Goal: Task Accomplishment & Management: Use online tool/utility

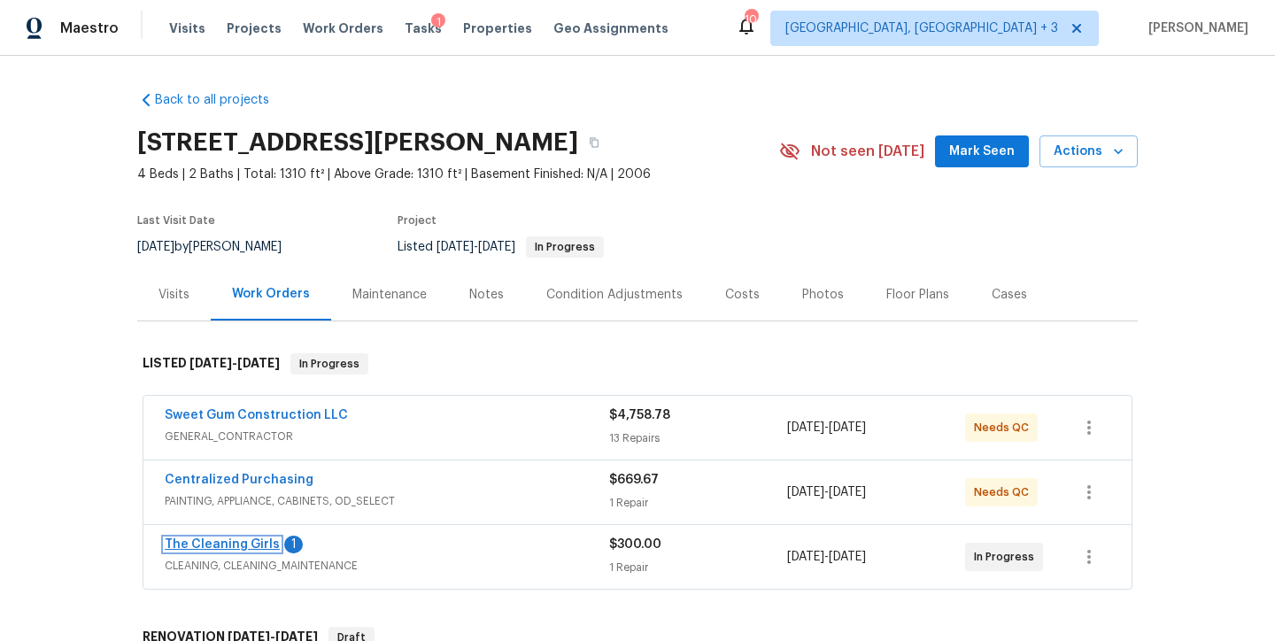
click at [220, 548] on link "The Cleaning Girls" at bounding box center [222, 544] width 115 height 12
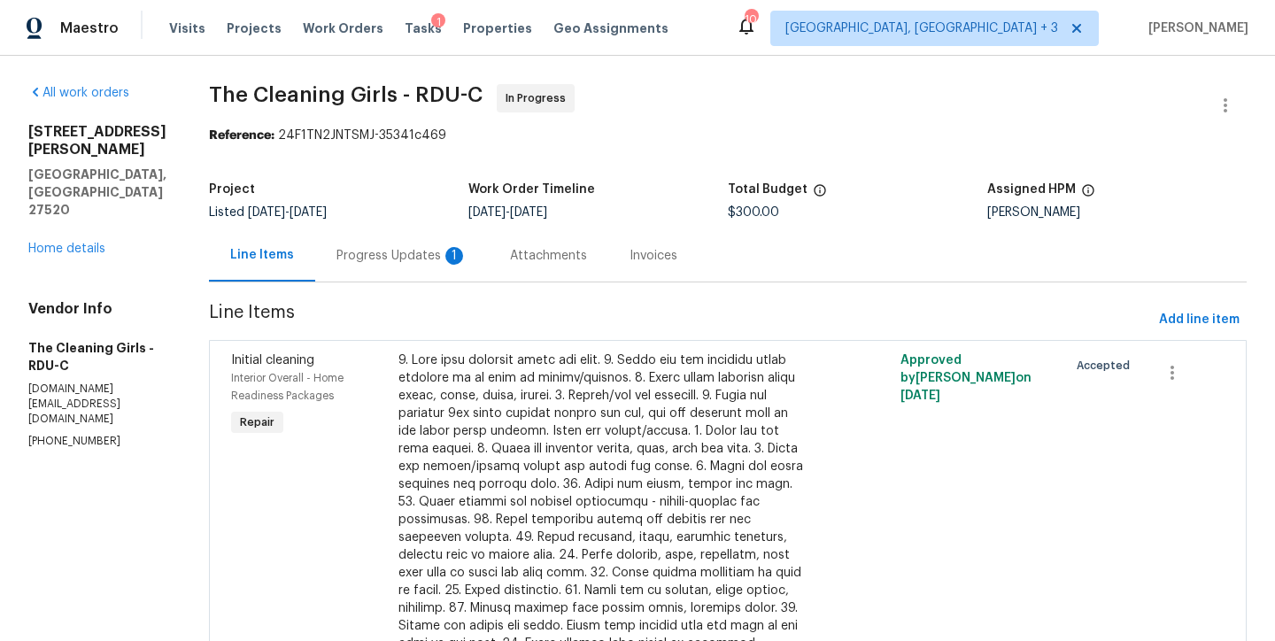
click at [437, 247] on div "Progress Updates 1" at bounding box center [401, 256] width 131 height 18
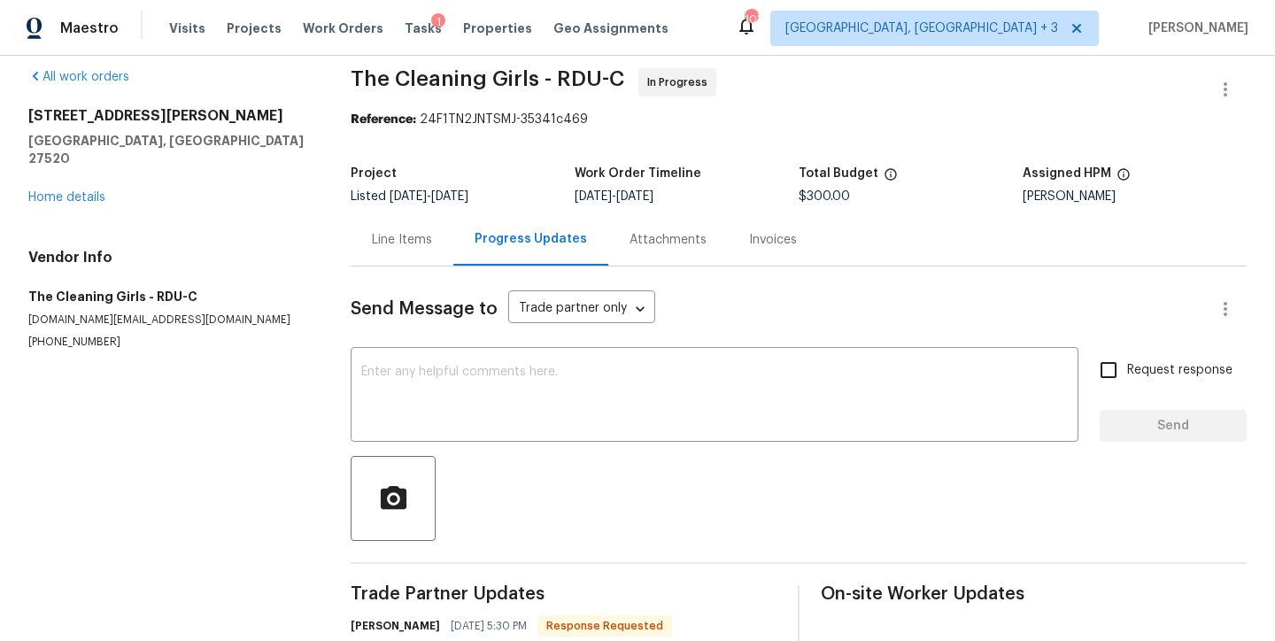
scroll to position [160, 0]
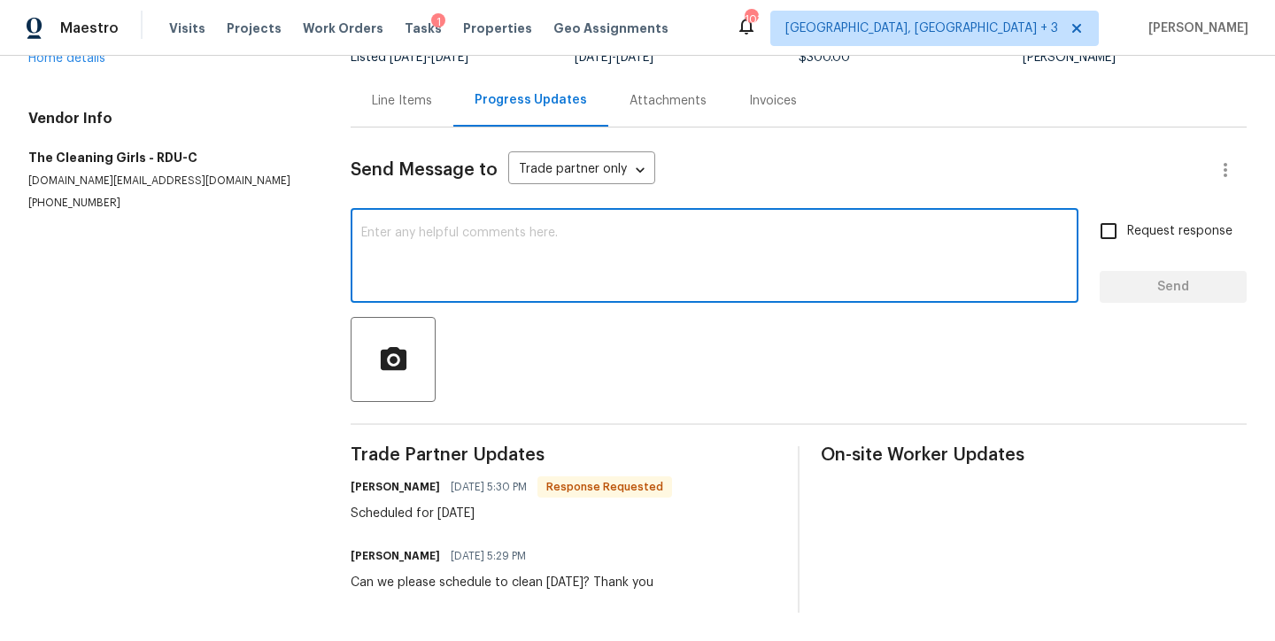
click at [465, 238] on textarea at bounding box center [714, 258] width 707 height 62
type textarea "Thank you"
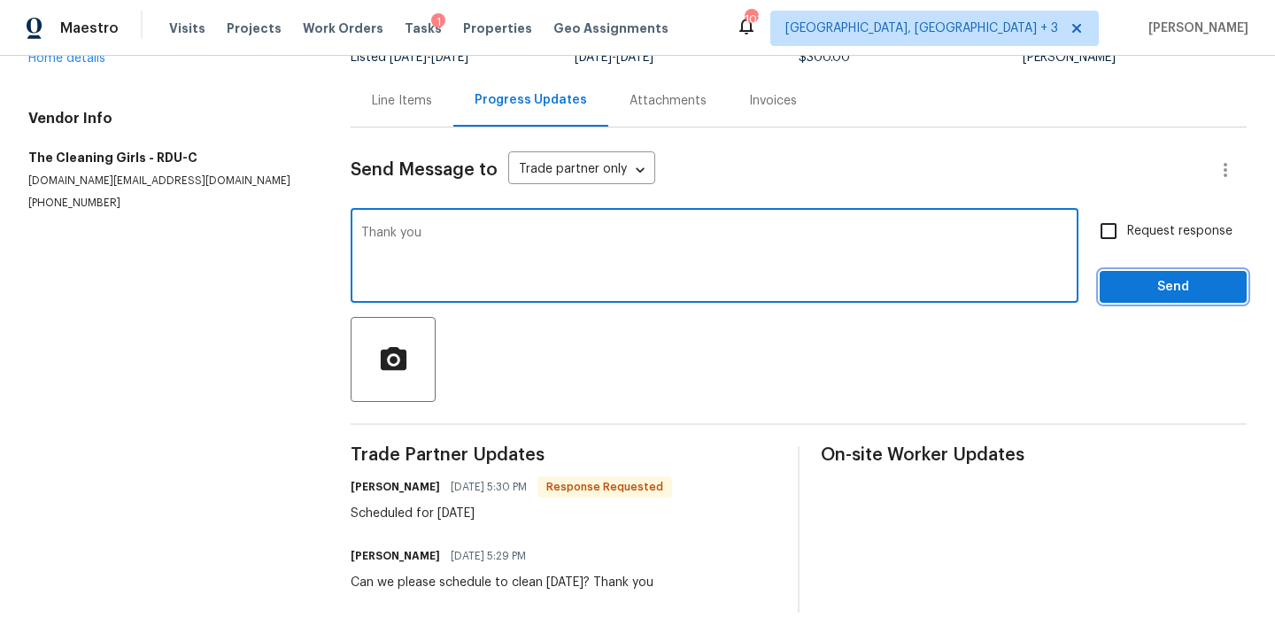
click at [1176, 288] on span "Send" at bounding box center [1173, 287] width 119 height 22
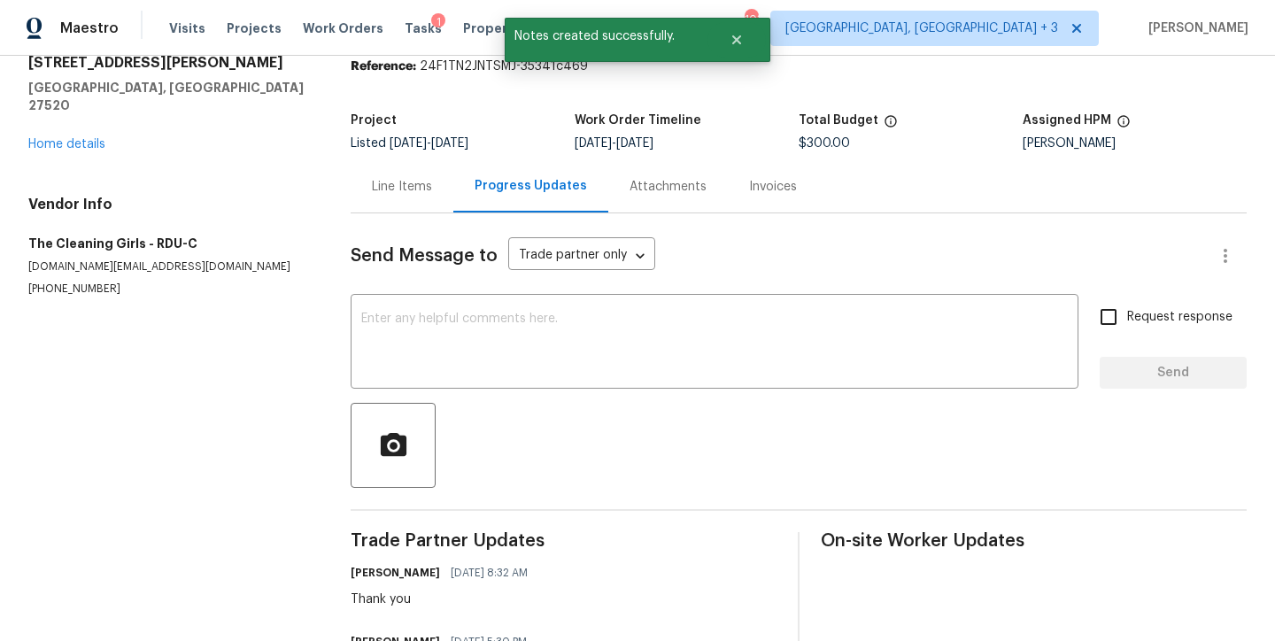
scroll to position [0, 0]
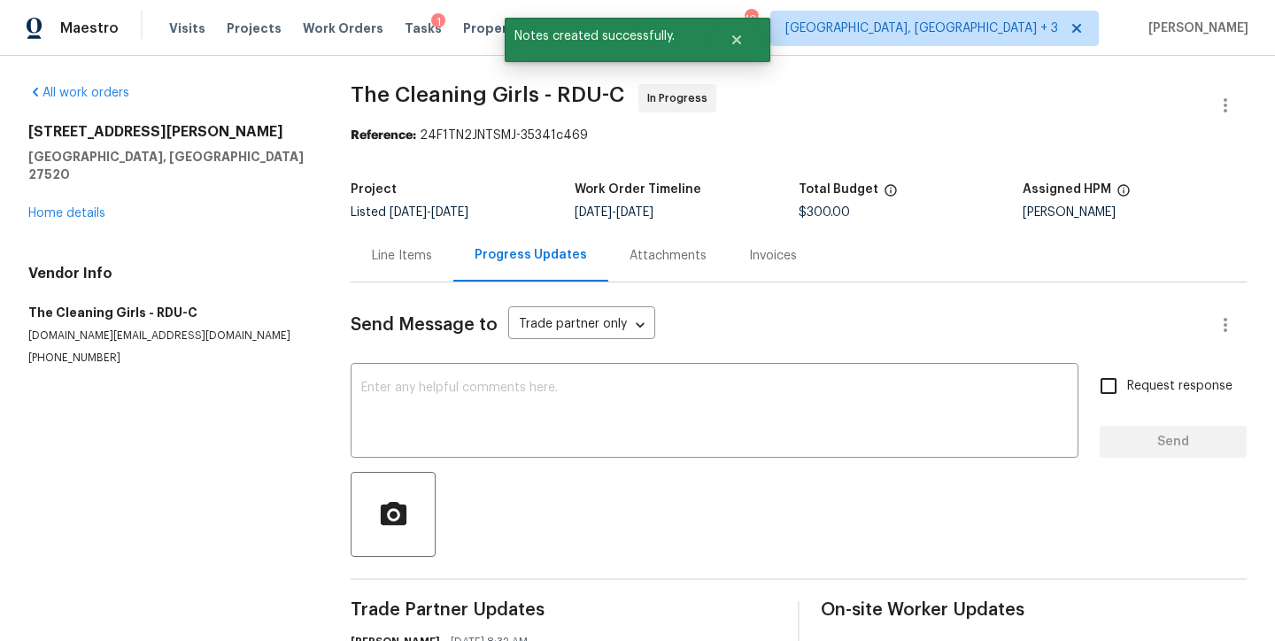
click at [40, 205] on div "All work orders 13 Herndon Ct Clayton, NC 27520 Home details Vendor Info The Cl…" at bounding box center [168, 225] width 280 height 282
click at [75, 207] on link "Home details" at bounding box center [66, 213] width 77 height 12
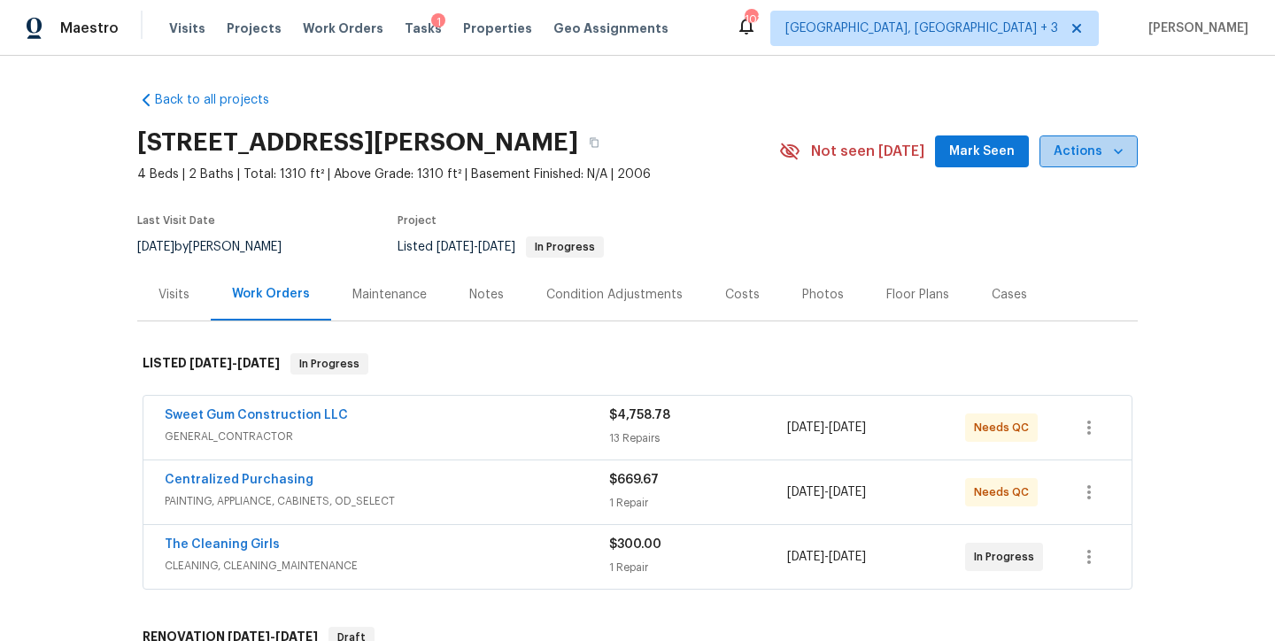
click at [1086, 148] on span "Actions" at bounding box center [1089, 152] width 70 height 22
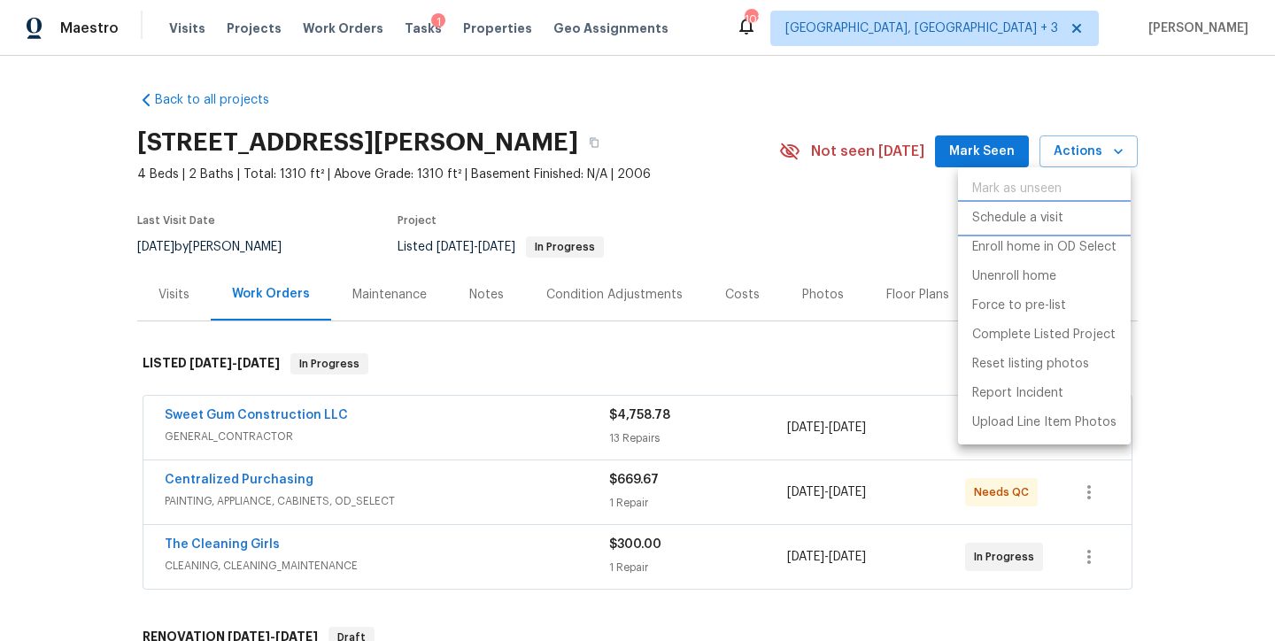
click at [1038, 225] on p "Schedule a visit" at bounding box center [1017, 218] width 91 height 19
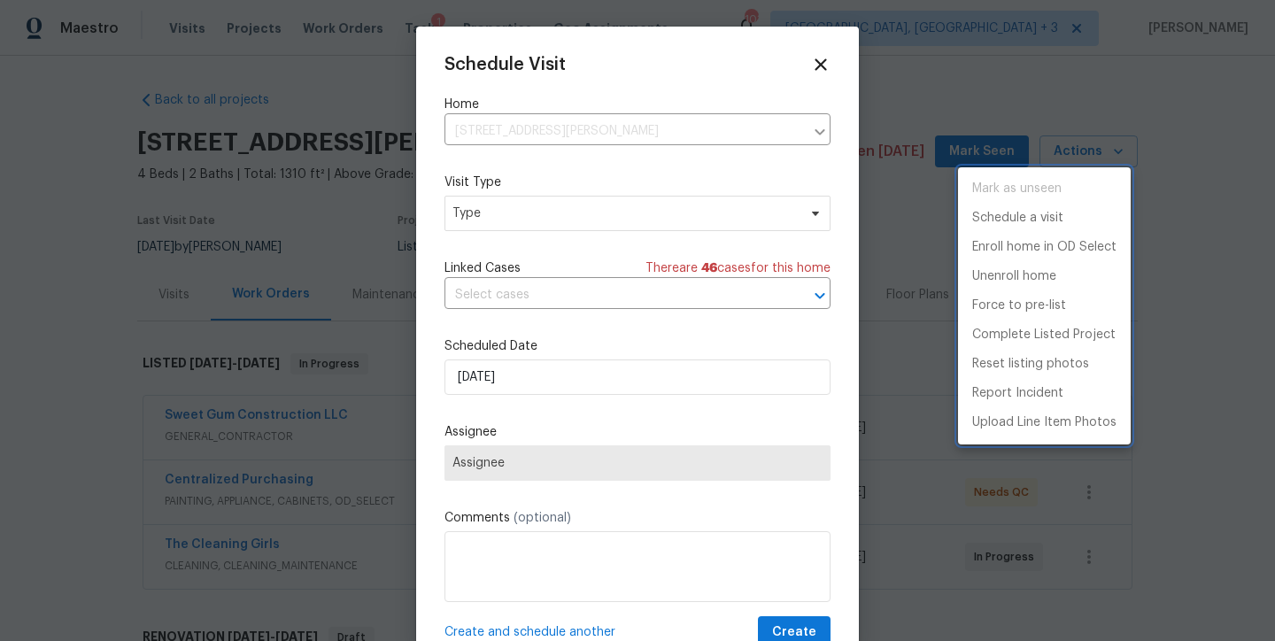
click at [481, 221] on div at bounding box center [637, 320] width 1275 height 641
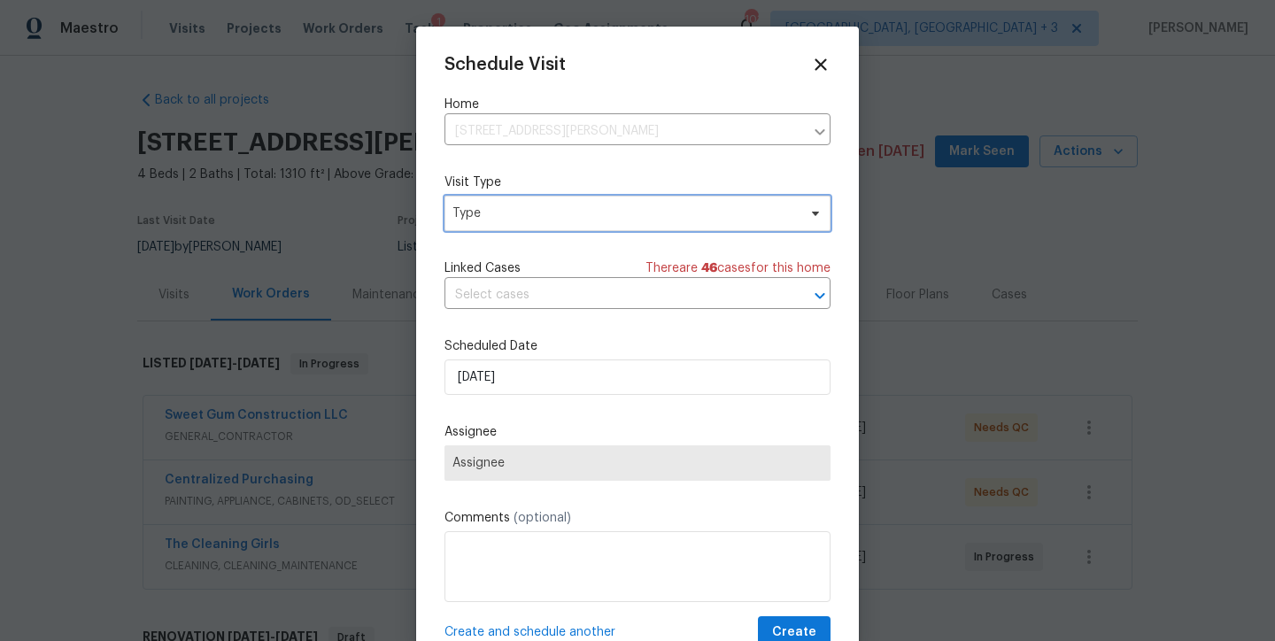
click at [501, 213] on span "Type" at bounding box center [624, 214] width 344 height 18
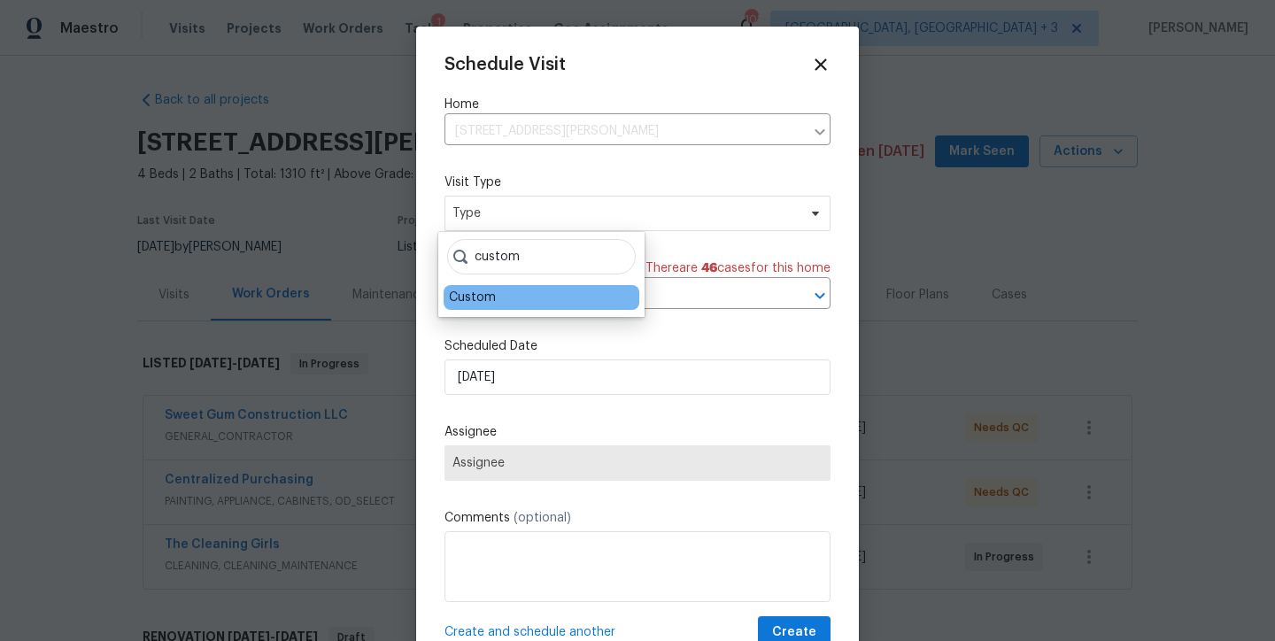
type input "custom"
drag, startPoint x: 459, startPoint y: 298, endPoint x: 537, endPoint y: 395, distance: 124.7
click at [460, 298] on div "Custom" at bounding box center [472, 298] width 47 height 18
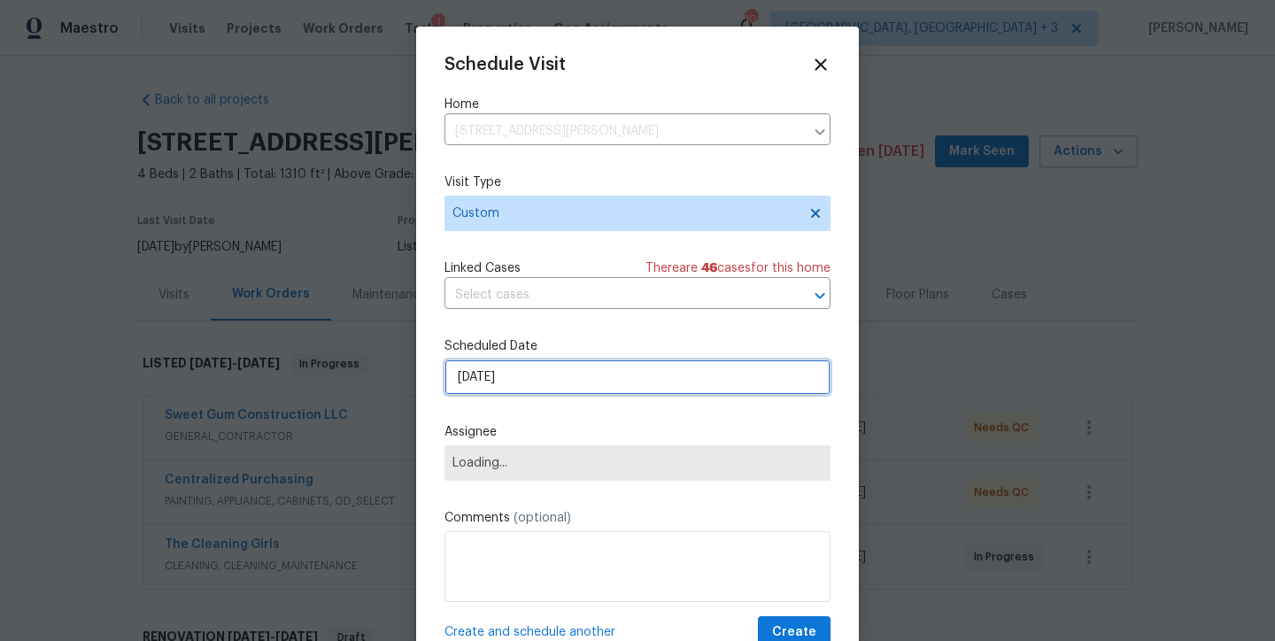
click at [534, 393] on input "9/23/2025" at bounding box center [637, 376] width 386 height 35
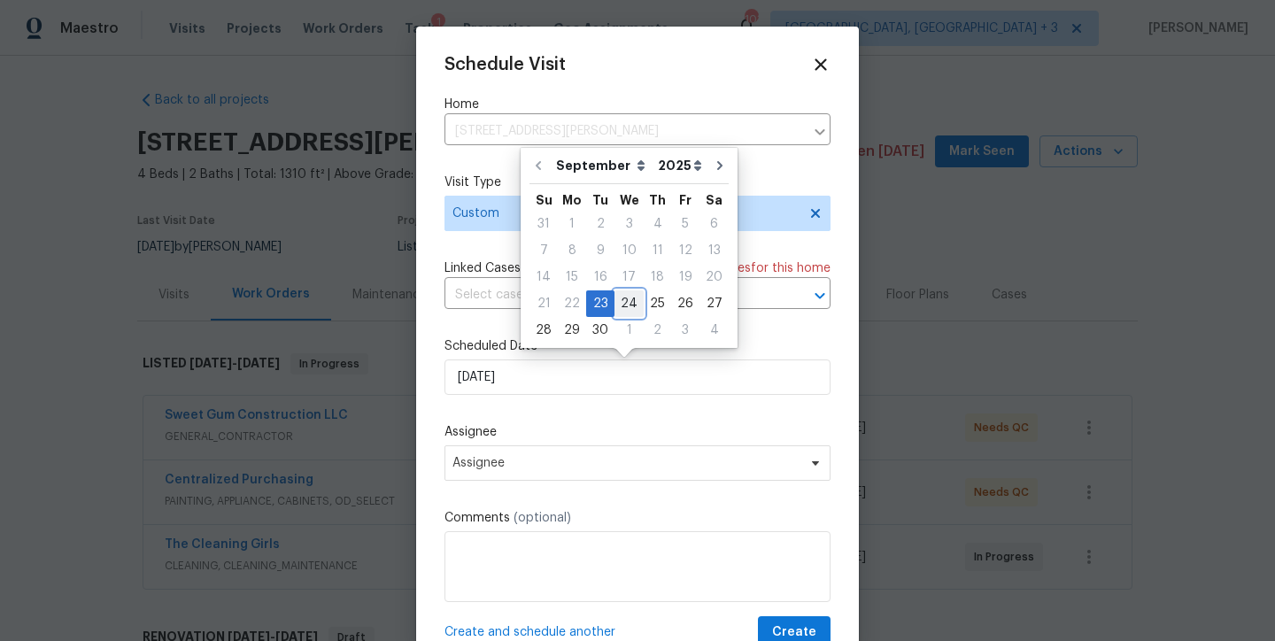
click at [626, 303] on div "24" at bounding box center [628, 303] width 29 height 25
type input "9/24/2025"
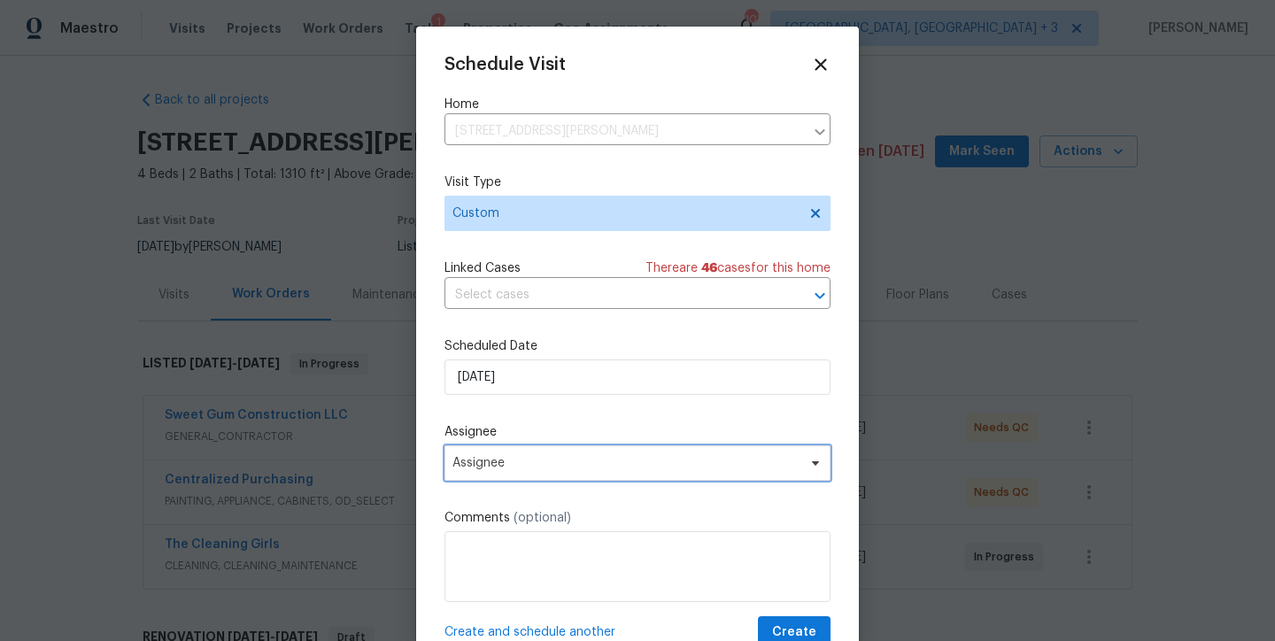
click at [515, 457] on span "Assignee" at bounding box center [625, 463] width 347 height 14
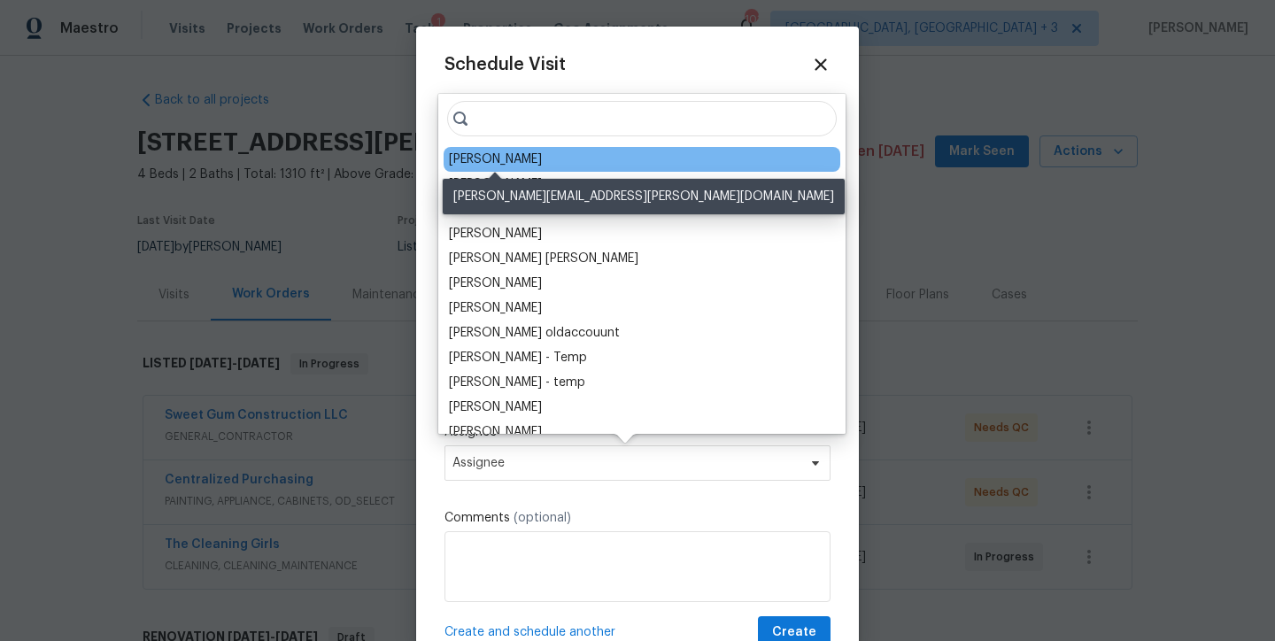
click at [488, 161] on div "Amanda Horton" at bounding box center [495, 160] width 93 height 18
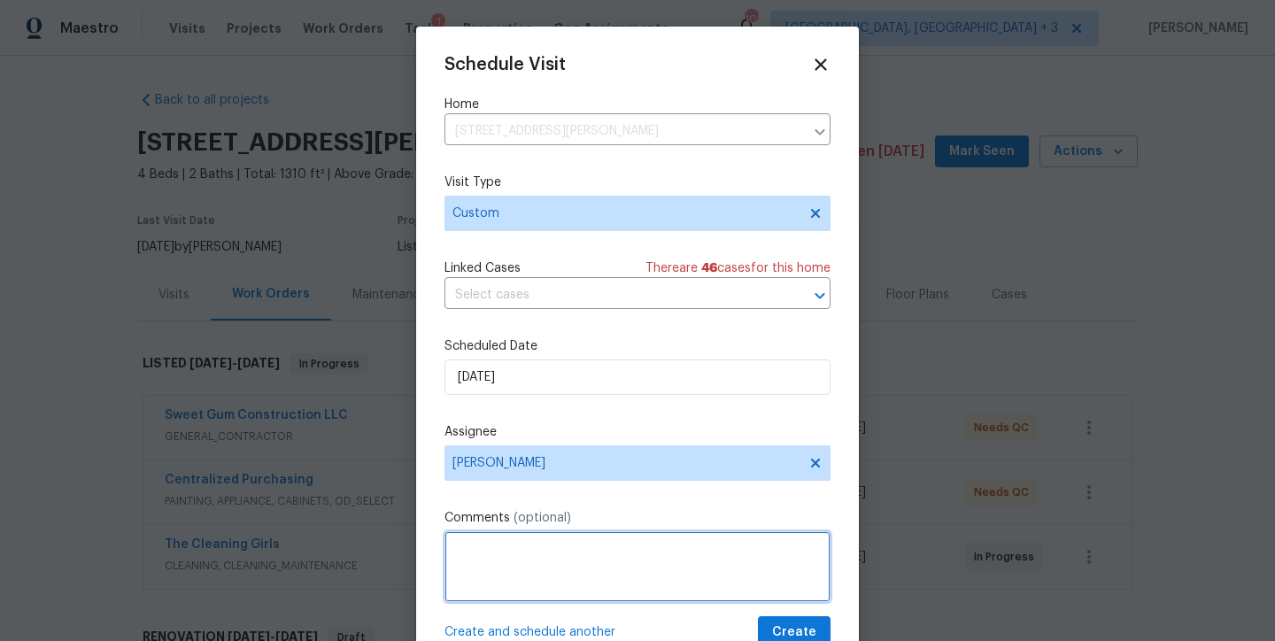
click at [508, 533] on textarea at bounding box center [637, 566] width 386 height 71
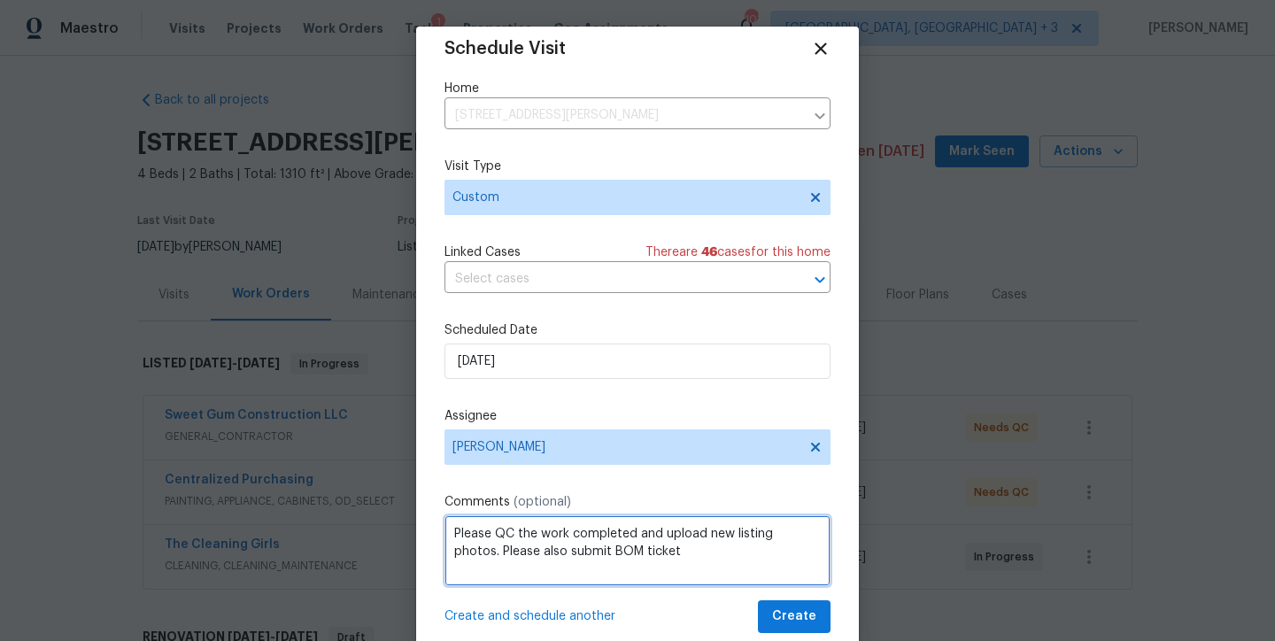
scroll to position [32, 0]
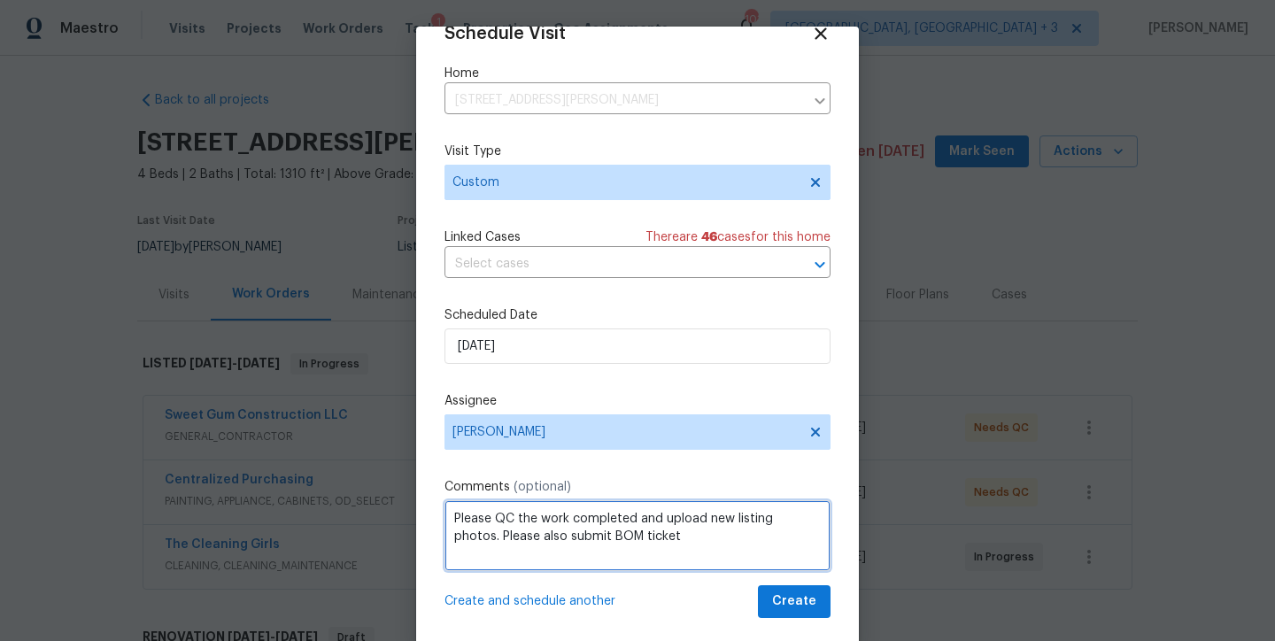
type textarea "Please QC the work completed and upload new listing photos. Please also submit …"
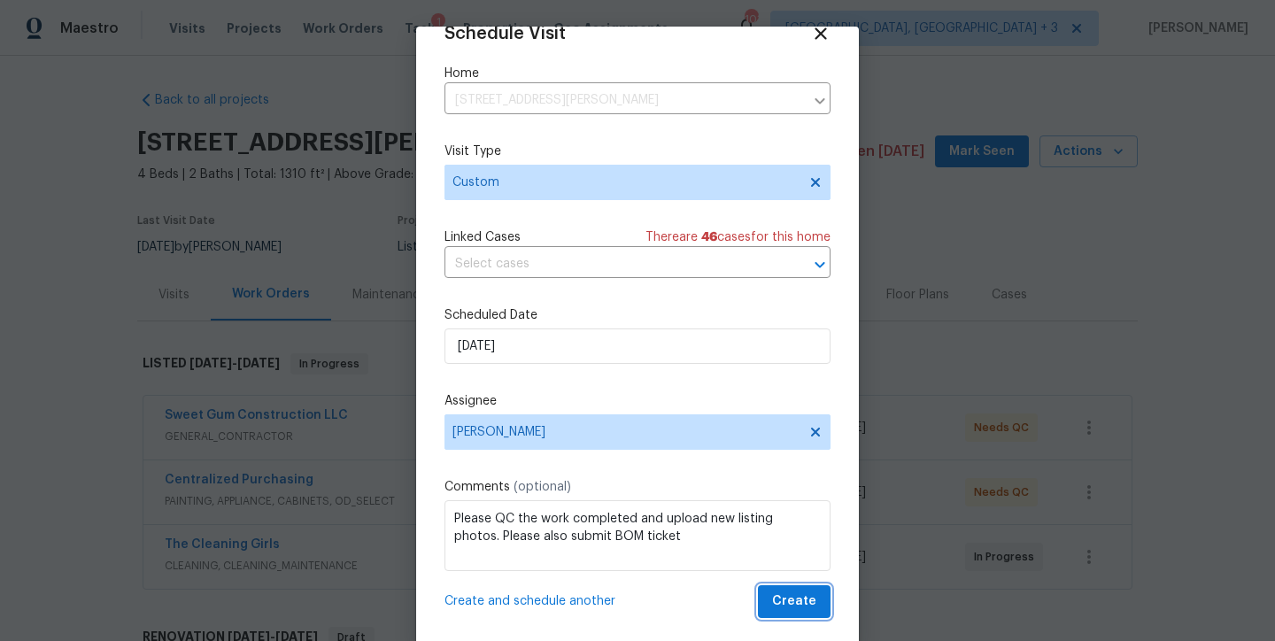
click at [791, 598] on span "Create" at bounding box center [794, 602] width 44 height 22
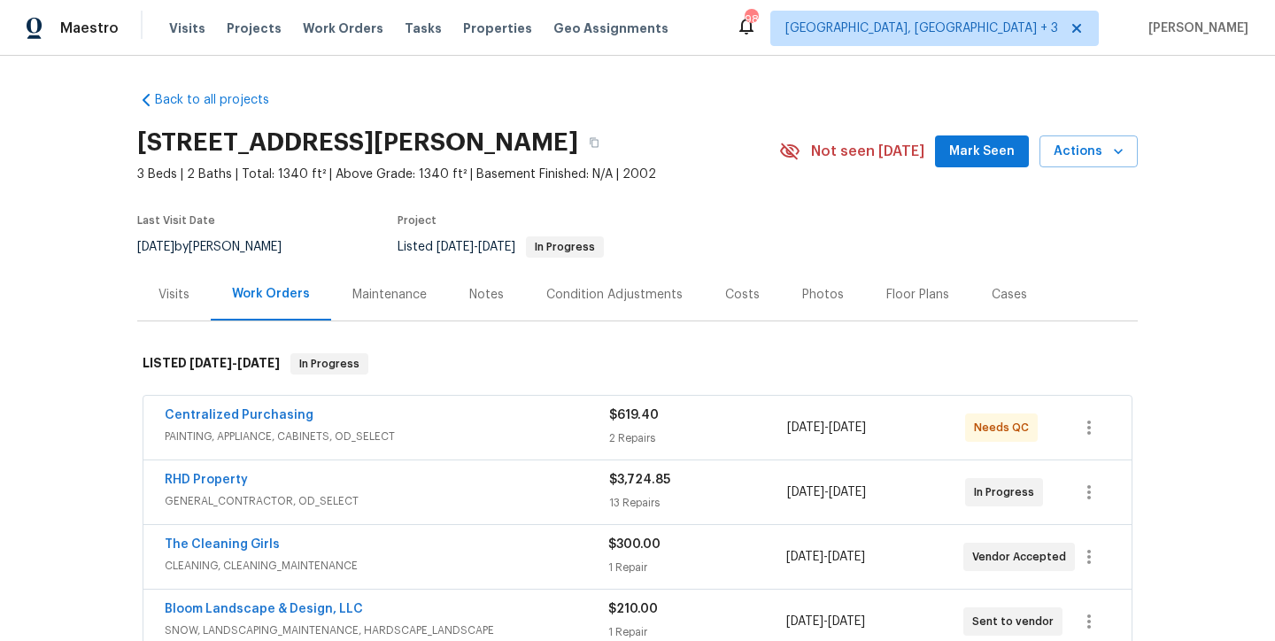
click at [106, 166] on div "Back to all projects [STREET_ADDRESS][PERSON_NAME] 3 Beds | 2 Baths | Total: 13…" at bounding box center [637, 348] width 1275 height 585
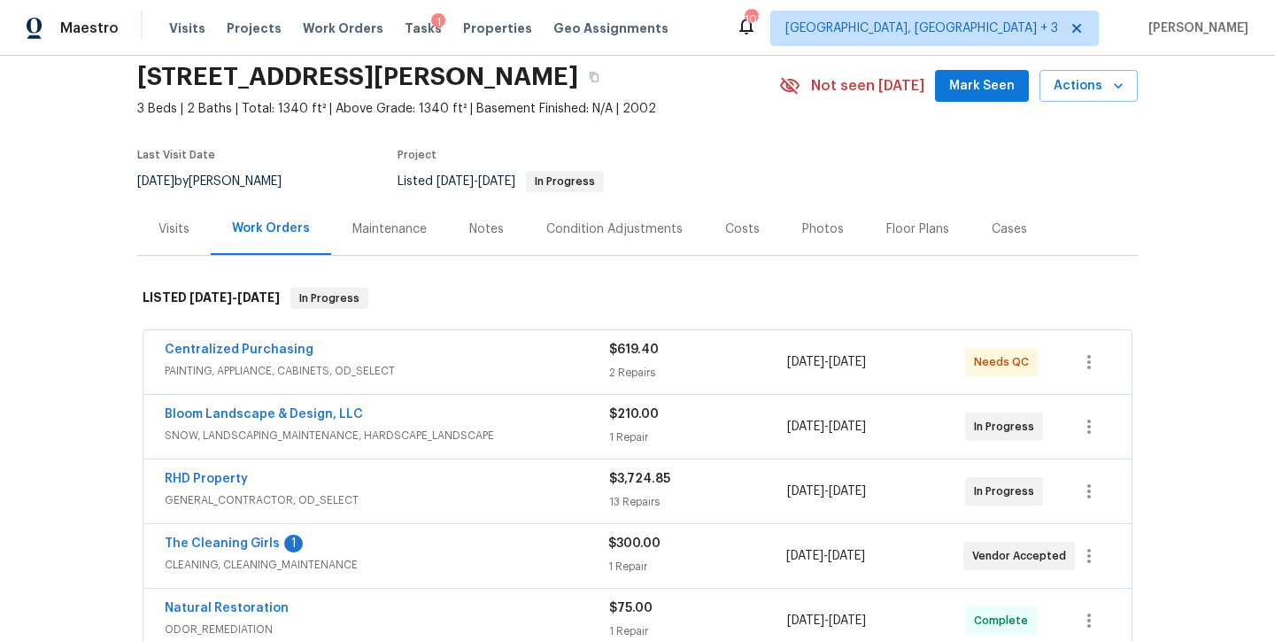
scroll to position [155, 0]
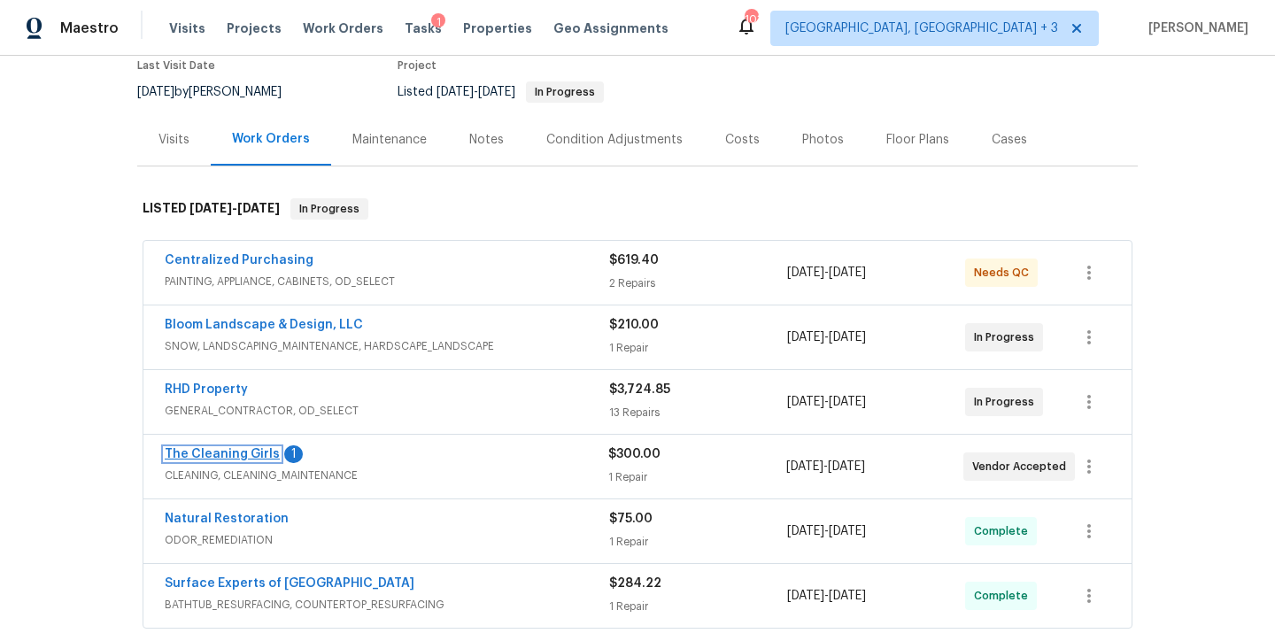
click at [202, 450] on link "The Cleaning Girls" at bounding box center [222, 454] width 115 height 12
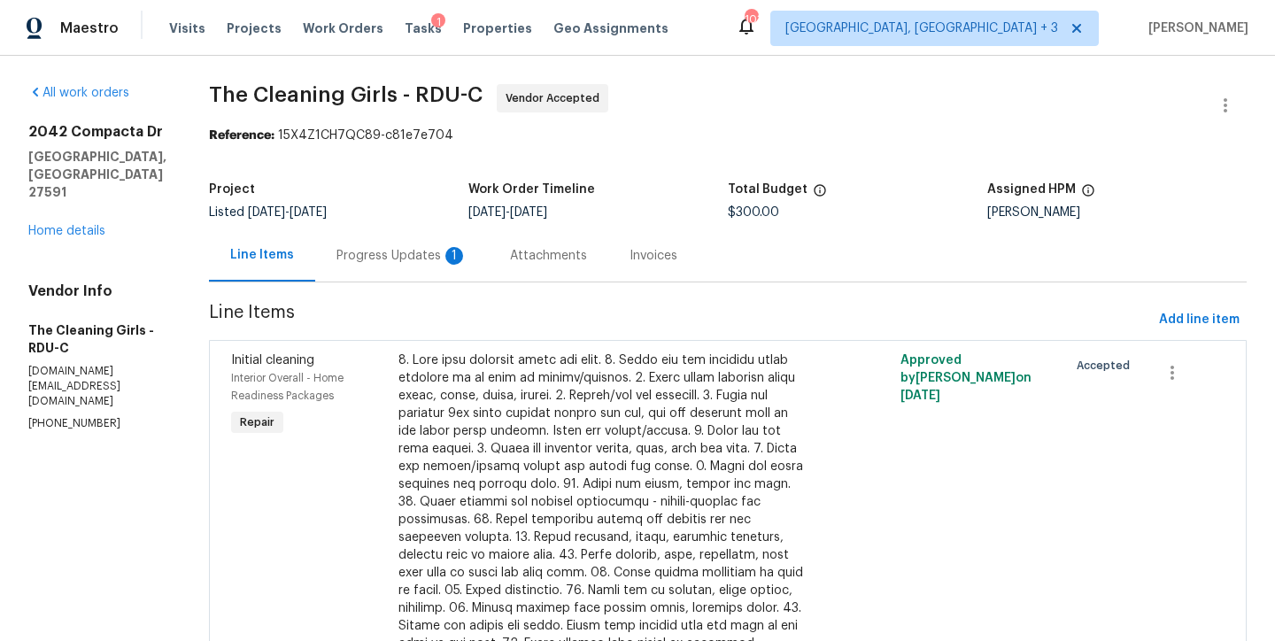
click at [418, 264] on div "Progress Updates 1" at bounding box center [401, 256] width 131 height 18
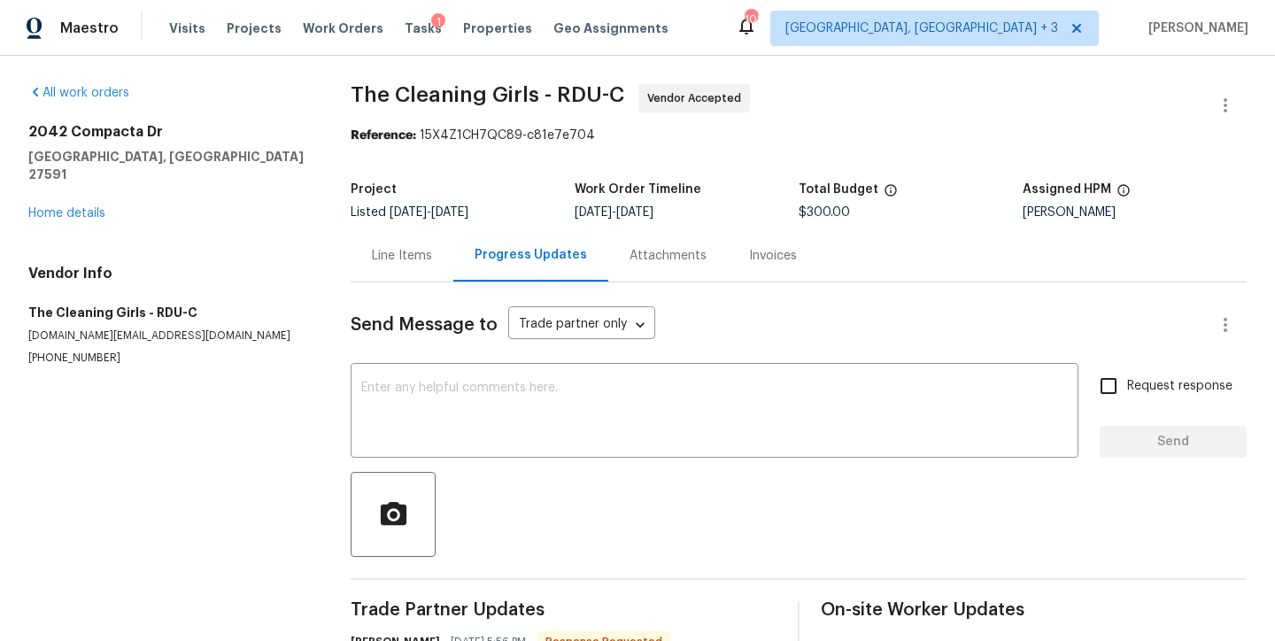
scroll to position [168, 0]
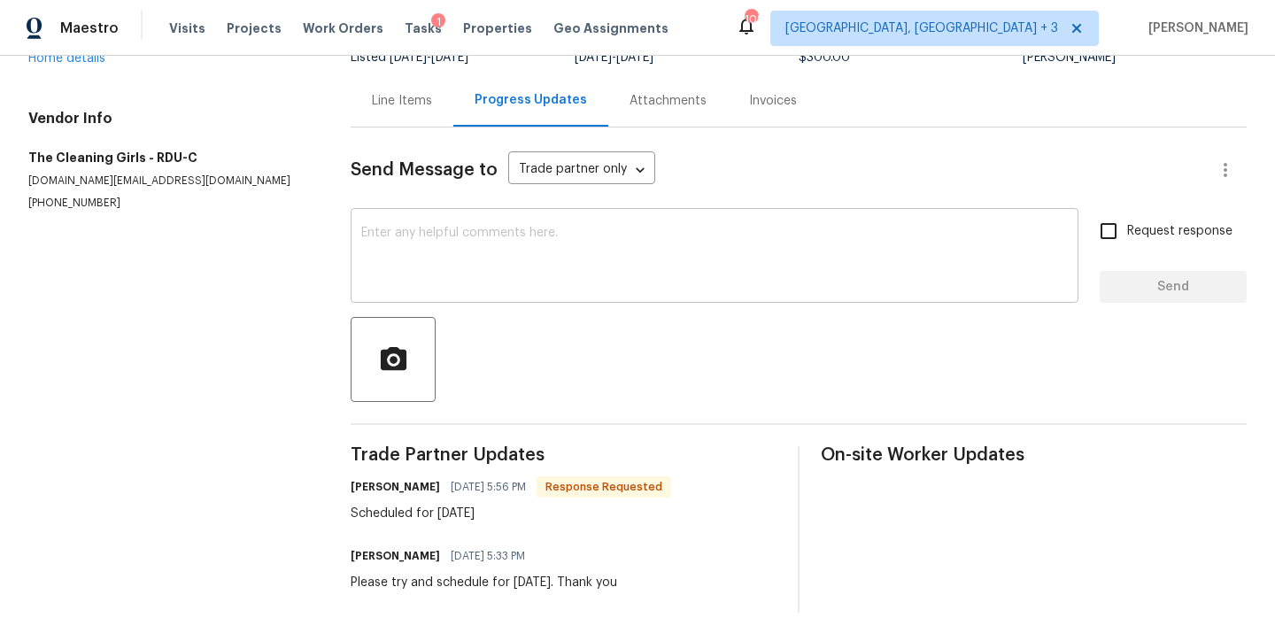
click at [456, 251] on textarea at bounding box center [714, 258] width 707 height 62
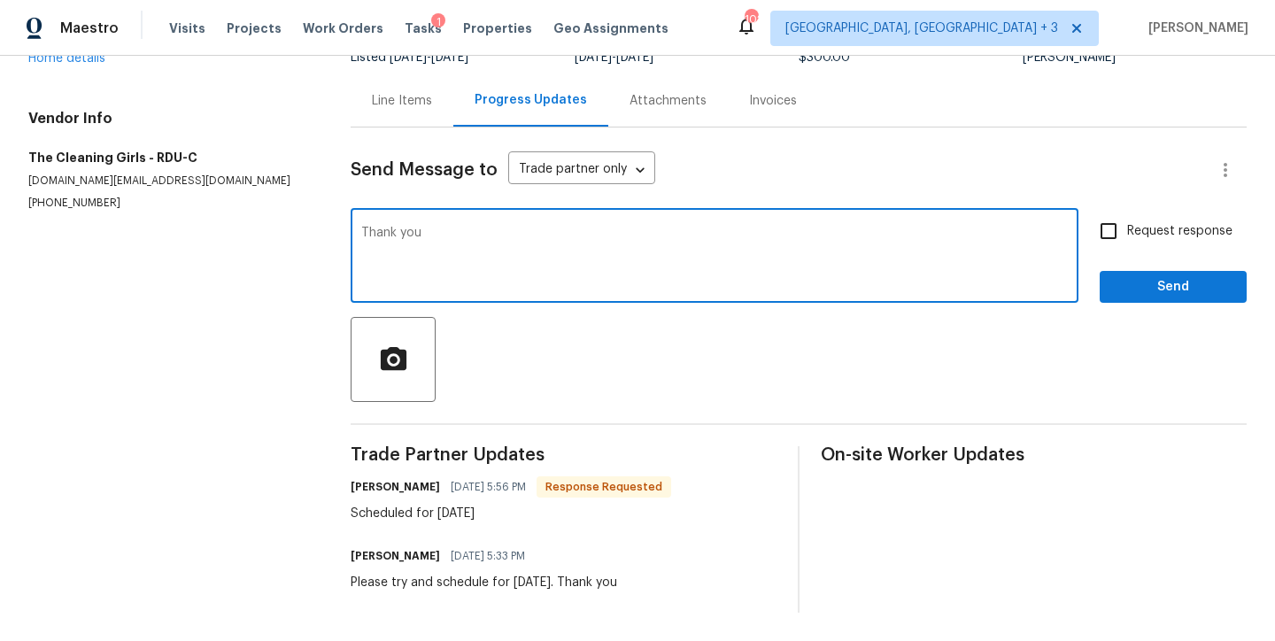
type textarea "Thank you"
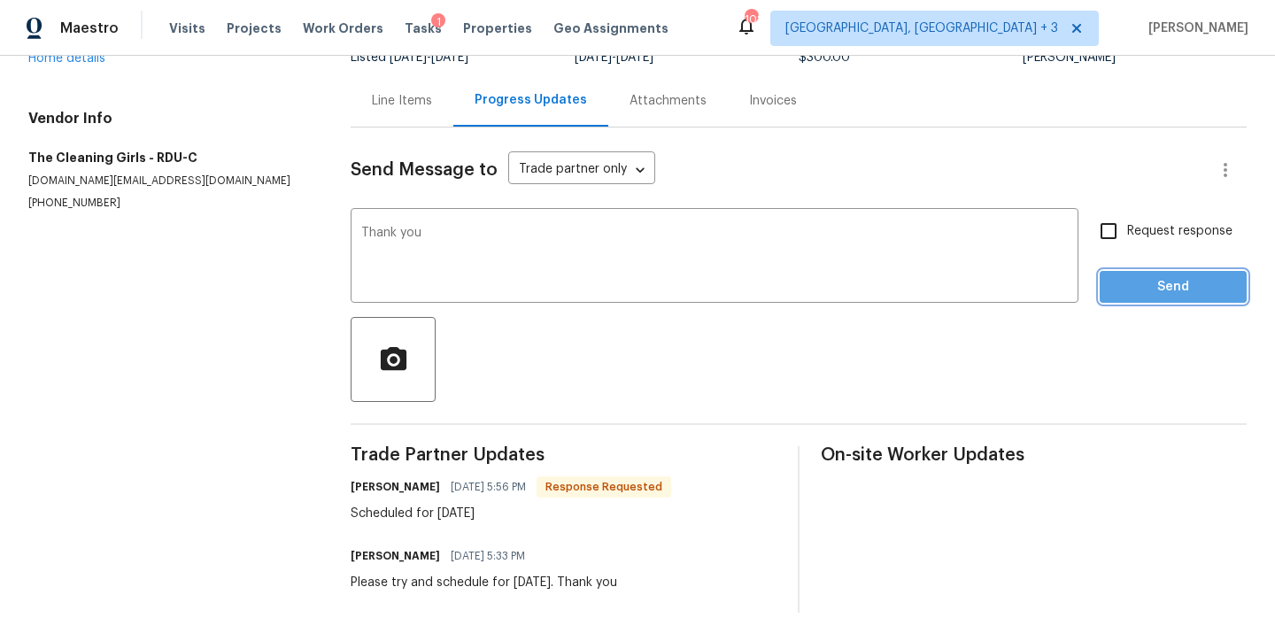
click at [1220, 271] on button "Send" at bounding box center [1173, 287] width 147 height 33
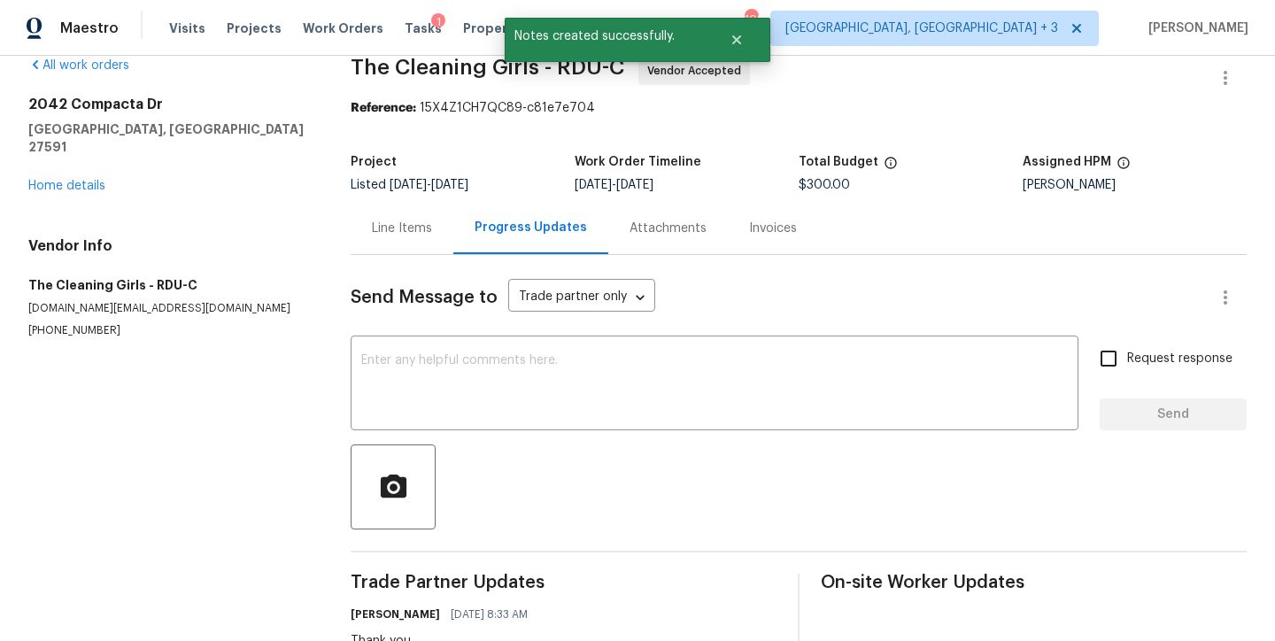
scroll to position [0, 0]
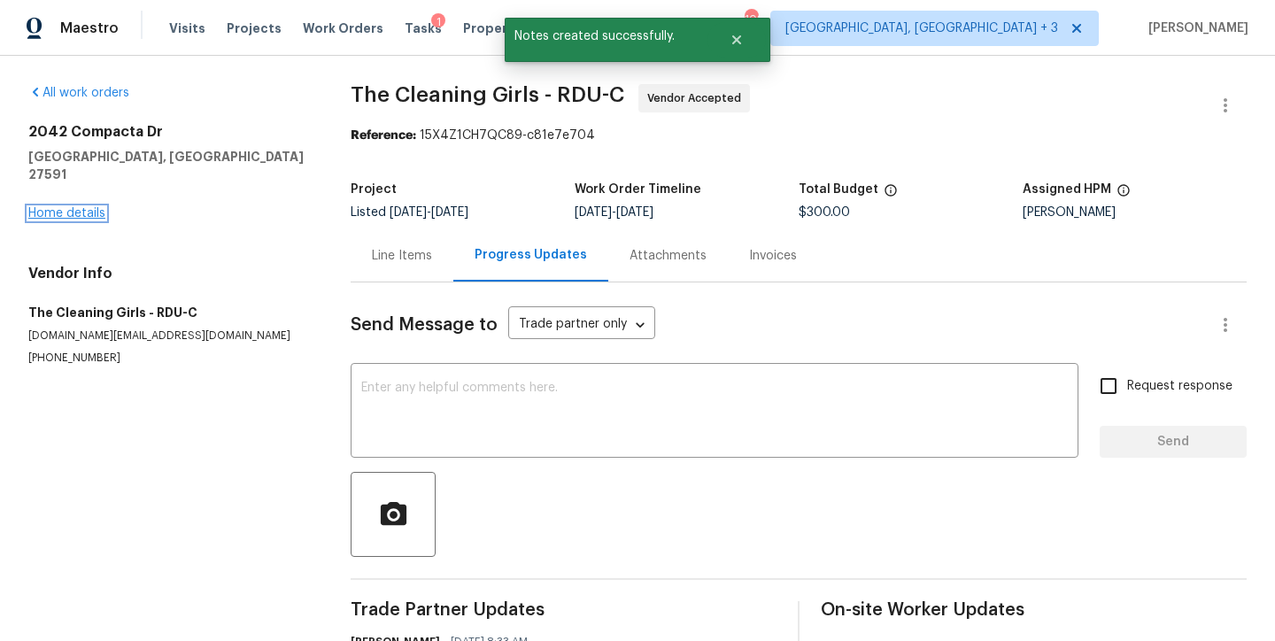
click at [59, 207] on link "Home details" at bounding box center [66, 213] width 77 height 12
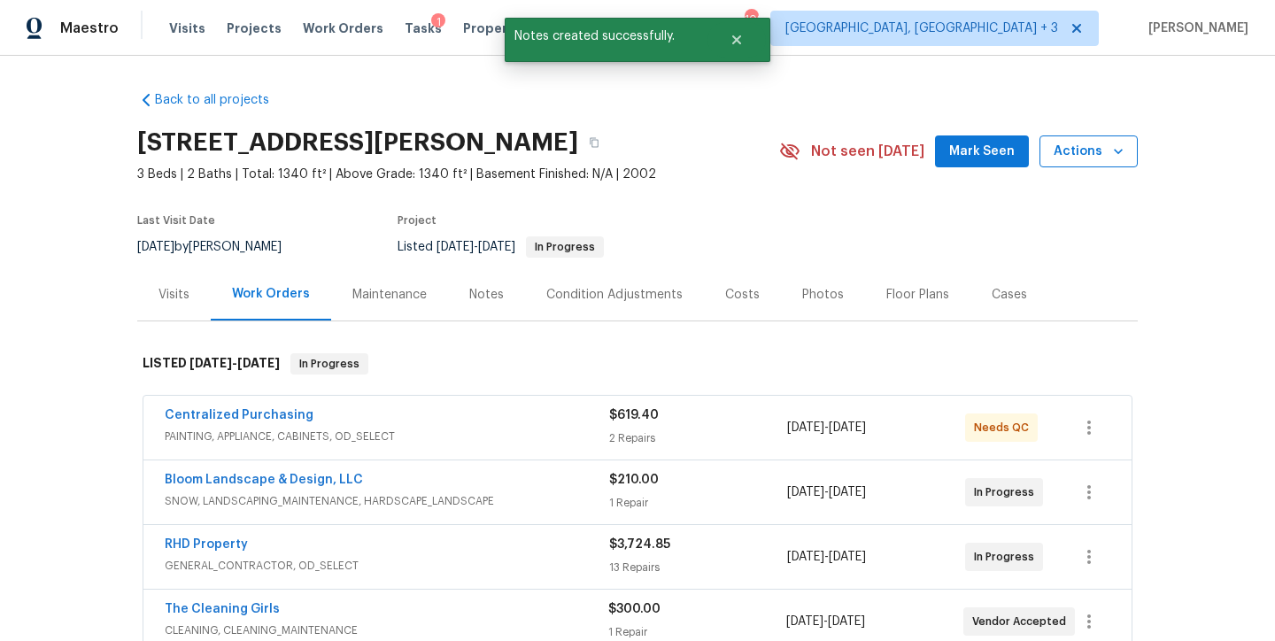
click at [1095, 161] on span "Actions" at bounding box center [1089, 152] width 70 height 22
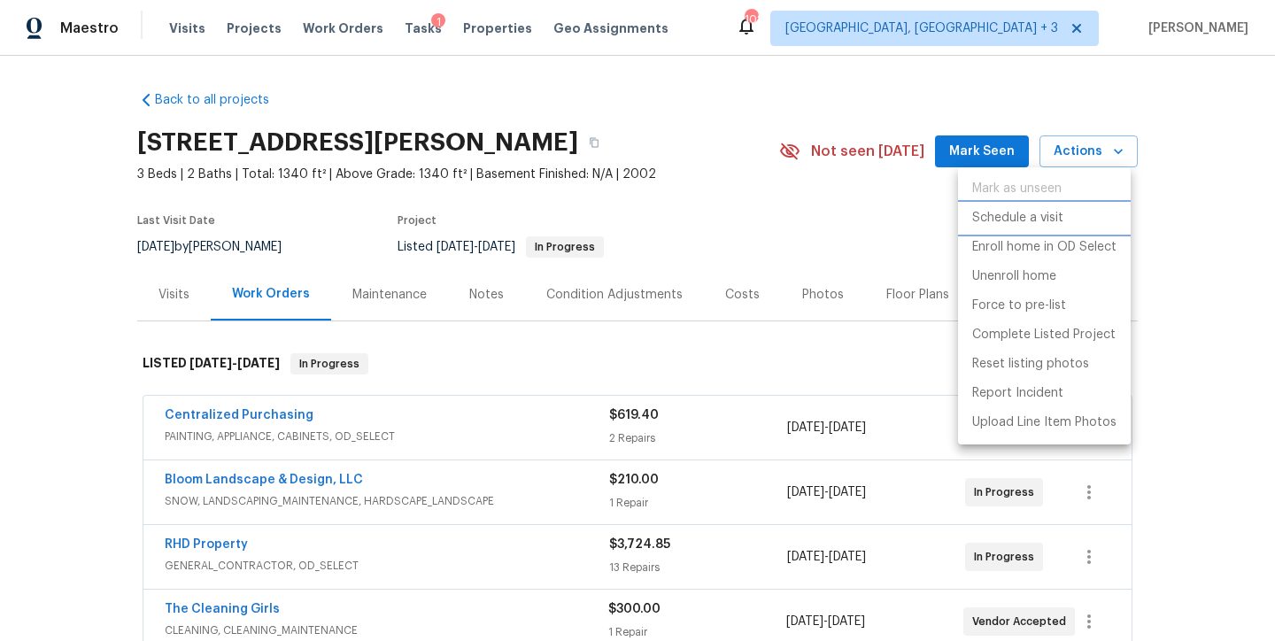
click at [1013, 219] on p "Schedule a visit" at bounding box center [1017, 218] width 91 height 19
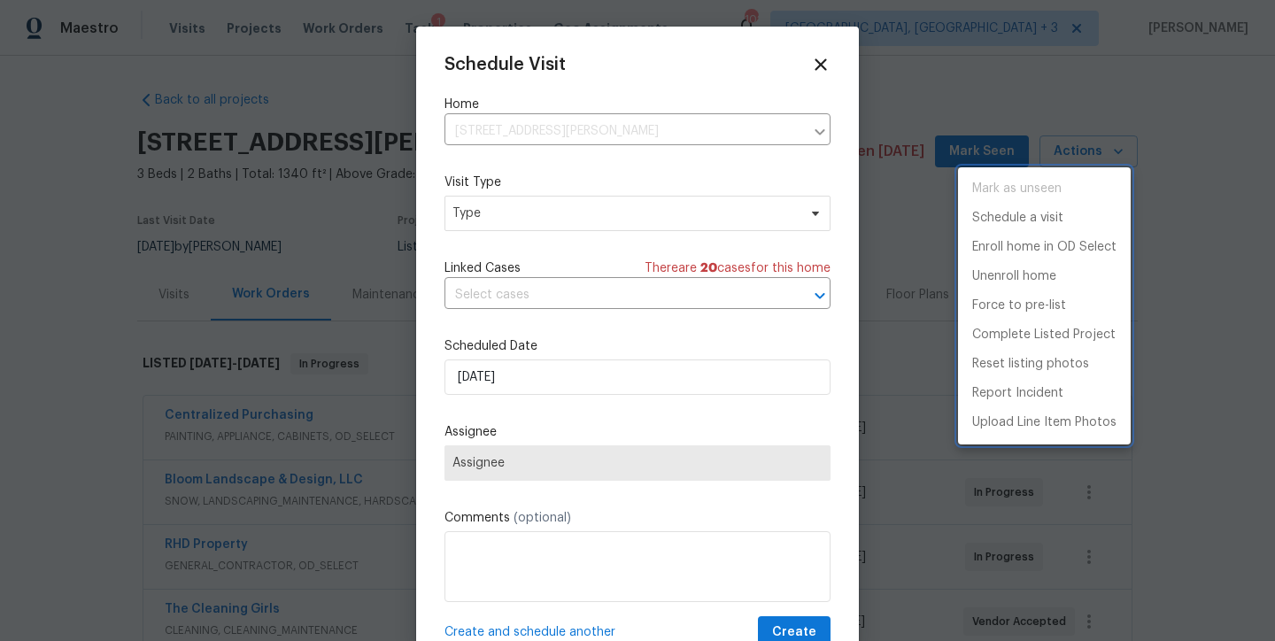
click at [475, 219] on div at bounding box center [637, 320] width 1275 height 641
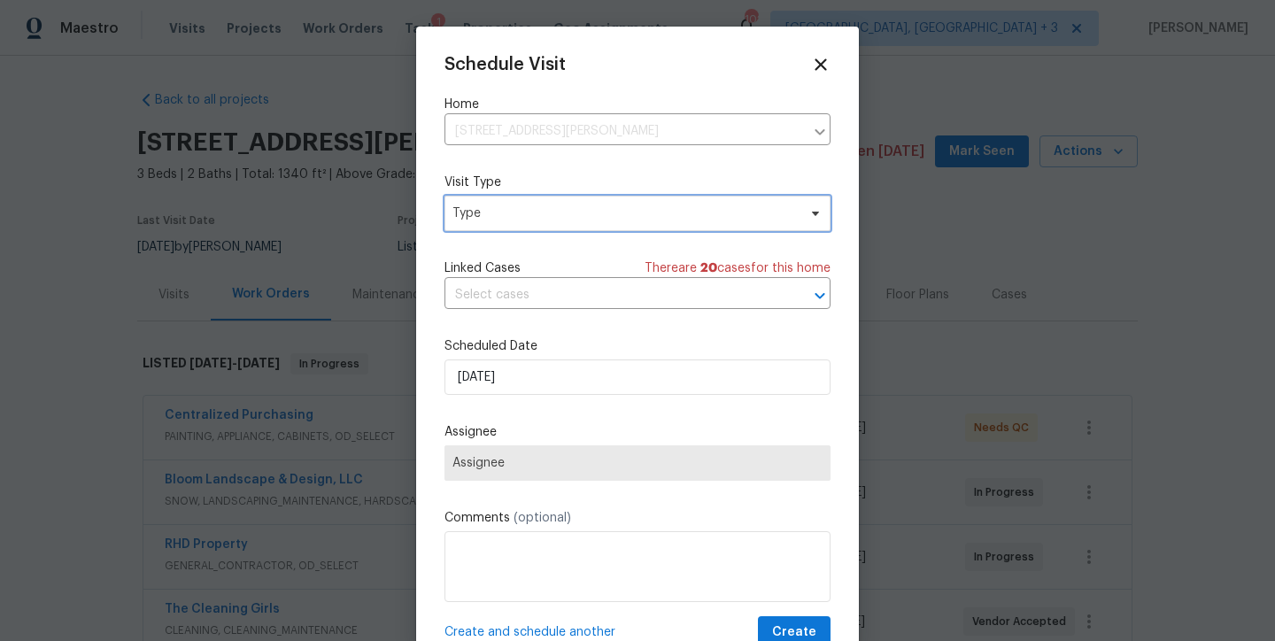
click at [478, 216] on span "Type" at bounding box center [624, 214] width 344 height 18
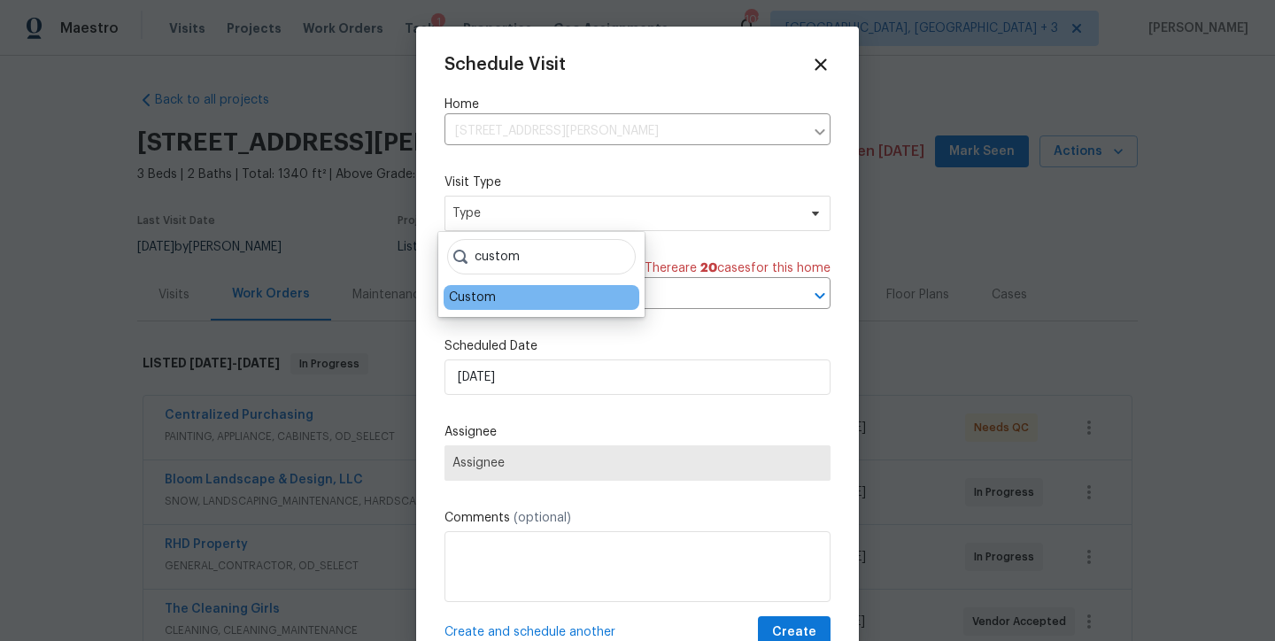
type input "custom"
click at [472, 305] on div "Custom" at bounding box center [472, 298] width 47 height 18
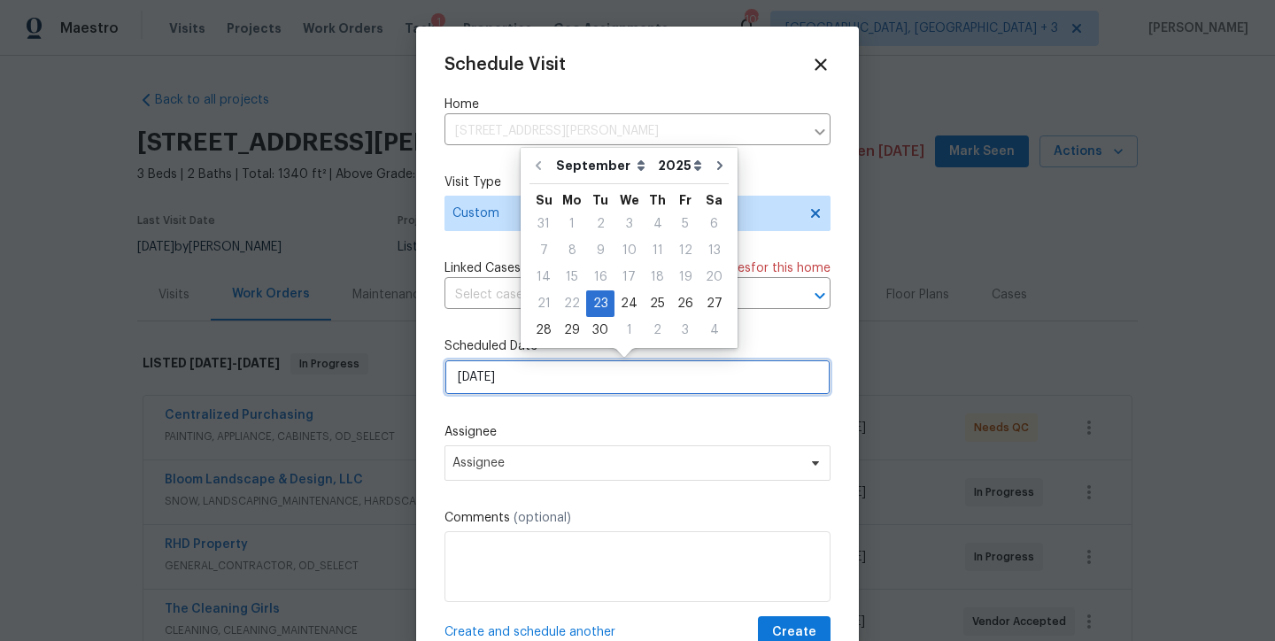
click at [475, 374] on input "9/23/2025" at bounding box center [637, 376] width 386 height 35
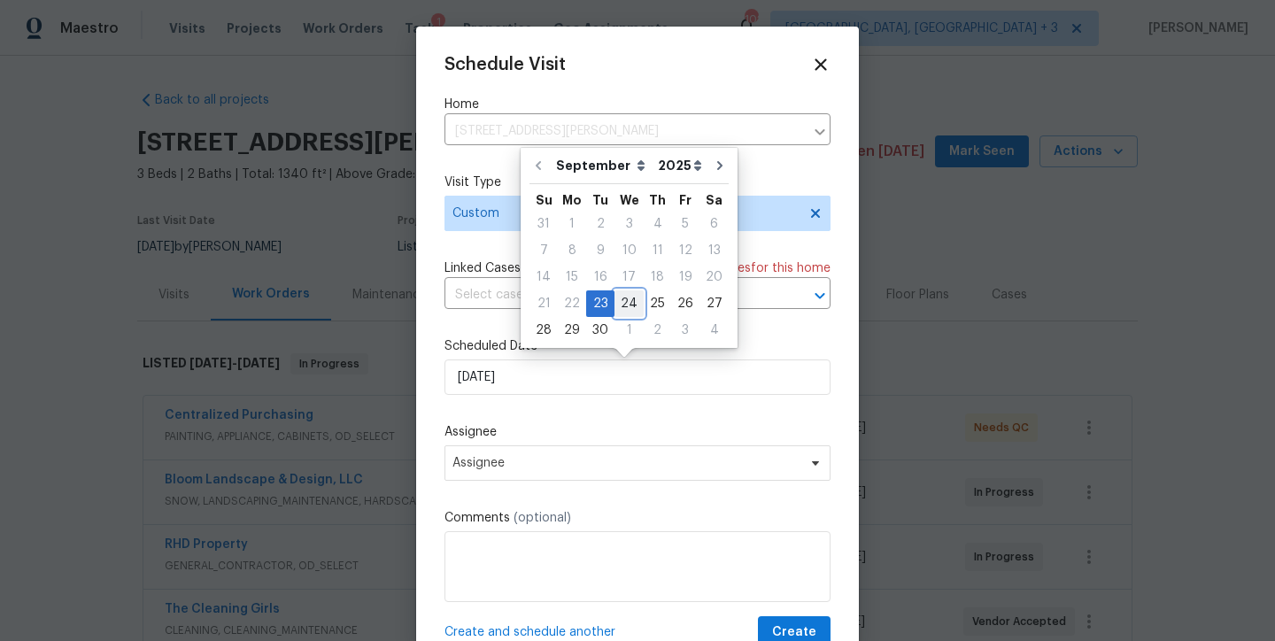
click at [629, 300] on div "24" at bounding box center [628, 303] width 29 height 25
type input "9/24/2025"
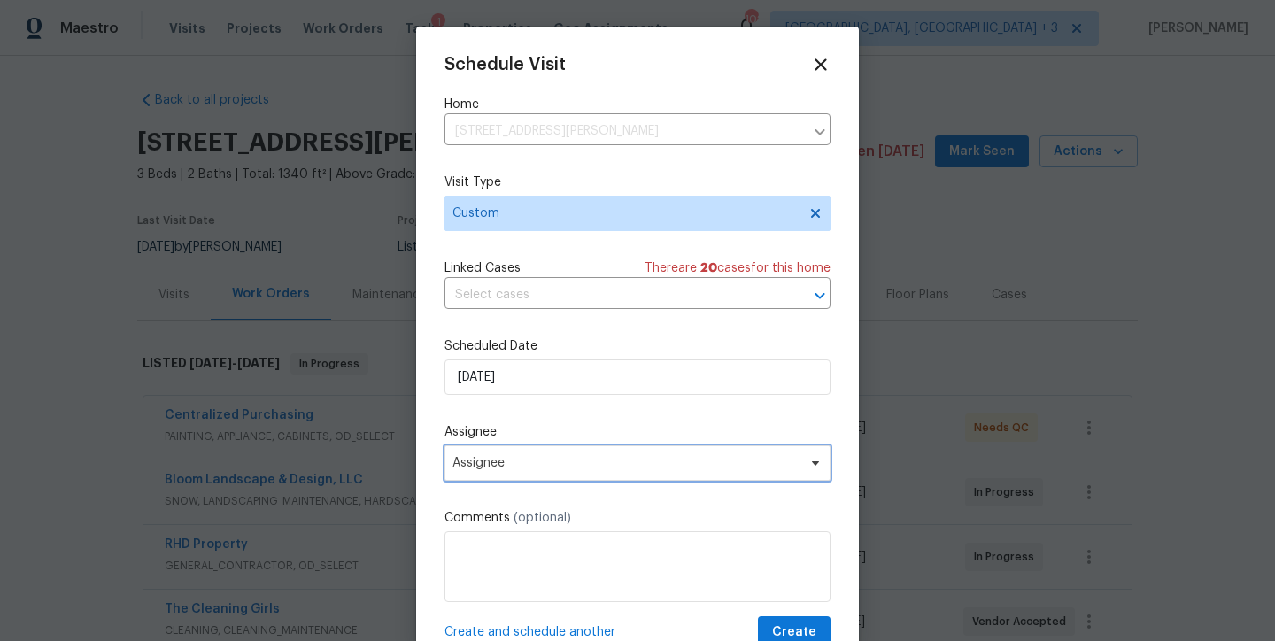
click at [483, 467] on span "Assignee" at bounding box center [625, 463] width 347 height 14
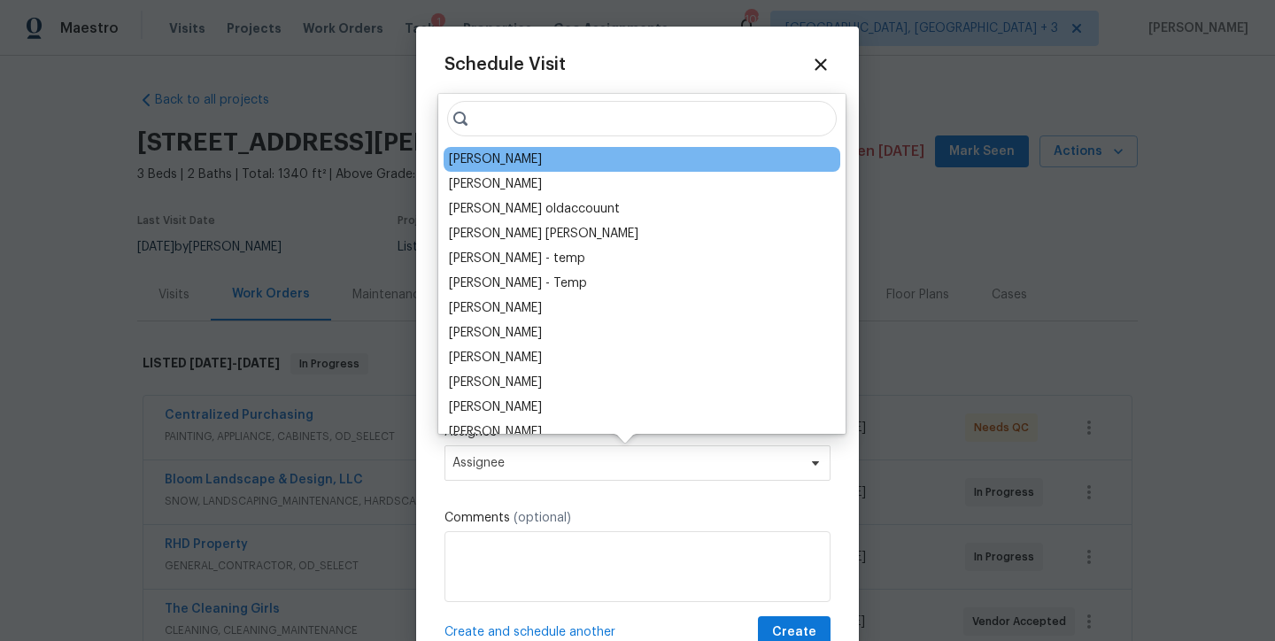
click at [491, 163] on div "Amanda Horton" at bounding box center [495, 160] width 93 height 18
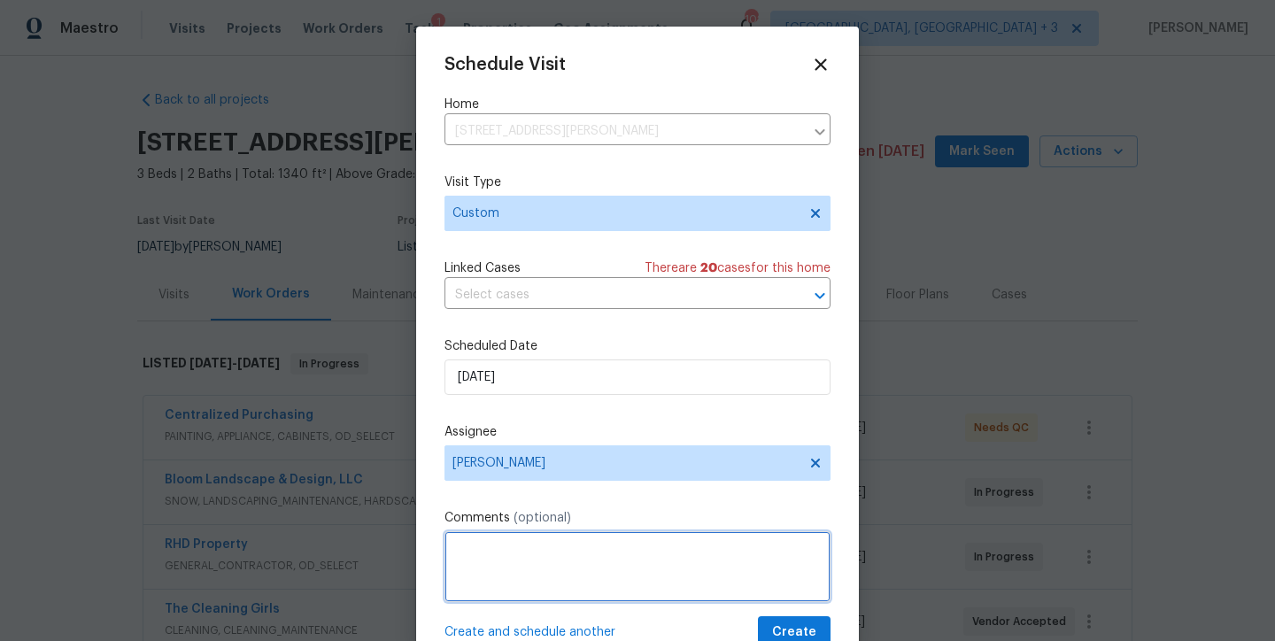
click at [544, 546] on textarea at bounding box center [637, 566] width 386 height 71
click at [516, 569] on textarea "Please QC the work completed. Take and upload new listing photos. Subit BOM tic…" at bounding box center [637, 566] width 386 height 71
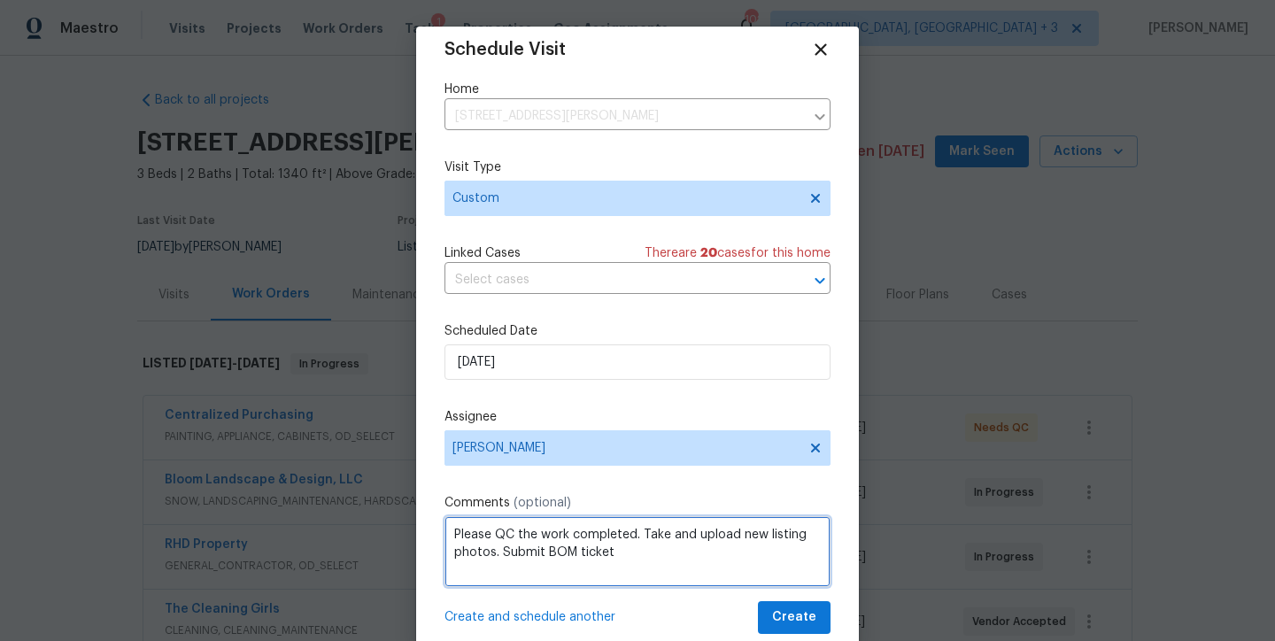
scroll to position [32, 0]
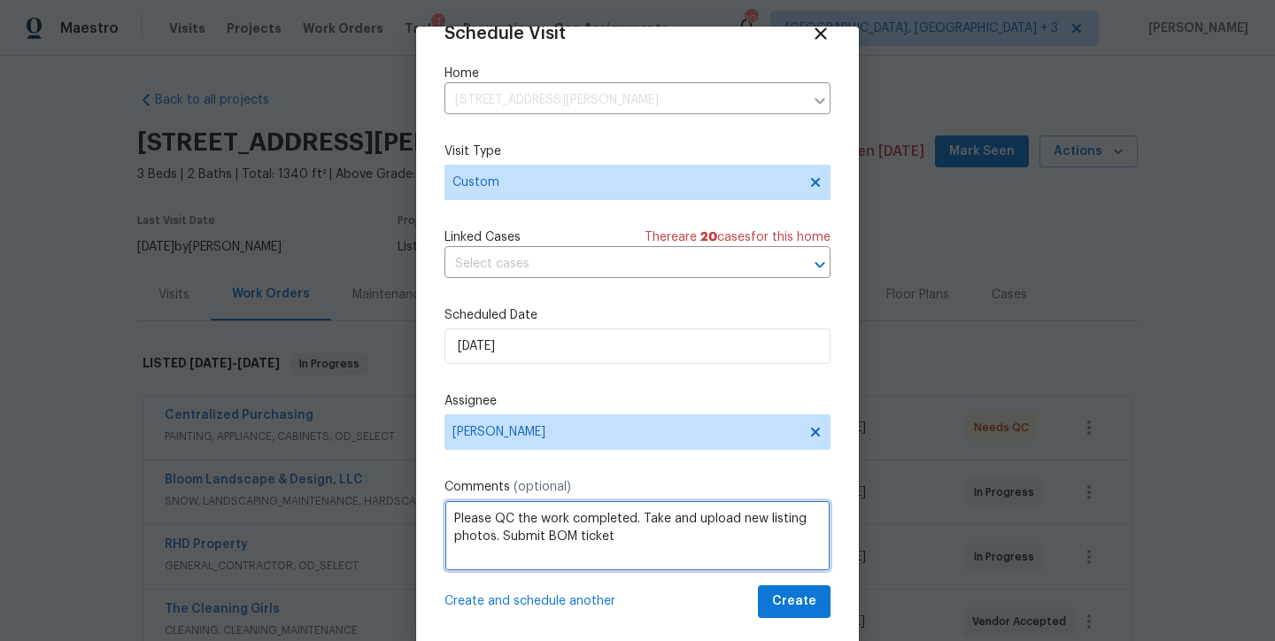
type textarea "Please QC the work completed. Take and upload new listing photos. Submit BOM ti…"
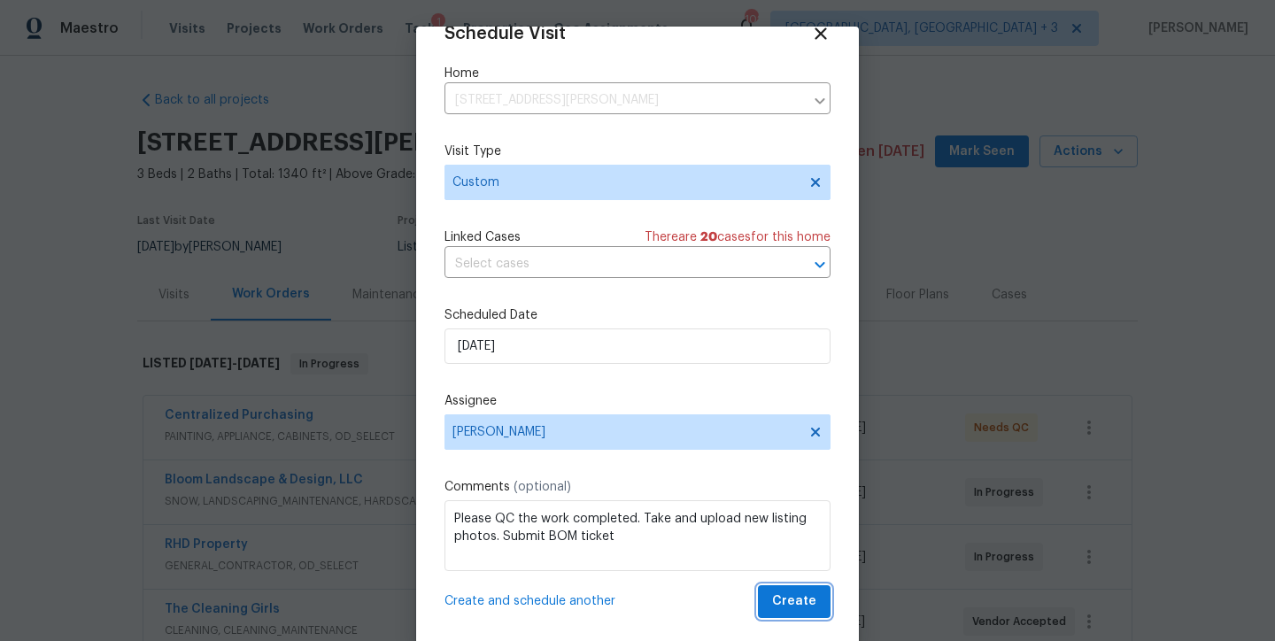
click at [772, 611] on span "Create" at bounding box center [794, 602] width 44 height 22
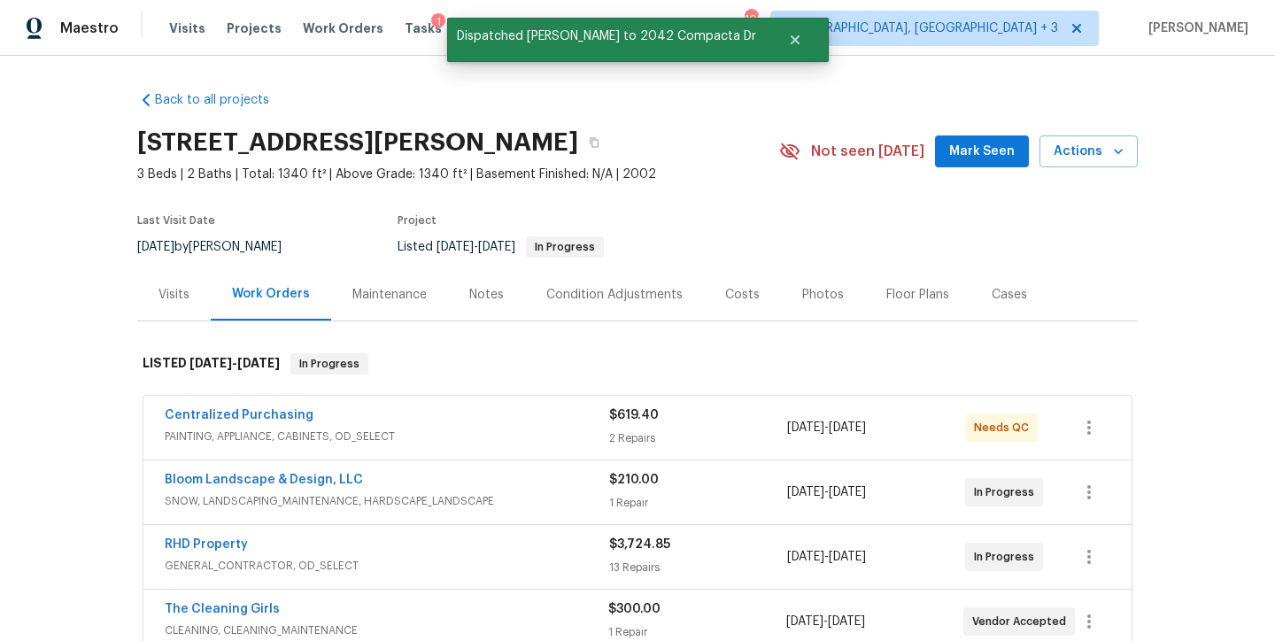
click at [65, 189] on div "Back to all projects 2042 Compacta Dr, Wendell, NC 27591 3 Beds | 2 Baths | Tot…" at bounding box center [637, 348] width 1275 height 585
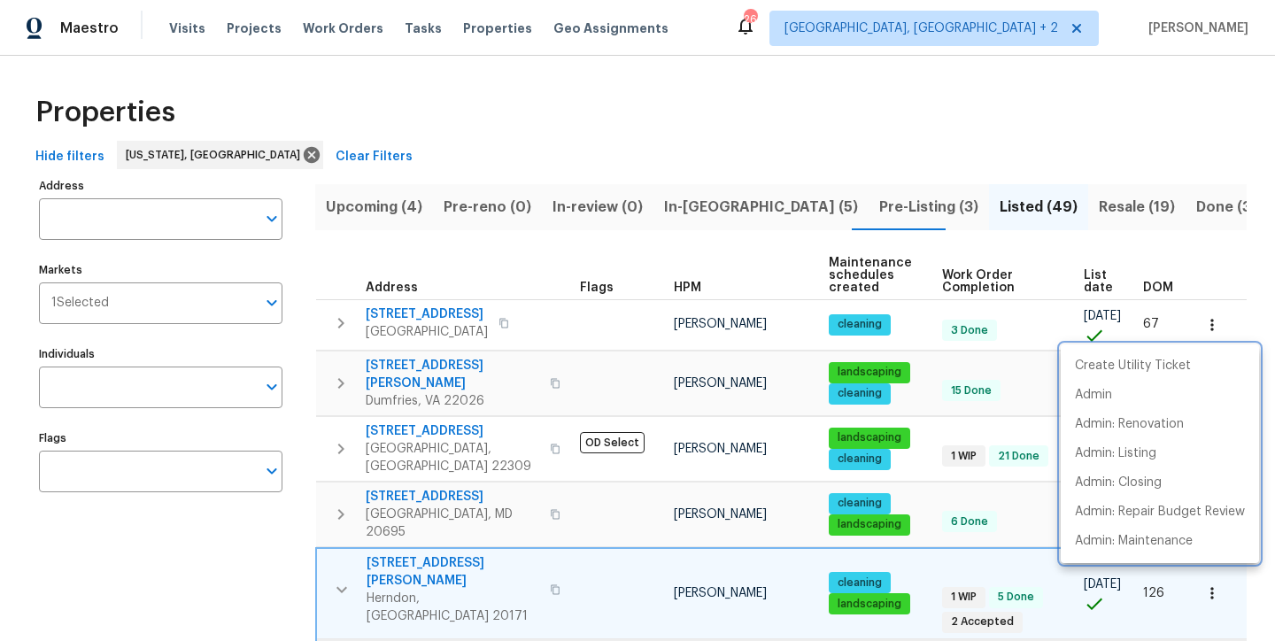
click at [336, 537] on div at bounding box center [637, 320] width 1275 height 641
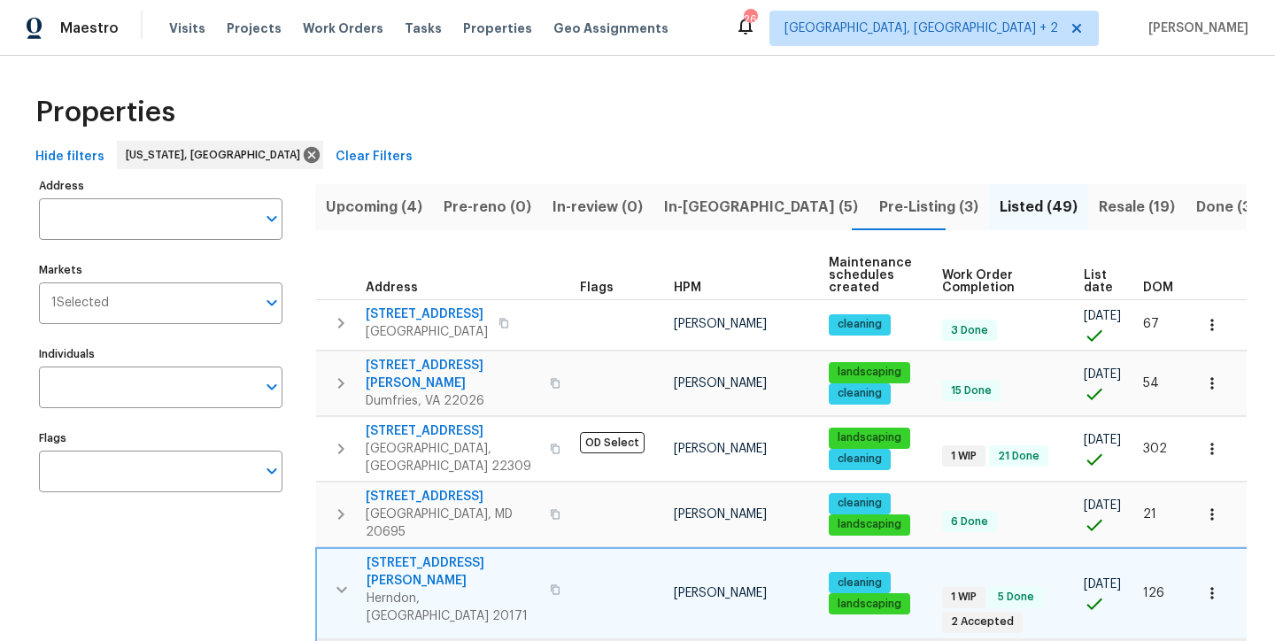
click at [340, 540] on div "Create Utility Ticket Admin Admin: Renovation Admin: Listing Admin: Closing Adm…" at bounding box center [637, 320] width 1275 height 641
click at [341, 579] on icon "button" at bounding box center [341, 589] width 21 height 21
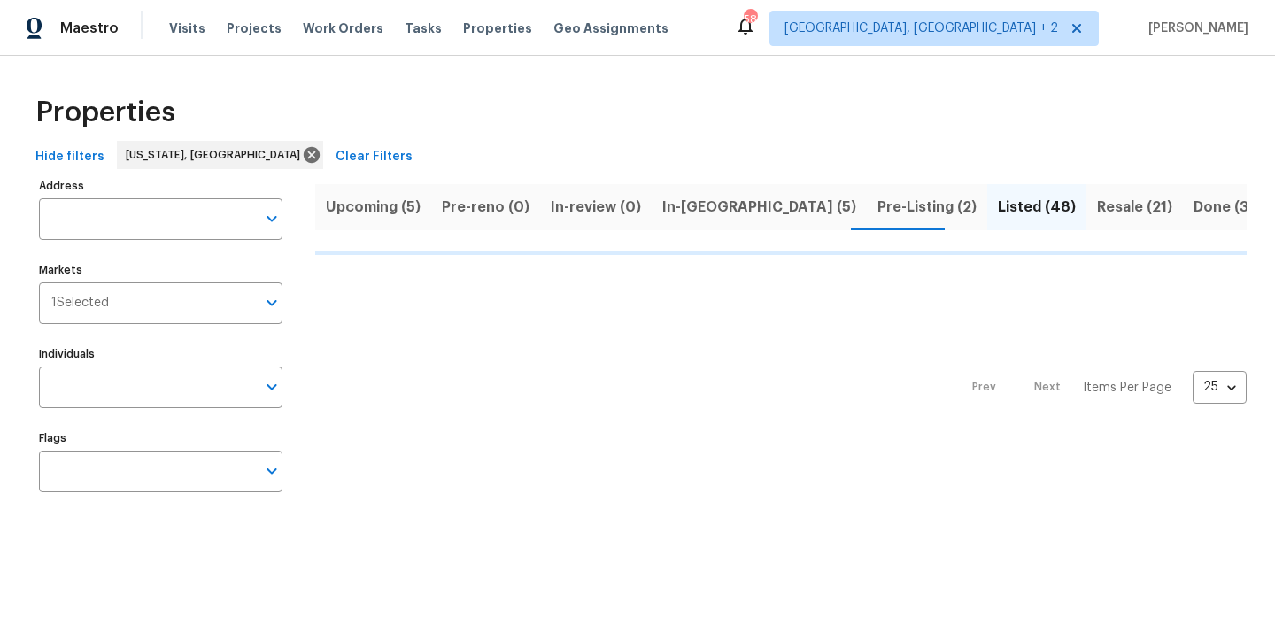
click at [347, 209] on span "Upcoming (5)" at bounding box center [373, 207] width 95 height 25
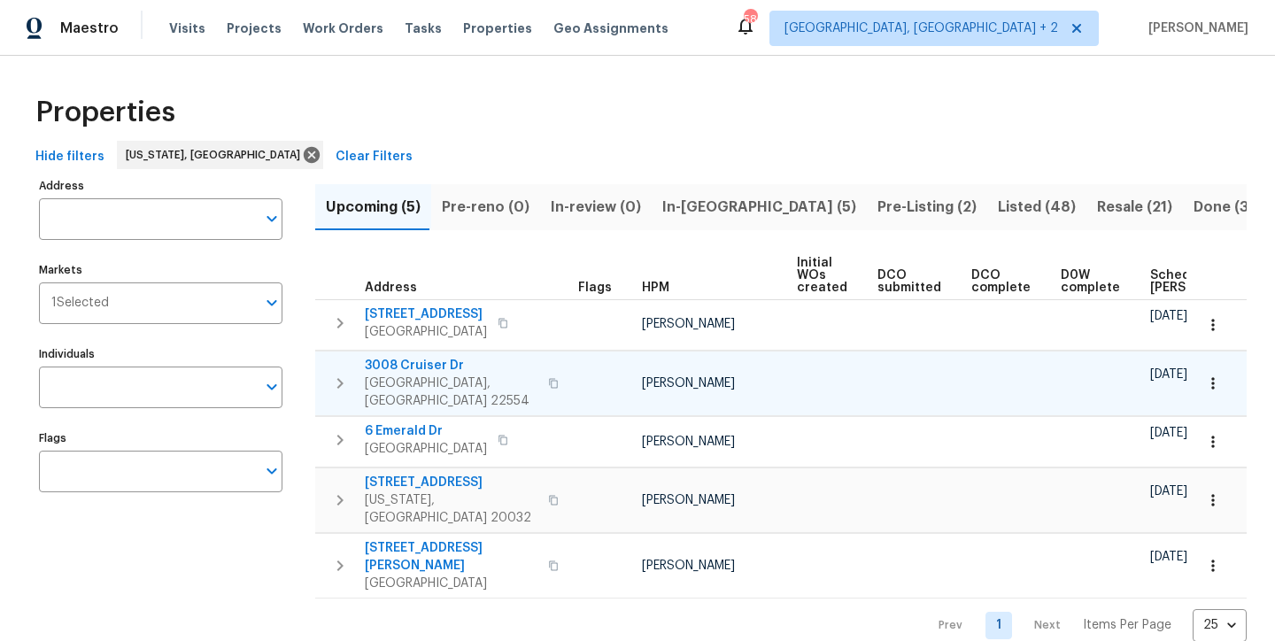
scroll to position [0, 207]
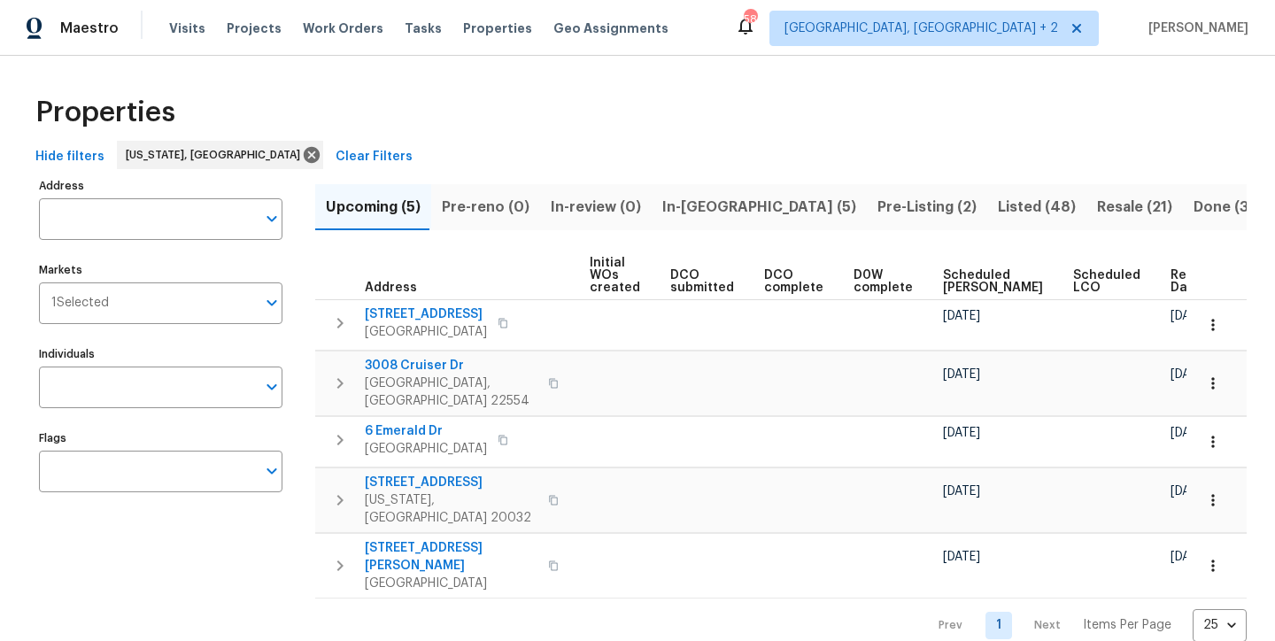
click at [1171, 276] on span "Ready Date" at bounding box center [1190, 281] width 39 height 25
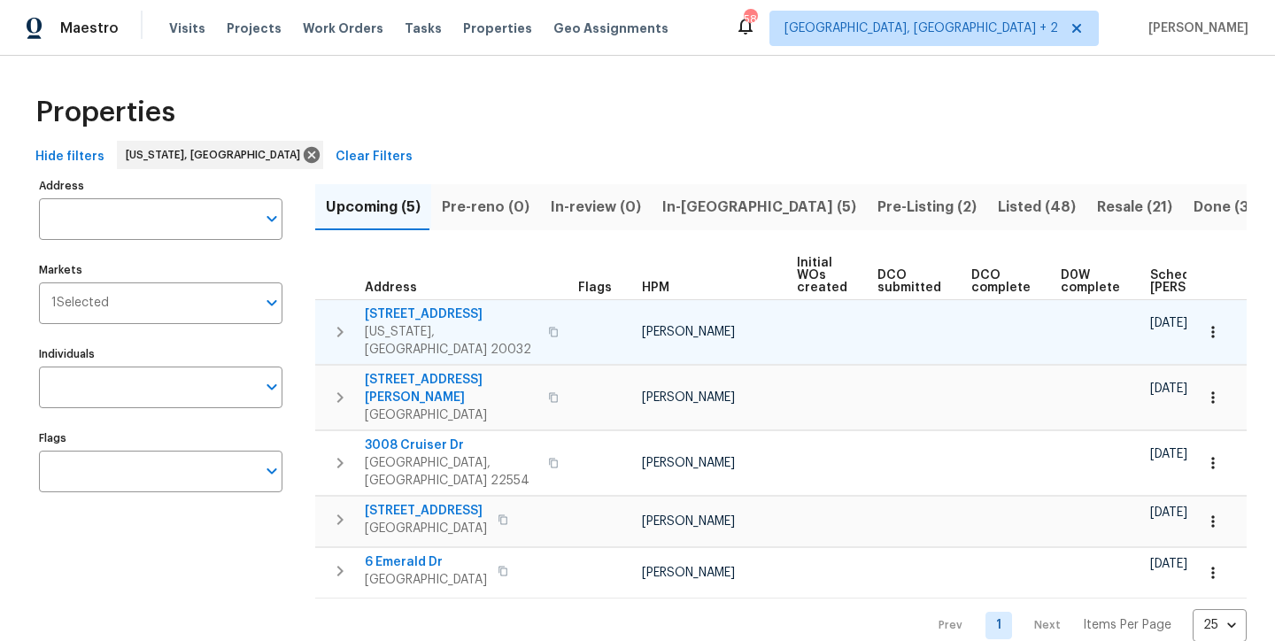
click at [334, 321] on icon "button" at bounding box center [339, 331] width 21 height 21
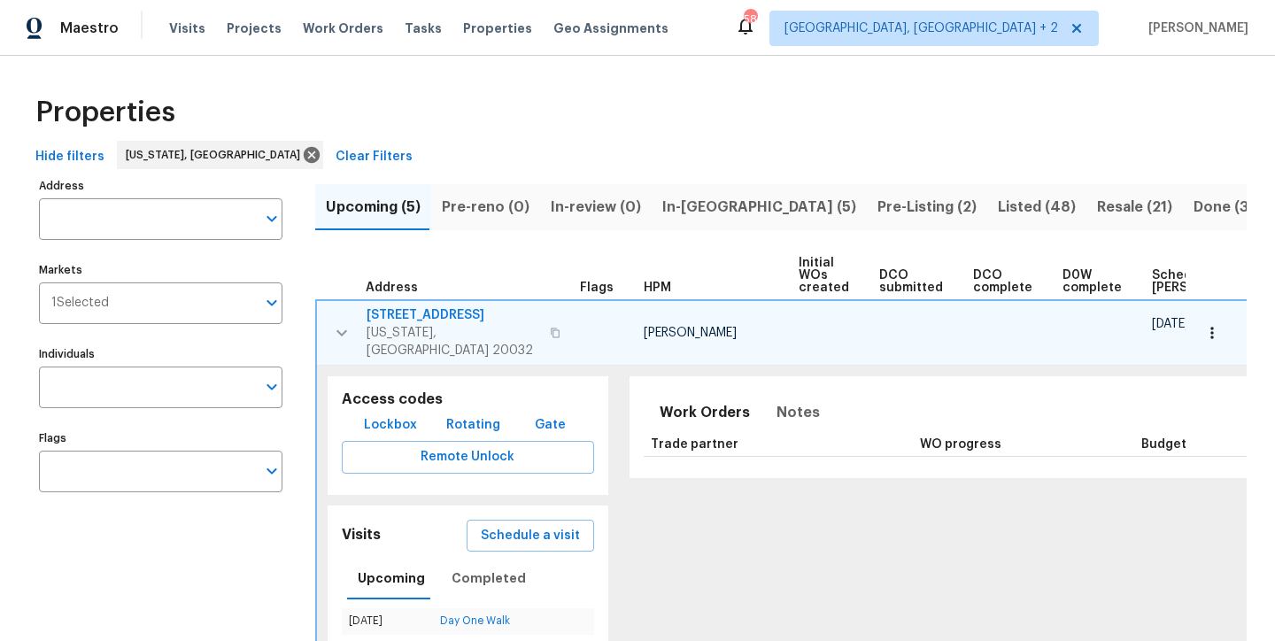
scroll to position [315, 0]
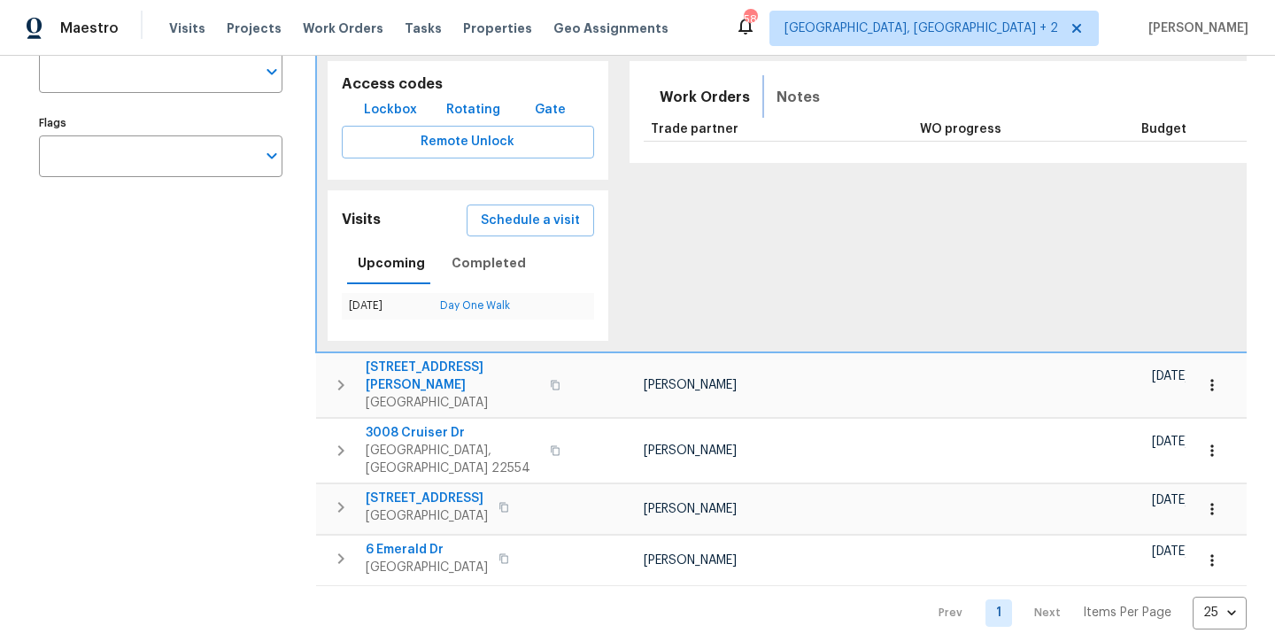
click at [787, 85] on span "Notes" at bounding box center [798, 97] width 43 height 25
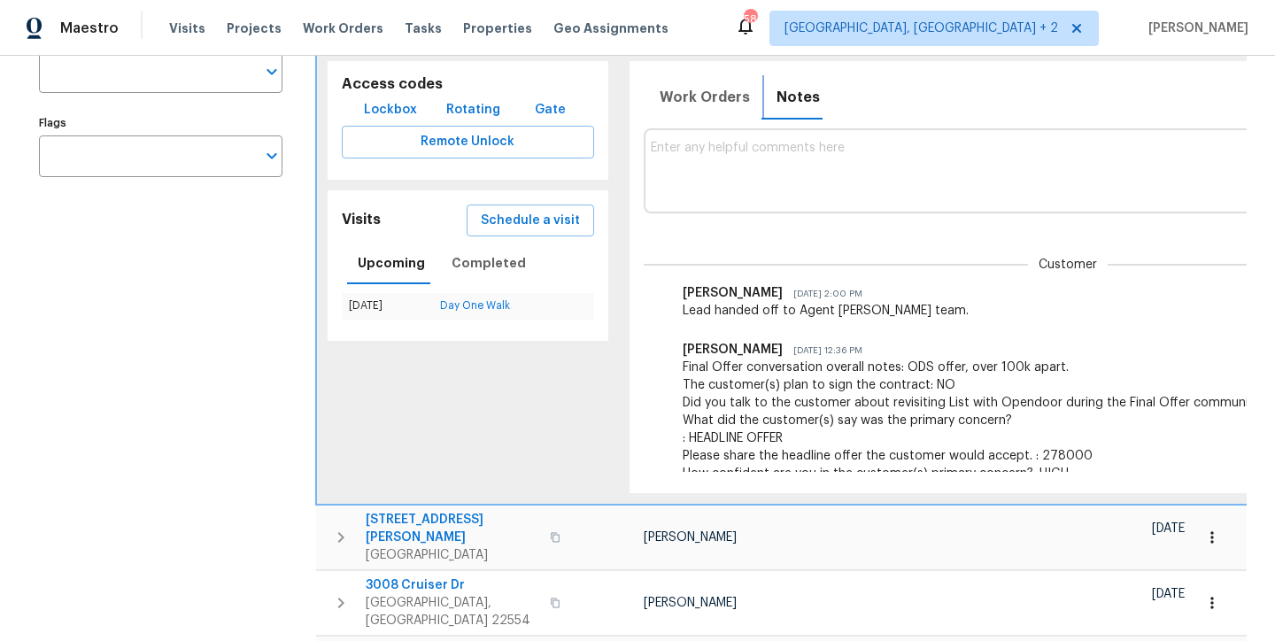
scroll to position [0, 232]
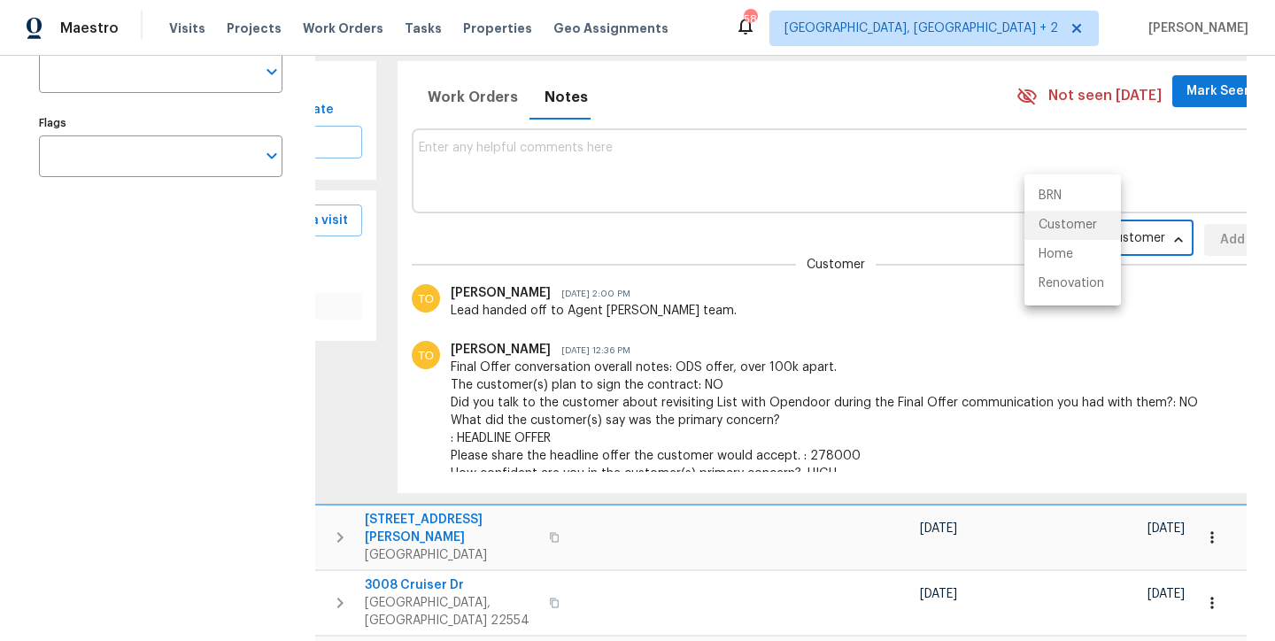
click at [1051, 234] on body "Maestro Visits Projects Work Orders Tasks Properties Geo Assignments 58 Charles…" at bounding box center [637, 320] width 1275 height 641
click at [1055, 282] on li "Renovation" at bounding box center [1072, 283] width 97 height 29
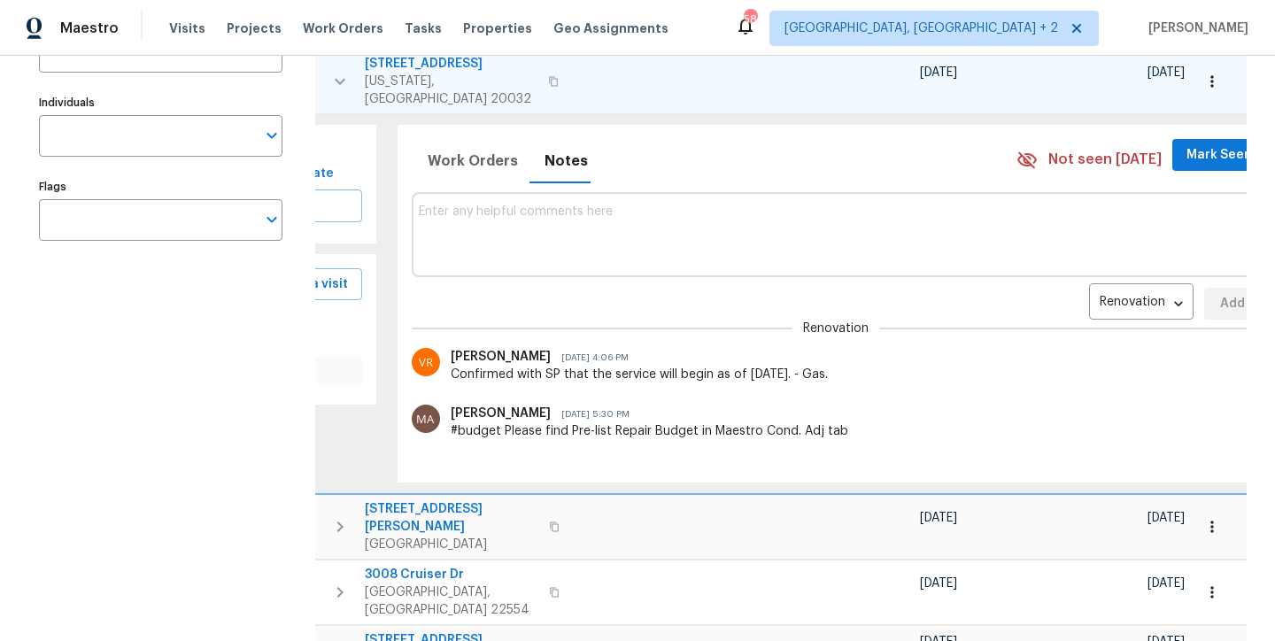
scroll to position [234, 0]
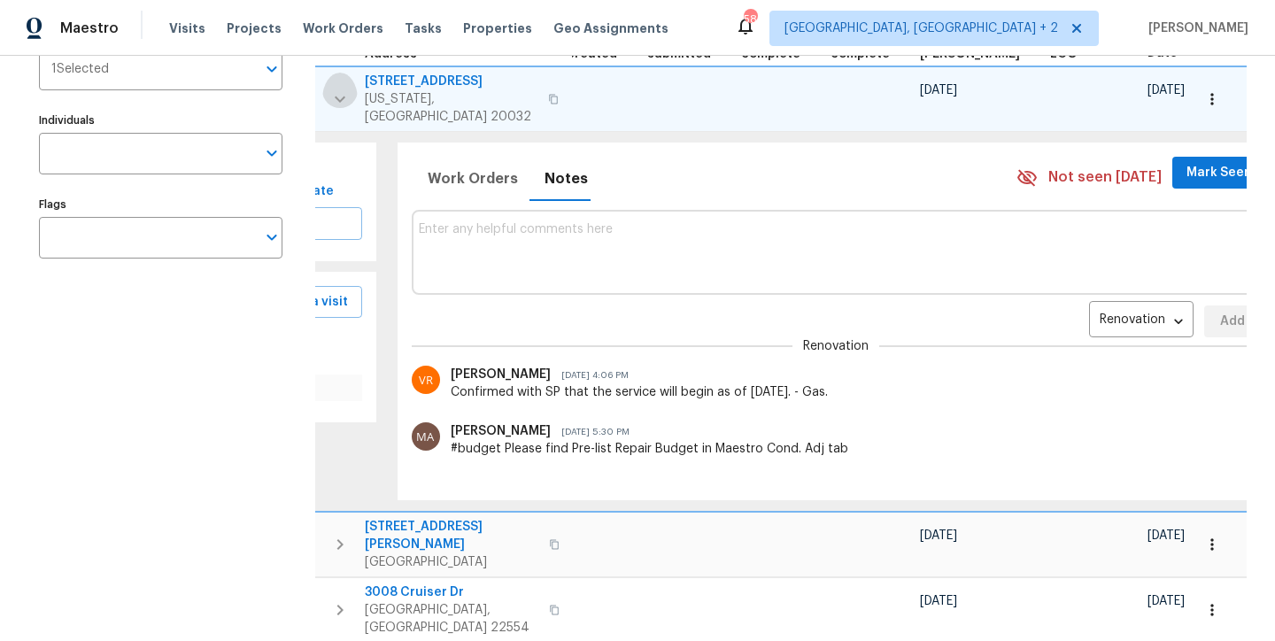
click at [345, 89] on icon "button" at bounding box center [339, 99] width 21 height 21
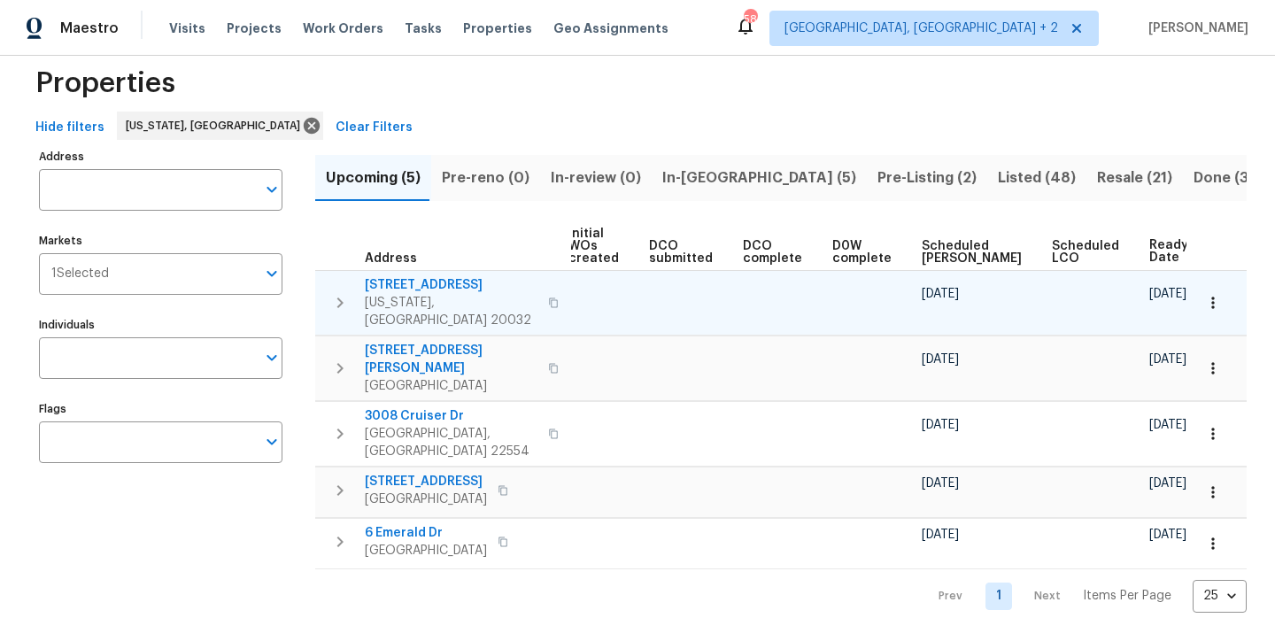
scroll to position [12, 0]
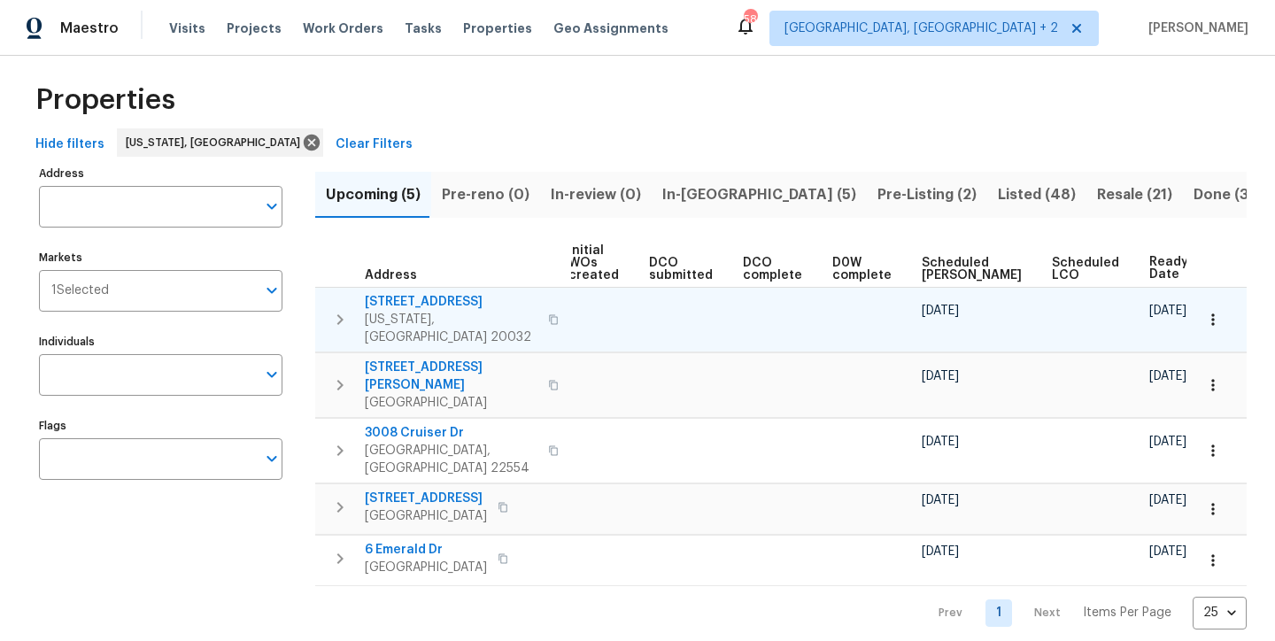
click at [466, 104] on div "Properties" at bounding box center [637, 100] width 1218 height 57
click at [698, 194] on span "In-reno (5)" at bounding box center [759, 194] width 194 height 25
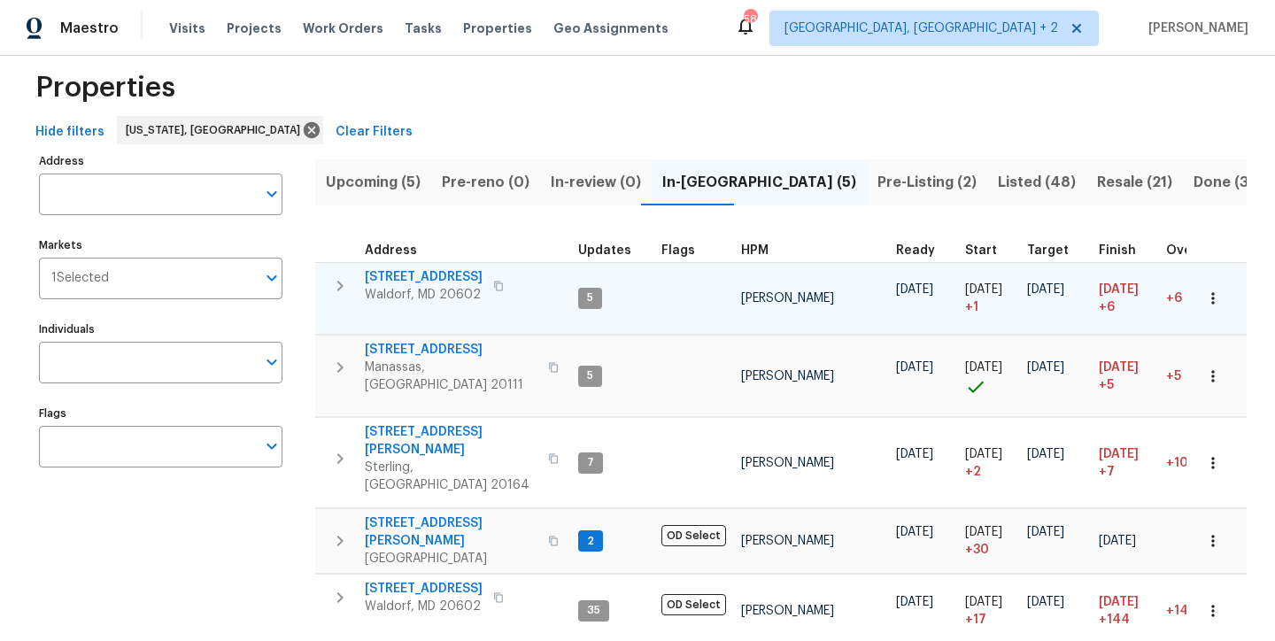
scroll to position [25, 0]
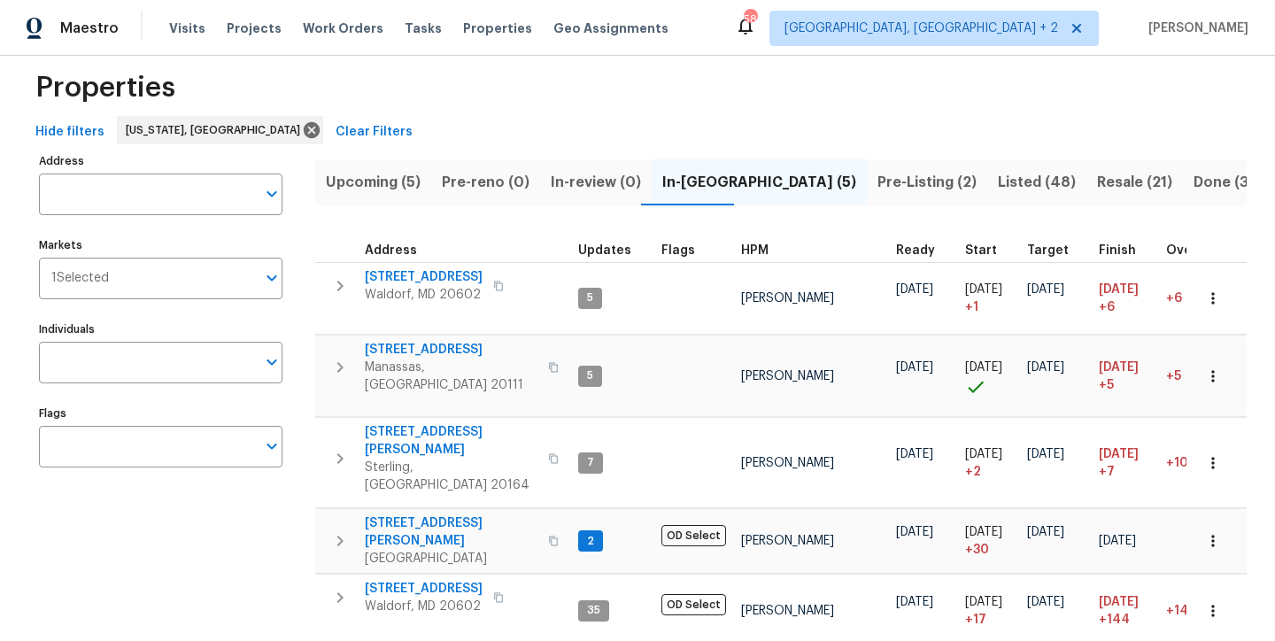
click at [647, 112] on div "Properties" at bounding box center [637, 87] width 1218 height 57
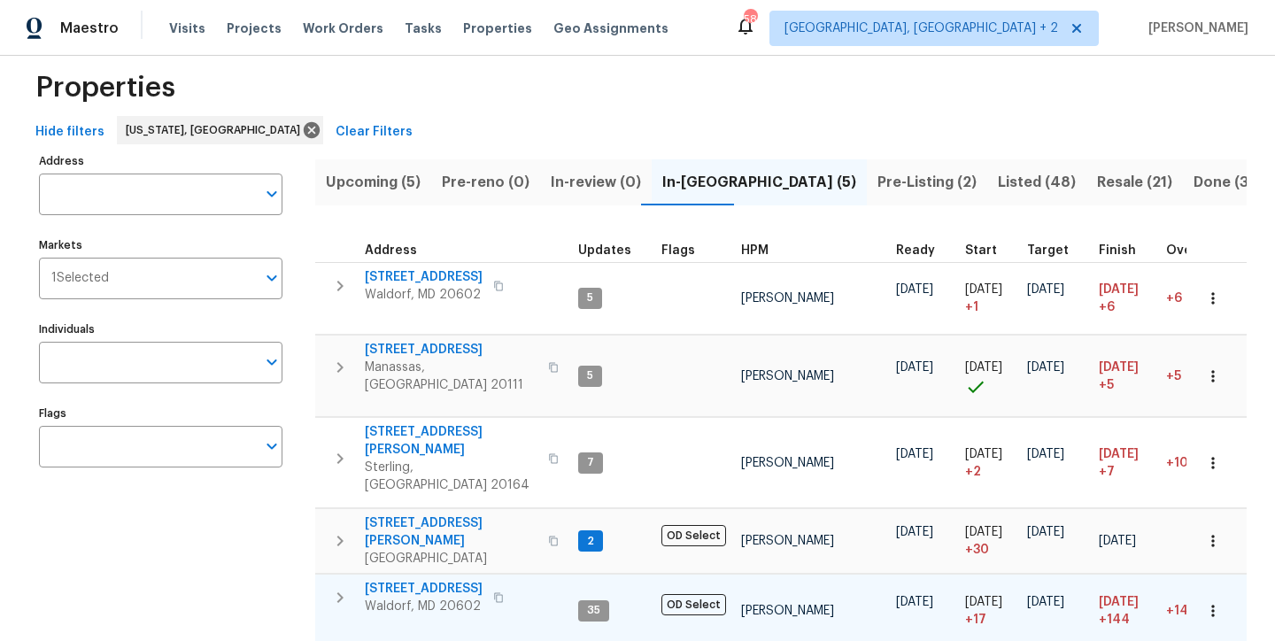
click at [329, 587] on icon "button" at bounding box center [339, 597] width 21 height 21
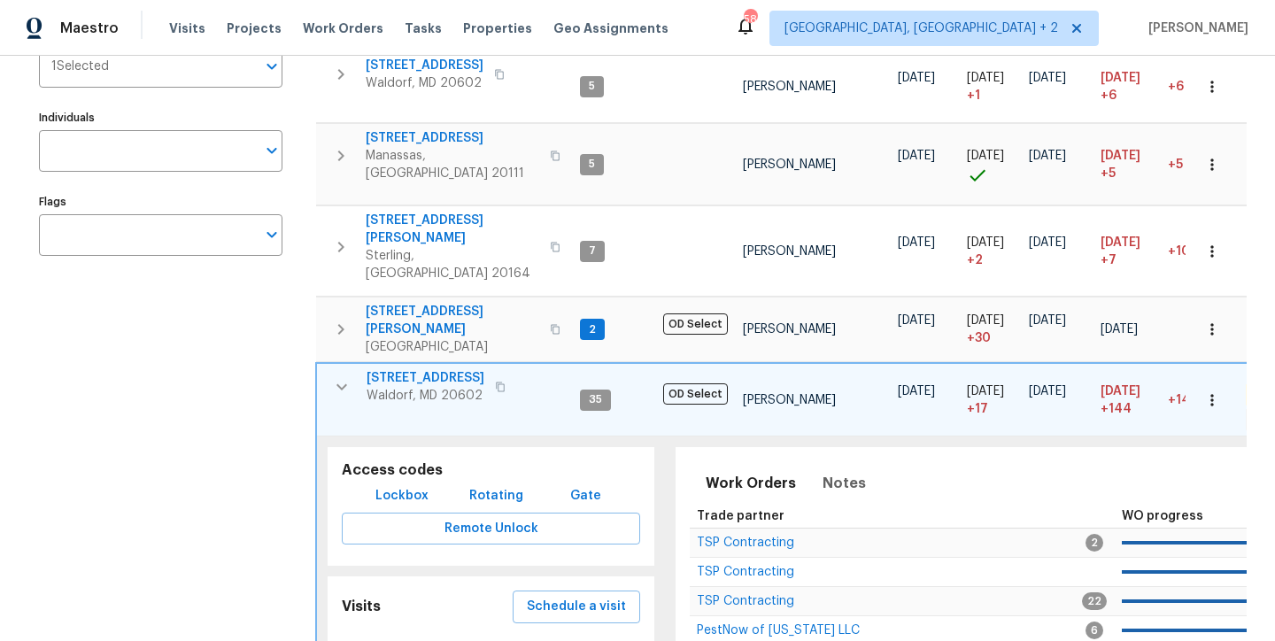
scroll to position [328, 0]
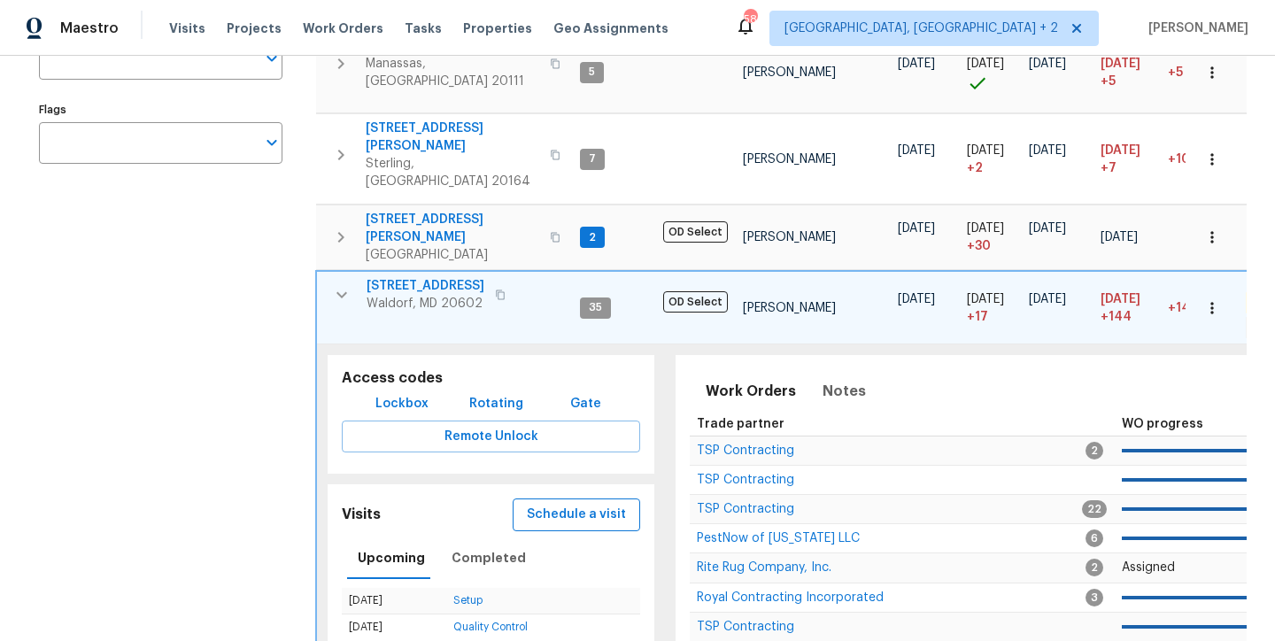
click at [589, 504] on span "Schedule a visit" at bounding box center [576, 515] width 99 height 22
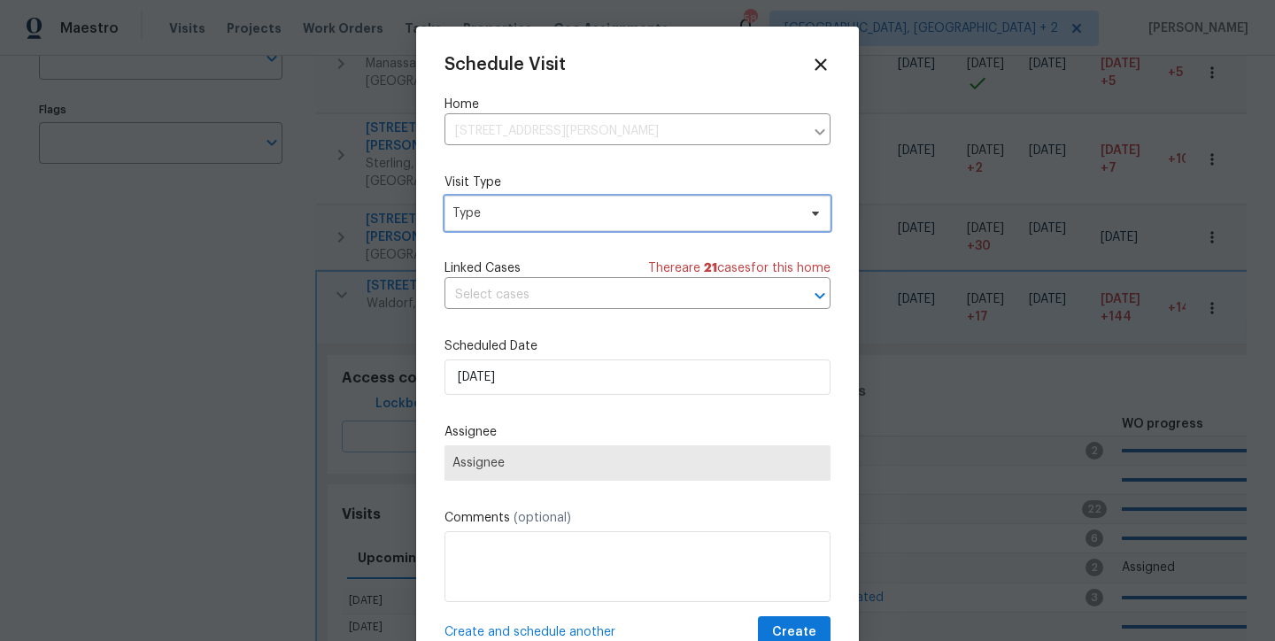
click at [541, 210] on span "Type" at bounding box center [624, 214] width 344 height 18
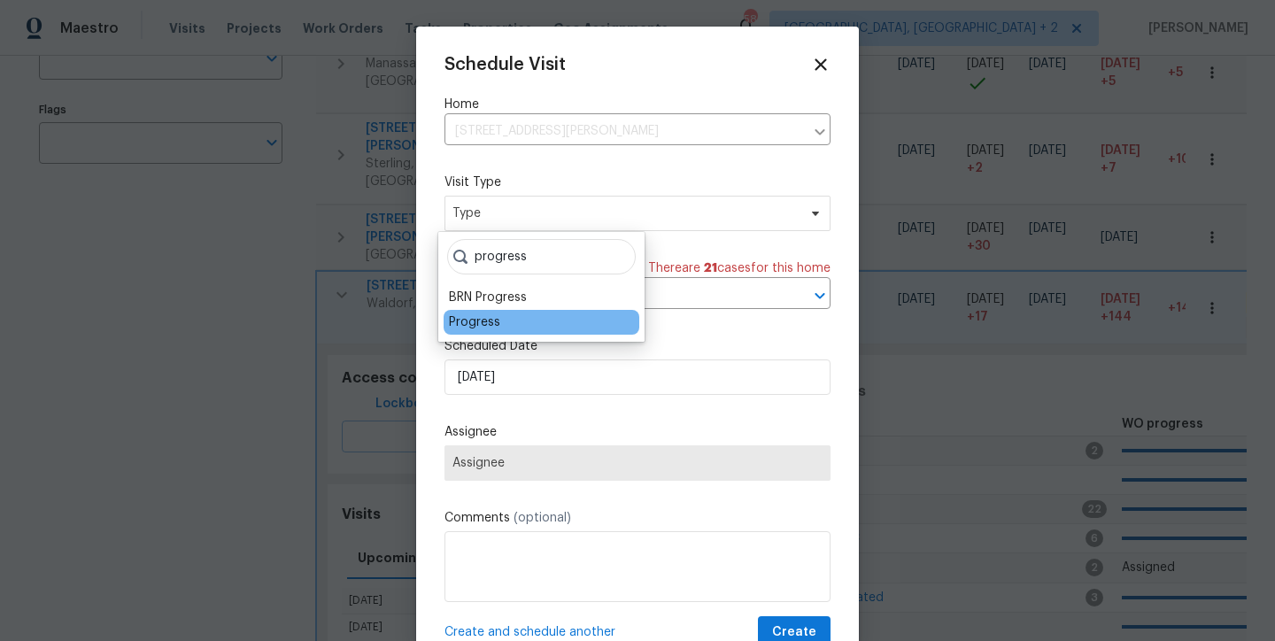
type input "progress"
click at [483, 318] on div "Progress" at bounding box center [474, 322] width 51 height 18
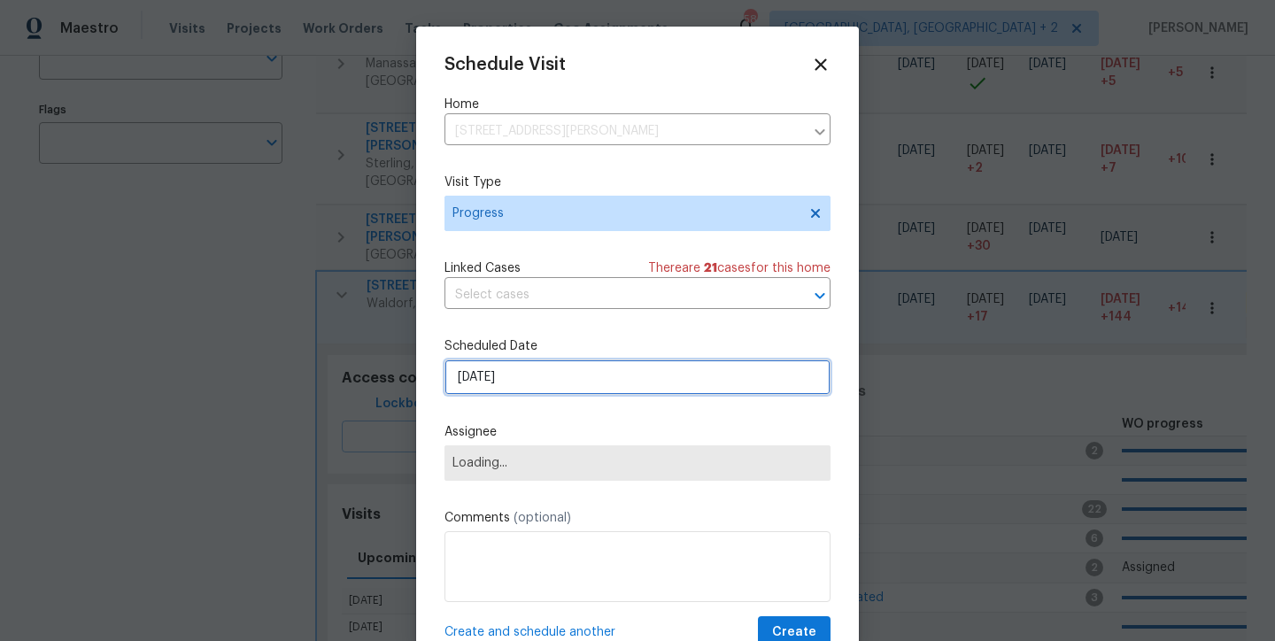
click at [494, 376] on input "9/23/2025" at bounding box center [637, 376] width 386 height 35
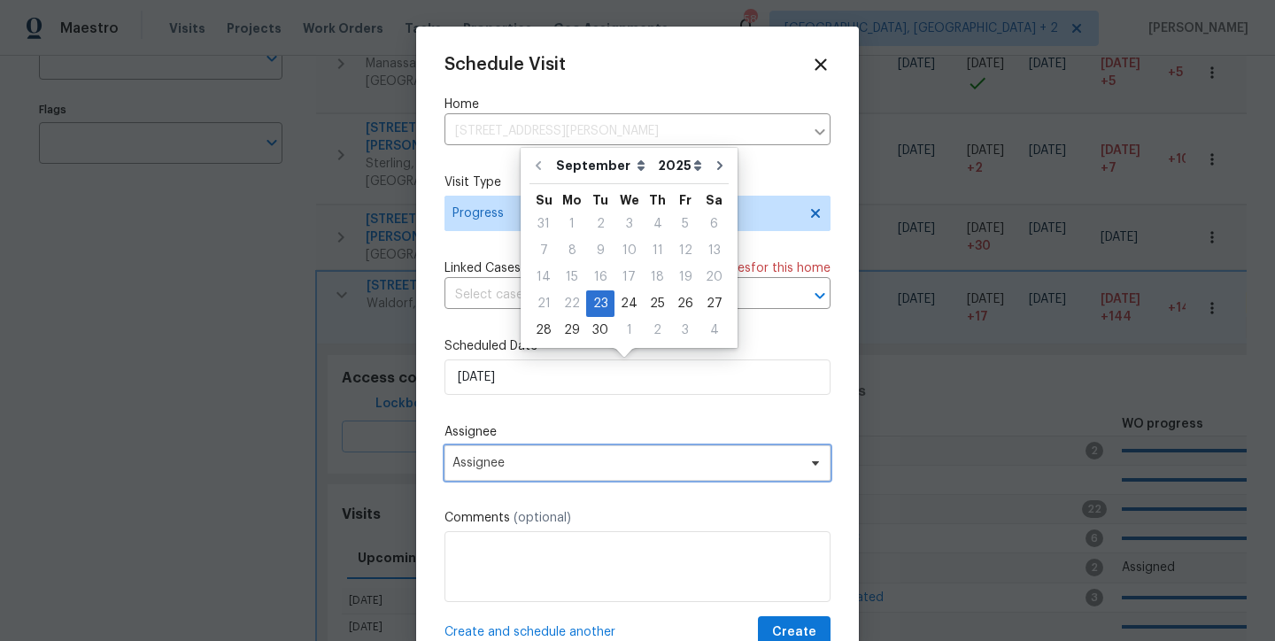
click at [474, 463] on span "Assignee" at bounding box center [625, 463] width 347 height 14
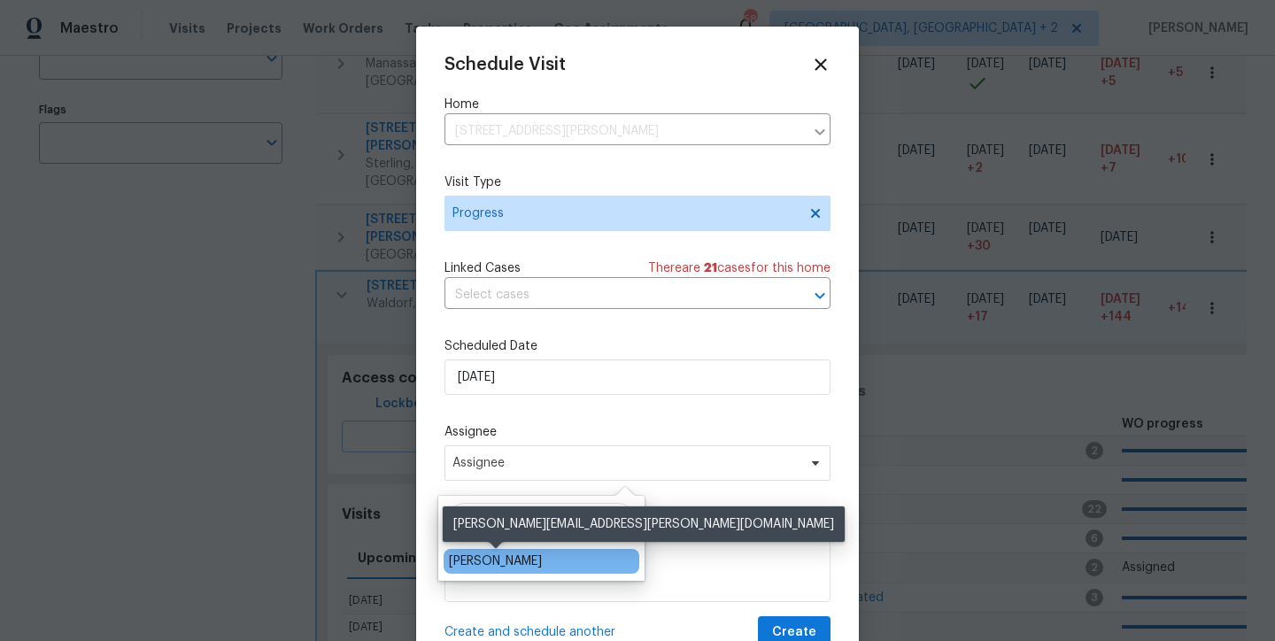
type input "nicholas"
click at [502, 568] on div "[PERSON_NAME]" at bounding box center [495, 562] width 93 height 18
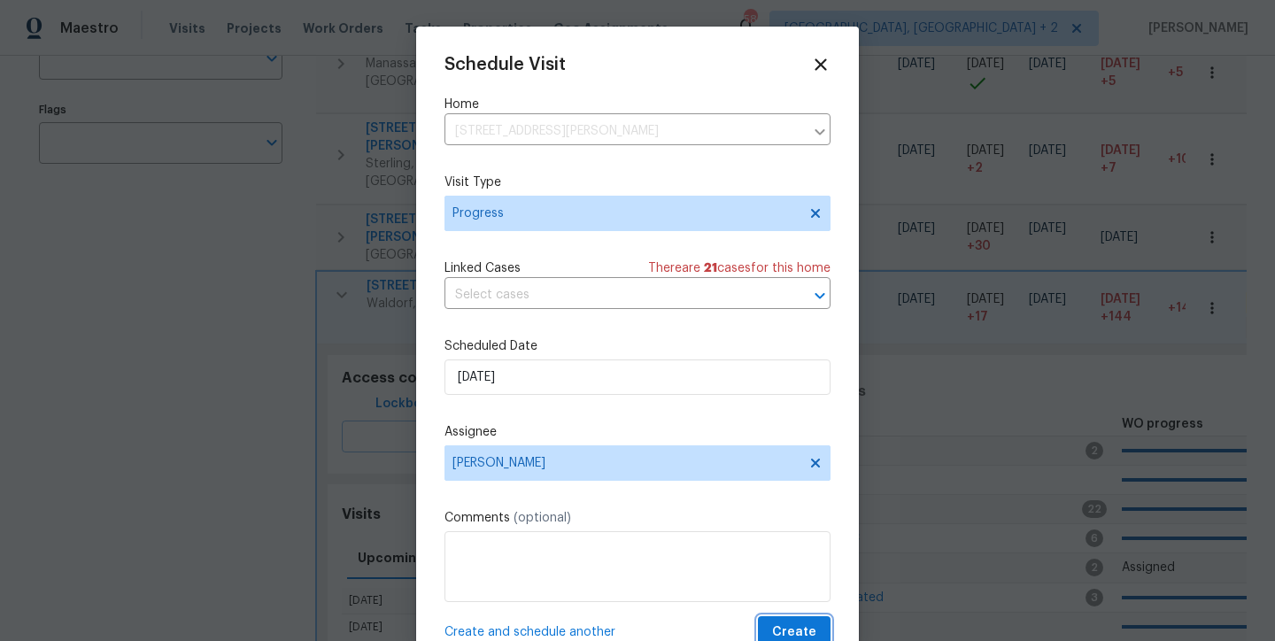
click at [802, 626] on button "Create" at bounding box center [794, 632] width 73 height 33
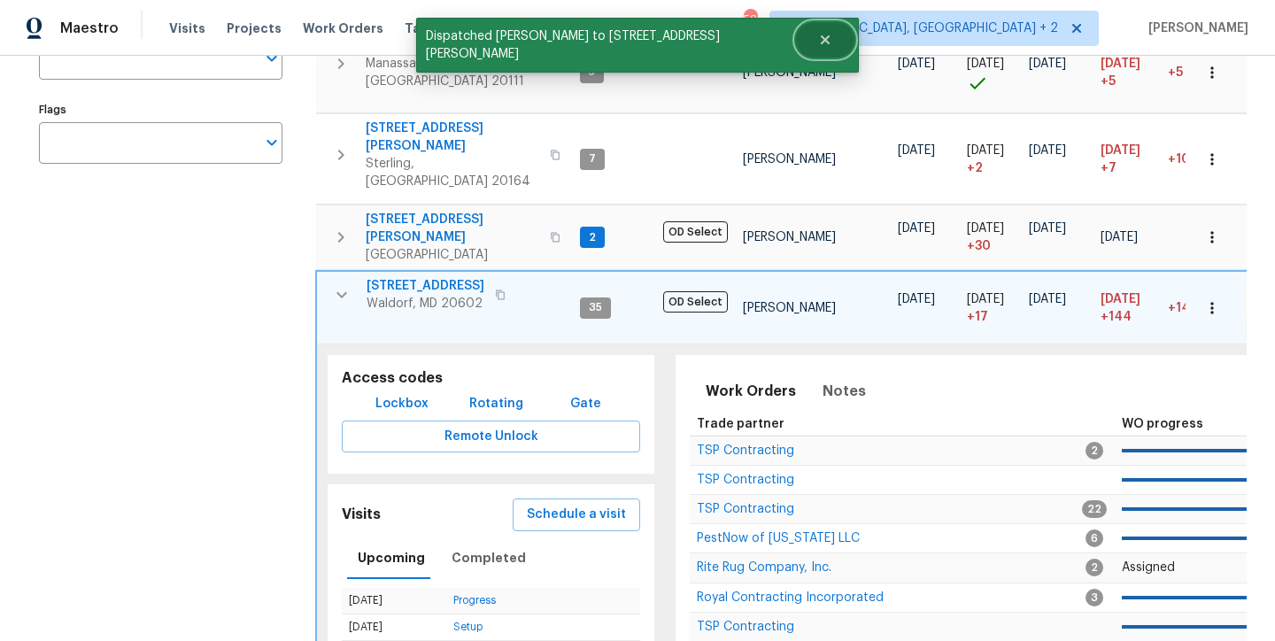
click at [821, 43] on icon "Close" at bounding box center [825, 39] width 9 height 9
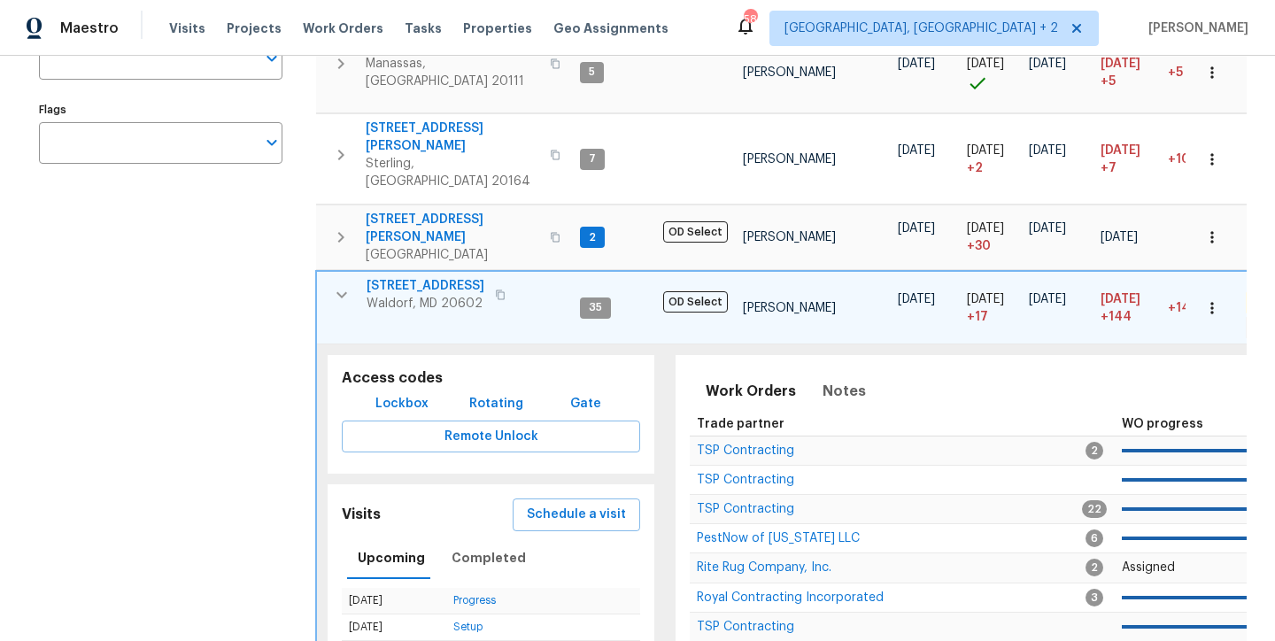
click at [859, 19] on div "Maestro Visits Projects Work Orders Tasks Properties Geo Assignments 58 Charles…" at bounding box center [637, 28] width 1275 height 56
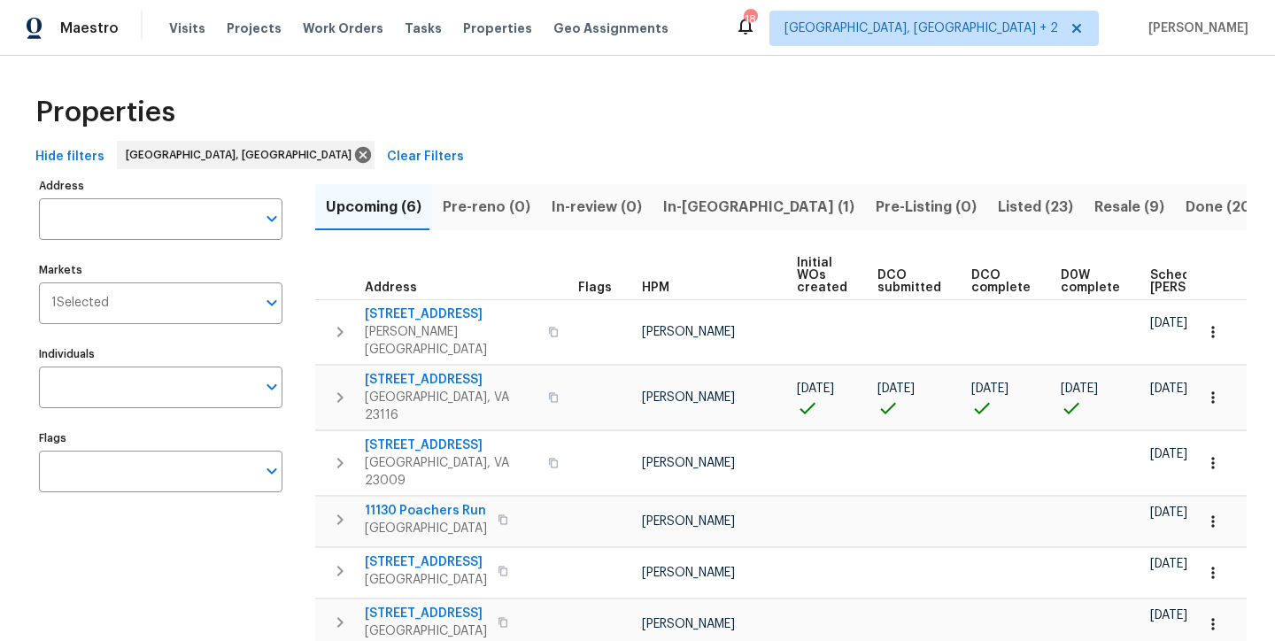
scroll to position [0, 207]
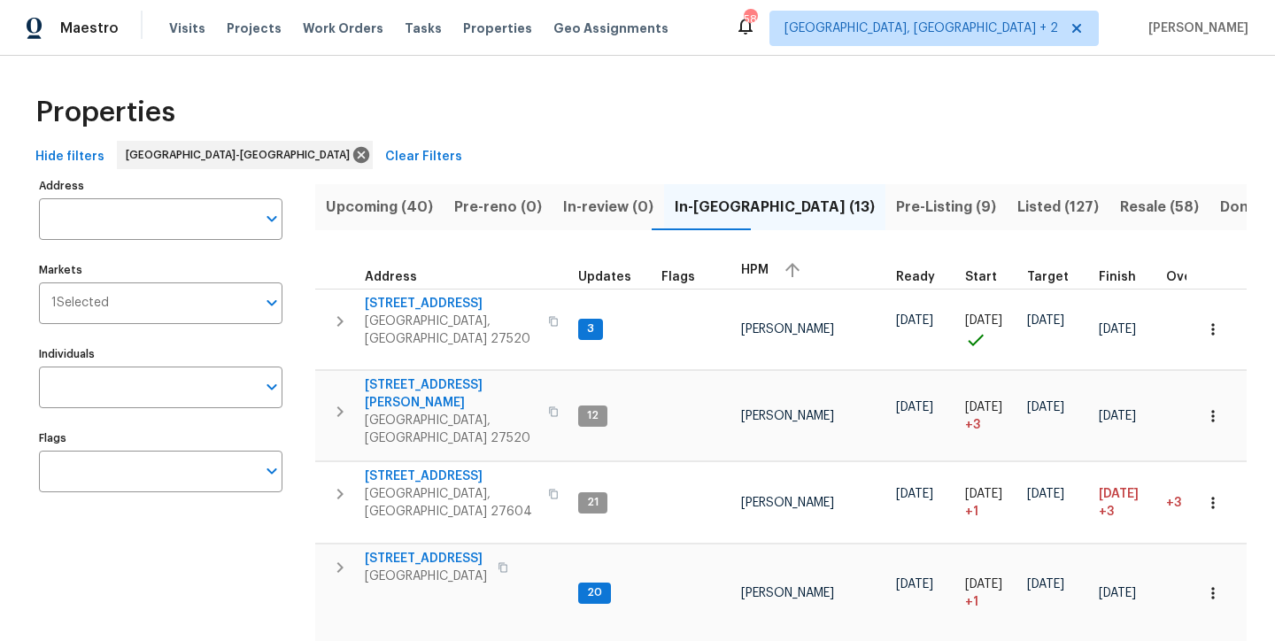
click at [687, 138] on div "Properties" at bounding box center [637, 112] width 1218 height 57
click at [419, 213] on span "Upcoming (40)" at bounding box center [379, 207] width 107 height 25
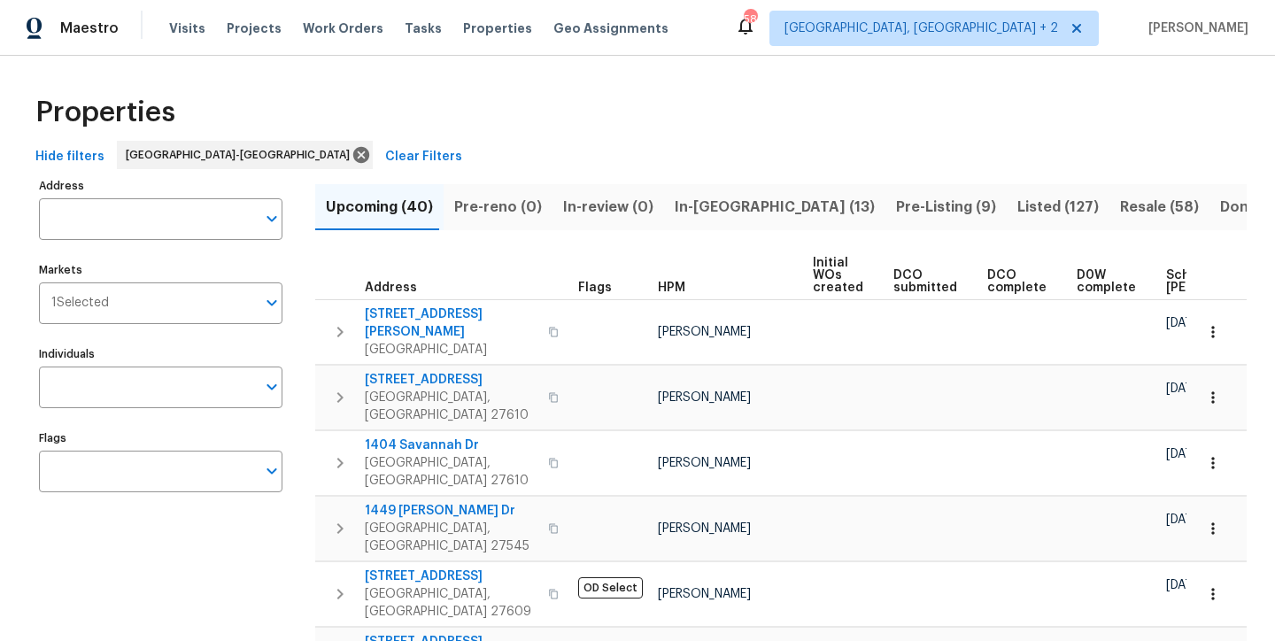
scroll to position [0, 227]
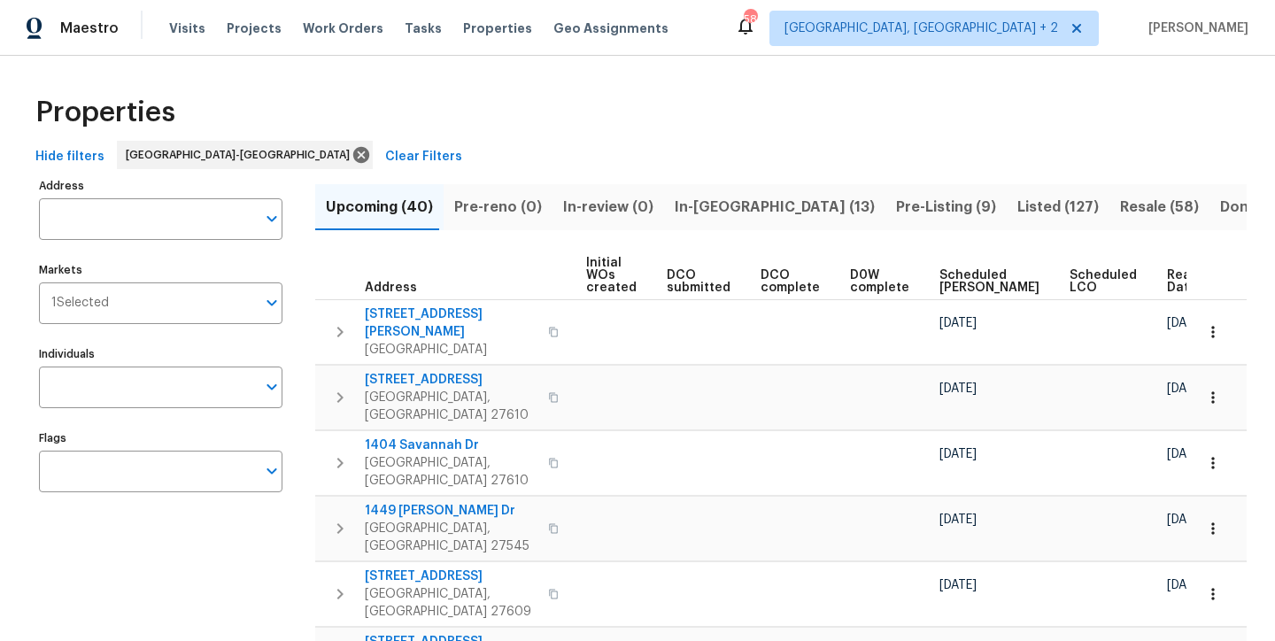
click at [1167, 273] on span "Ready Date" at bounding box center [1186, 281] width 39 height 25
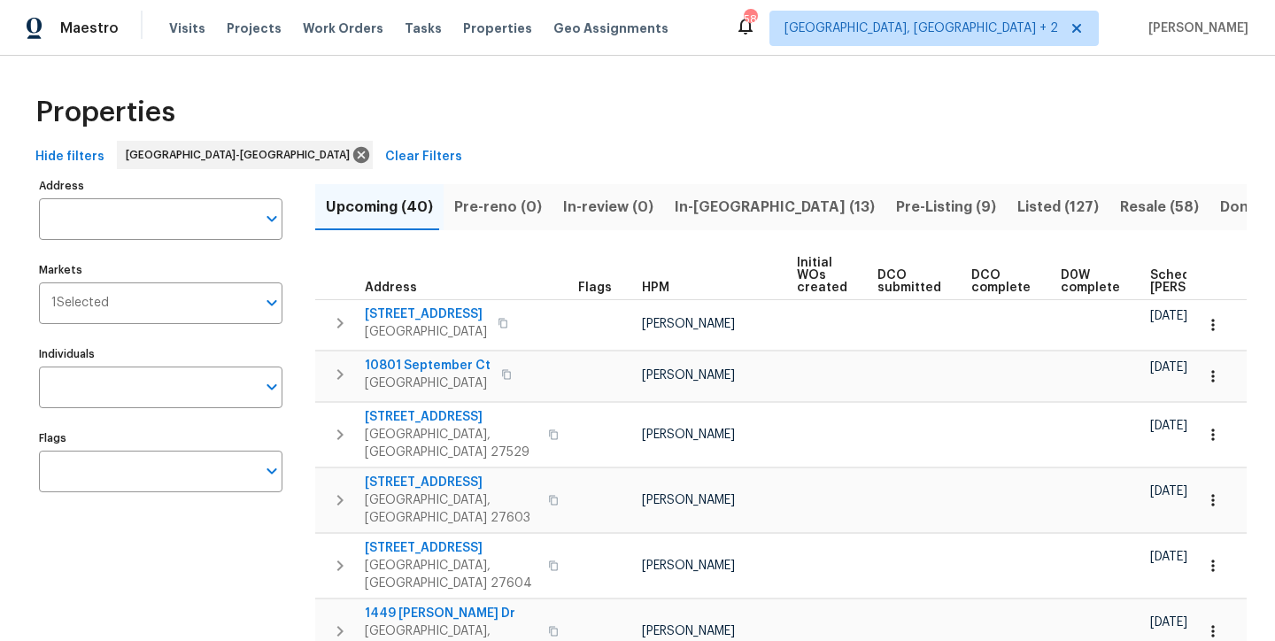
scroll to position [0, 228]
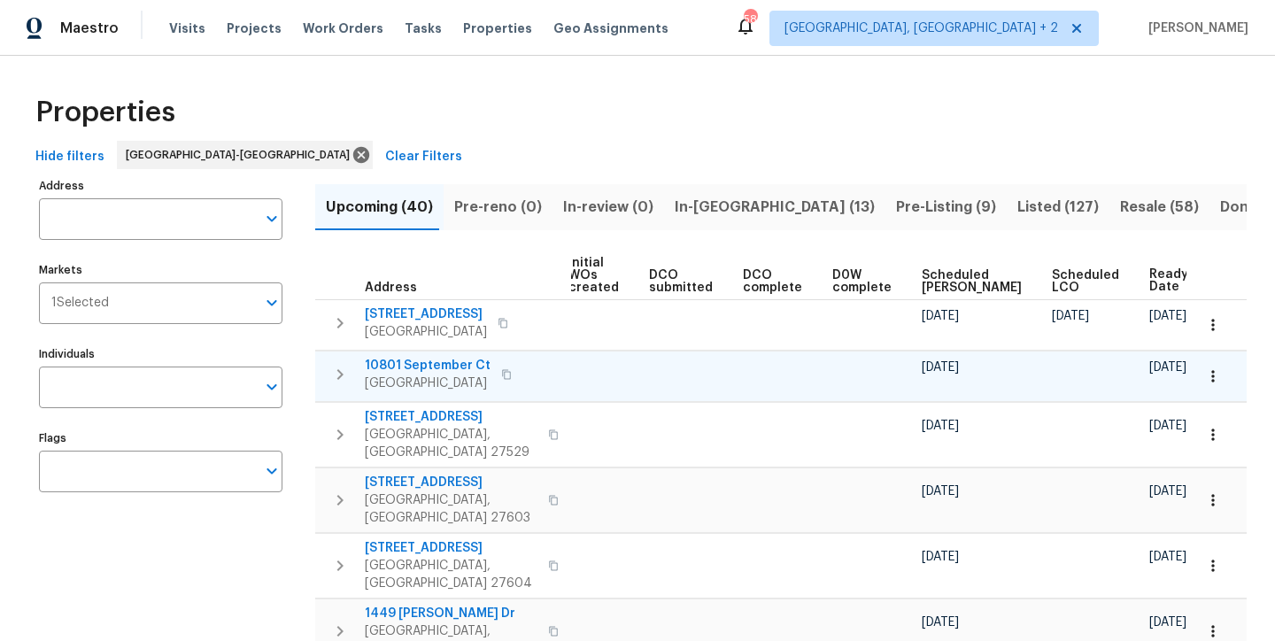
click at [343, 368] on icon "button" at bounding box center [339, 374] width 21 height 21
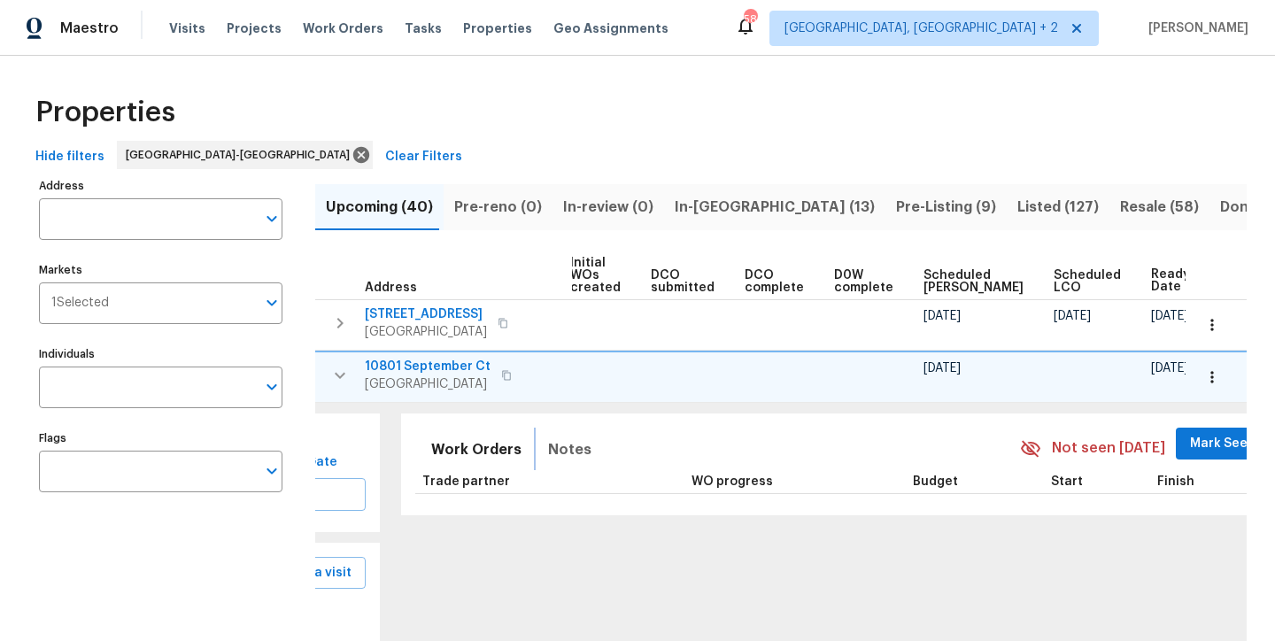
click at [551, 452] on span "Notes" at bounding box center [569, 449] width 43 height 25
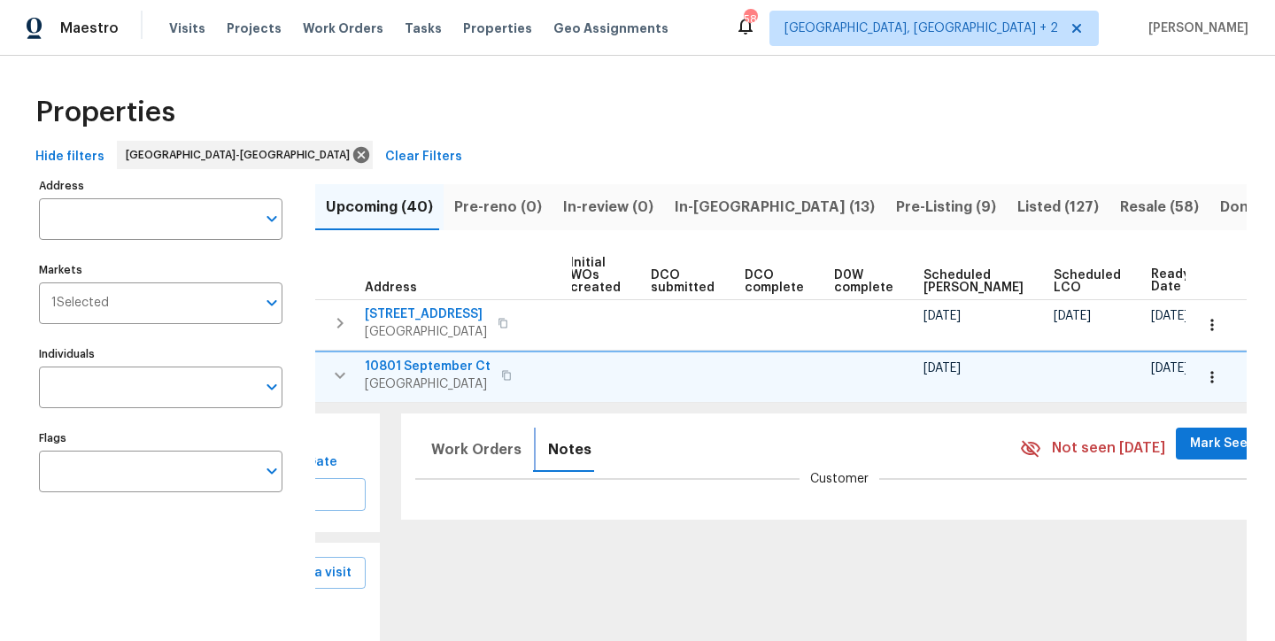
scroll to position [123, 0]
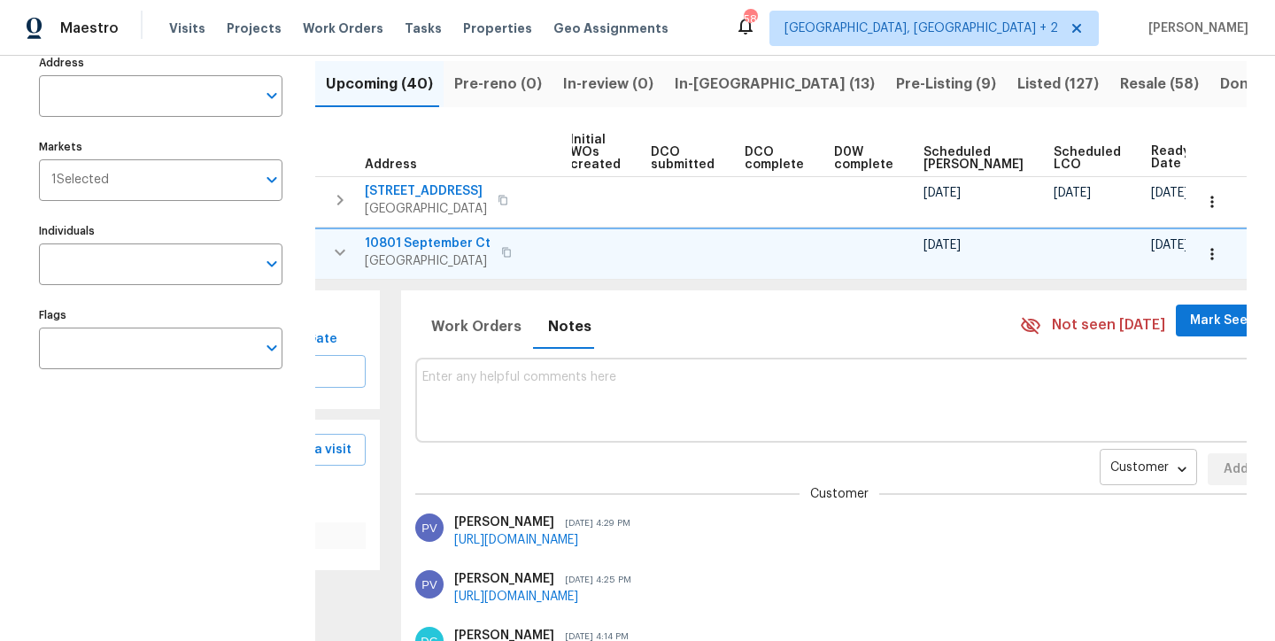
click at [1060, 460] on body "Maestro Visits Projects Work Orders Tasks Properties Geo Assignments 58 Charles…" at bounding box center [637, 320] width 1275 height 641
click at [1065, 525] on li "Renovation" at bounding box center [1076, 527] width 97 height 29
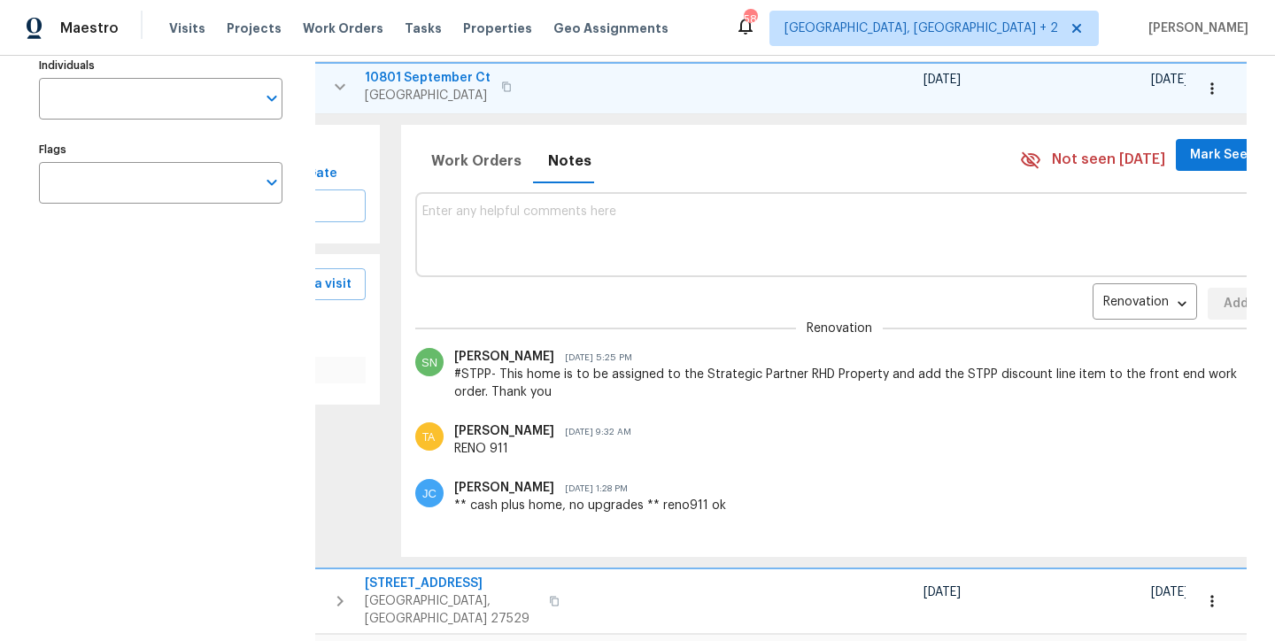
scroll to position [253, 0]
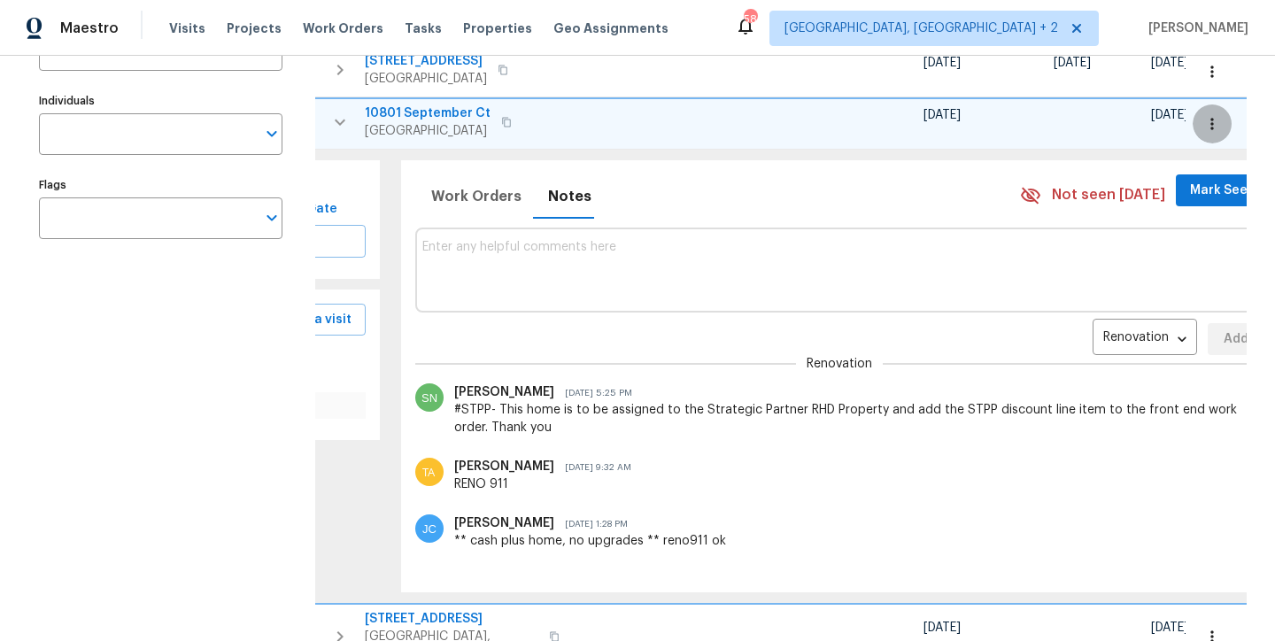
click at [1203, 124] on icon "button" at bounding box center [1212, 124] width 18 height 18
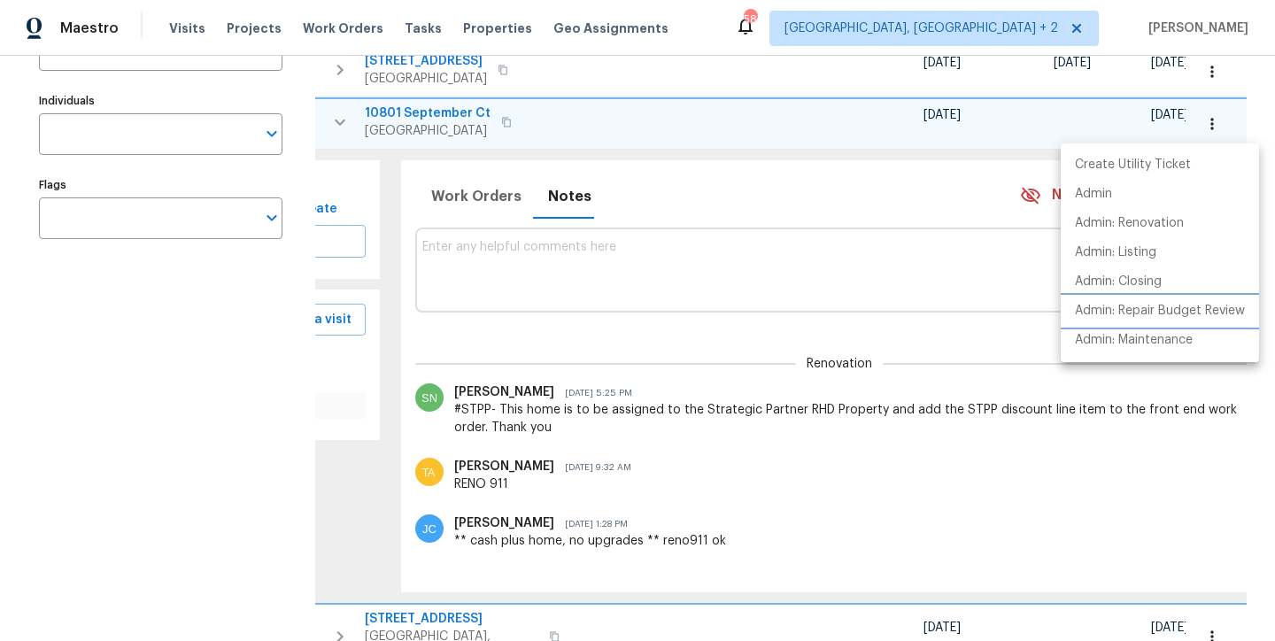
click at [1209, 310] on p "Admin: Repair Budget Review" at bounding box center [1160, 311] width 170 height 19
click at [667, 236] on div at bounding box center [637, 320] width 1275 height 641
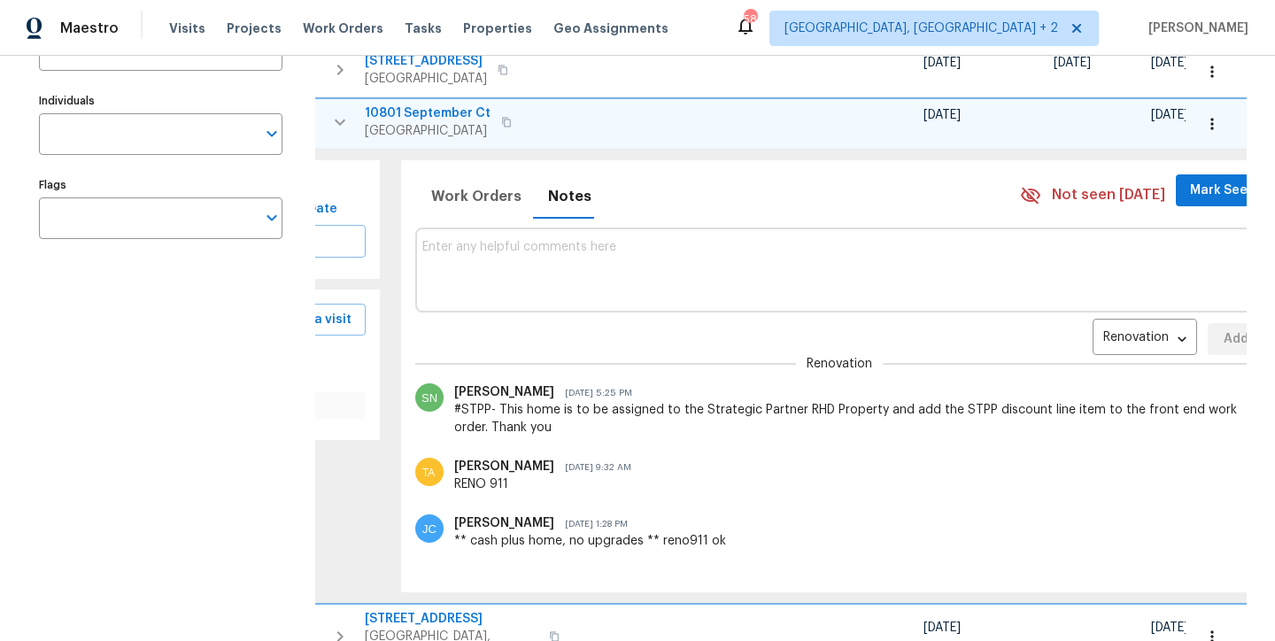
click at [588, 253] on textarea at bounding box center [840, 269] width 836 height 59
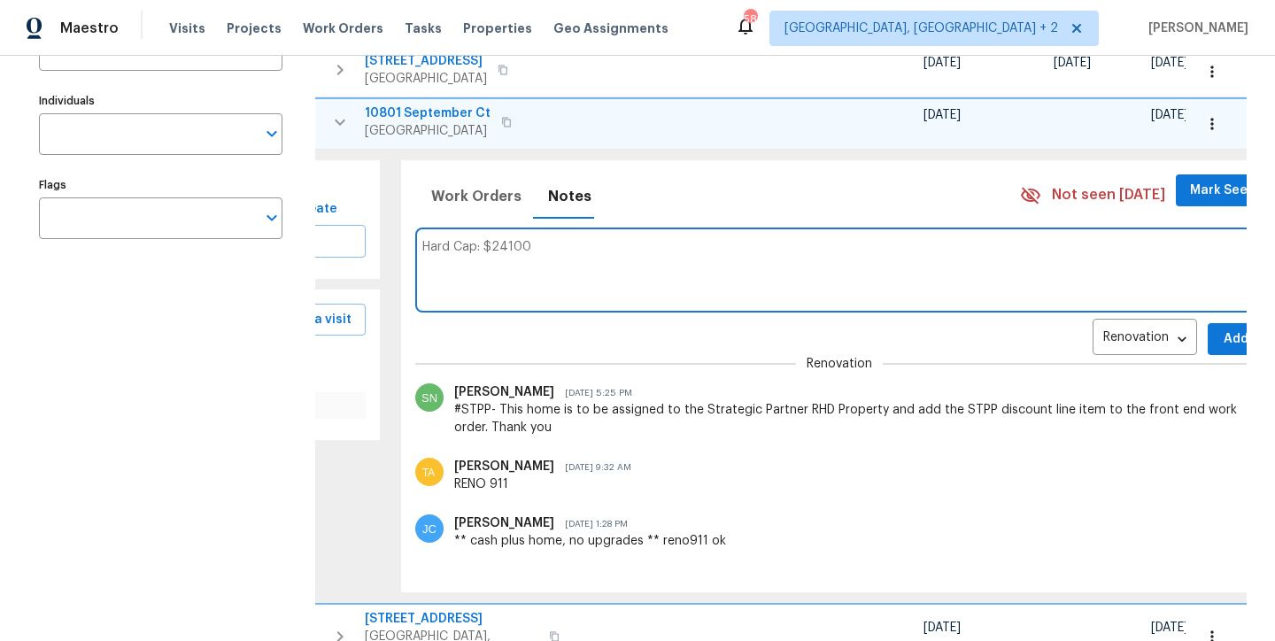
type textarea "Hard Cap: $24100"
click at [1208, 339] on button "Add" at bounding box center [1236, 339] width 57 height 33
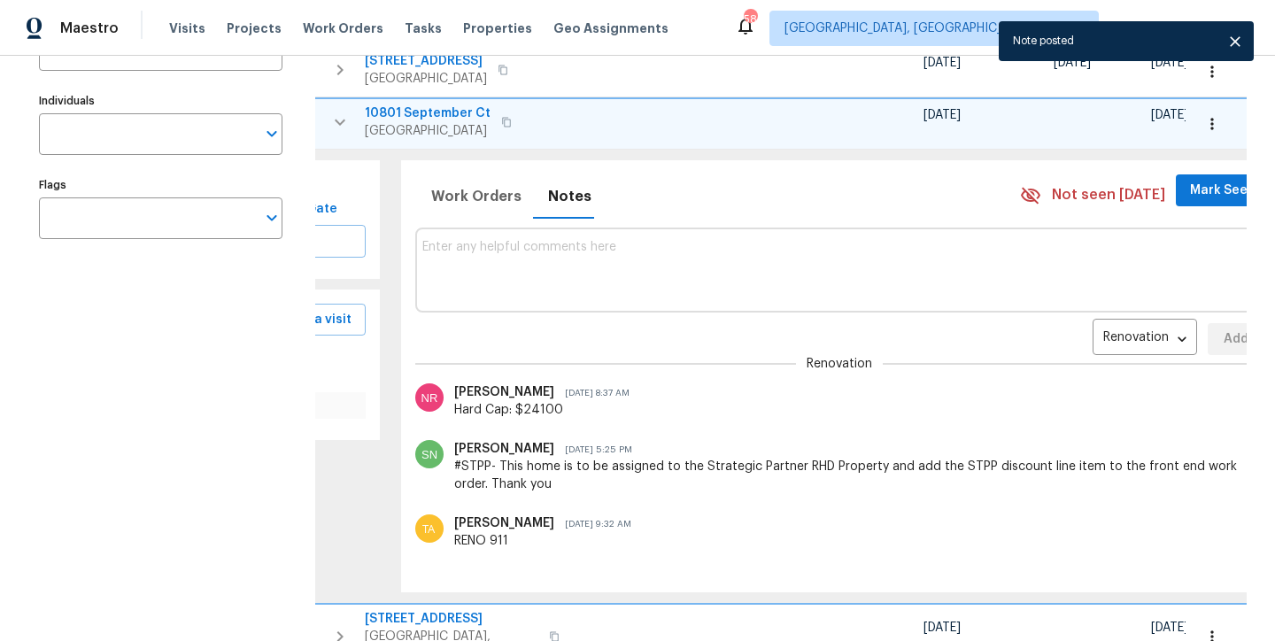
click at [326, 129] on button "button" at bounding box center [339, 121] width 35 height 35
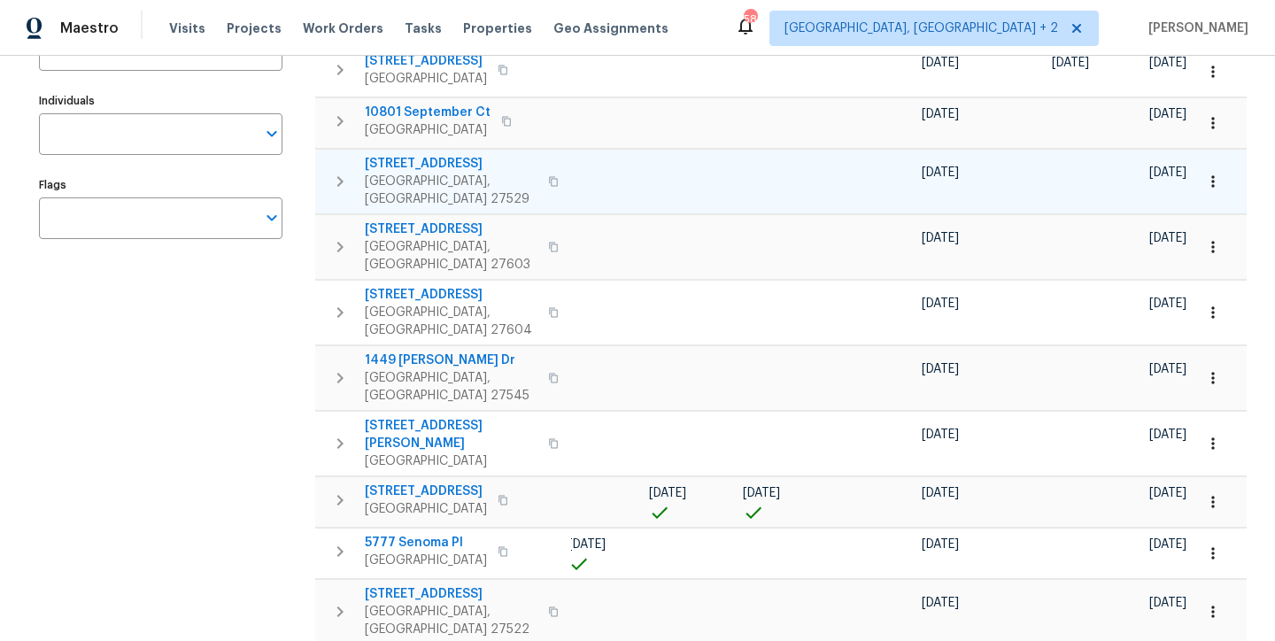
click at [336, 175] on icon "button" at bounding box center [339, 181] width 21 height 21
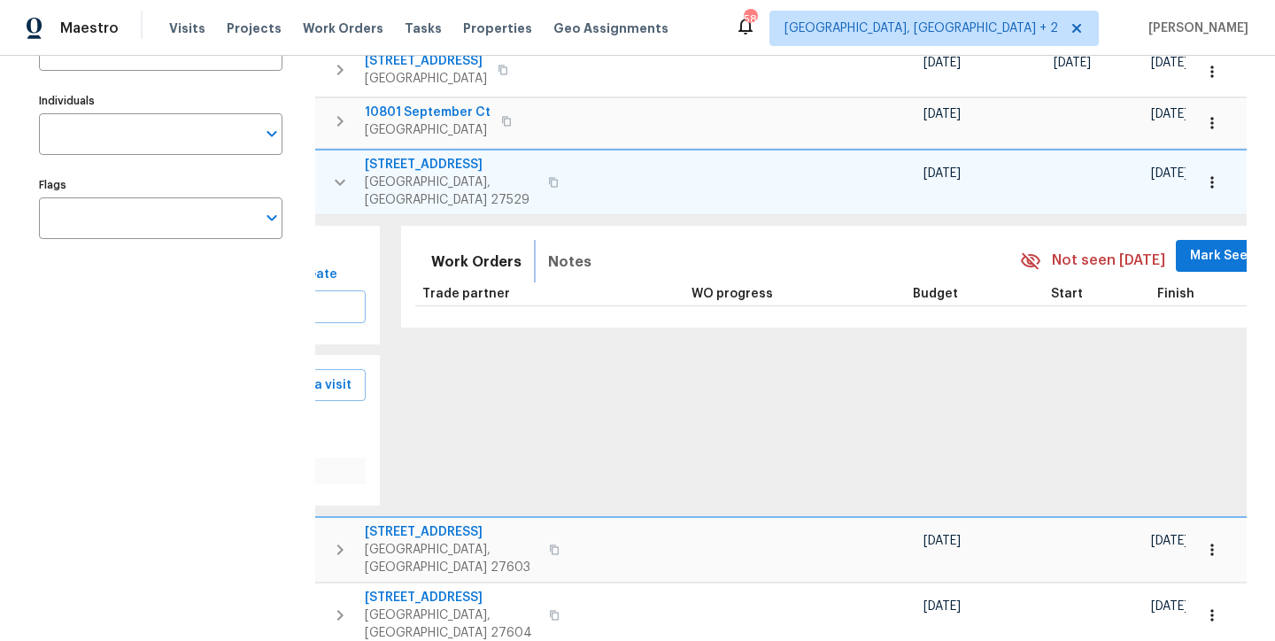
click at [560, 250] on span "Notes" at bounding box center [569, 262] width 43 height 25
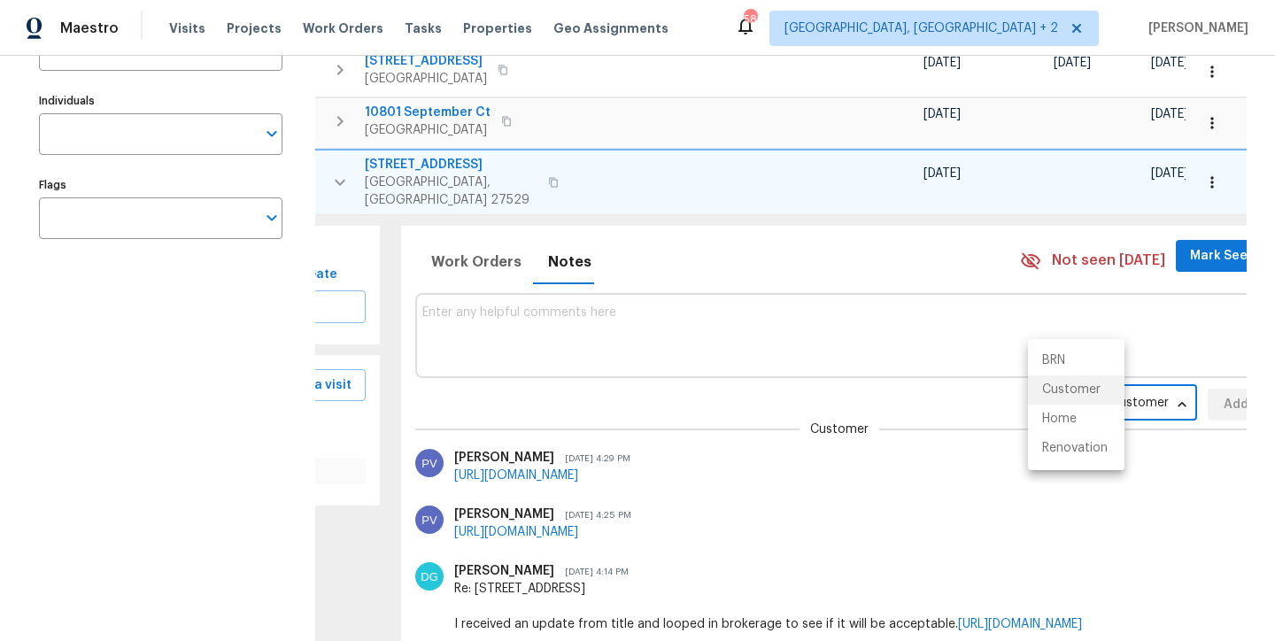
click at [1083, 388] on body "Maestro Visits Projects Work Orders Tasks Properties Geo Assignments 58 Charles…" at bounding box center [637, 320] width 1275 height 641
click at [1081, 456] on li "Renovation" at bounding box center [1076, 448] width 97 height 29
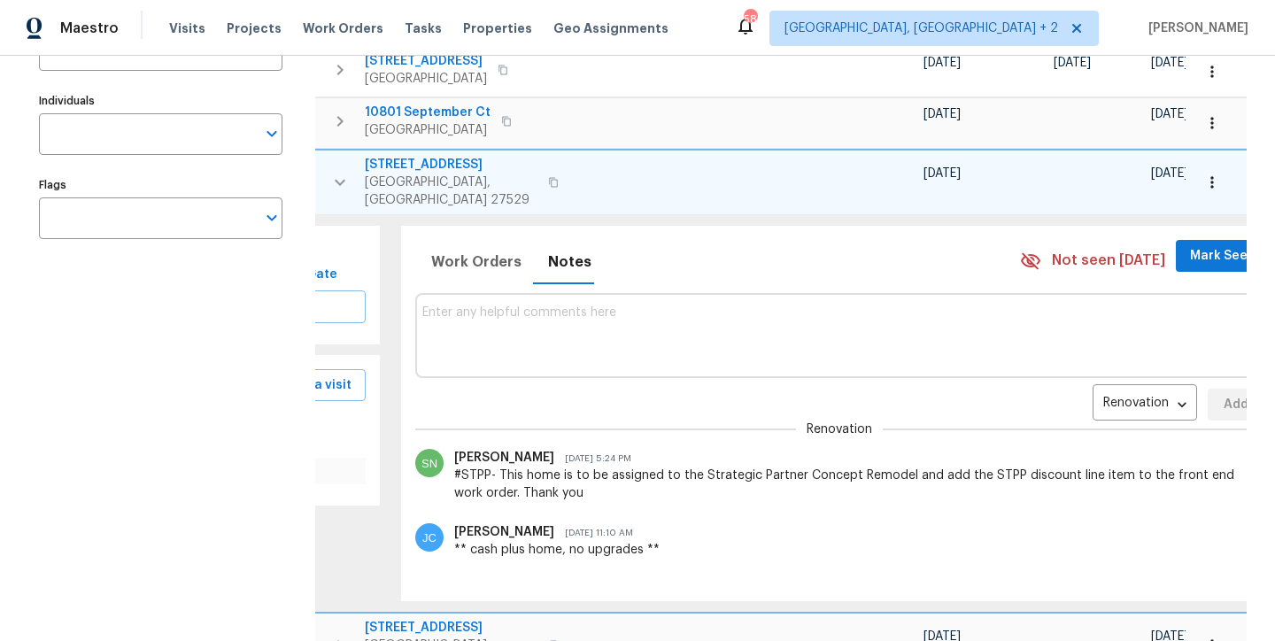
scroll to position [250, 0]
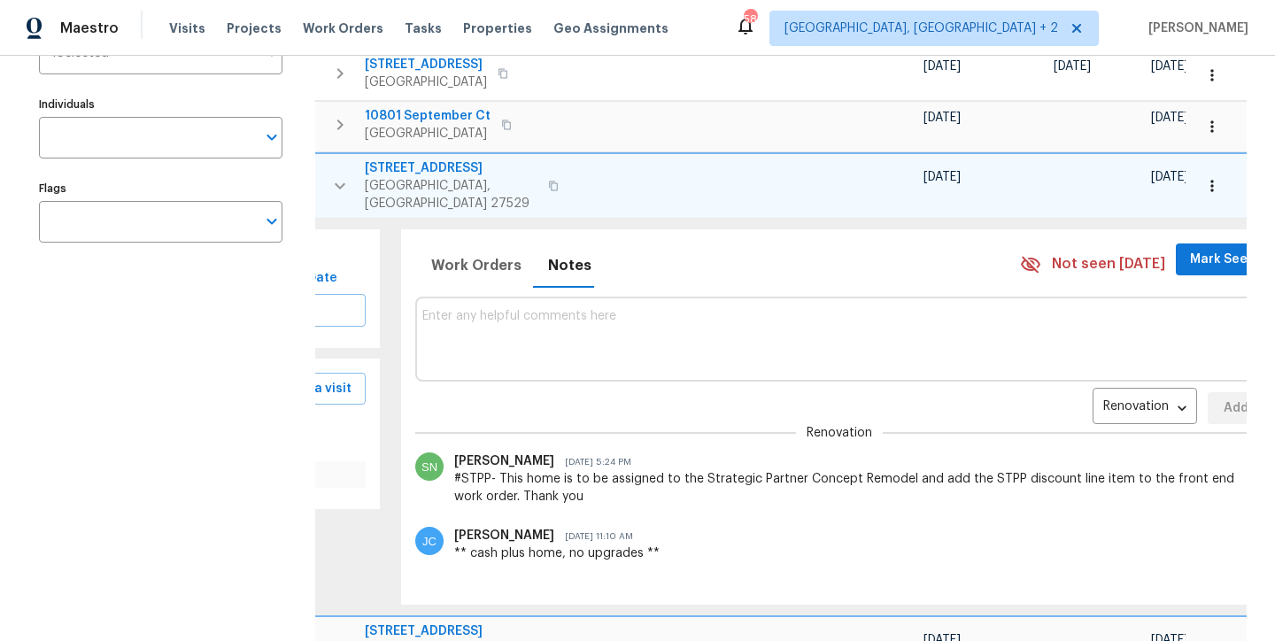
click at [1210, 180] on icon "button" at bounding box center [1211, 186] width 3 height 12
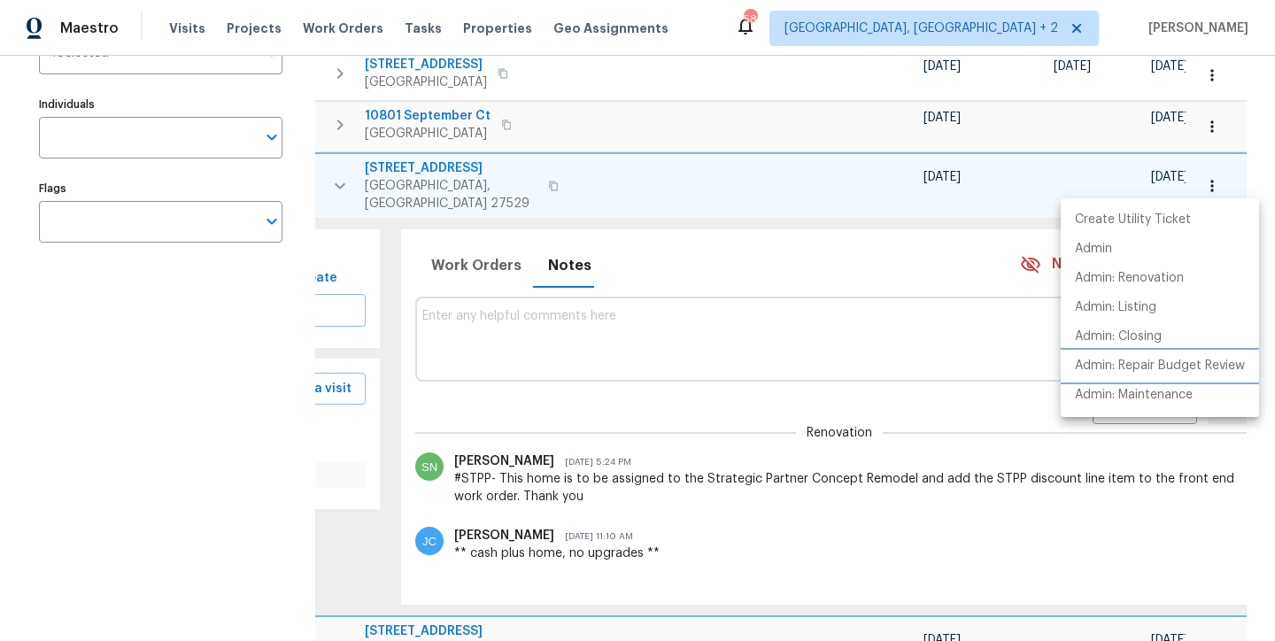
click at [1206, 368] on p "Admin: Repair Budget Review" at bounding box center [1160, 366] width 170 height 19
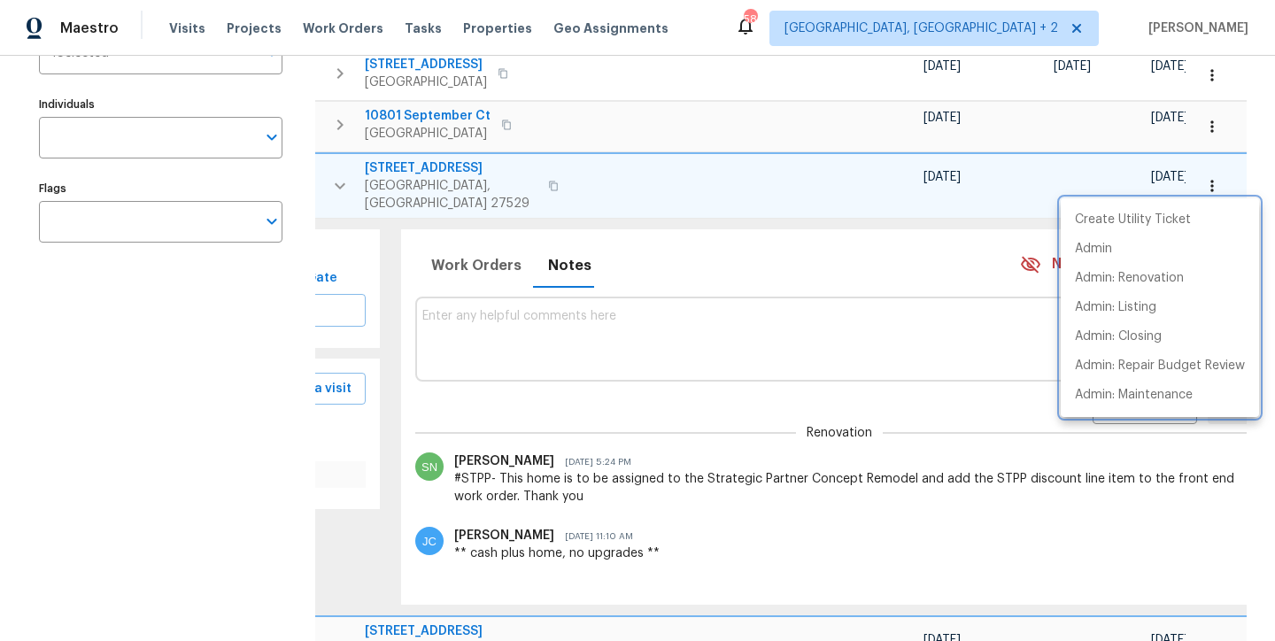
click at [473, 315] on div at bounding box center [637, 320] width 1275 height 641
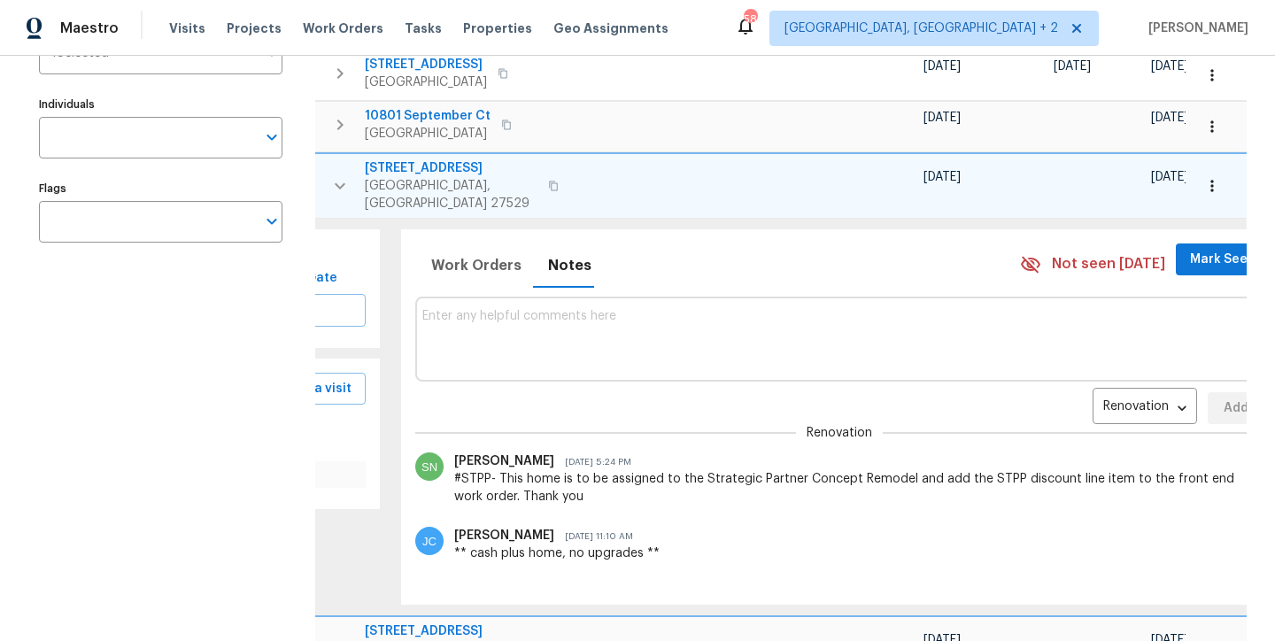
click at [483, 309] on textarea at bounding box center [840, 338] width 836 height 59
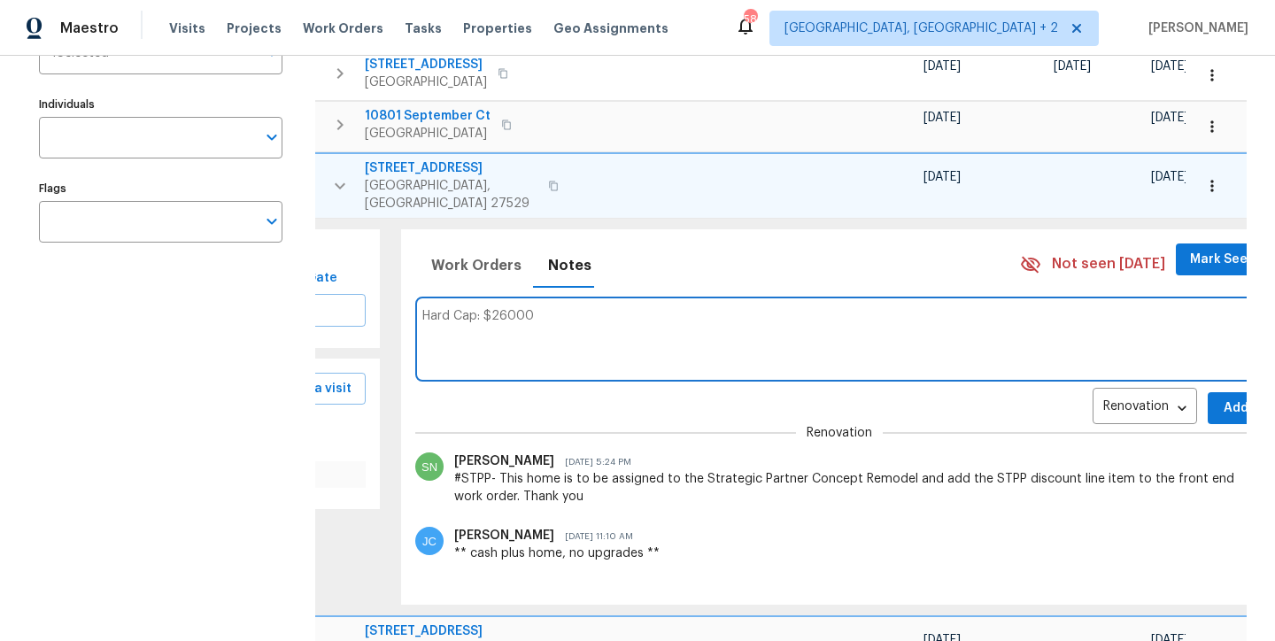
type textarea "Hard Cap: $26000"
click at [1208, 398] on button "Add" at bounding box center [1236, 408] width 57 height 33
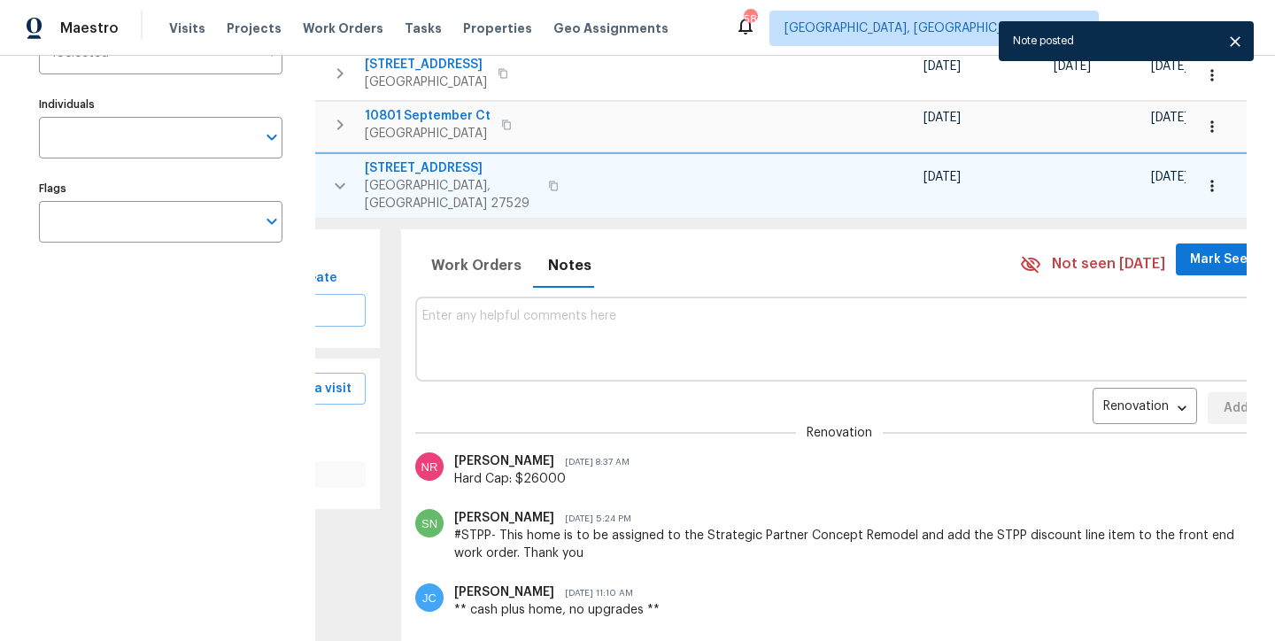
click at [336, 177] on icon "button" at bounding box center [339, 185] width 21 height 21
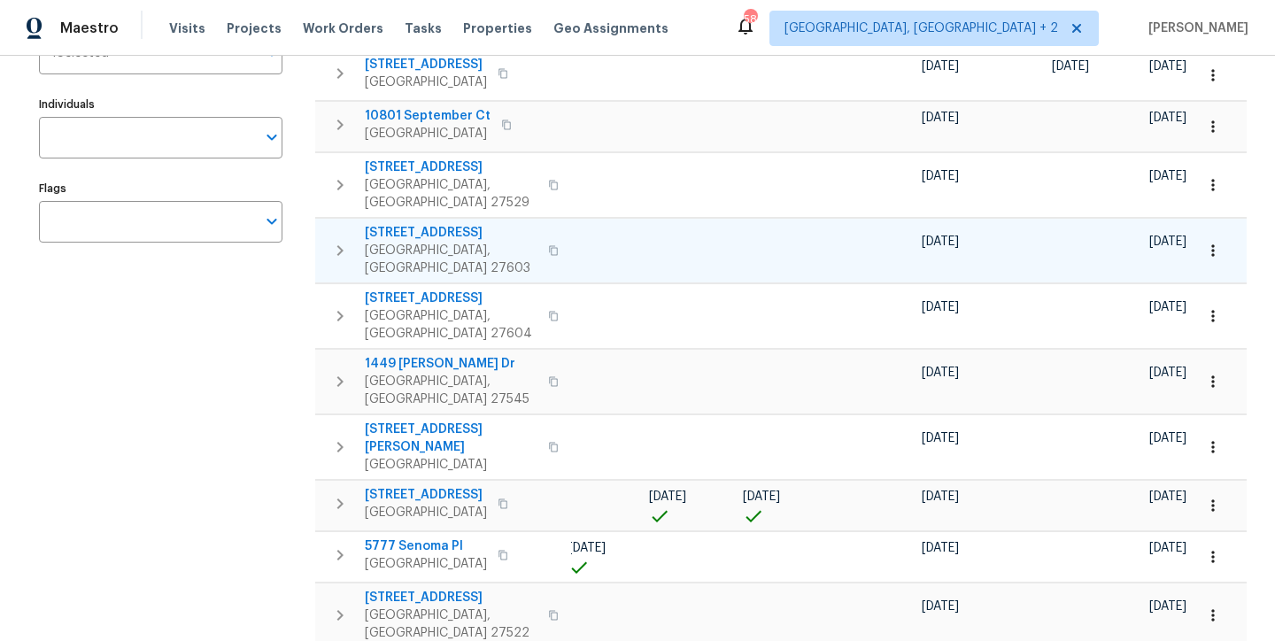
click at [326, 228] on button "button" at bounding box center [339, 250] width 35 height 53
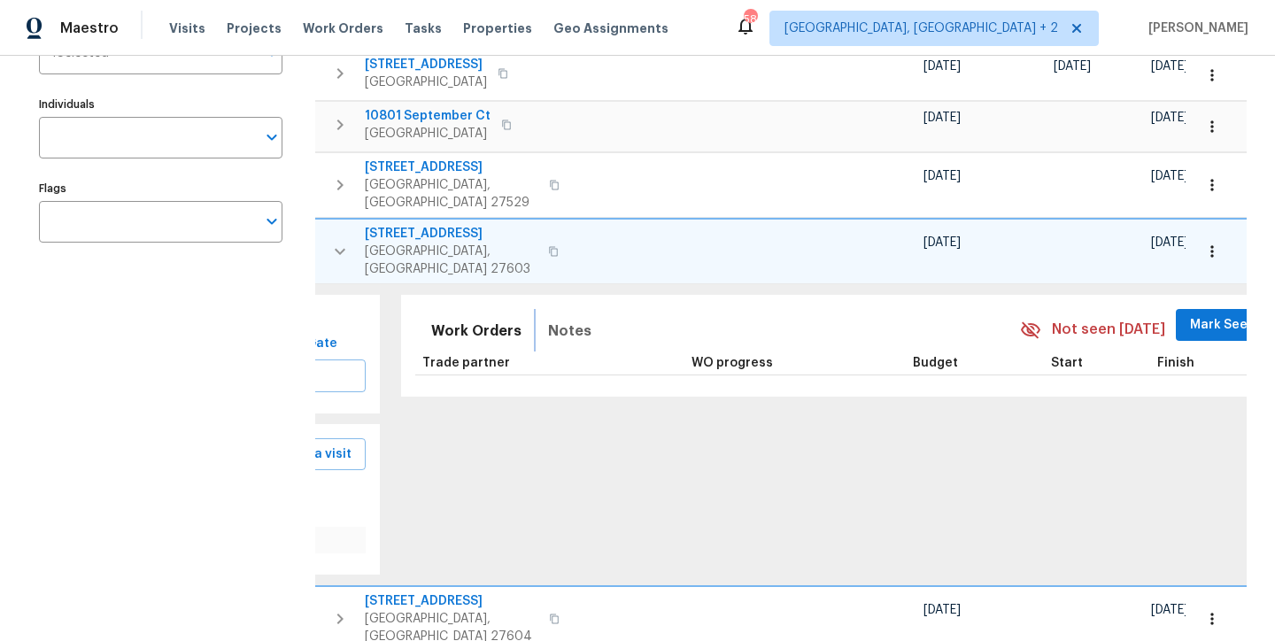
click at [548, 319] on span "Notes" at bounding box center [569, 331] width 43 height 25
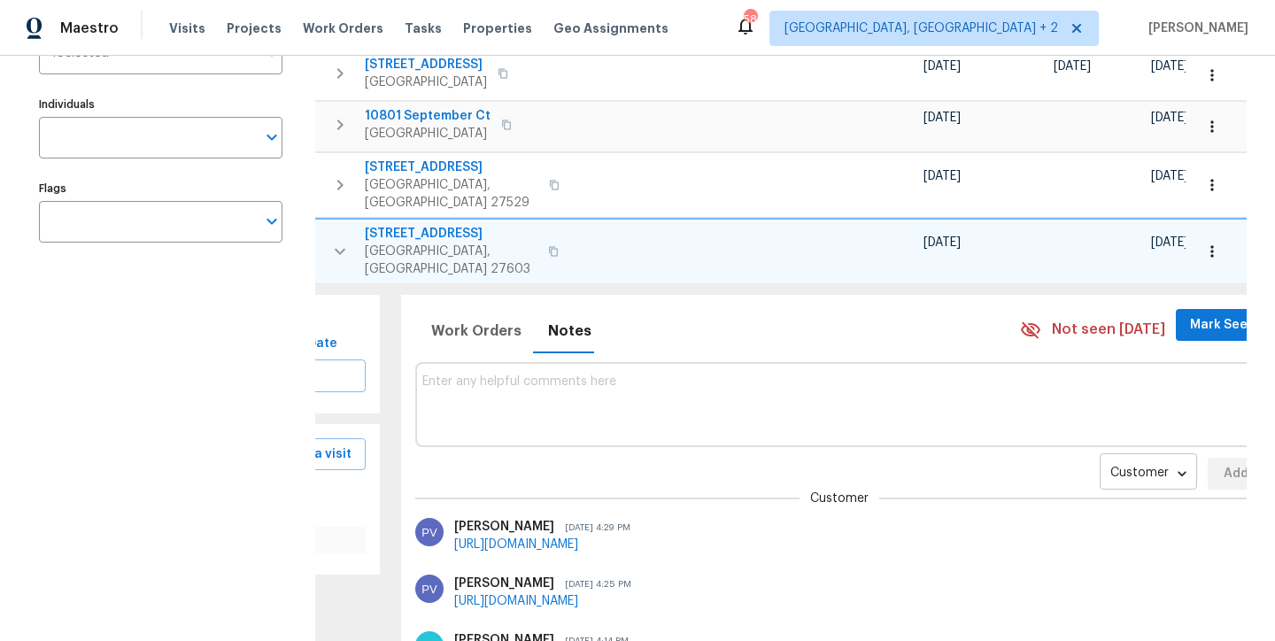
click at [1086, 449] on body "Maestro Visits Projects Work Orders Tasks Properties Geo Assignments 58 Charles…" at bounding box center [637, 320] width 1275 height 641
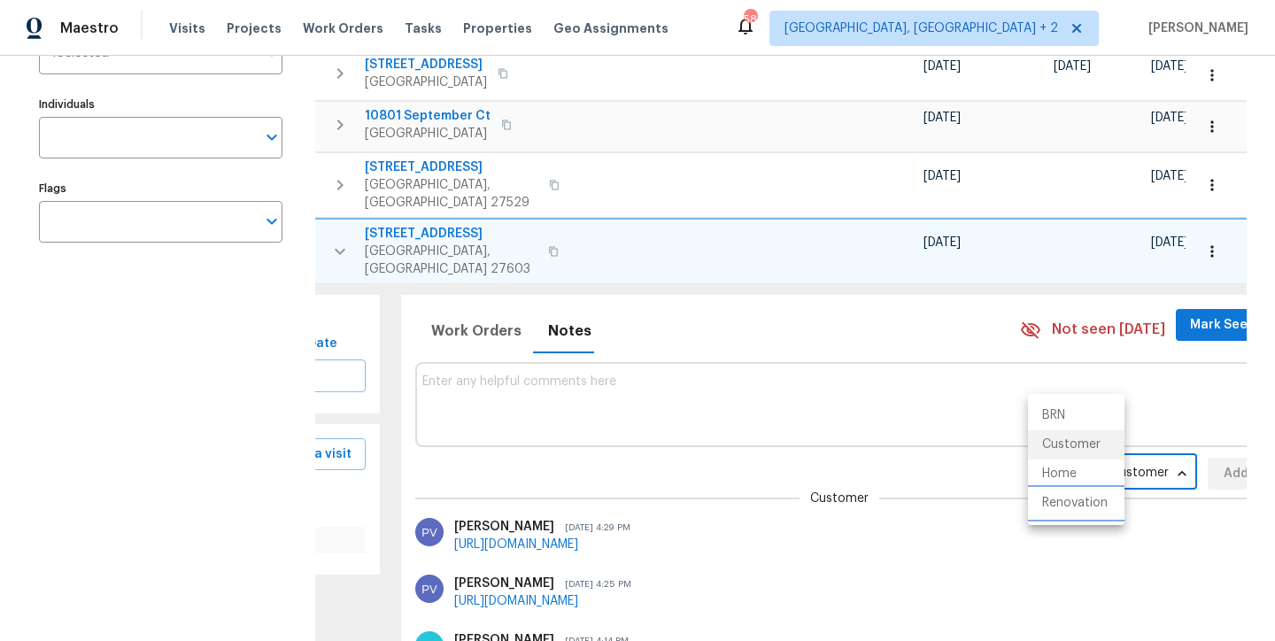
click at [1094, 508] on li "Renovation" at bounding box center [1076, 503] width 97 height 29
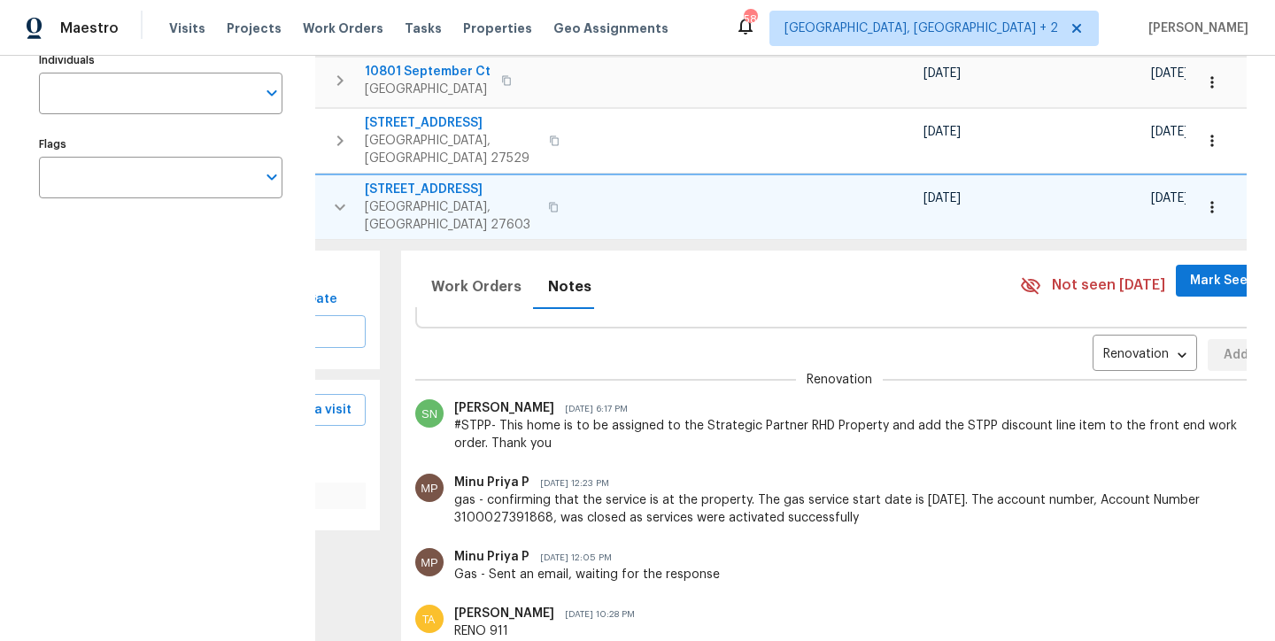
scroll to position [158, 0]
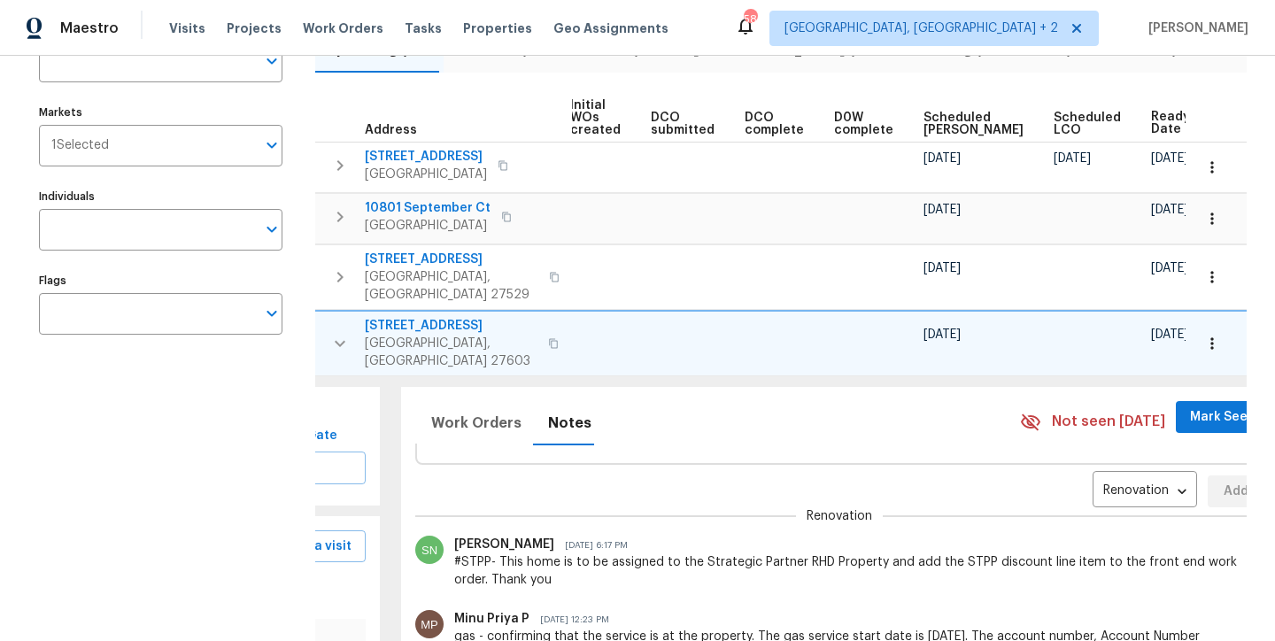
click at [1203, 335] on icon "button" at bounding box center [1212, 344] width 18 height 18
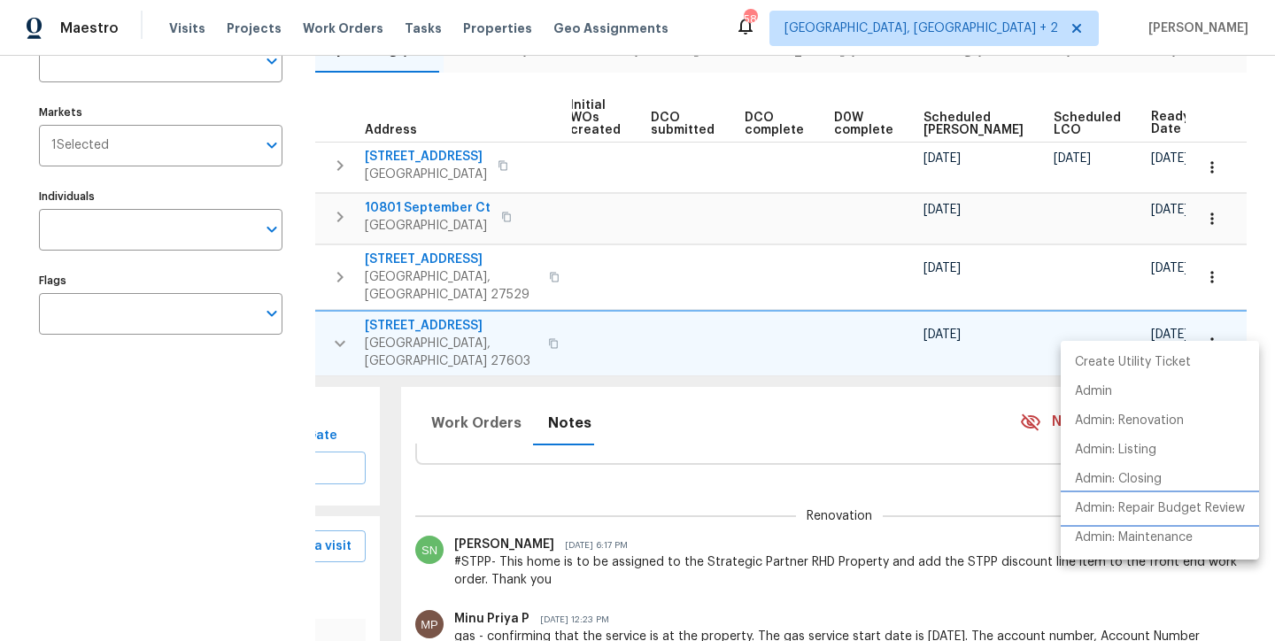
click at [1202, 510] on p "Admin: Repair Budget Review" at bounding box center [1160, 508] width 170 height 19
click at [530, 476] on div at bounding box center [637, 320] width 1275 height 641
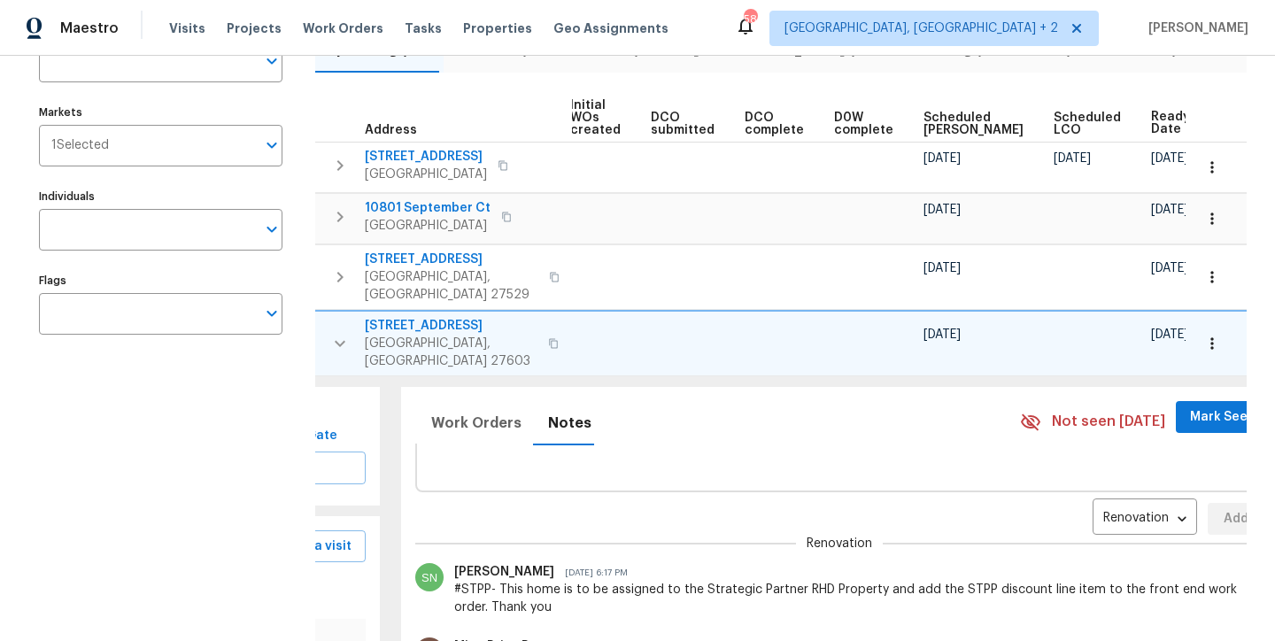
scroll to position [0, 0]
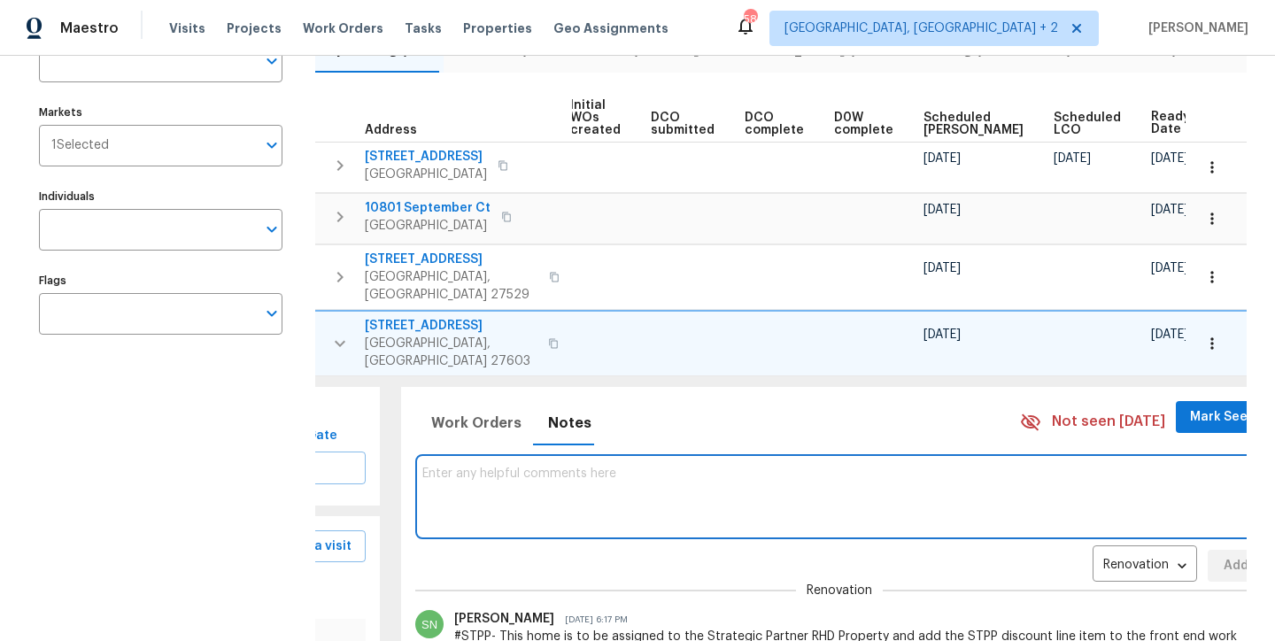
click at [507, 475] on textarea at bounding box center [840, 496] width 836 height 59
type textarea "Hard Cap: $18600"
click at [1222, 555] on span "Add" at bounding box center [1236, 566] width 28 height 22
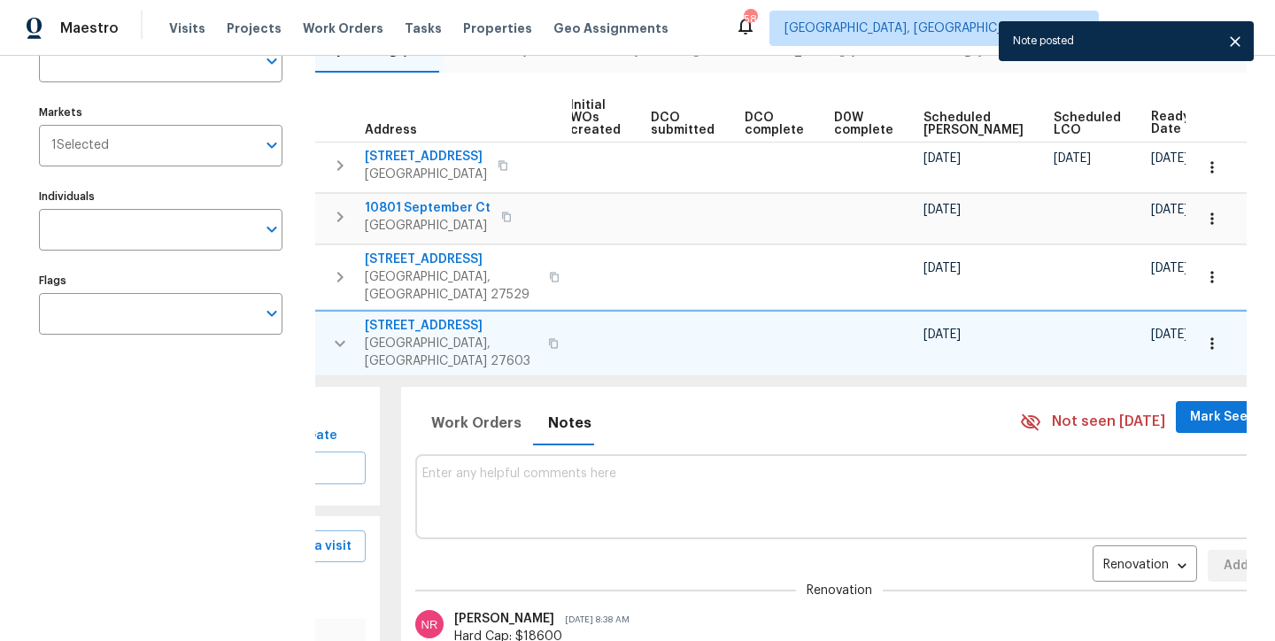
click at [336, 333] on icon "button" at bounding box center [339, 343] width 21 height 21
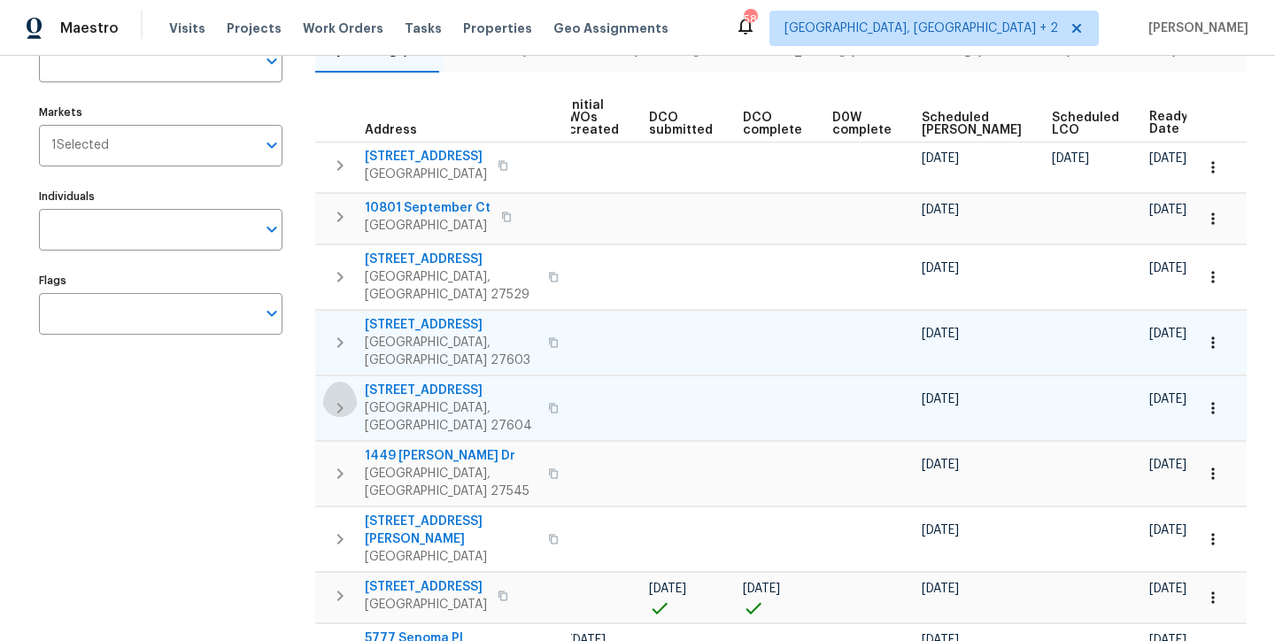
click at [332, 398] on icon "button" at bounding box center [339, 408] width 21 height 21
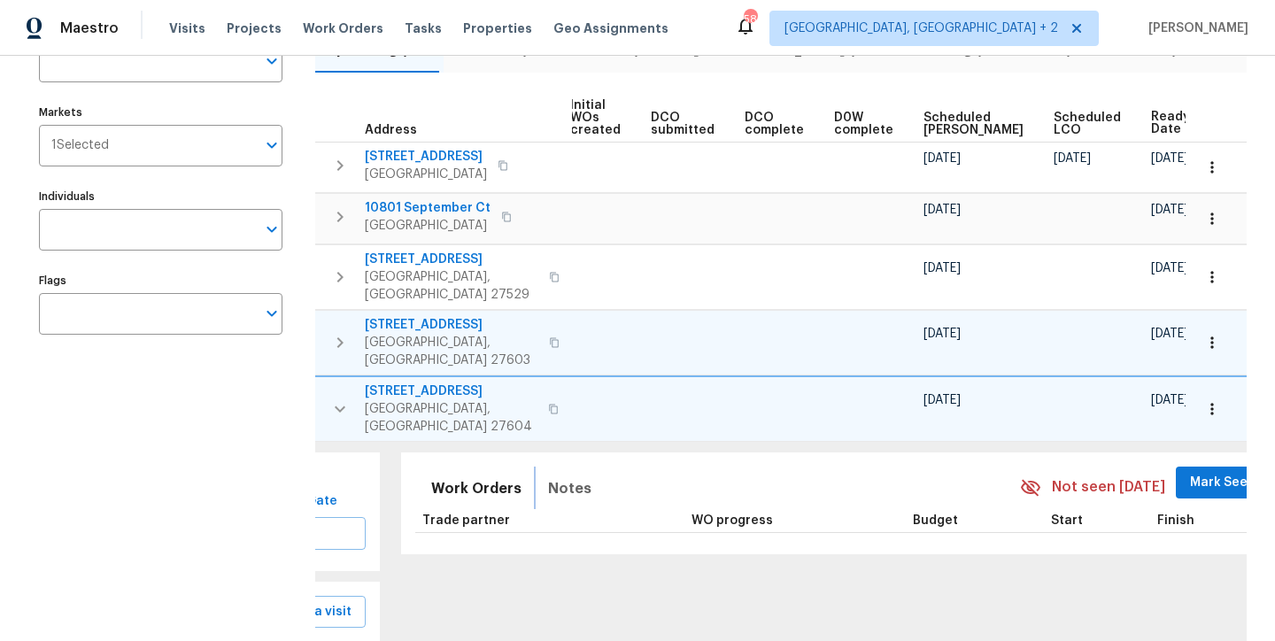
click at [548, 476] on span "Notes" at bounding box center [569, 488] width 43 height 25
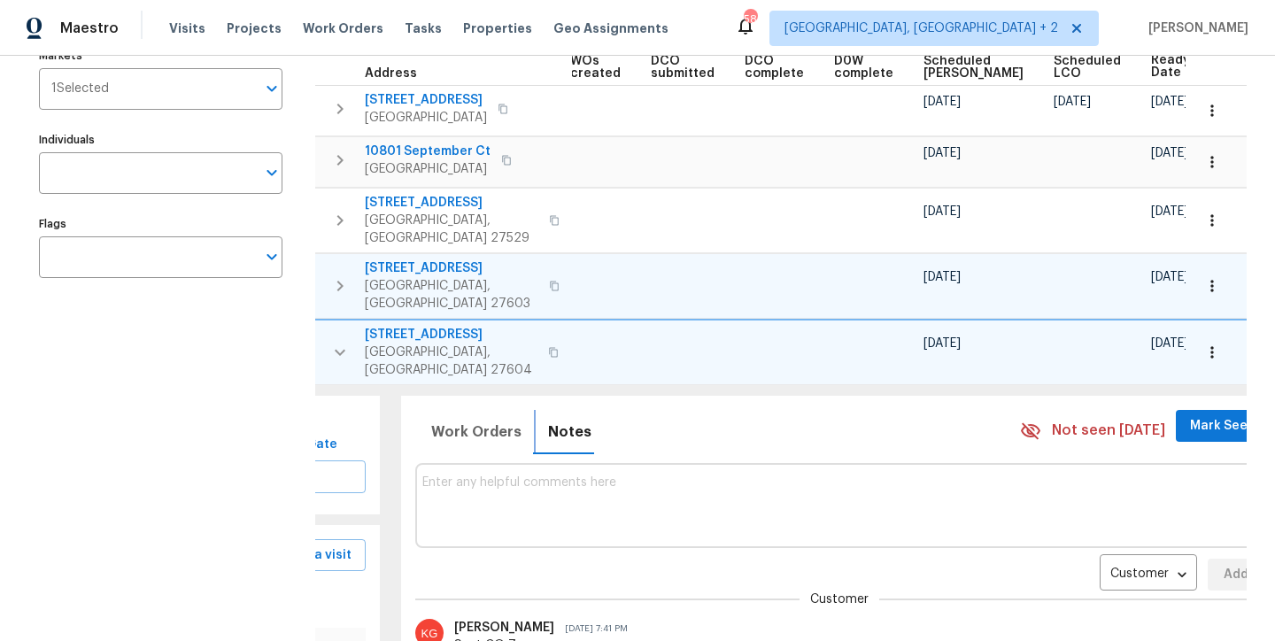
scroll to position [315, 0]
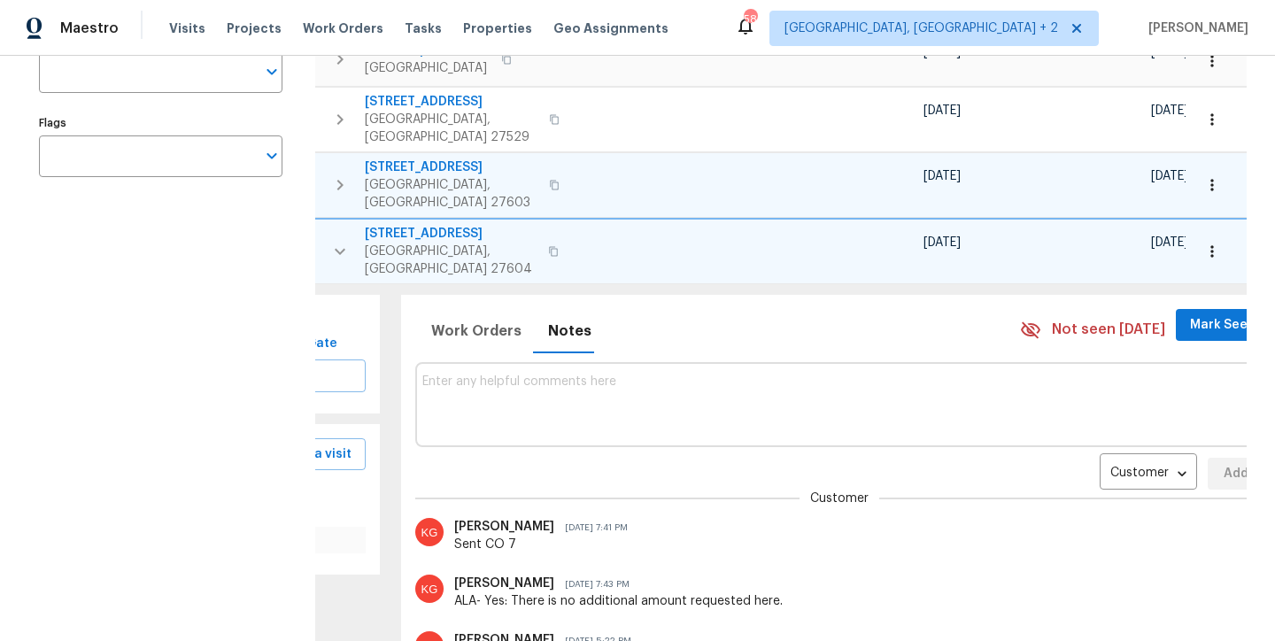
click at [1086, 413] on div "Customer CONTACT ​ Add" at bounding box center [840, 421] width 850 height 138
click at [1081, 430] on body "Maestro Visits Projects Work Orders Tasks Properties Geo Assignments 58 Charles…" at bounding box center [637, 320] width 1275 height 641
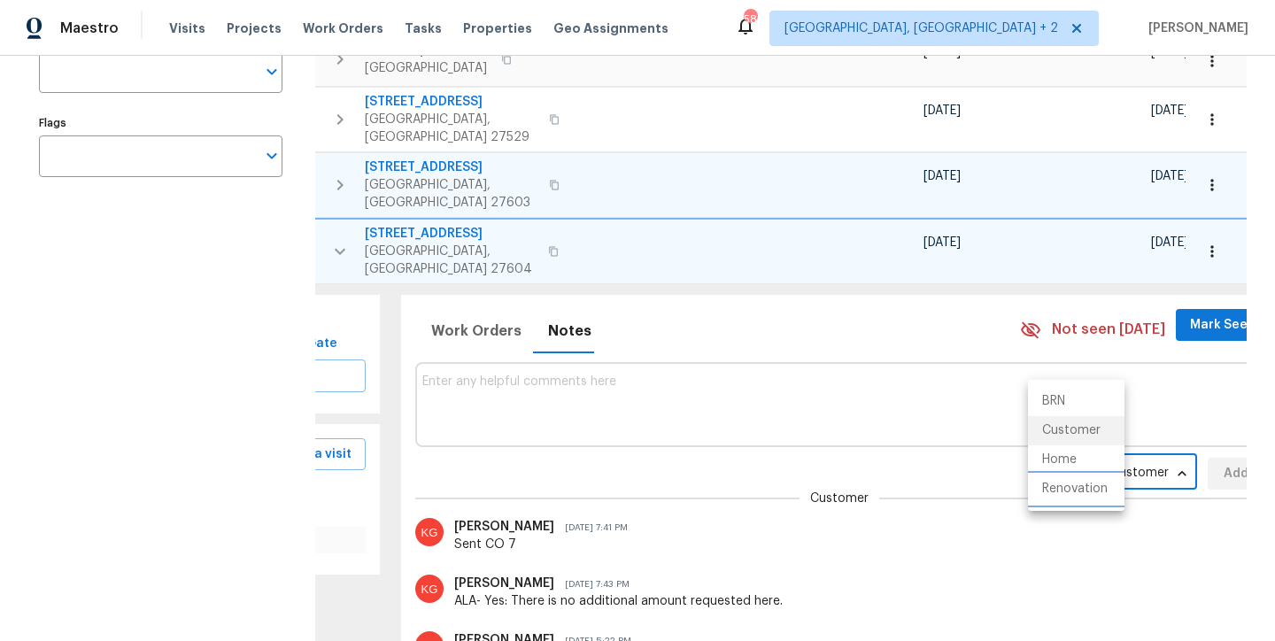
click at [1071, 487] on li "Renovation" at bounding box center [1076, 489] width 97 height 29
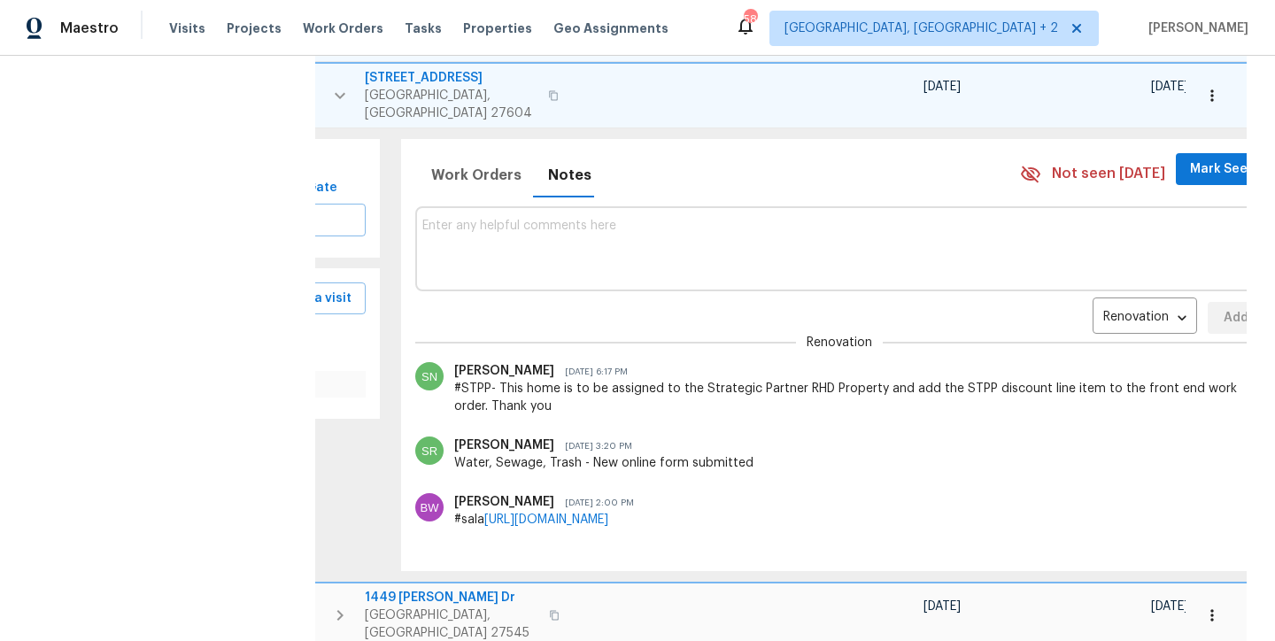
scroll to position [356, 0]
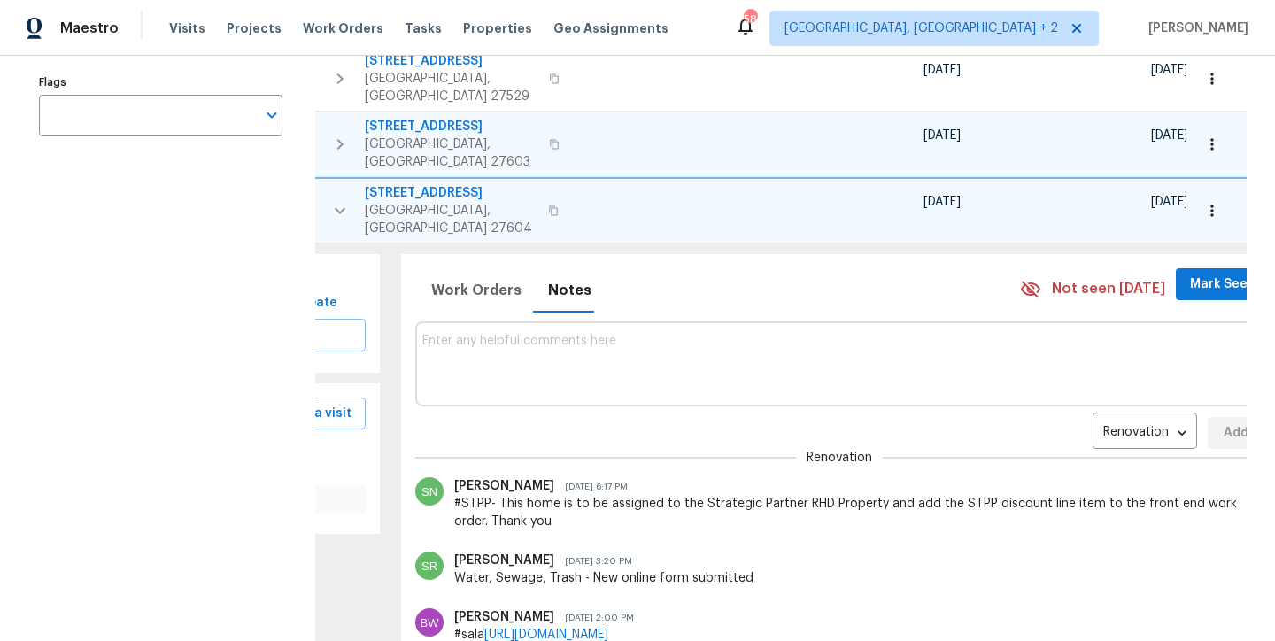
click at [1203, 202] on icon "button" at bounding box center [1212, 211] width 18 height 18
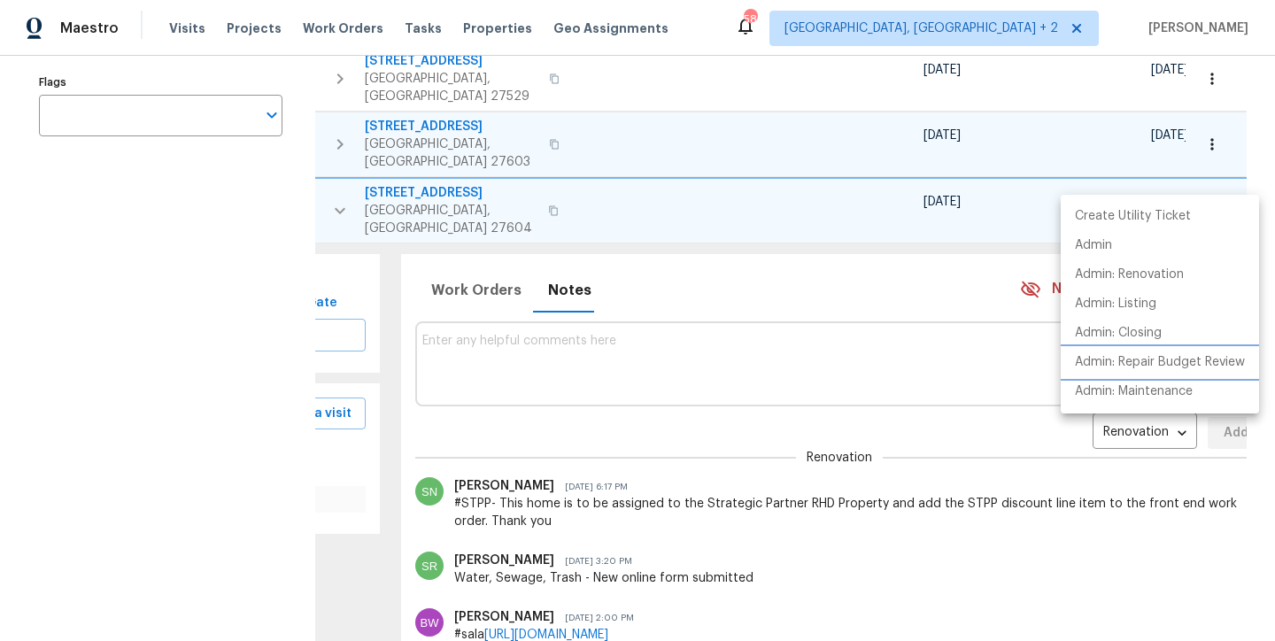
click at [1192, 370] on p "Admin: Repair Budget Review" at bounding box center [1160, 362] width 170 height 19
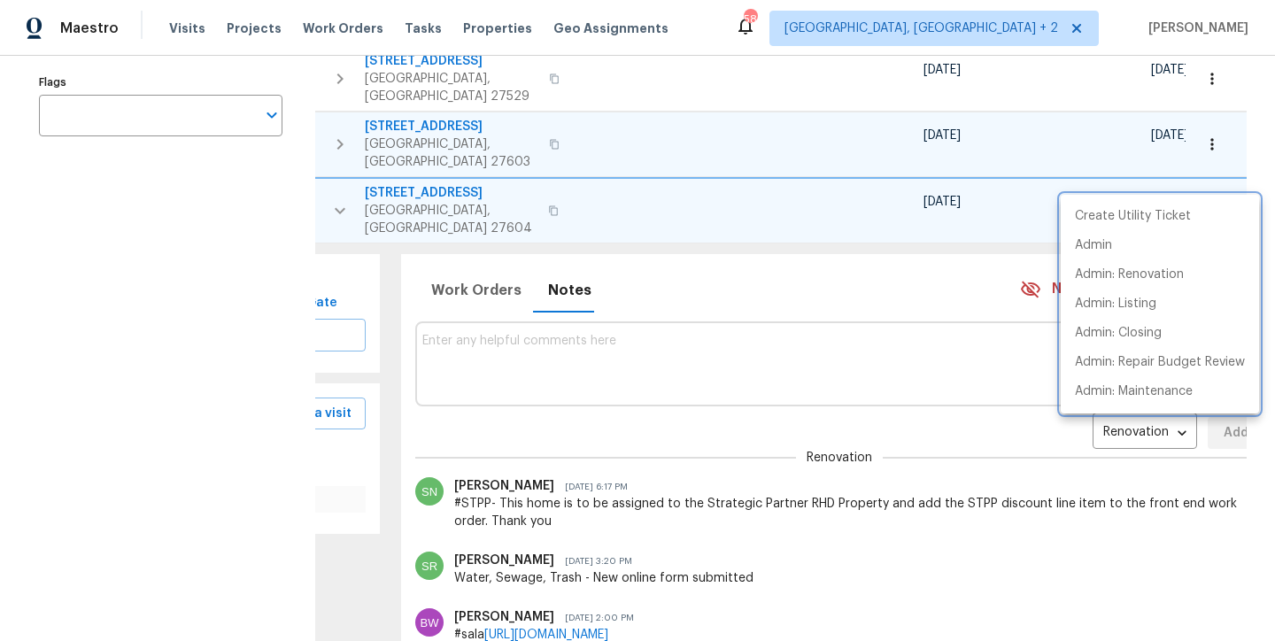
click at [336, 175] on div at bounding box center [637, 320] width 1275 height 641
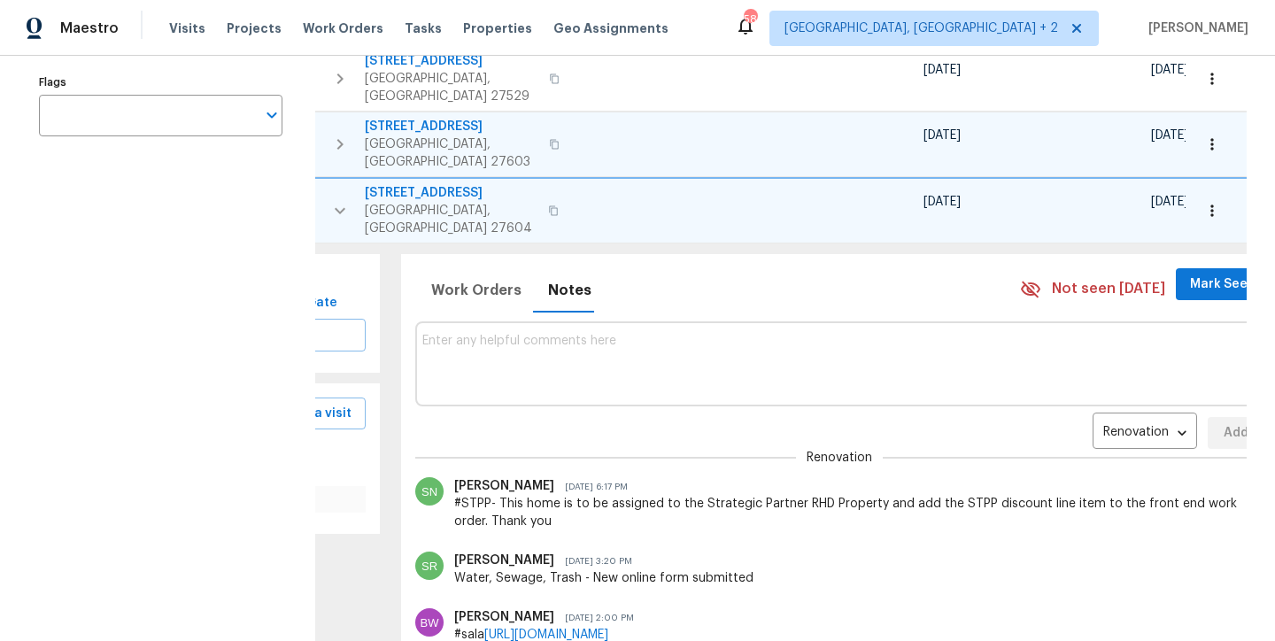
click at [337, 207] on icon "button" at bounding box center [340, 210] width 11 height 6
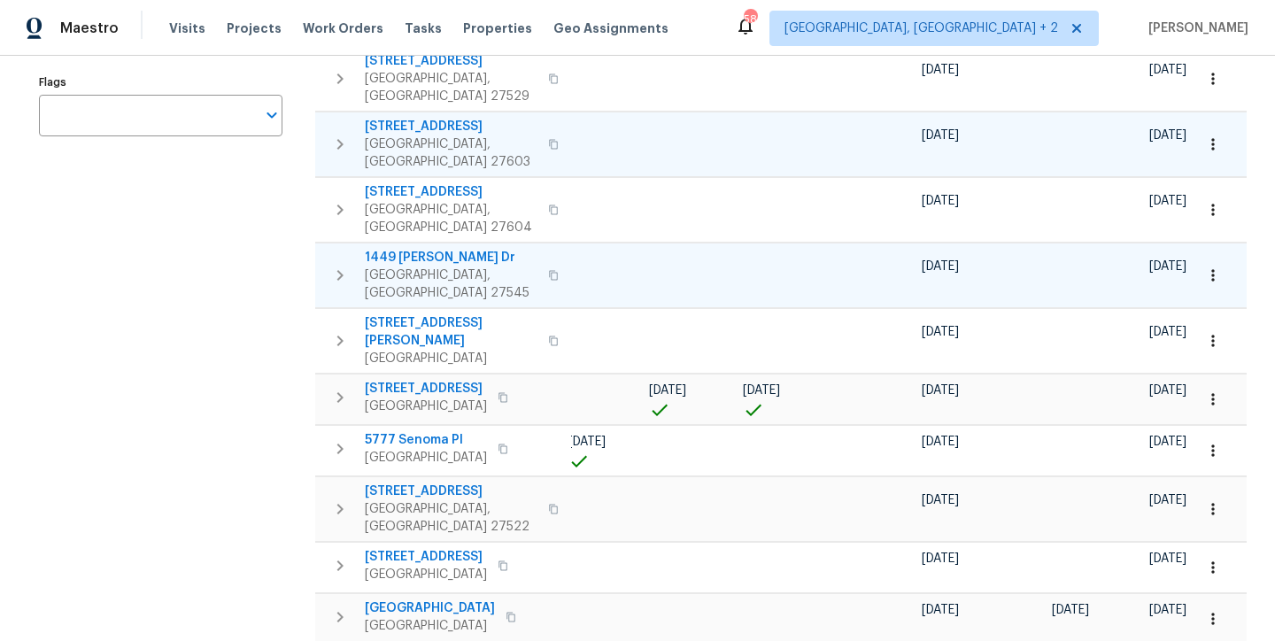
click at [328, 249] on button "button" at bounding box center [339, 275] width 35 height 53
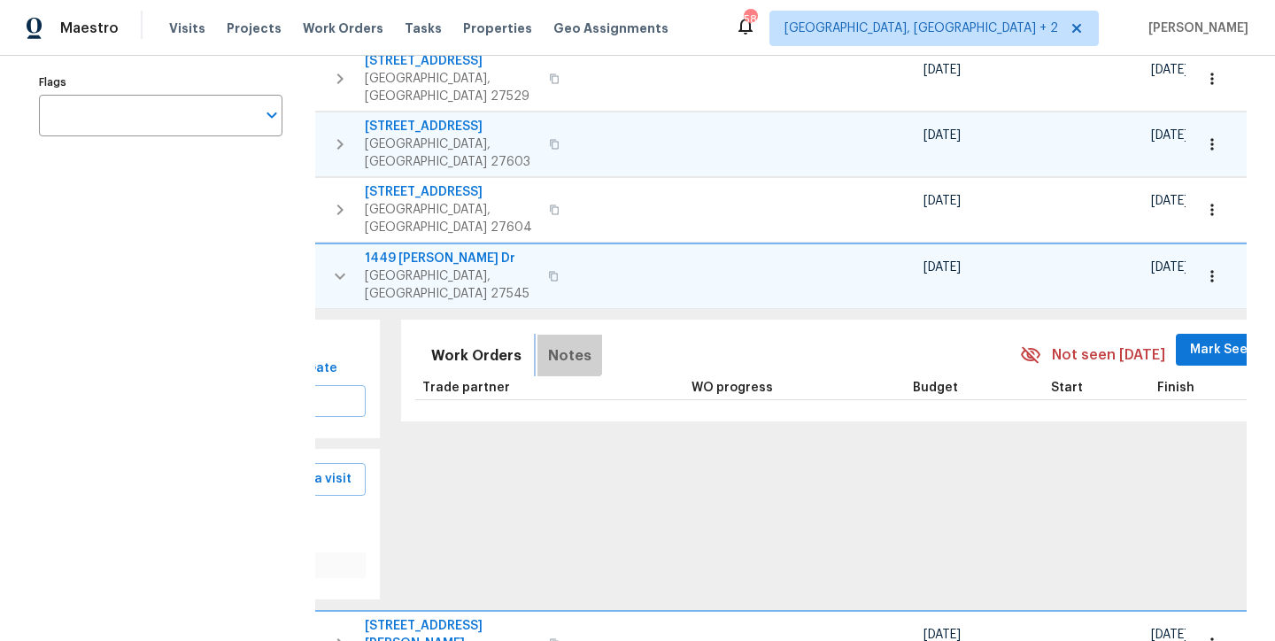
click at [548, 344] on span "Notes" at bounding box center [569, 356] width 43 height 25
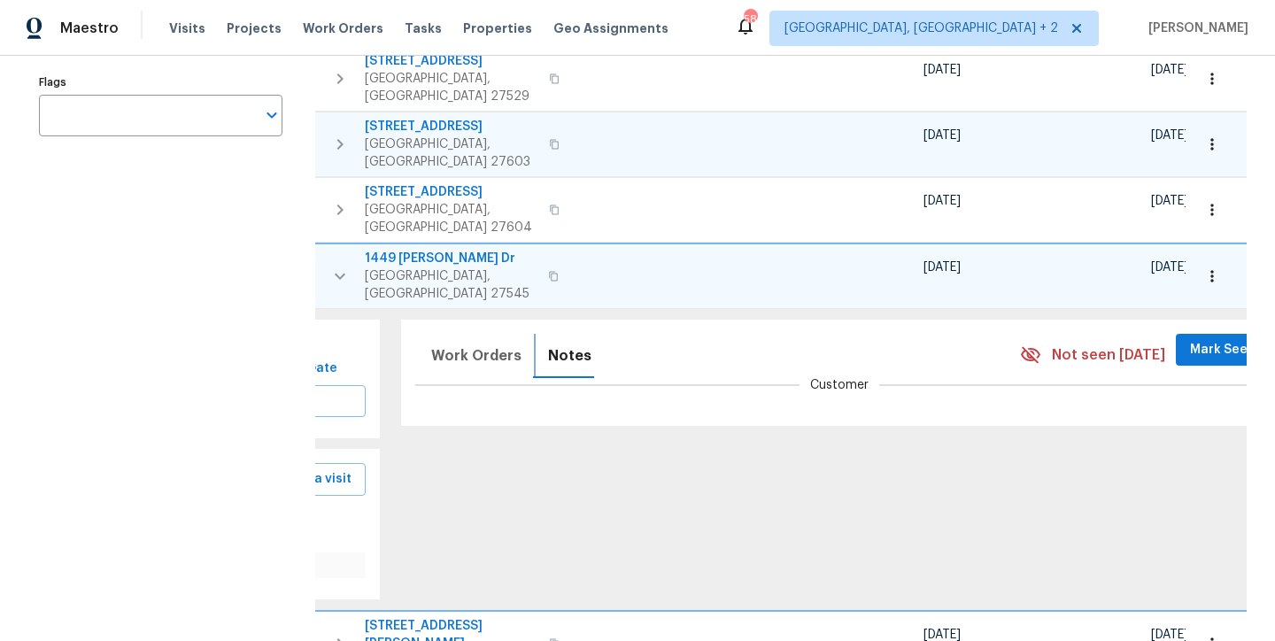
scroll to position [387, 0]
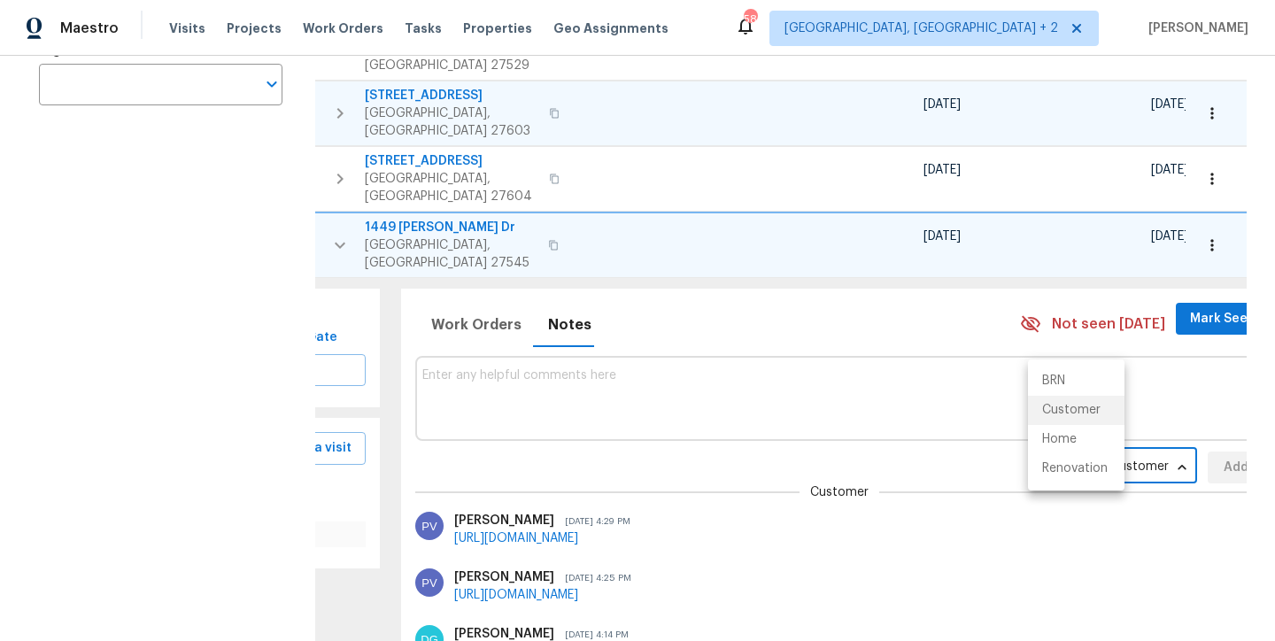
click at [1058, 414] on body "Maestro Visits Projects Work Orders Tasks Properties Geo Assignments 58 Charles…" at bounding box center [637, 320] width 1275 height 641
click at [1051, 470] on li "Renovation" at bounding box center [1076, 468] width 97 height 29
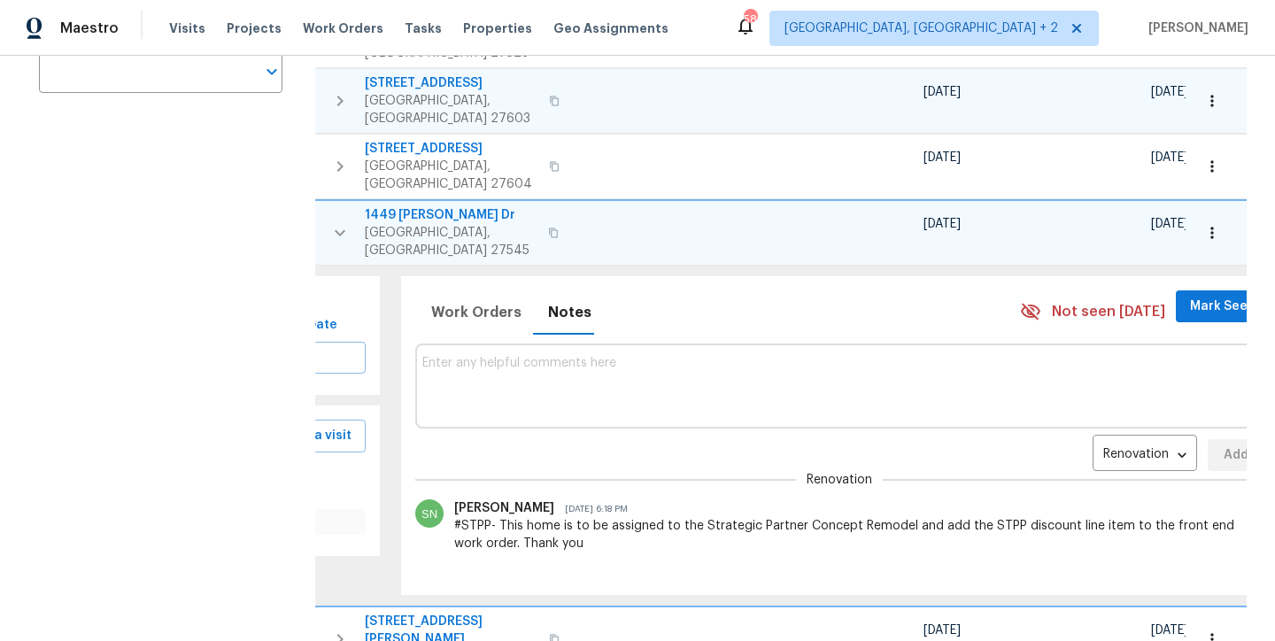
scroll to position [416, 0]
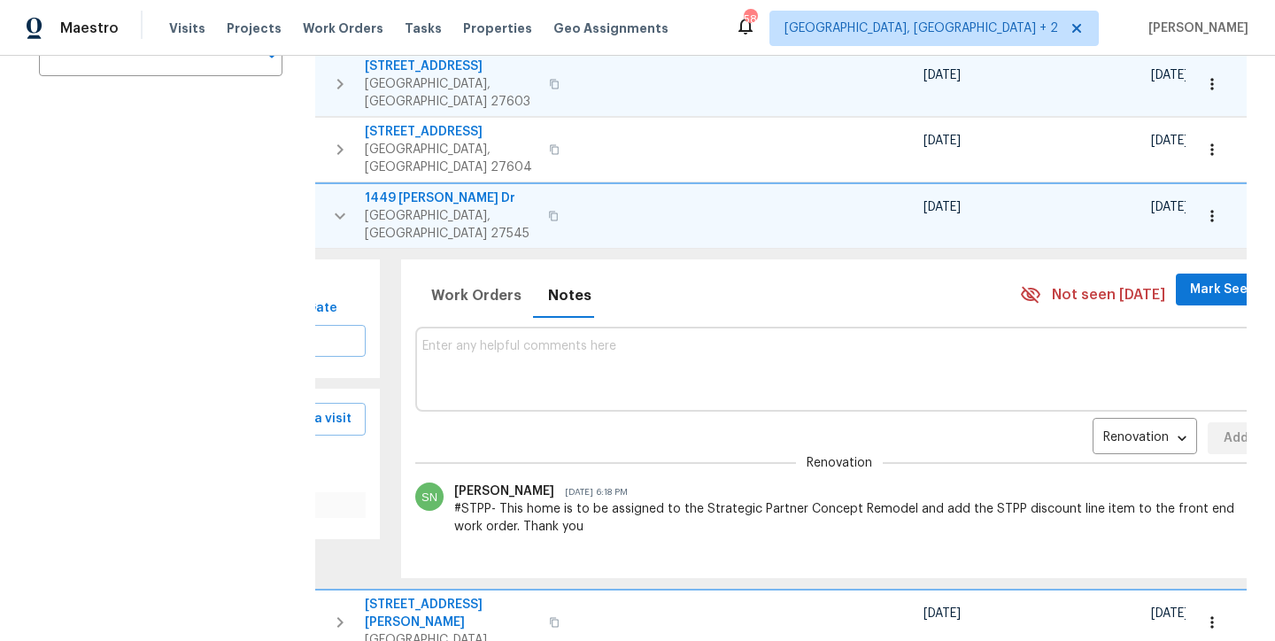
click at [335, 205] on icon "button" at bounding box center [339, 215] width 21 height 21
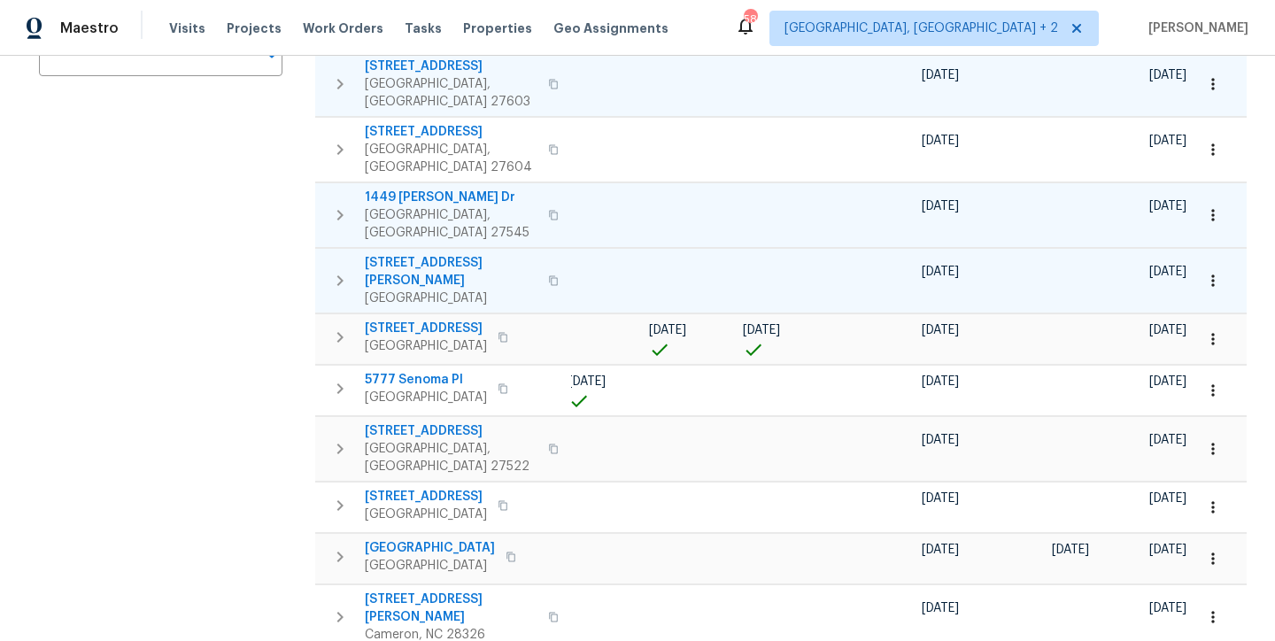
click at [327, 254] on button "button" at bounding box center [339, 280] width 35 height 53
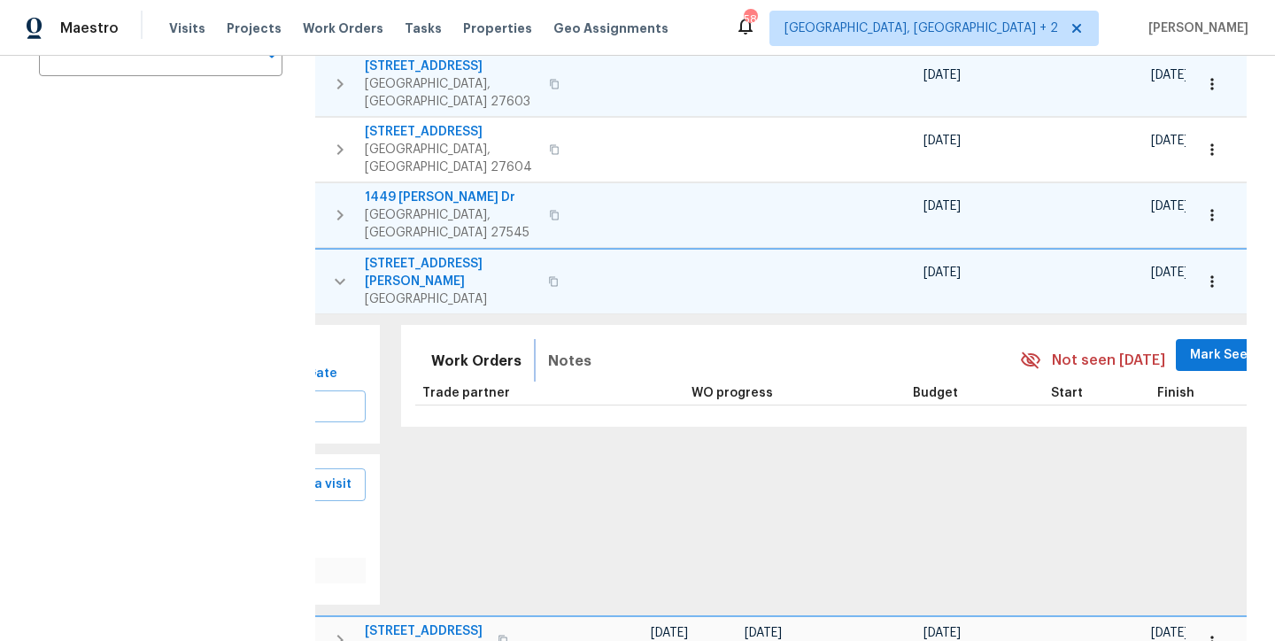
click at [548, 349] on span "Notes" at bounding box center [569, 361] width 43 height 25
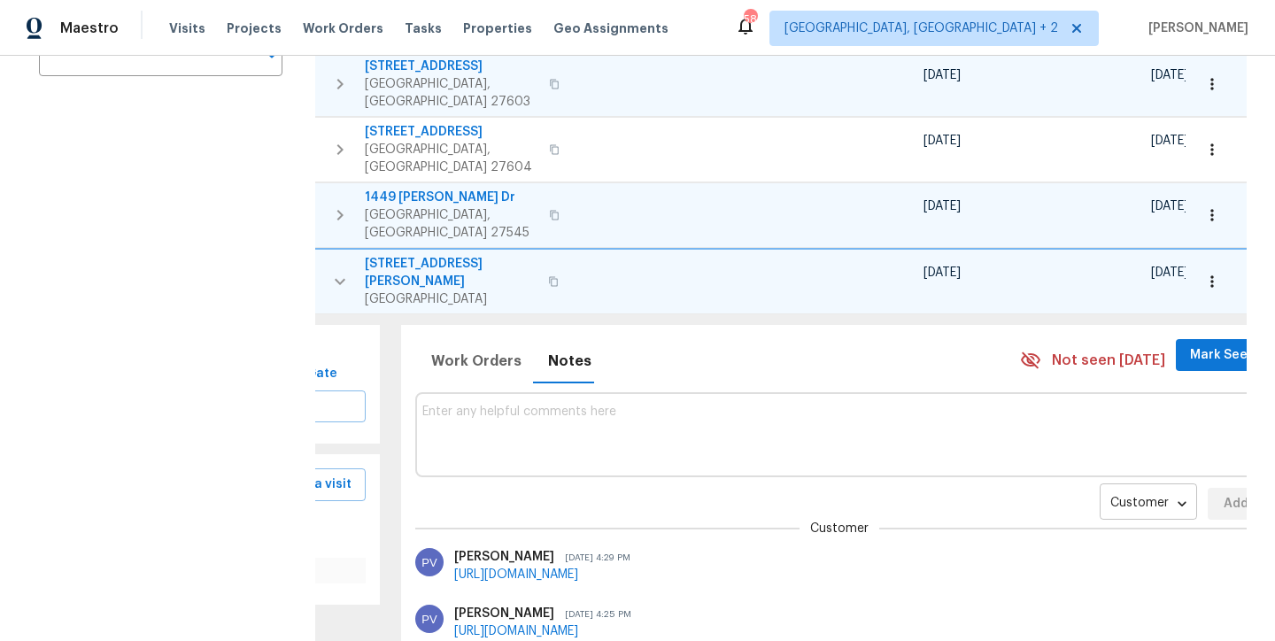
click at [1077, 429] on body "Maestro Visits Projects Work Orders Tasks Properties Geo Assignments 58 Charles…" at bounding box center [637, 320] width 1275 height 641
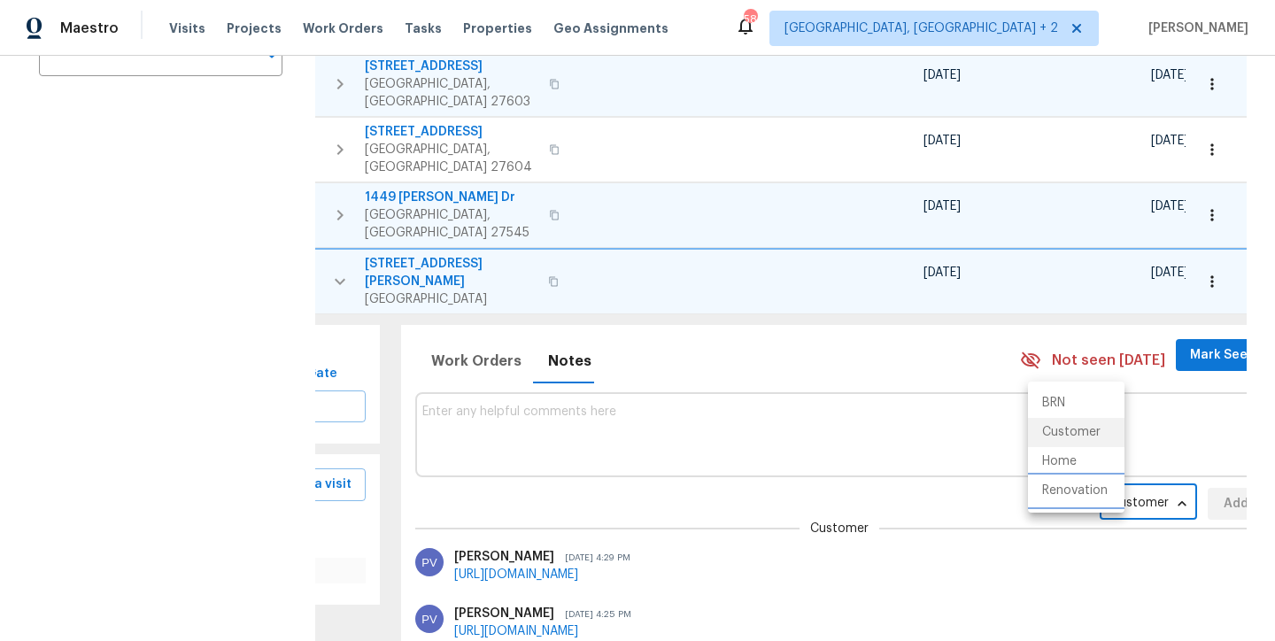
click at [1075, 486] on li "Renovation" at bounding box center [1076, 490] width 97 height 29
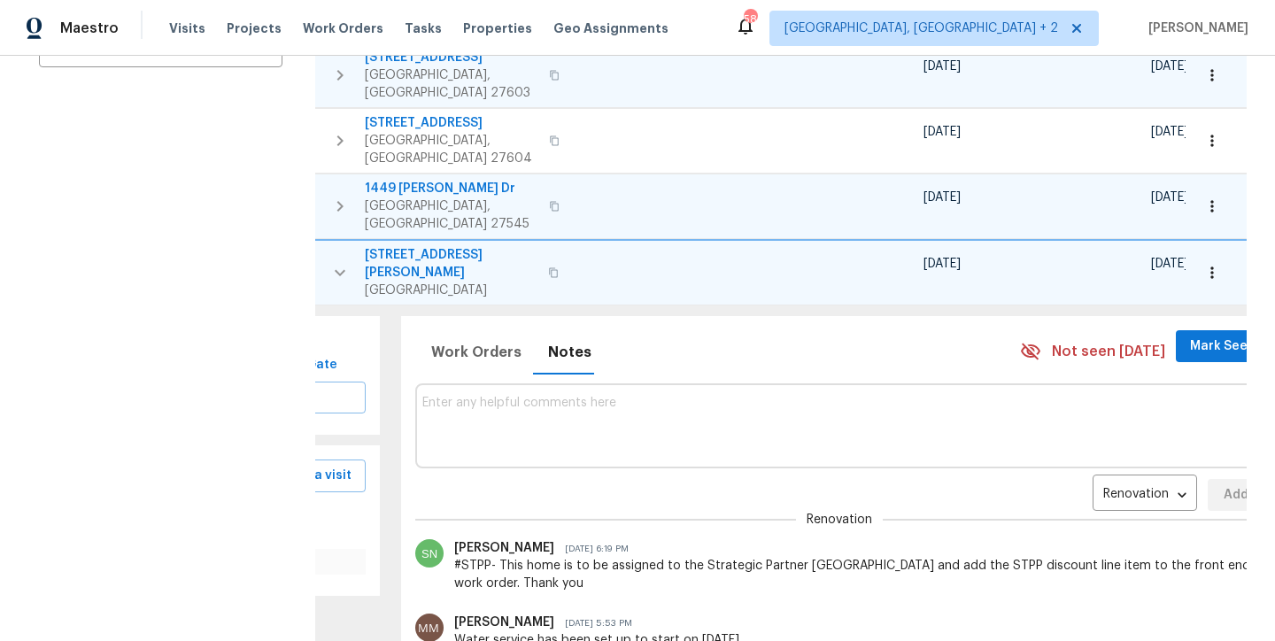
scroll to position [347, 0]
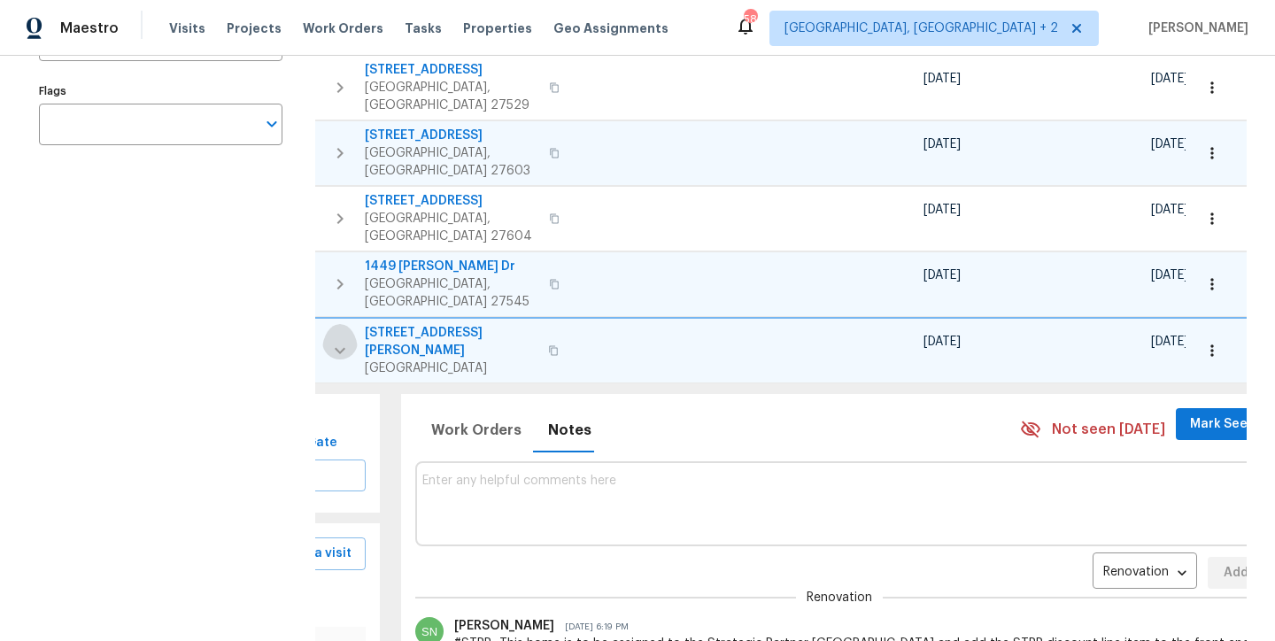
click at [328, 324] on button "button" at bounding box center [339, 350] width 35 height 53
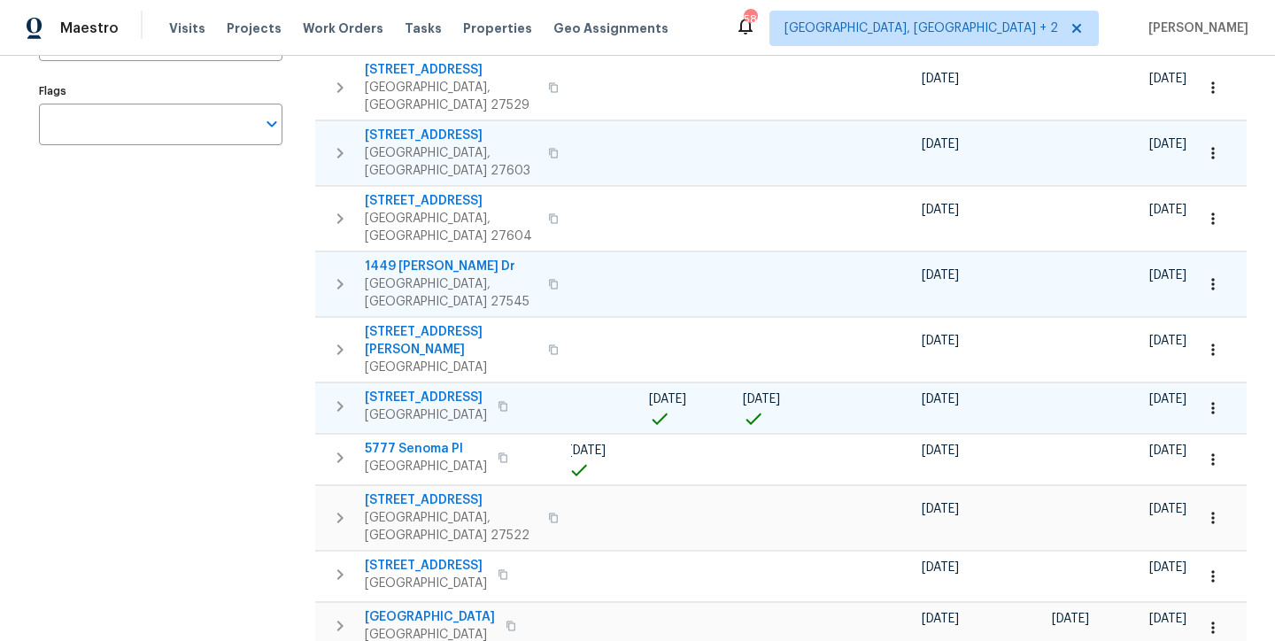
click at [335, 396] on icon "button" at bounding box center [339, 406] width 21 height 21
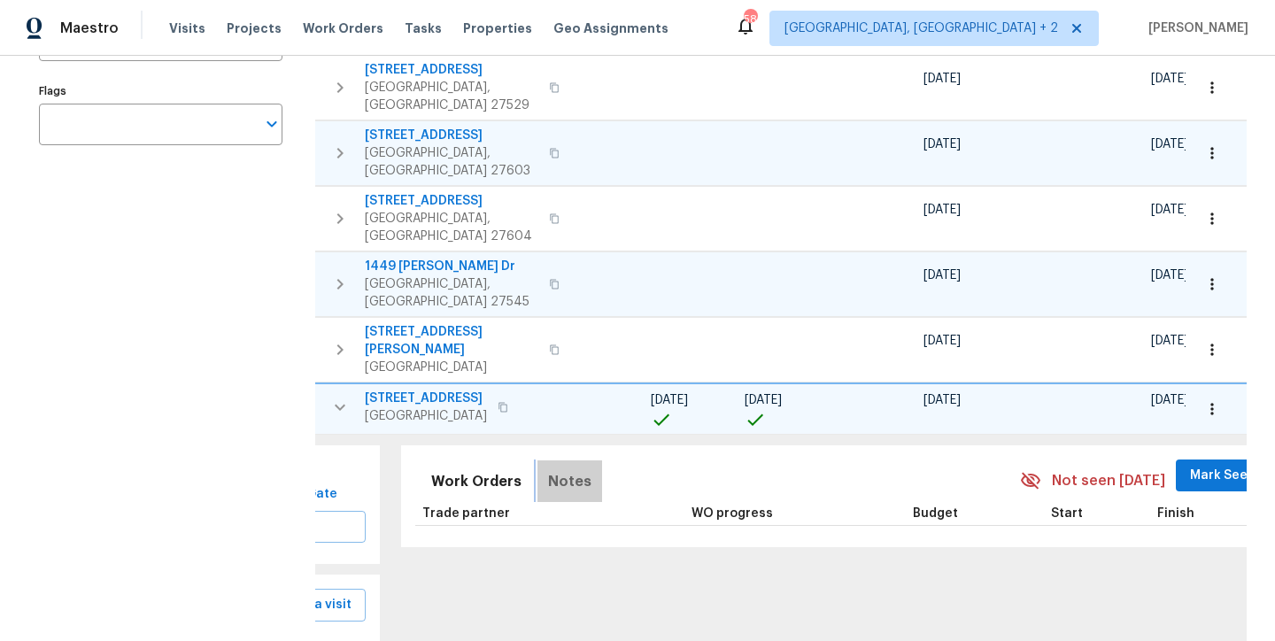
click at [559, 469] on span "Notes" at bounding box center [569, 481] width 43 height 25
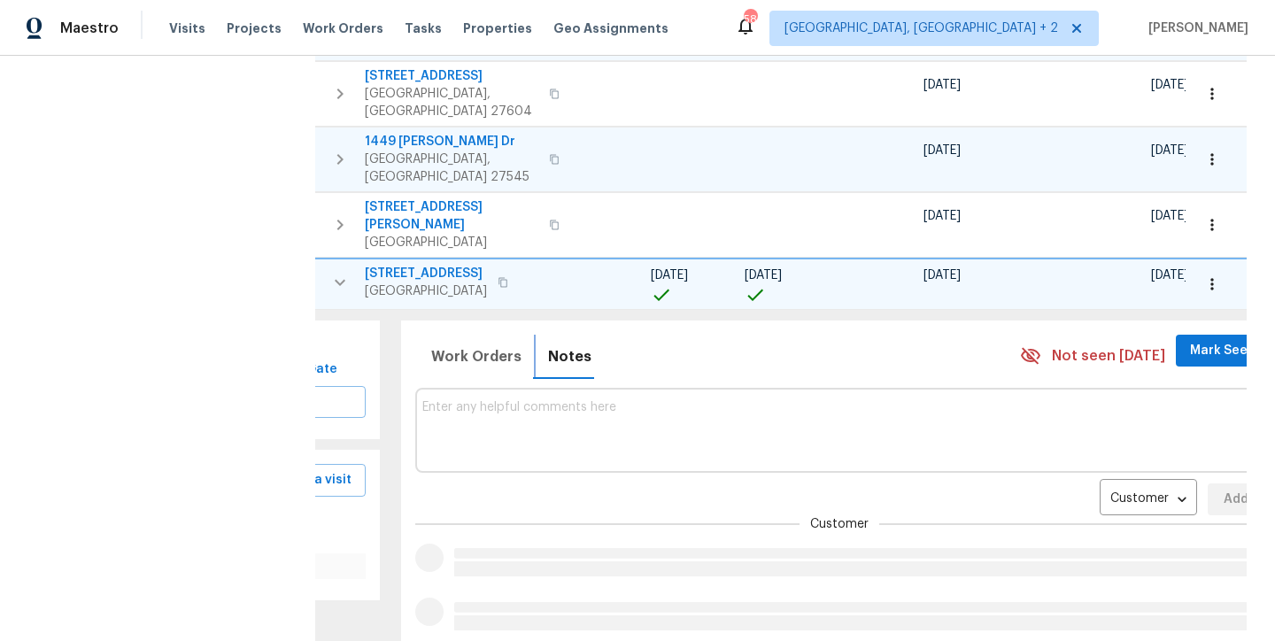
scroll to position [444, 0]
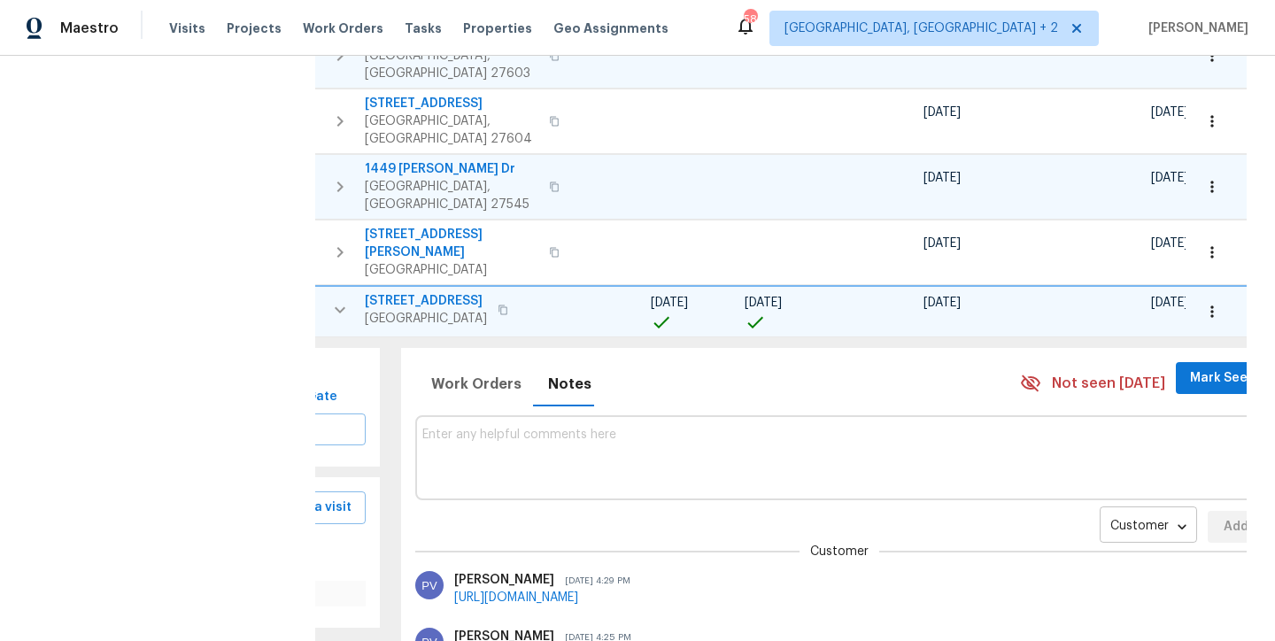
click at [1071, 465] on body "Maestro Visits Projects Work Orders Tasks Properties Geo Assignments 58 Charles…" at bounding box center [637, 320] width 1275 height 641
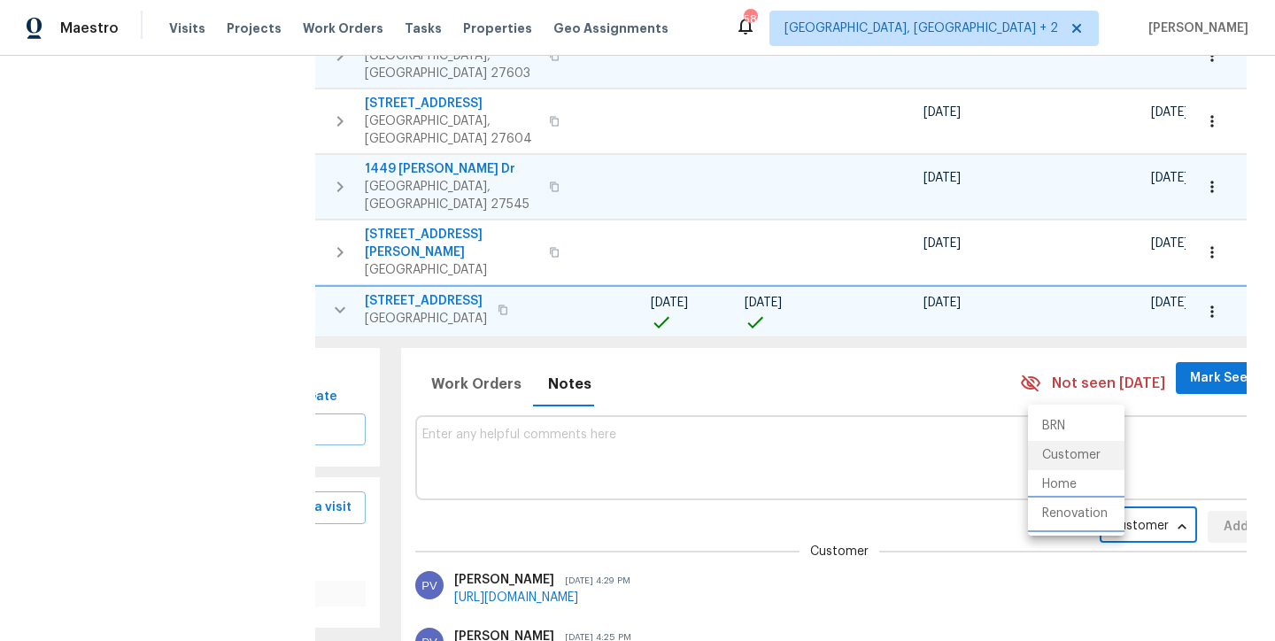
click at [1074, 518] on li "Renovation" at bounding box center [1076, 513] width 97 height 29
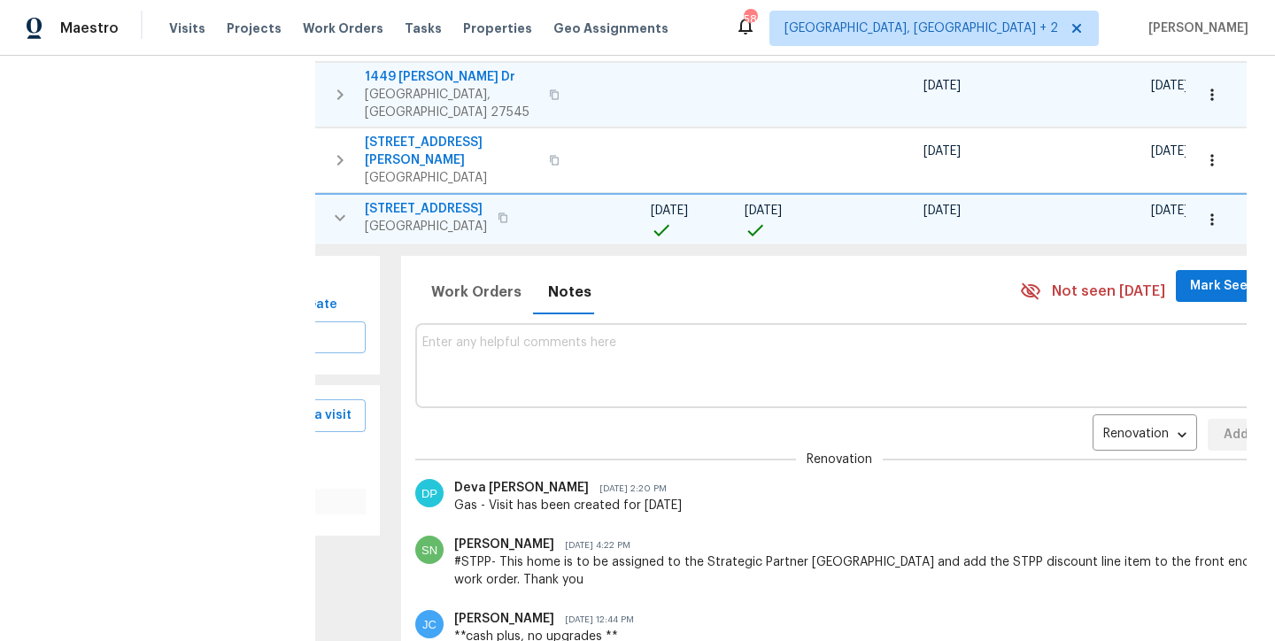
scroll to position [534, 0]
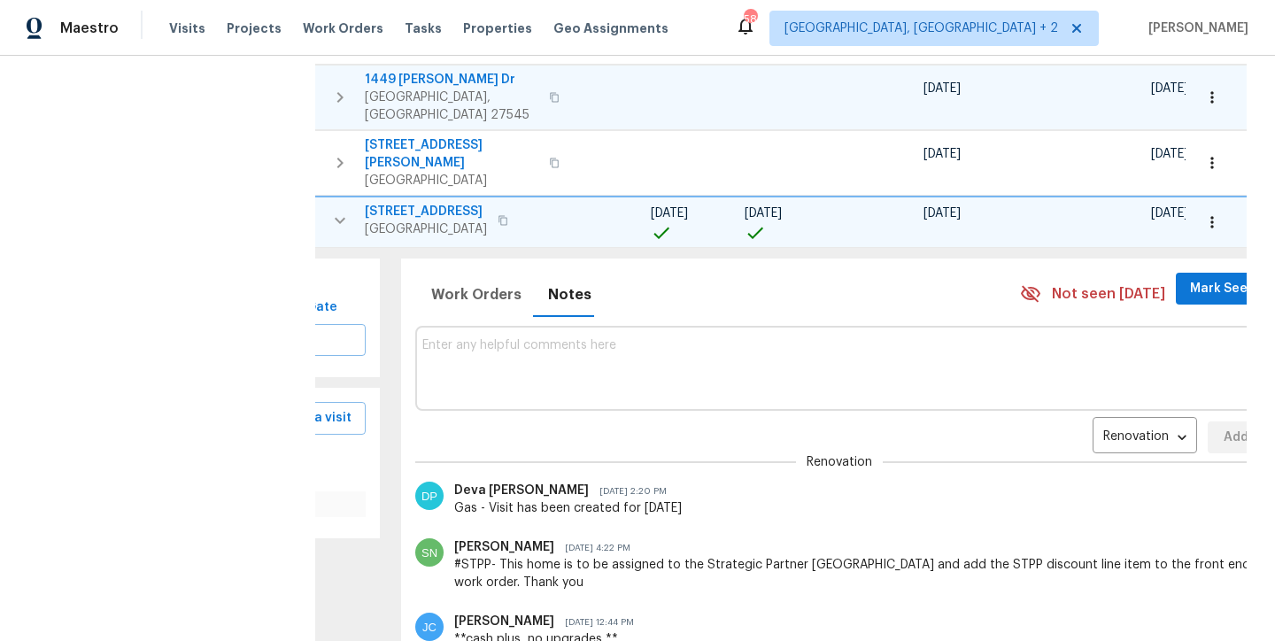
drag, startPoint x: 332, startPoint y: 154, endPoint x: 350, endPoint y: 209, distance: 57.7
click at [332, 210] on icon "button" at bounding box center [339, 220] width 21 height 21
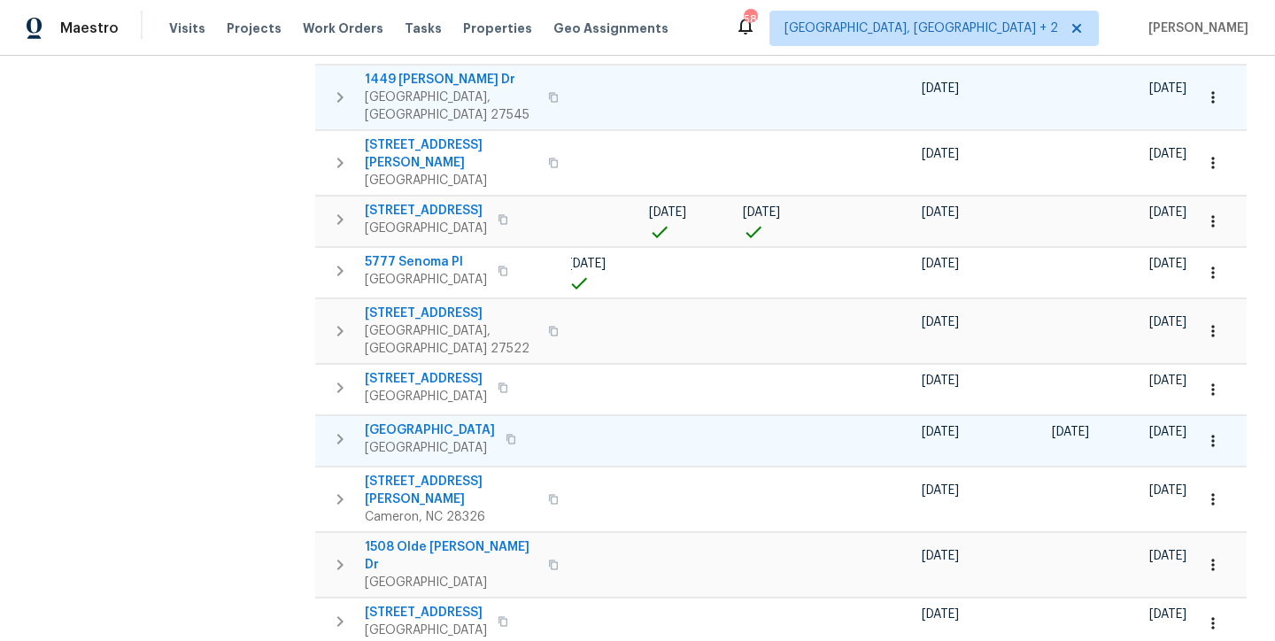
scroll to position [0, 0]
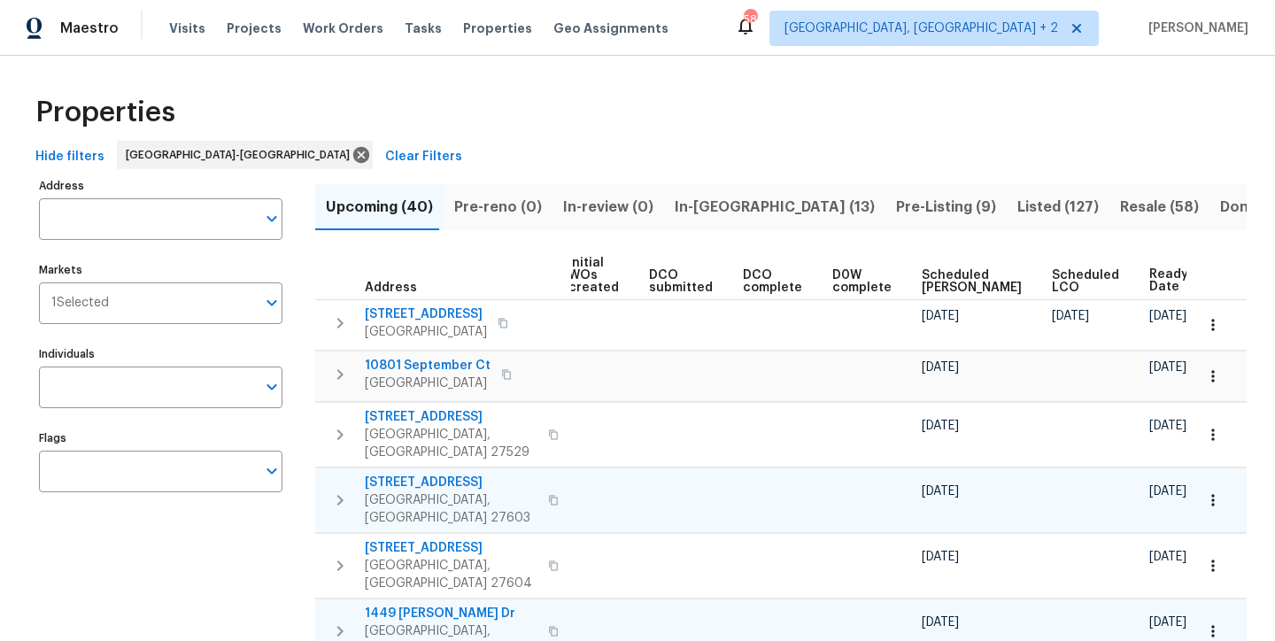
click at [611, 136] on div "Properties" at bounding box center [637, 112] width 1218 height 57
click at [700, 209] on span "In-reno (13)" at bounding box center [775, 207] width 200 height 25
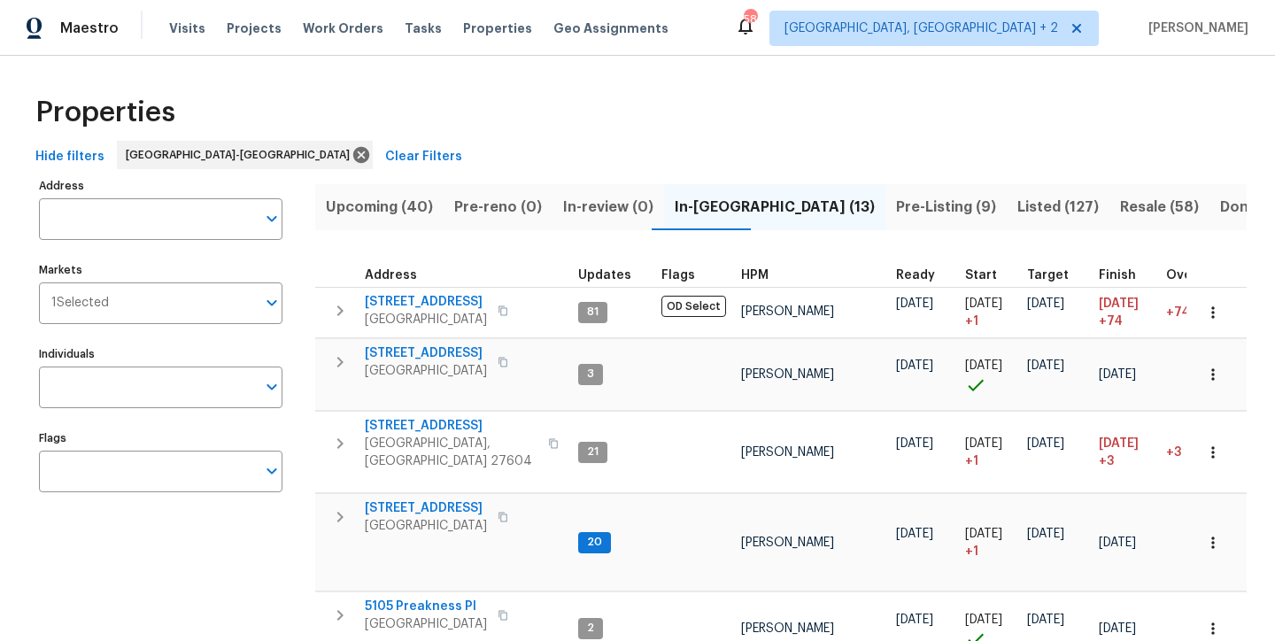
click at [754, 269] on span "HPM" at bounding box center [754, 275] width 27 height 12
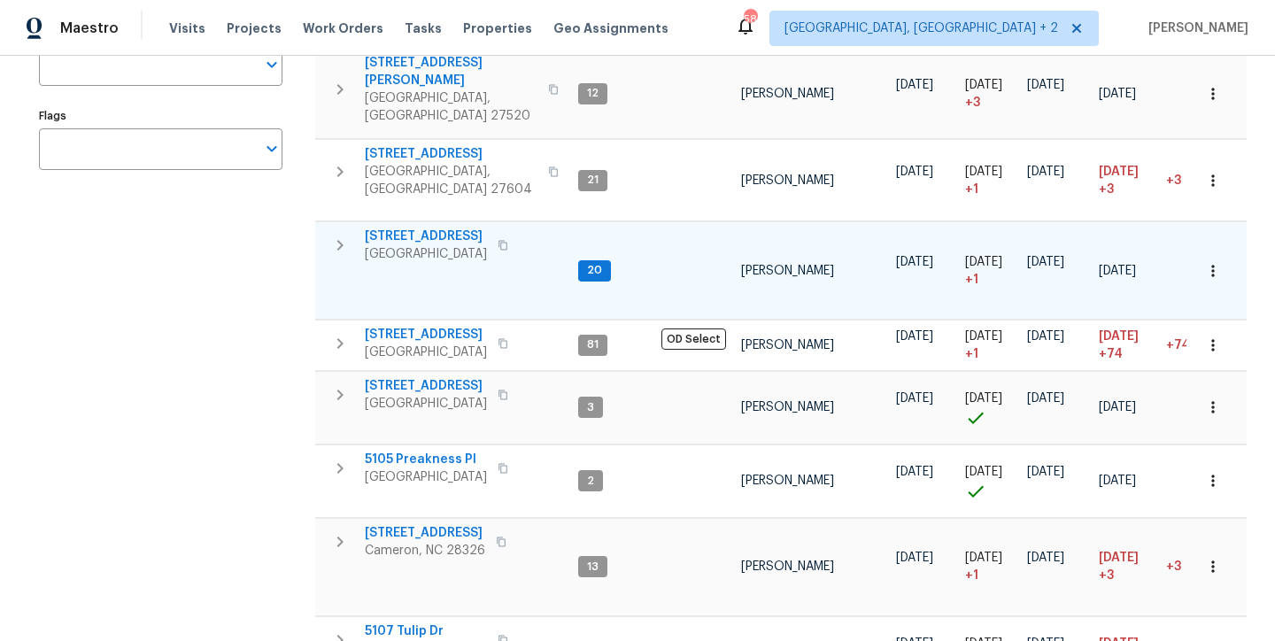
scroll to position [329, 0]
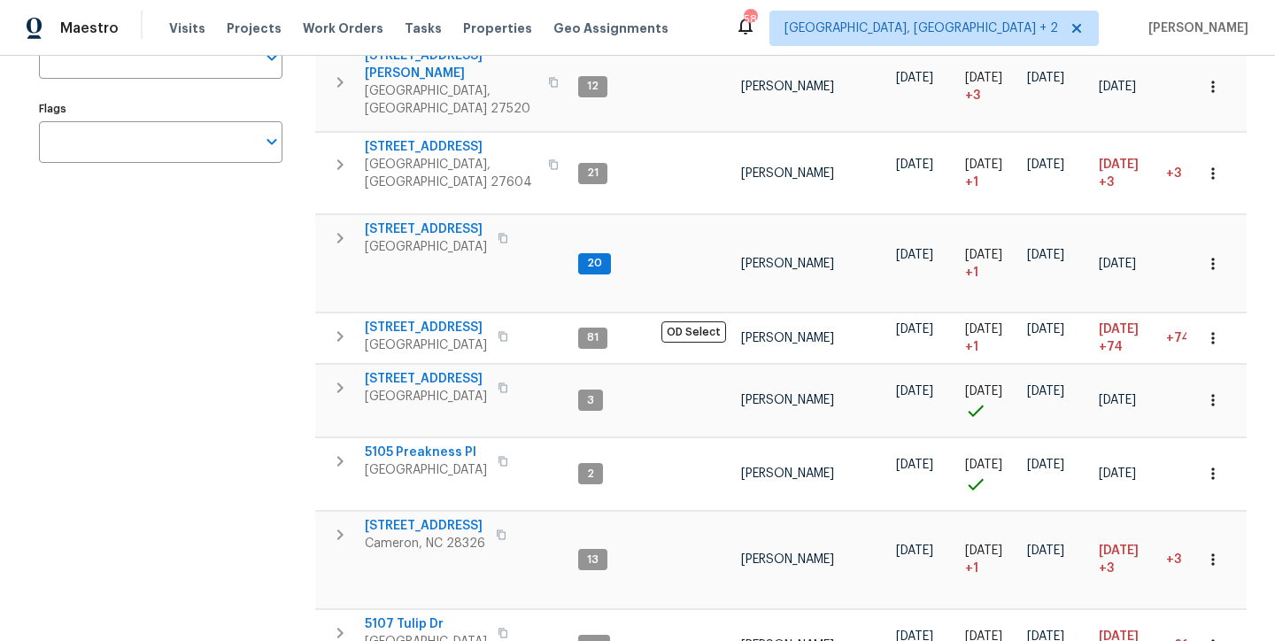
click at [274, 213] on div "Address Address Markets 1 Selected Markets Individuals Individuals Flags Flags" at bounding box center [172, 462] width 266 height 1236
click at [334, 228] on icon "button" at bounding box center [339, 238] width 21 height 21
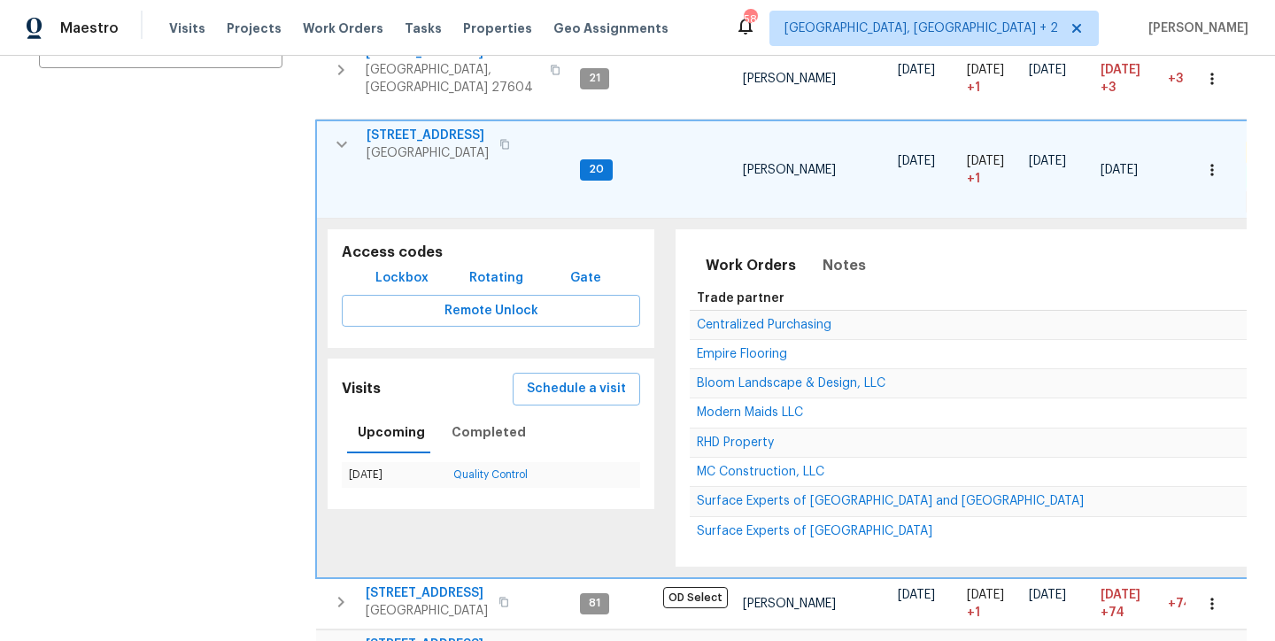
scroll to position [441, 0]
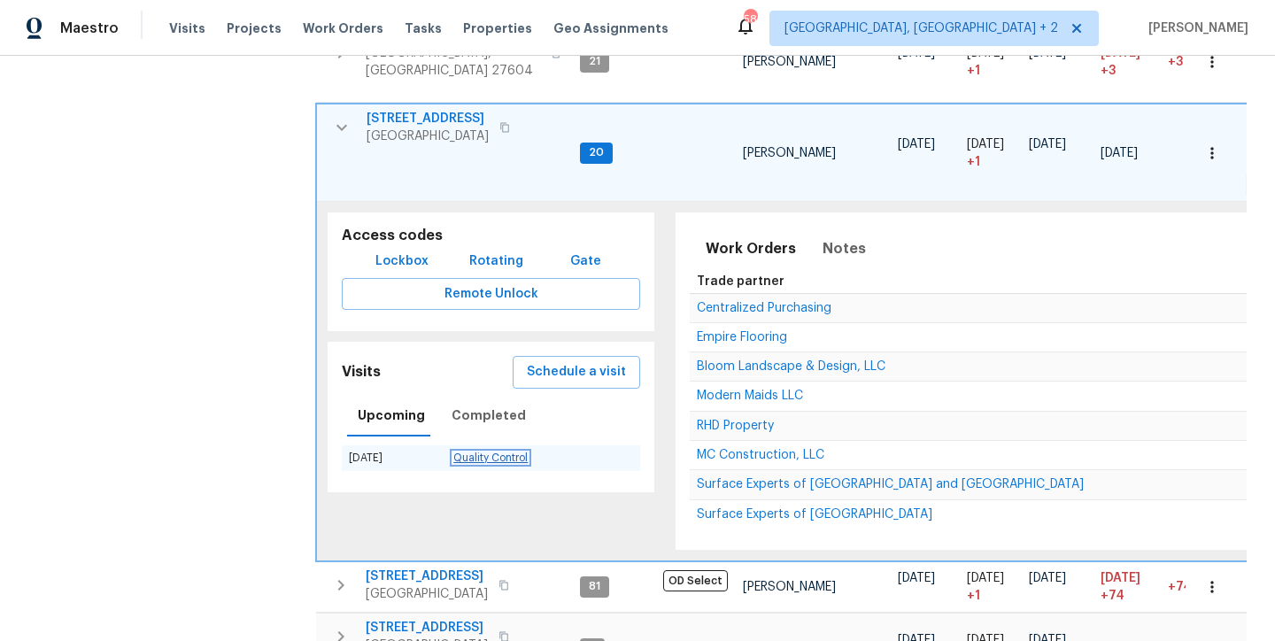
click at [506, 452] on link "Quality Control" at bounding box center [490, 457] width 74 height 11
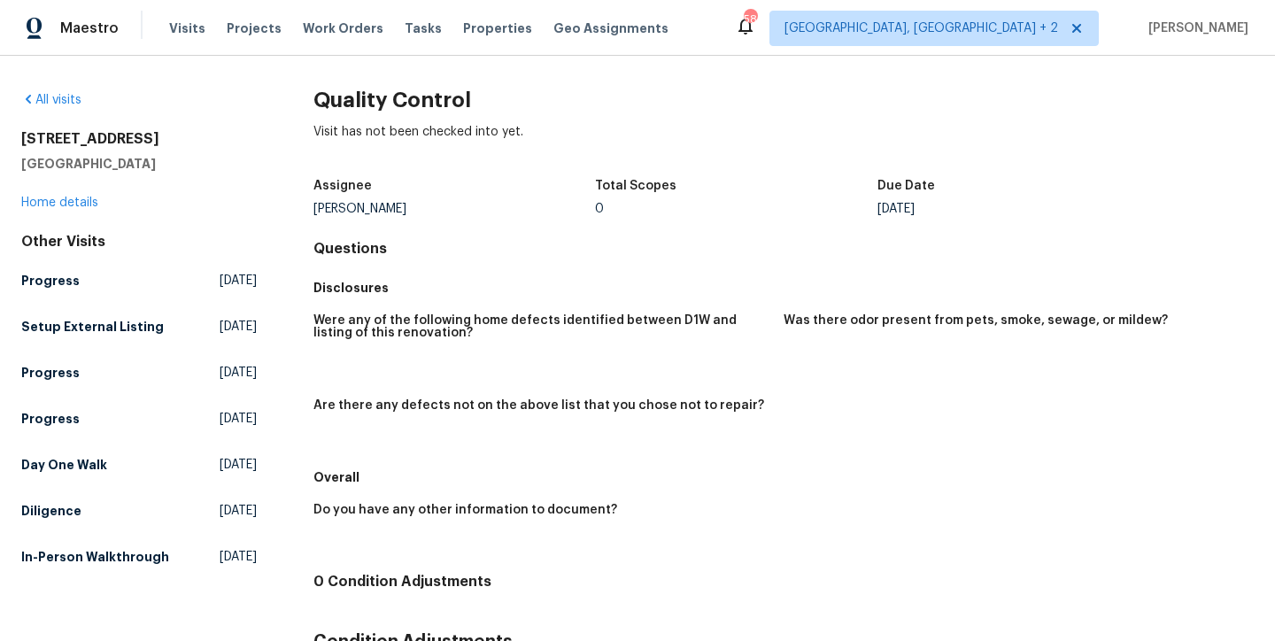
click at [68, 111] on div "All visits 310 Peachtree Pl Durham, NC 27701 Home details Other Visits Progress…" at bounding box center [139, 332] width 236 height 482
click at [65, 102] on link "All visits" at bounding box center [51, 100] width 60 height 12
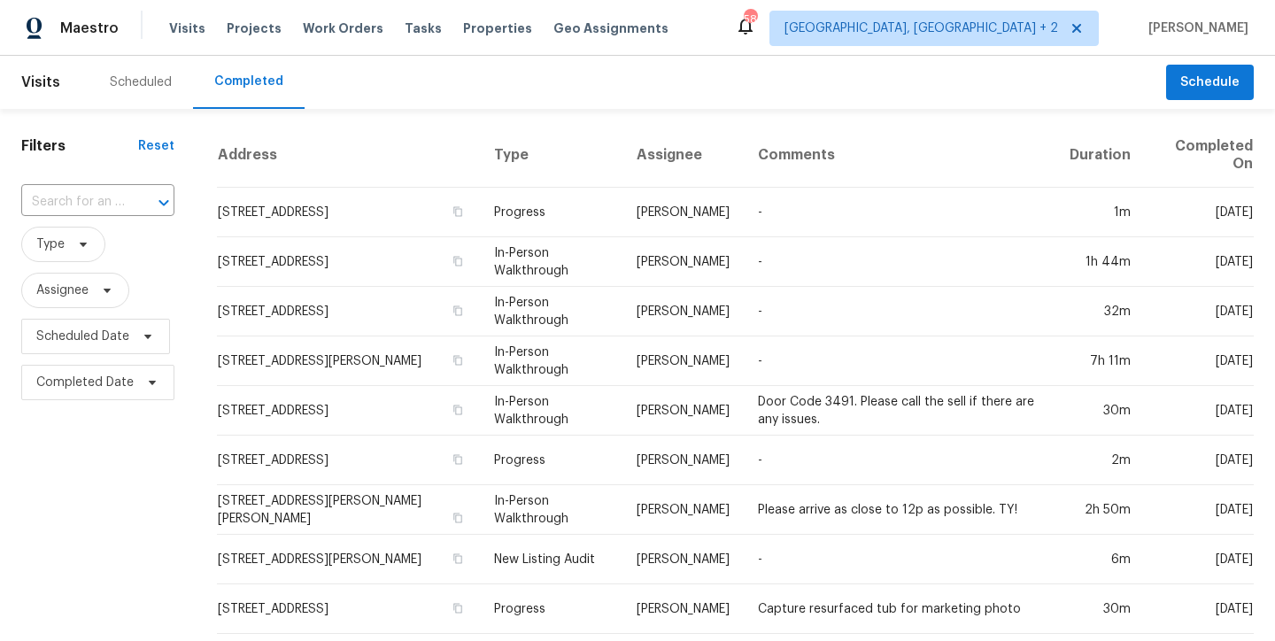
click at [135, 84] on div "Scheduled" at bounding box center [141, 82] width 62 height 18
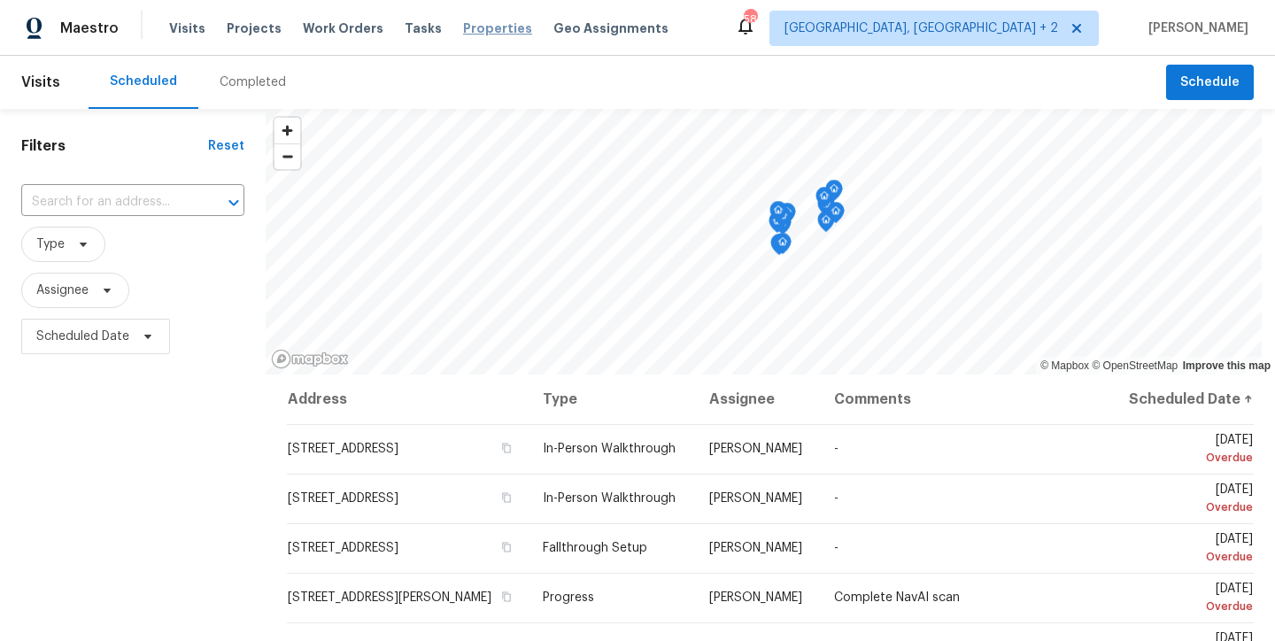
click at [496, 30] on span "Properties" at bounding box center [497, 28] width 69 height 18
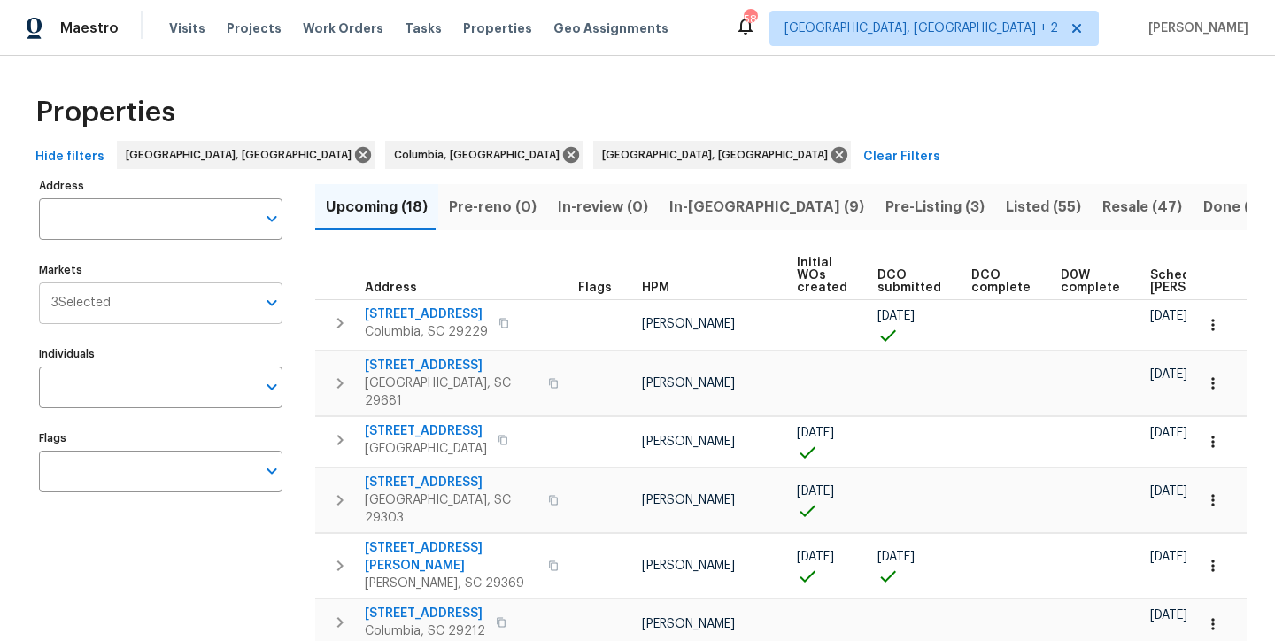
click at [186, 298] on input "Markets" at bounding box center [183, 303] width 145 height 42
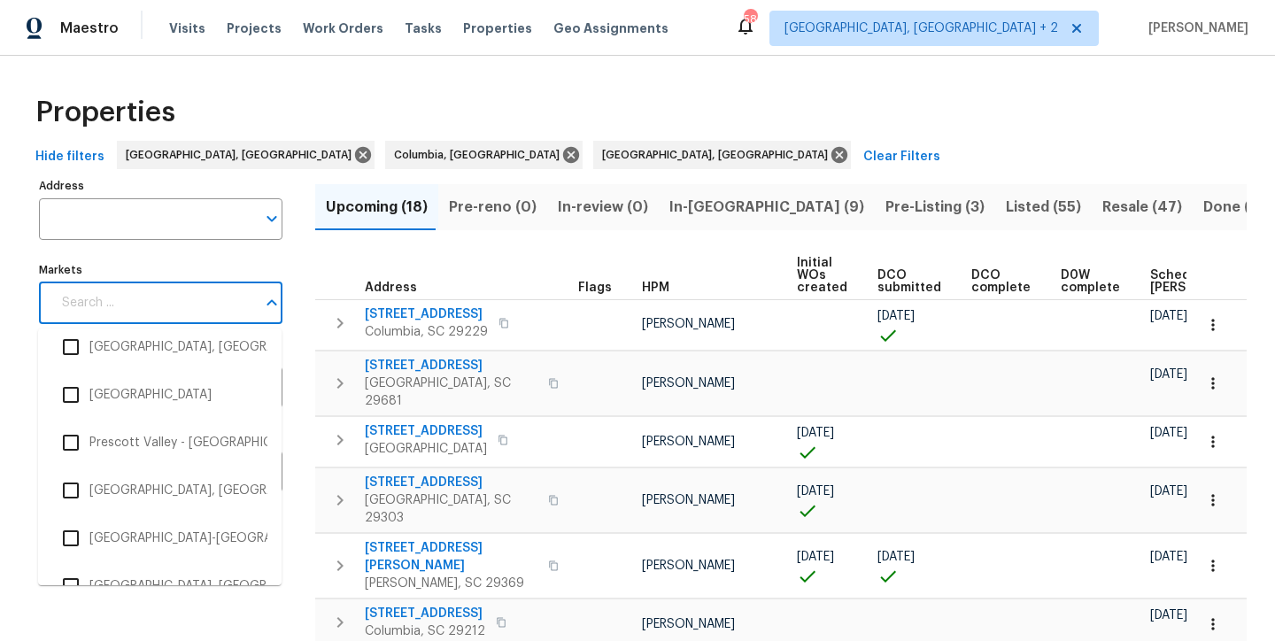
scroll to position [2870, 0]
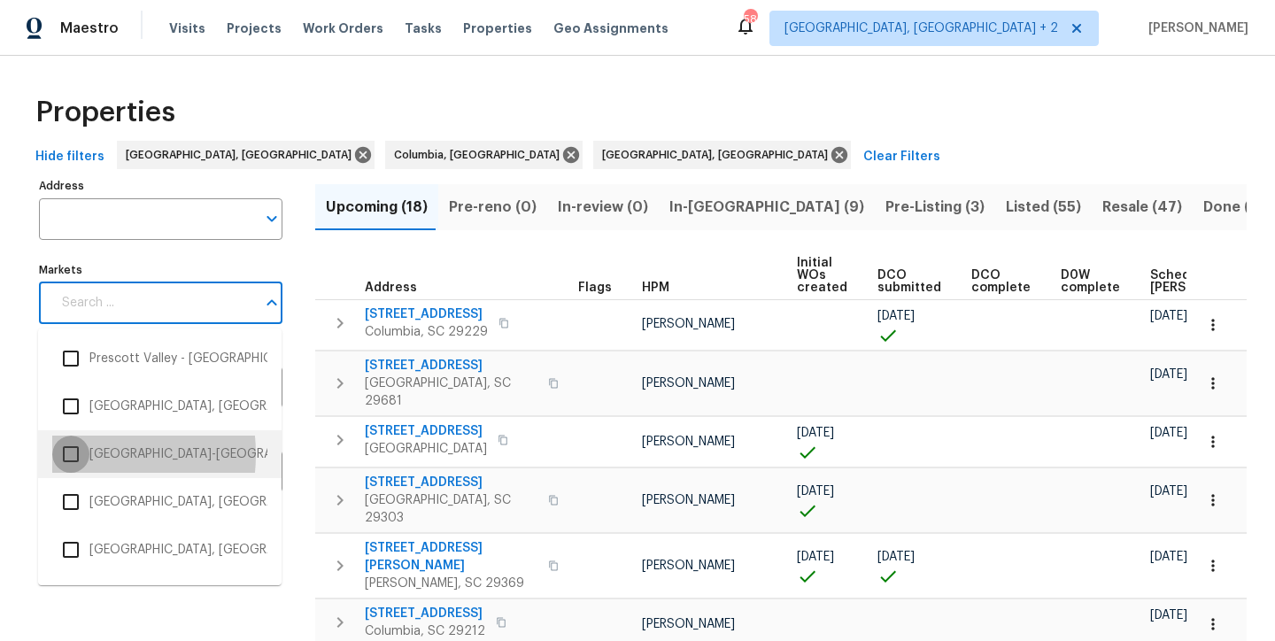
click at [71, 454] on input "checkbox" at bounding box center [70, 454] width 37 height 37
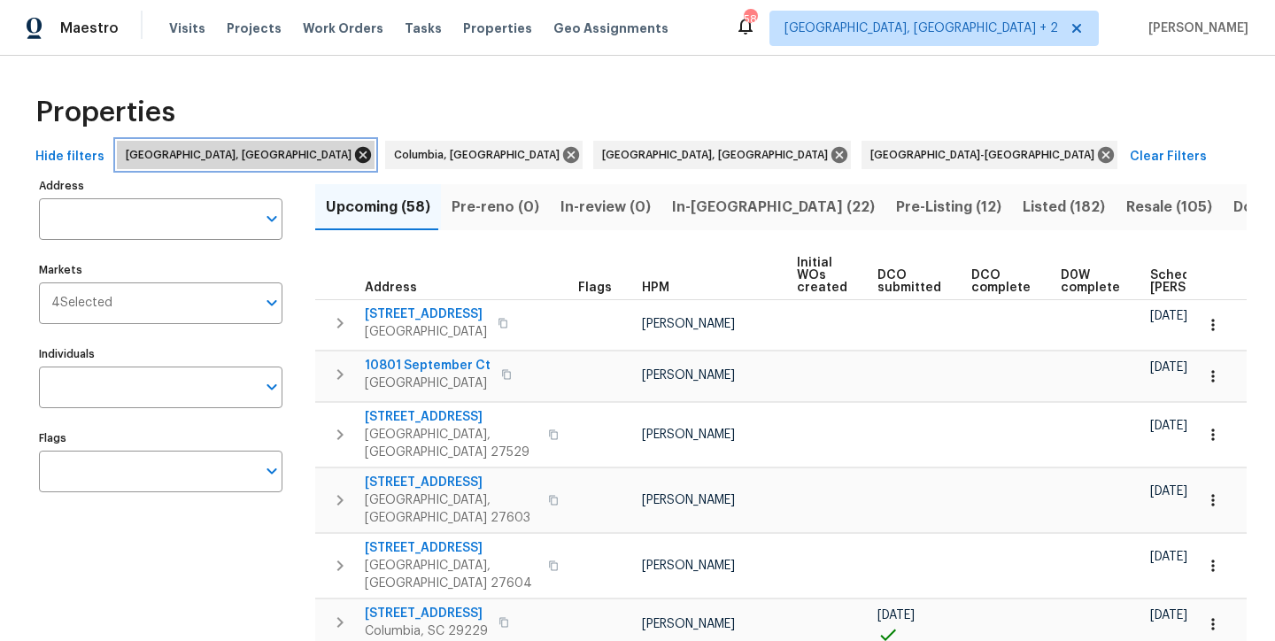
click at [355, 151] on icon at bounding box center [363, 155] width 16 height 16
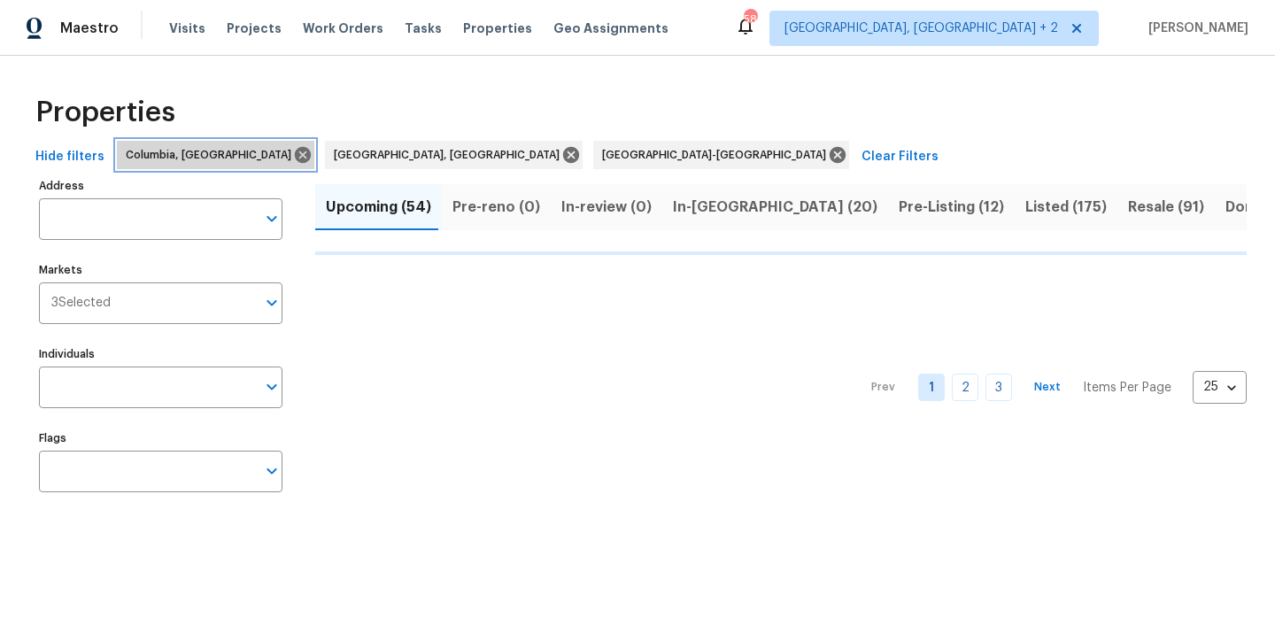
click at [295, 151] on icon at bounding box center [303, 155] width 16 height 16
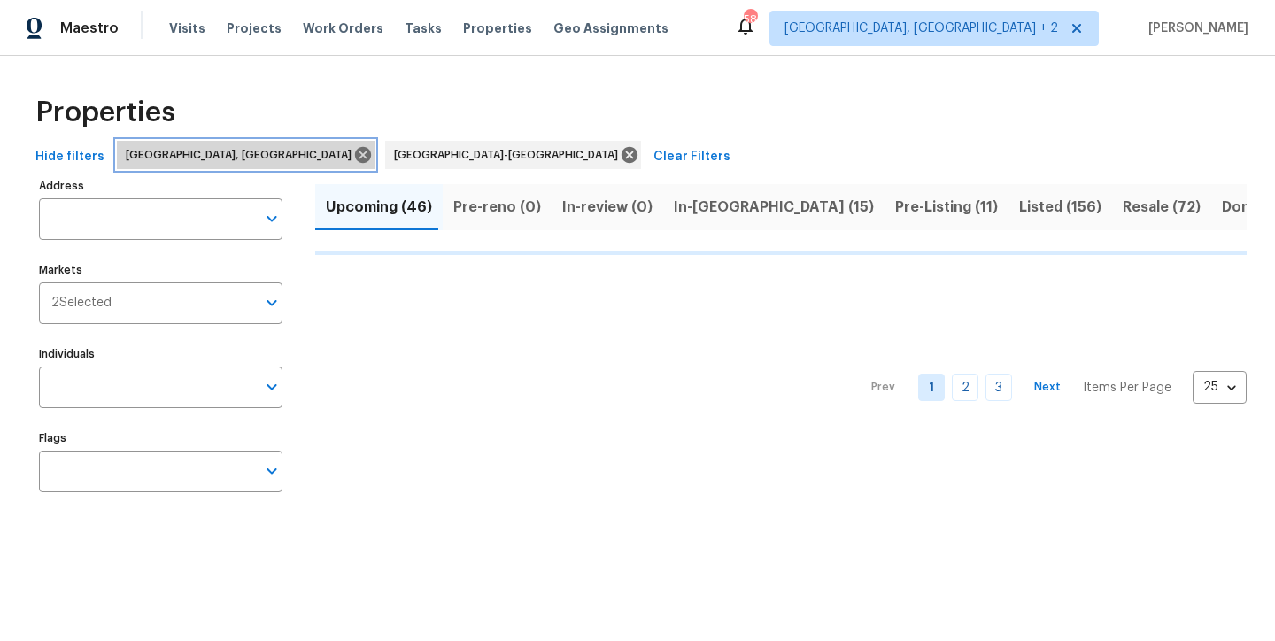
click at [353, 151] on icon at bounding box center [362, 154] width 19 height 19
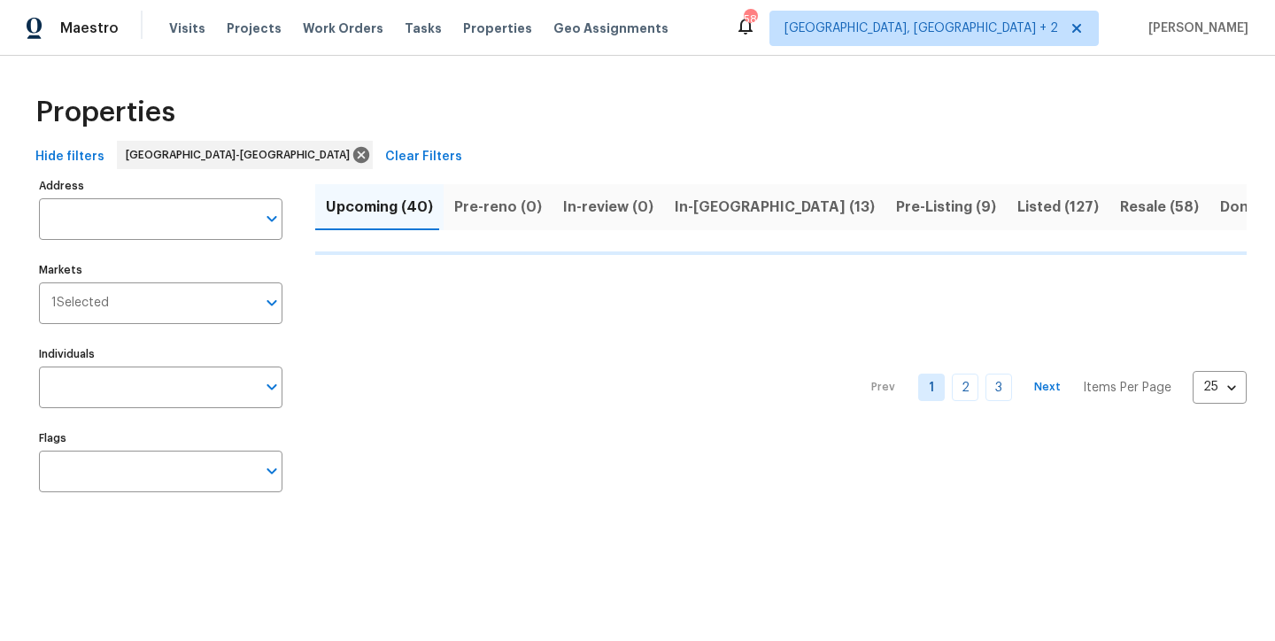
click at [391, 90] on div "Properties" at bounding box center [637, 112] width 1218 height 57
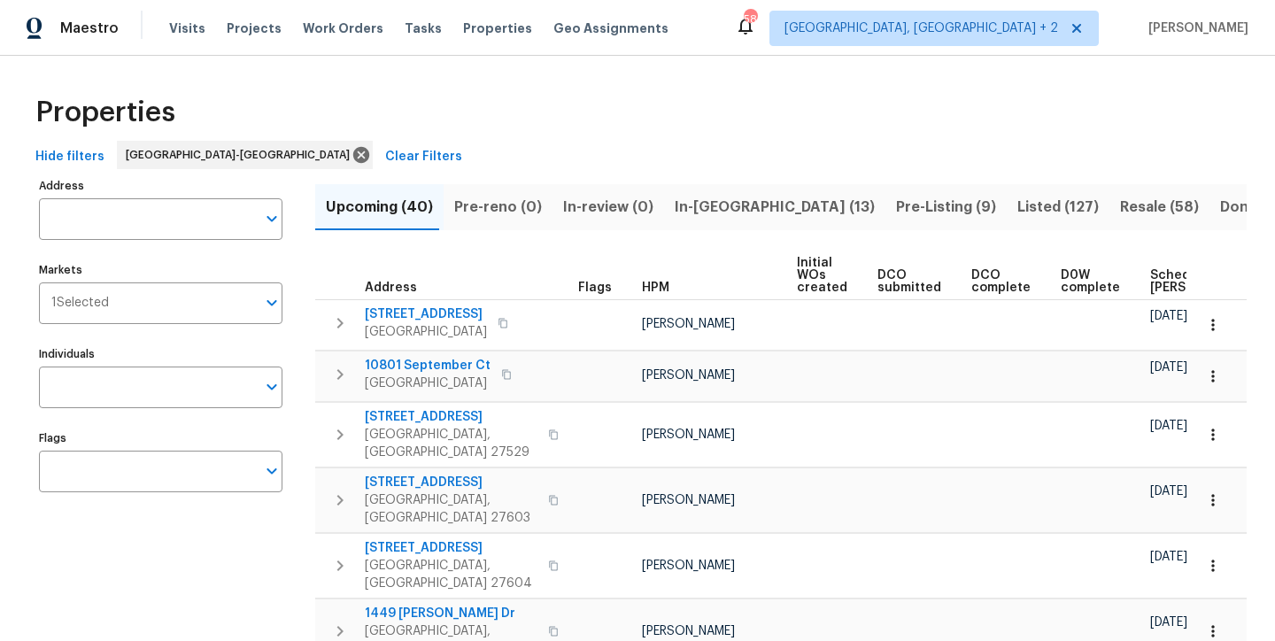
click at [675, 200] on span "In-reno (13)" at bounding box center [775, 207] width 200 height 25
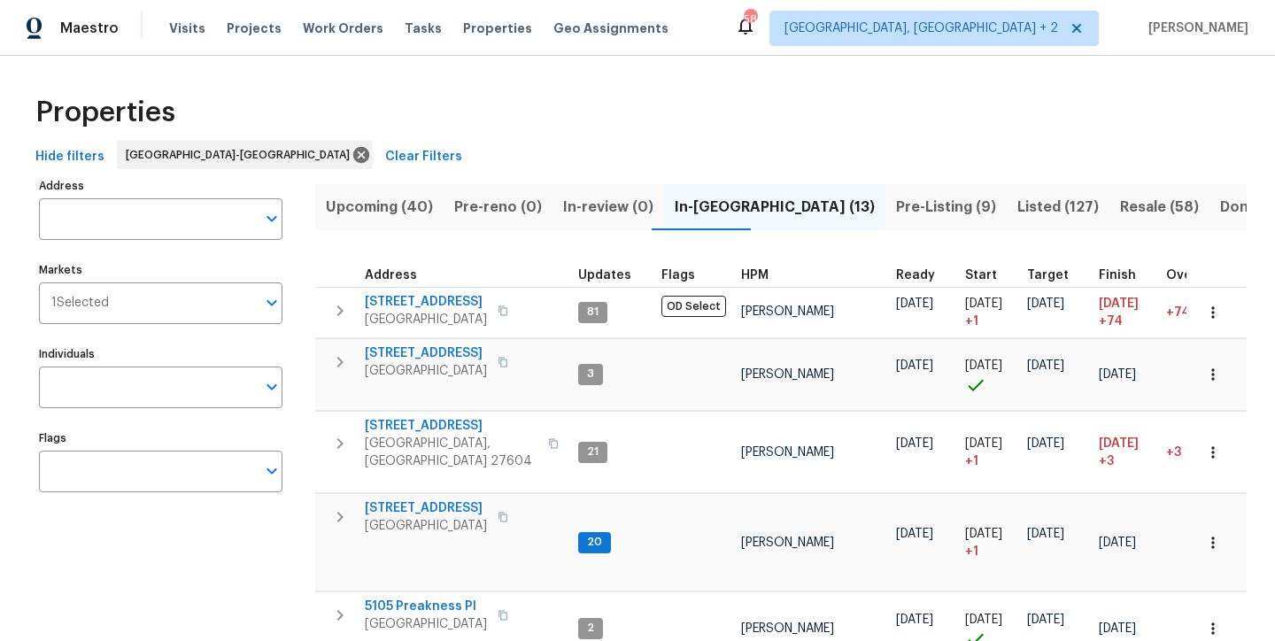
click at [748, 285] on th "HPM" at bounding box center [811, 269] width 155 height 36
click at [750, 271] on span "HPM" at bounding box center [754, 275] width 27 height 12
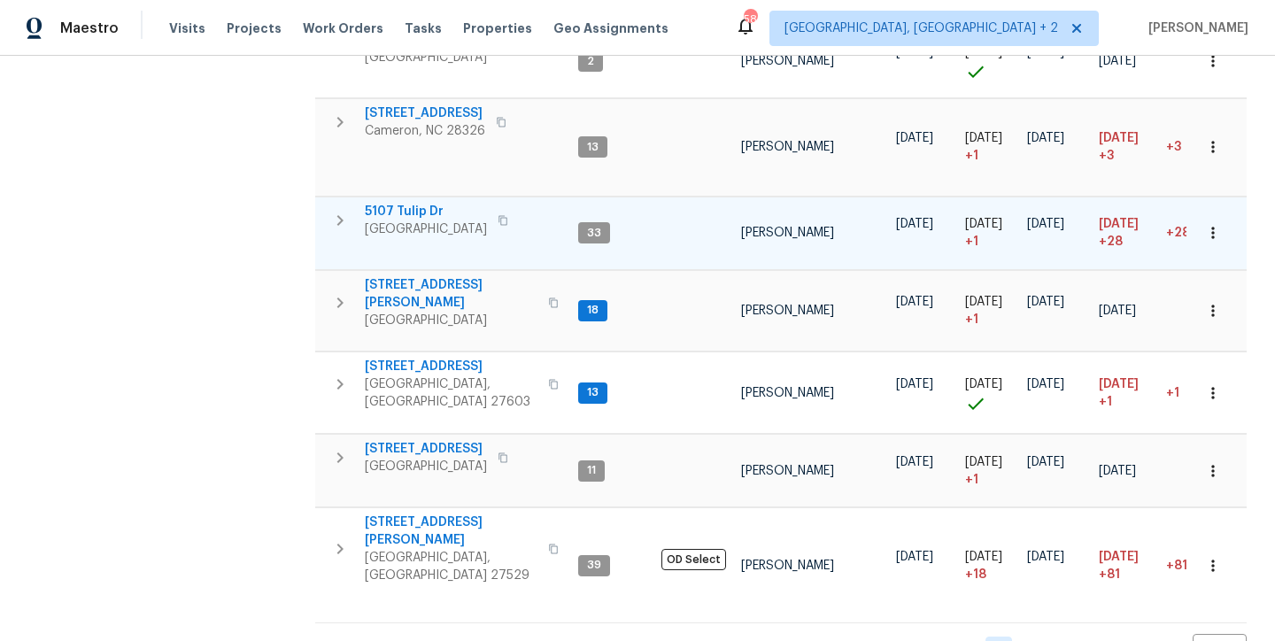
scroll to position [725, 0]
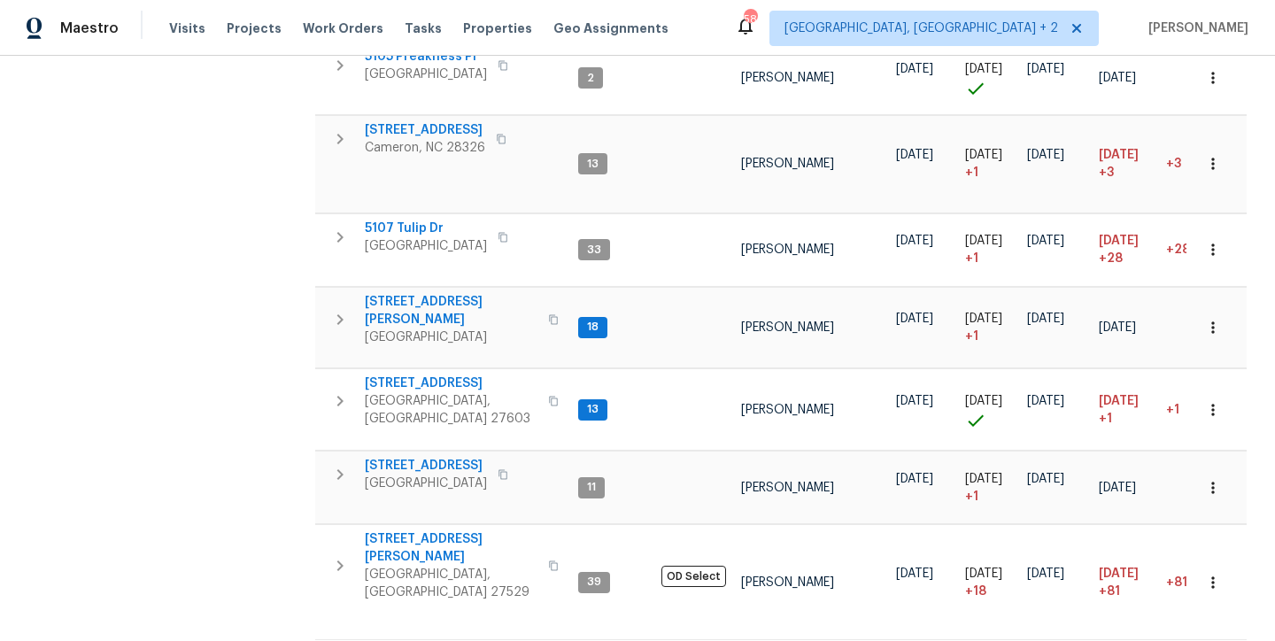
click at [759, 27] on div "Maestro Visits Projects Work Orders Tasks Properties Geo Assignments 58 Charles…" at bounding box center [637, 28] width 1275 height 56
click at [332, 309] on icon "button" at bounding box center [339, 319] width 21 height 21
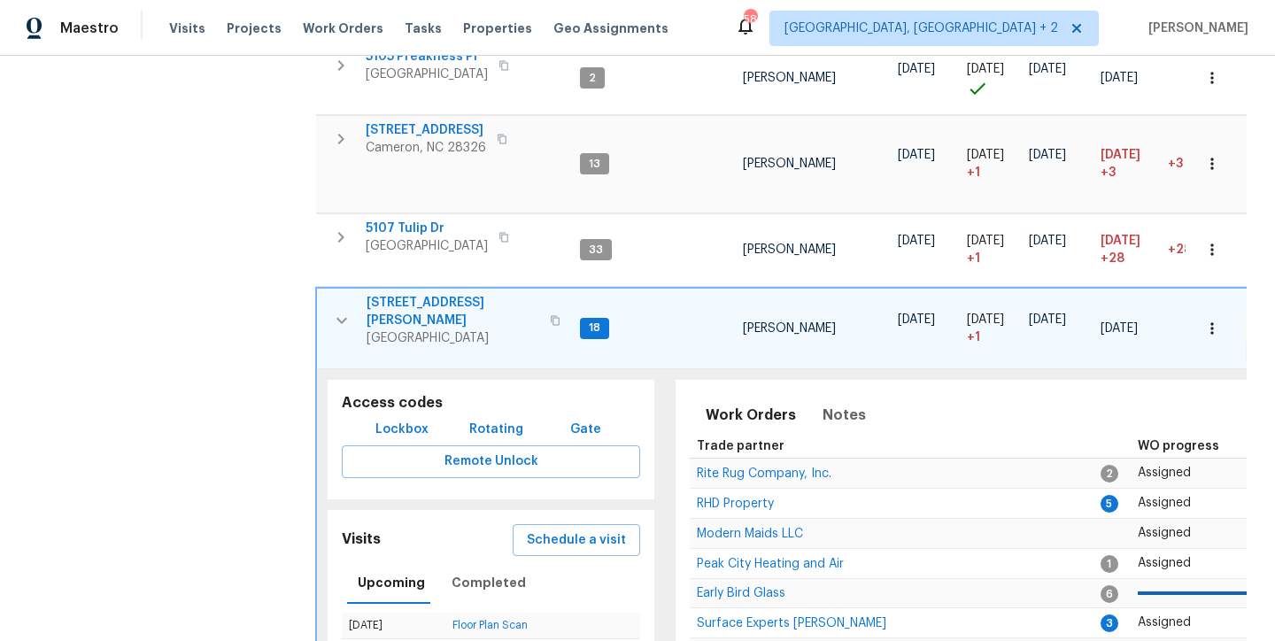
scroll to position [759, 0]
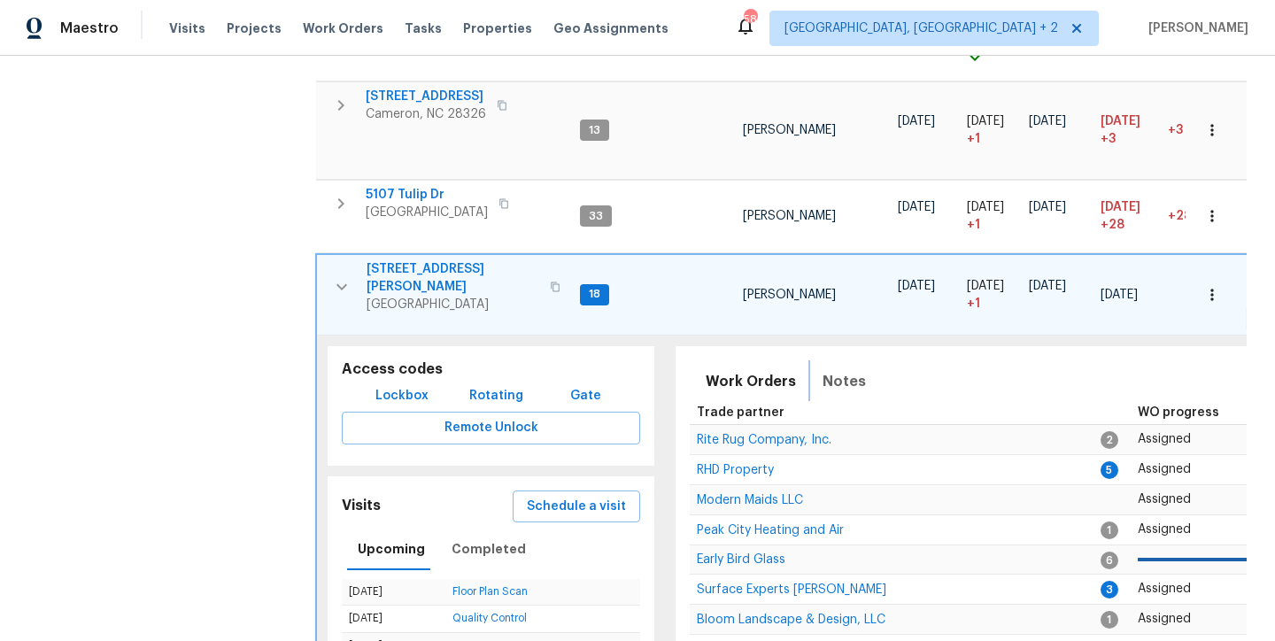
click at [831, 369] on span "Notes" at bounding box center [844, 381] width 43 height 25
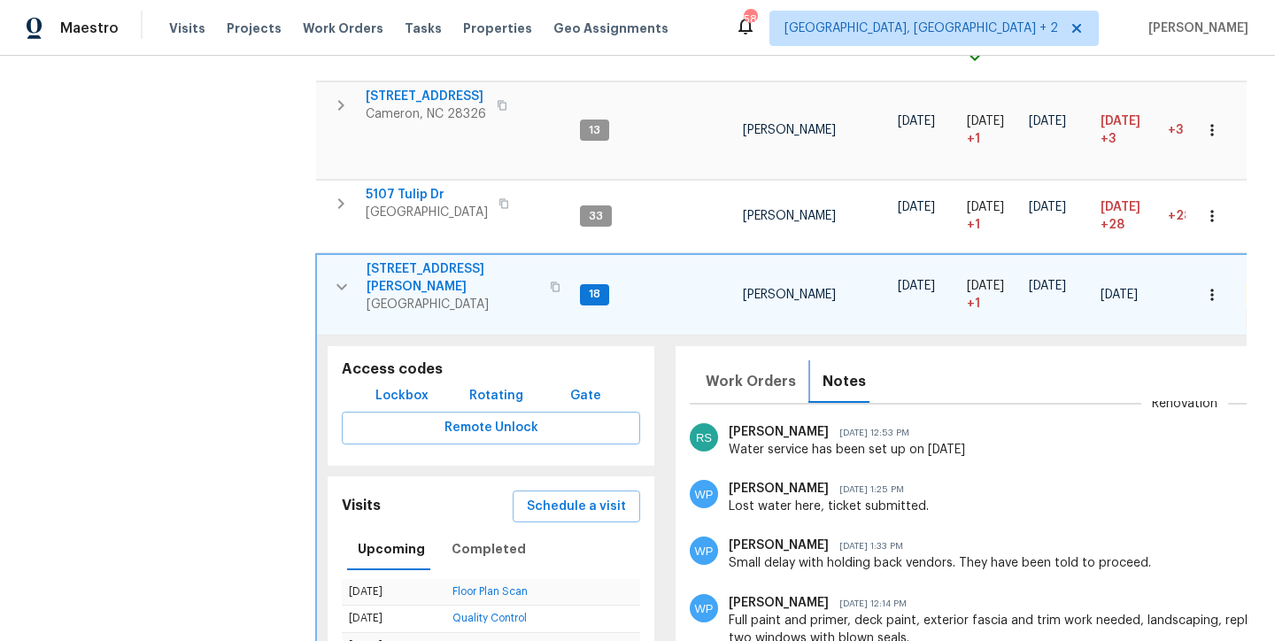
scroll to position [128, 0]
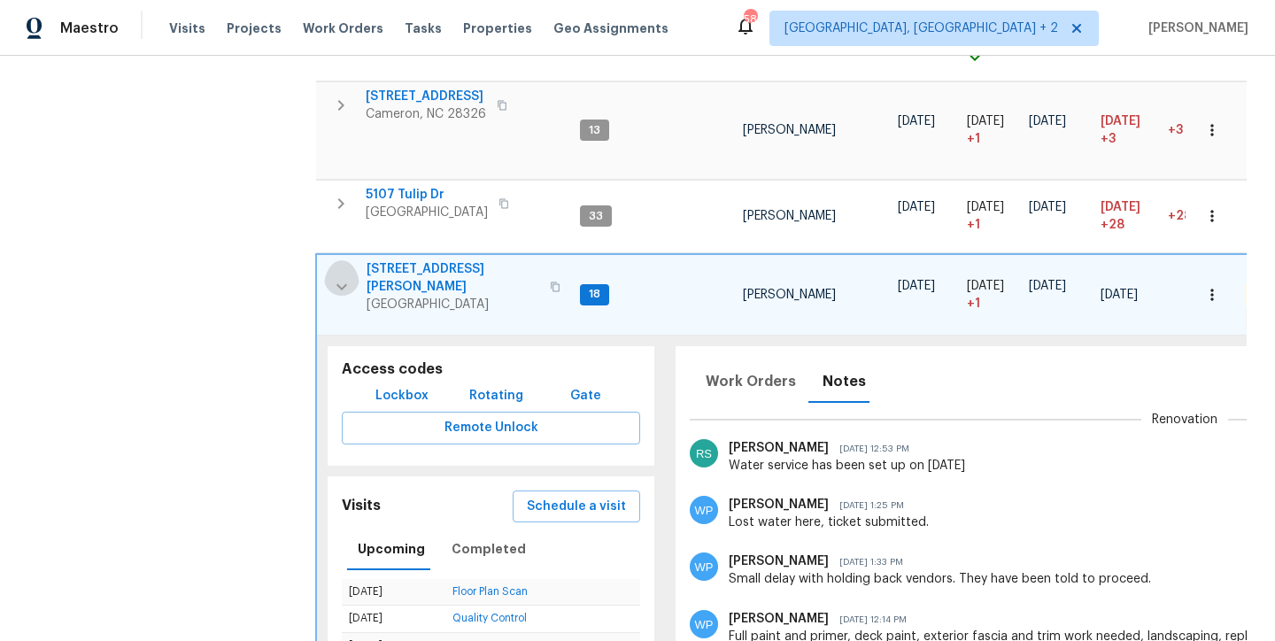
click at [344, 276] on icon "button" at bounding box center [341, 286] width 21 height 21
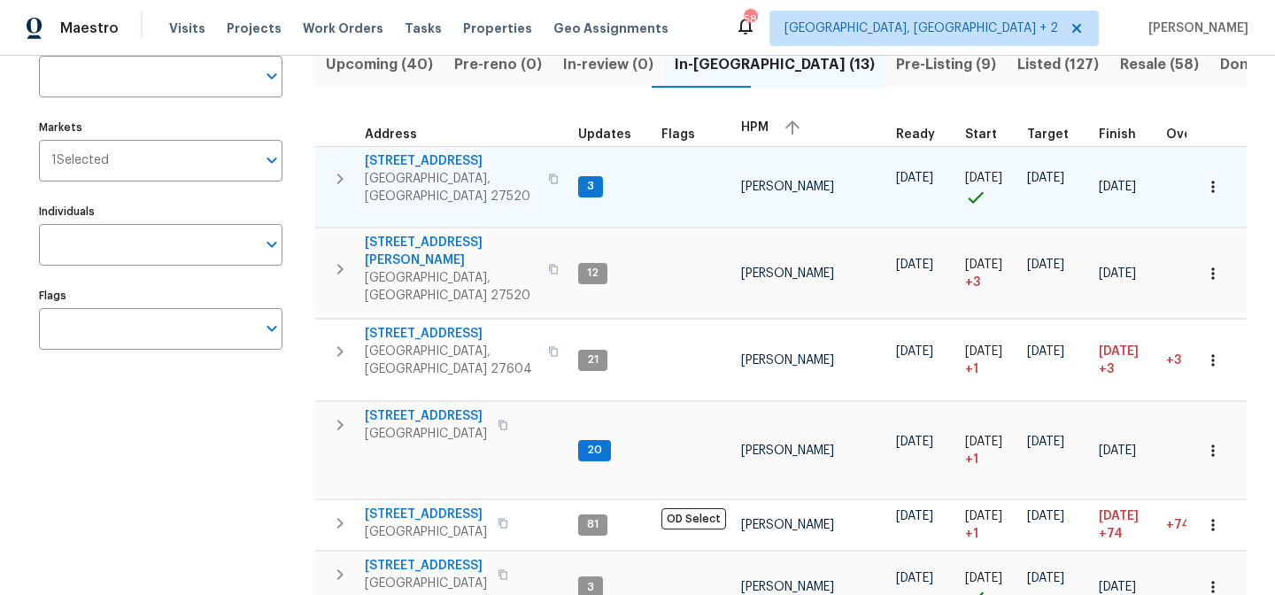
scroll to position [0, 0]
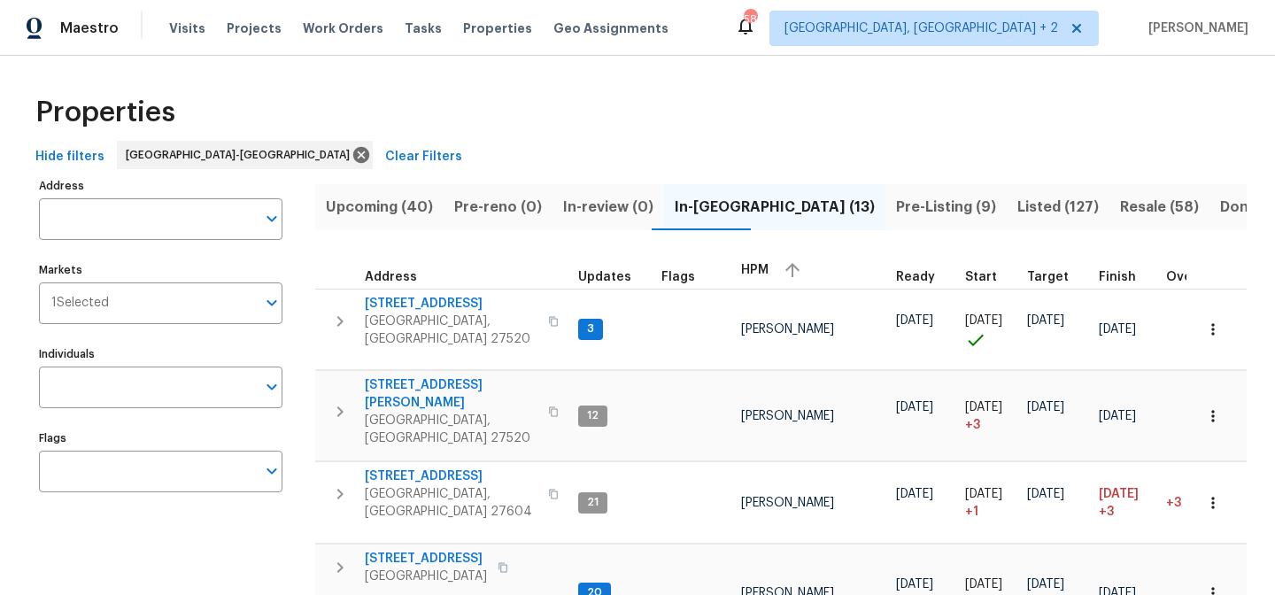
click at [400, 207] on span "Upcoming (40)" at bounding box center [379, 207] width 107 height 25
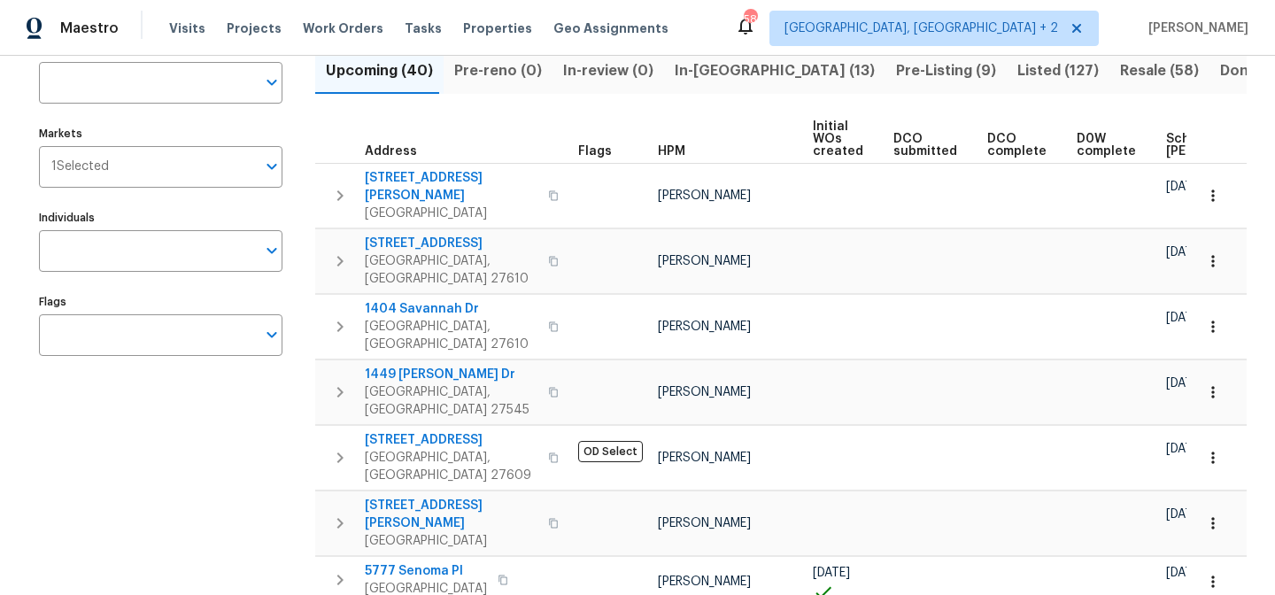
scroll to position [0, 227]
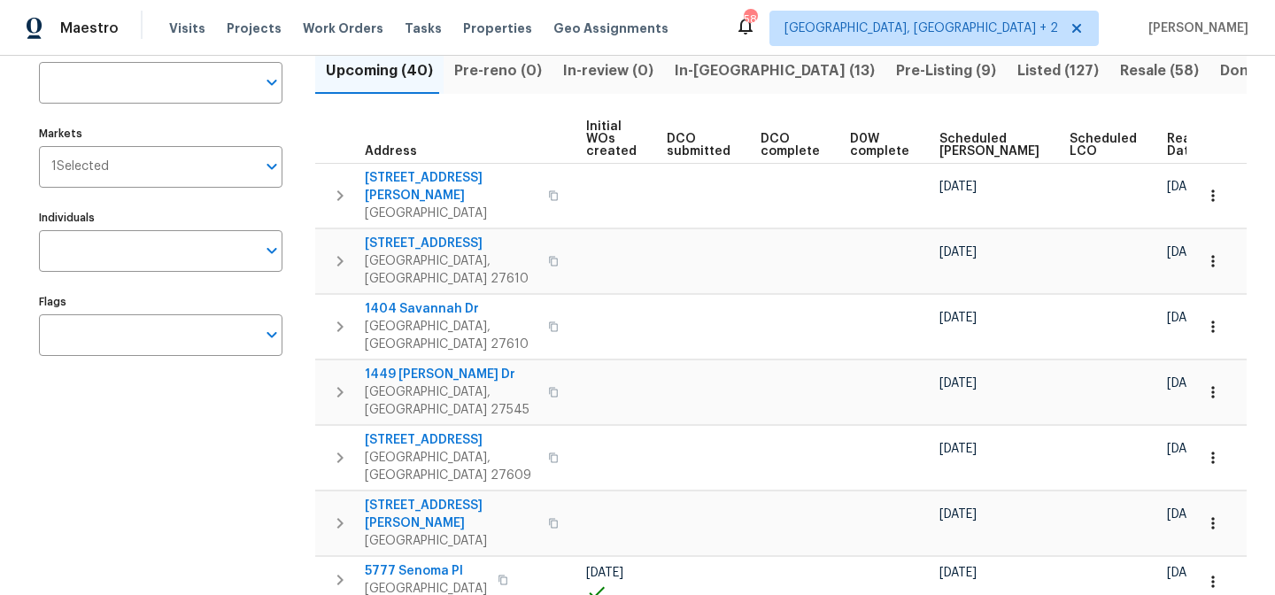
click at [1167, 137] on span "Ready Date" at bounding box center [1186, 145] width 39 height 25
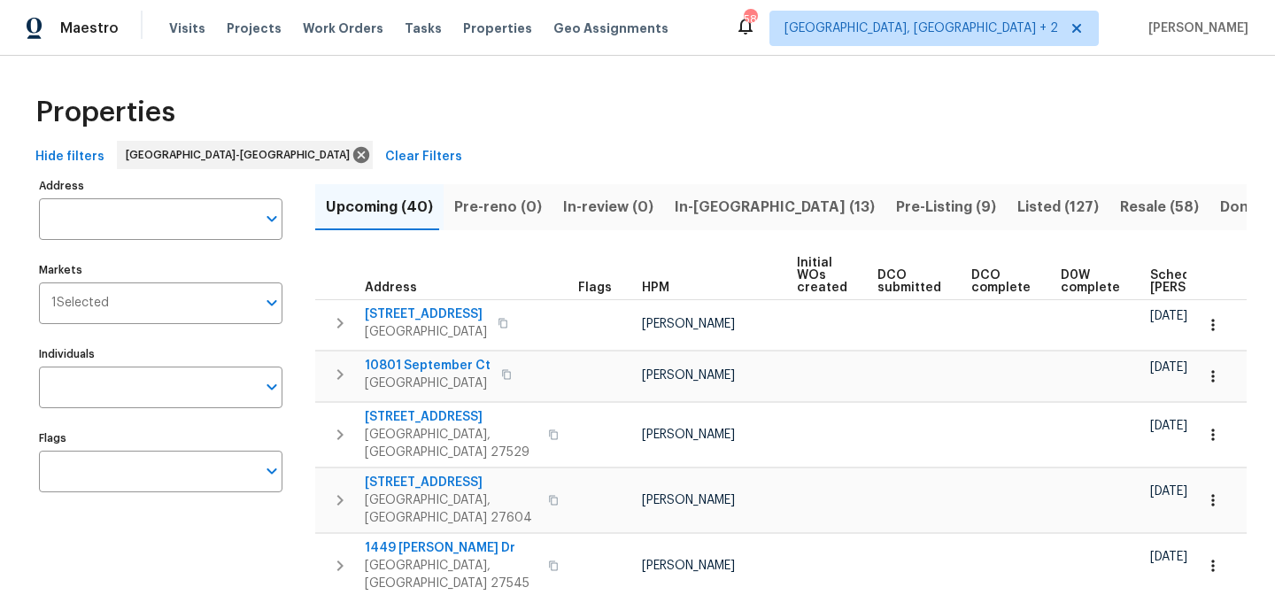
click at [759, 150] on div "Hide filters Raleigh-Durham Clear Filters" at bounding box center [637, 157] width 1218 height 33
click at [799, 32] on div "Maestro Visits Projects Work Orders Tasks Properties Geo Assignments 58 Charles…" at bounding box center [637, 28] width 1275 height 56
click at [715, 35] on div "Maestro Visits Projects Work Orders Tasks Properties Geo Assignments 58 Charles…" at bounding box center [637, 28] width 1275 height 56
click at [701, 159] on div "Hide filters Raleigh-Durham Clear Filters" at bounding box center [637, 157] width 1218 height 33
click at [738, 7] on div "Maestro Visits Projects Work Orders Tasks Properties Geo Assignments 58 Charles…" at bounding box center [637, 28] width 1275 height 56
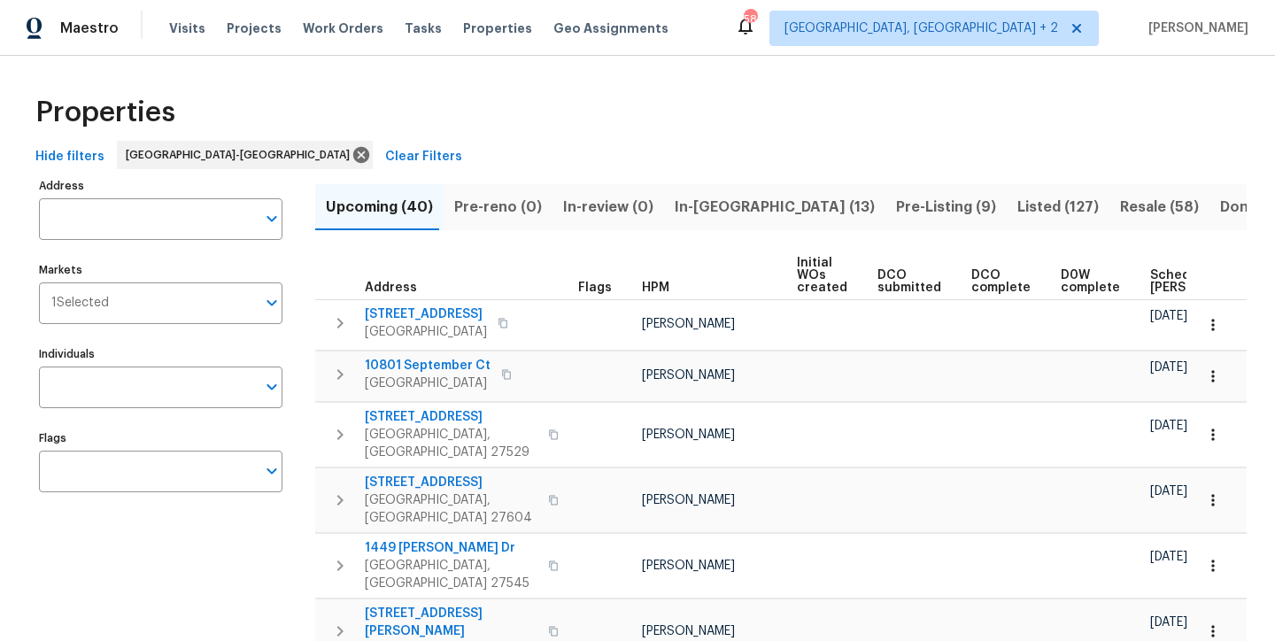
click at [511, 96] on div "Properties" at bounding box center [637, 112] width 1218 height 57
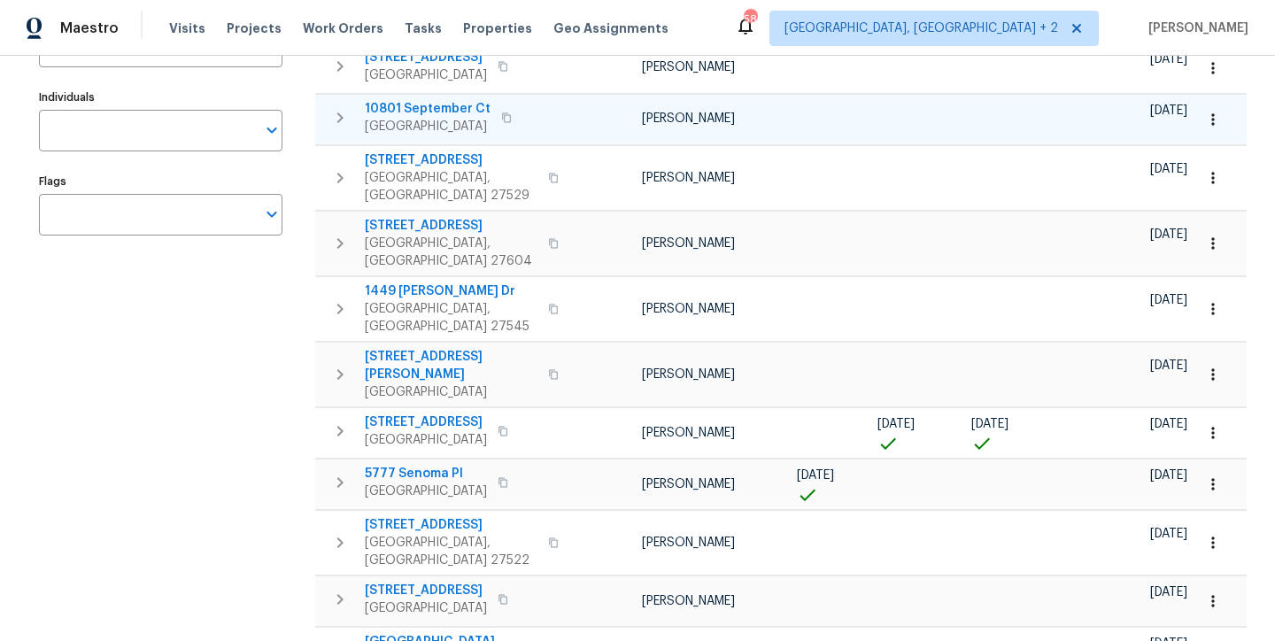
scroll to position [94, 0]
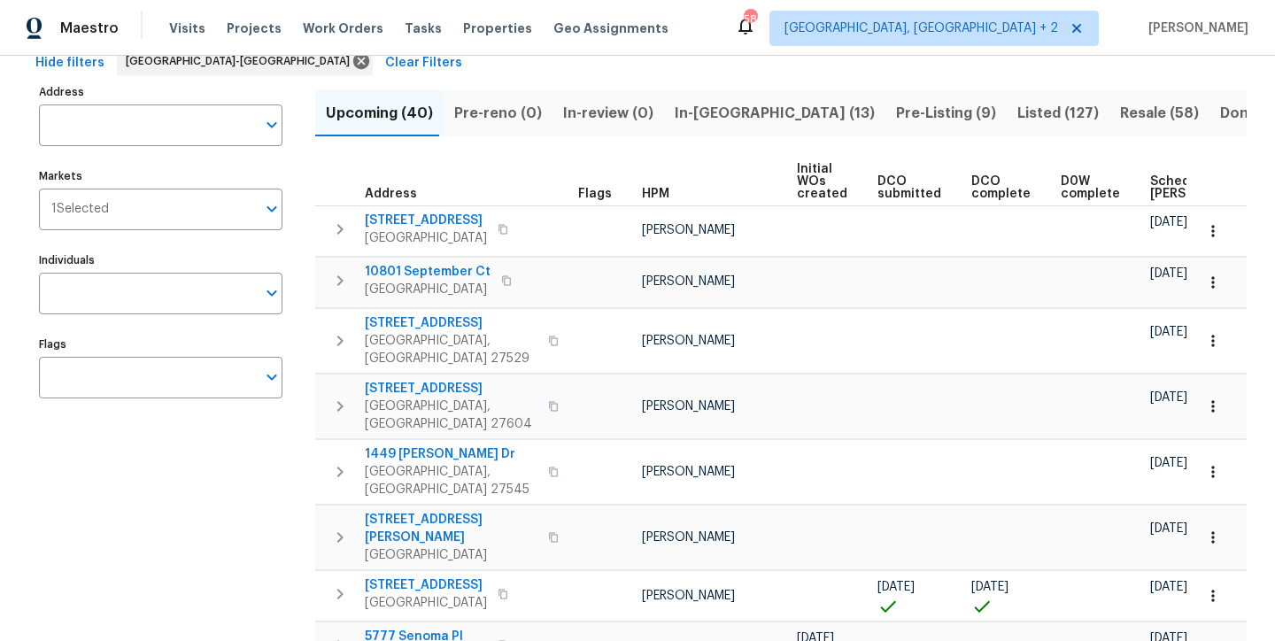
click at [624, 60] on div "Hide filters Raleigh-Durham Clear Filters" at bounding box center [637, 63] width 1218 height 33
click at [702, 22] on div "Maestro Visits Projects Work Orders Tasks Properties Geo Assignments 58 Charles…" at bounding box center [637, 28] width 1275 height 56
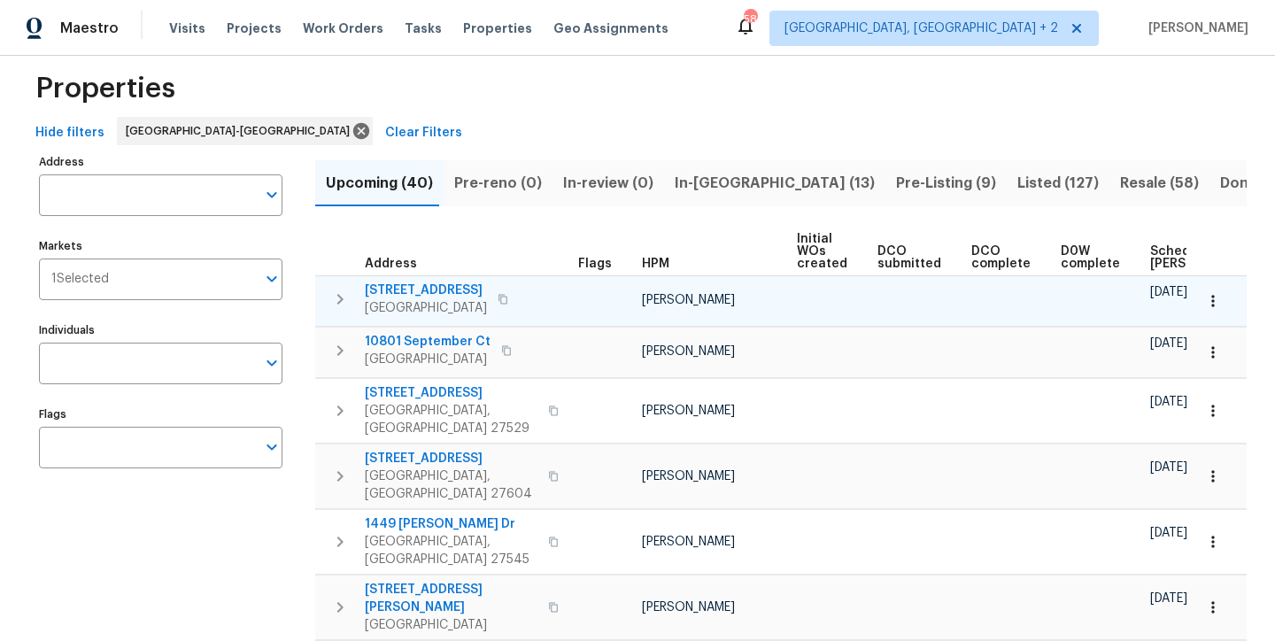
scroll to position [0, 0]
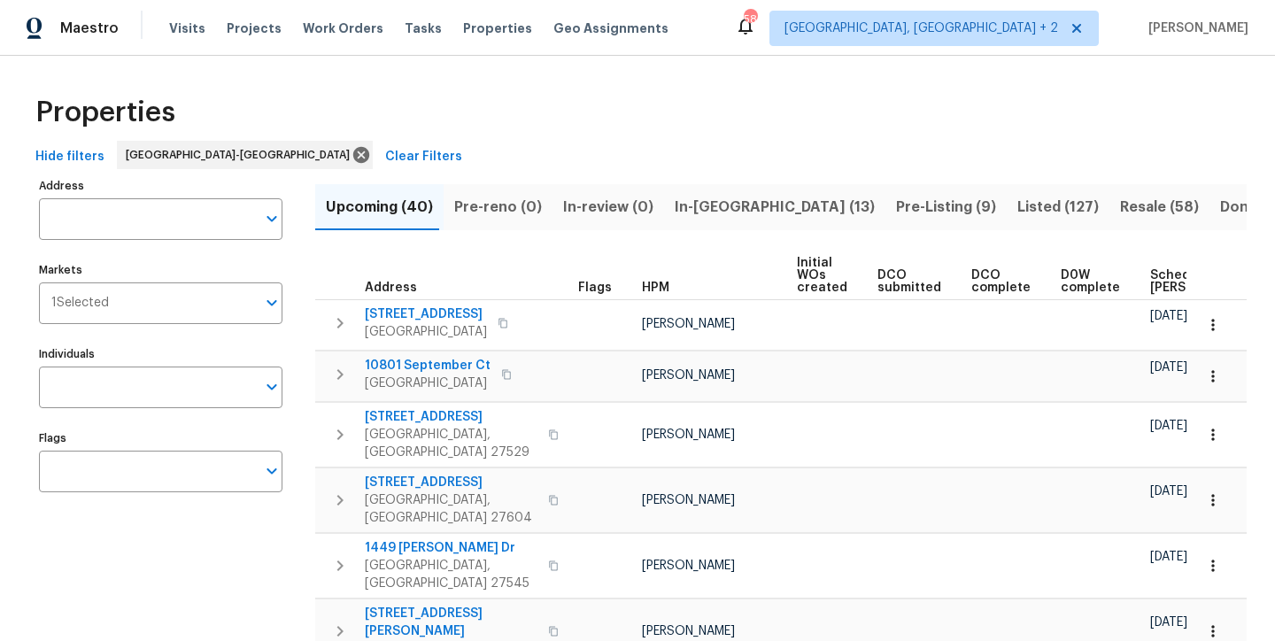
click at [660, 96] on div "Properties" at bounding box center [637, 112] width 1218 height 57
click at [666, 98] on div "Properties" at bounding box center [637, 112] width 1218 height 57
click at [178, 214] on input "Address" at bounding box center [147, 219] width 217 height 42
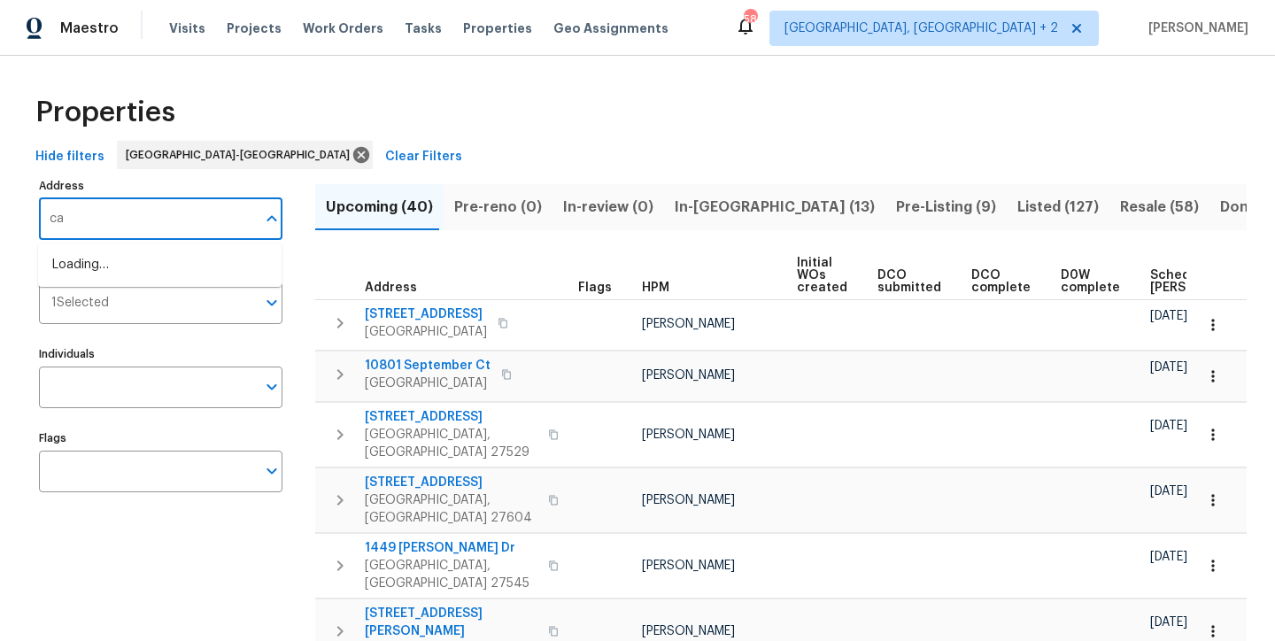
type input "c"
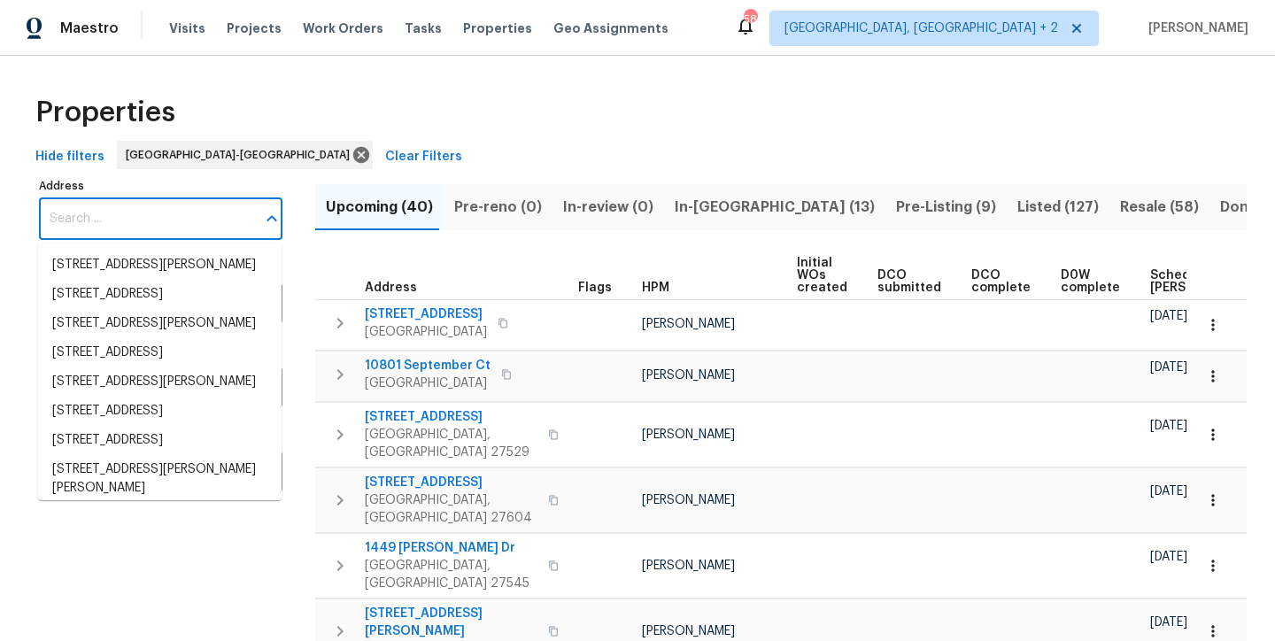
click at [300, 99] on div "Properties" at bounding box center [637, 112] width 1218 height 57
drag, startPoint x: 148, startPoint y: 197, endPoint x: 139, endPoint y: 210, distance: 15.2
click at [148, 198] on input "Address" at bounding box center [147, 219] width 217 height 42
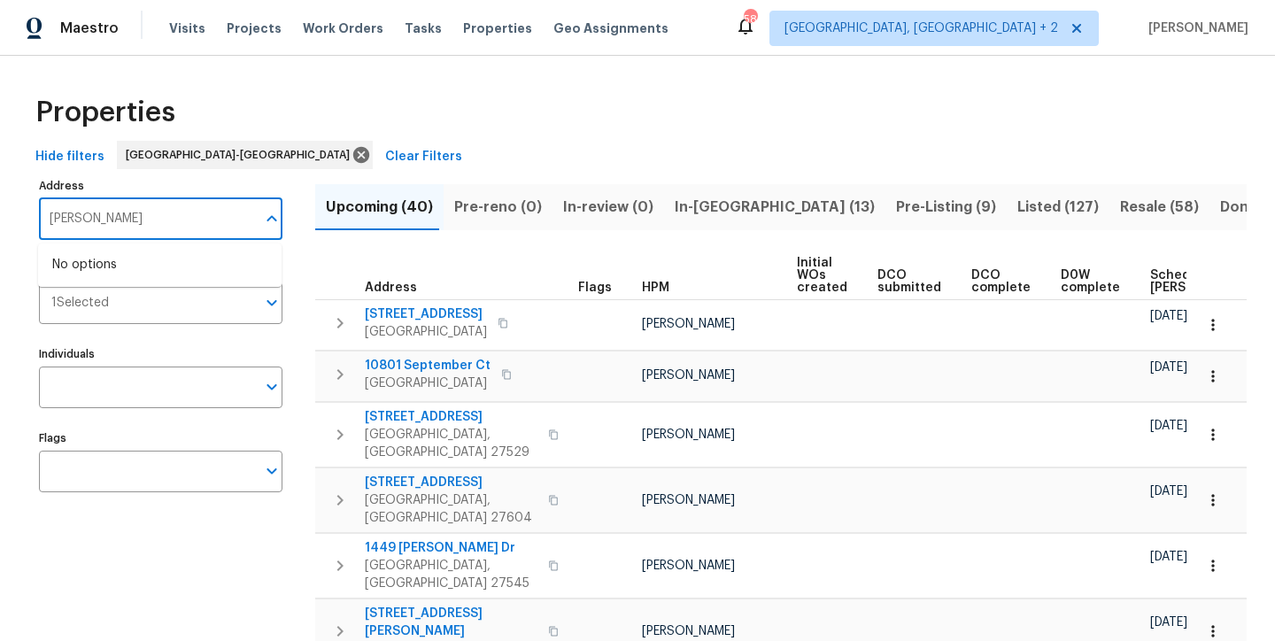
type input "cassaro"
click at [125, 271] on li "3705 Cassaro Ln Zebulon NC 27597" at bounding box center [159, 265] width 243 height 29
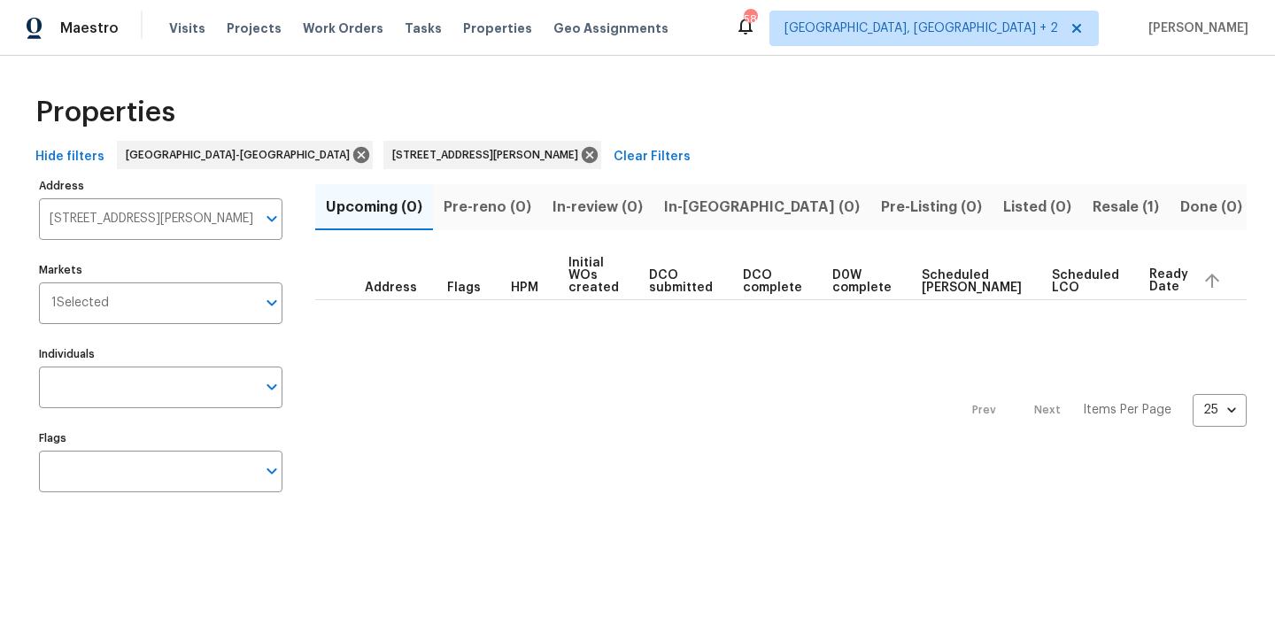
click at [1093, 210] on span "Resale (1)" at bounding box center [1126, 207] width 66 height 25
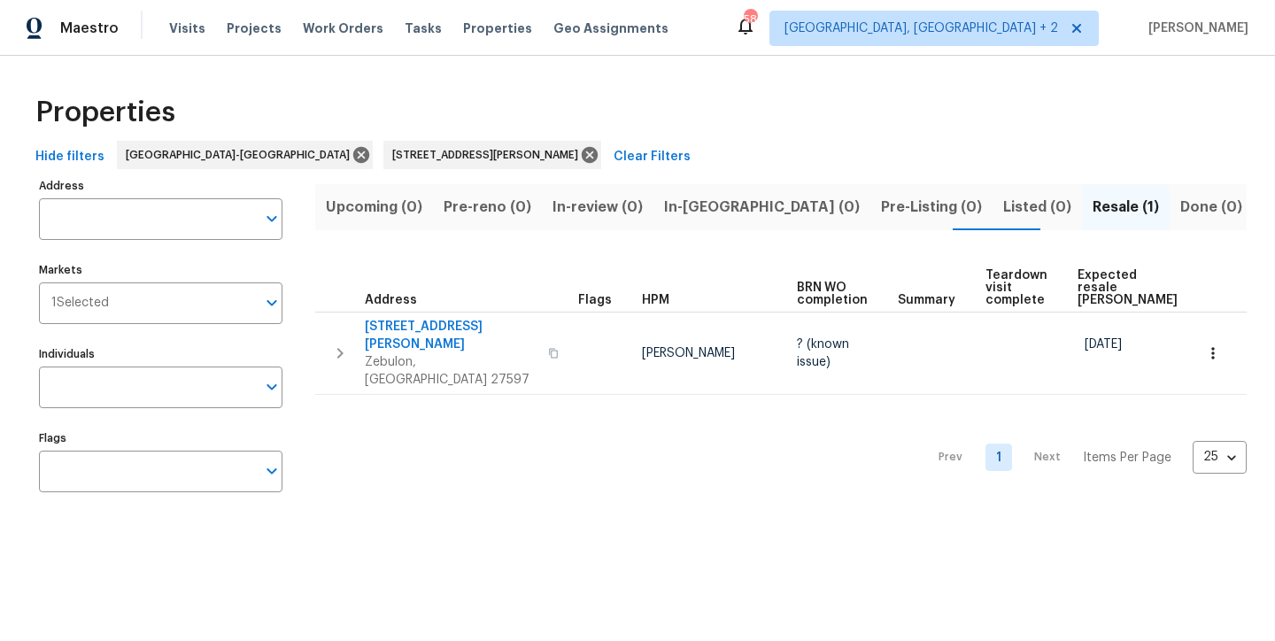
type input "3705 Cassaro Ln Zebulon NC 27597"
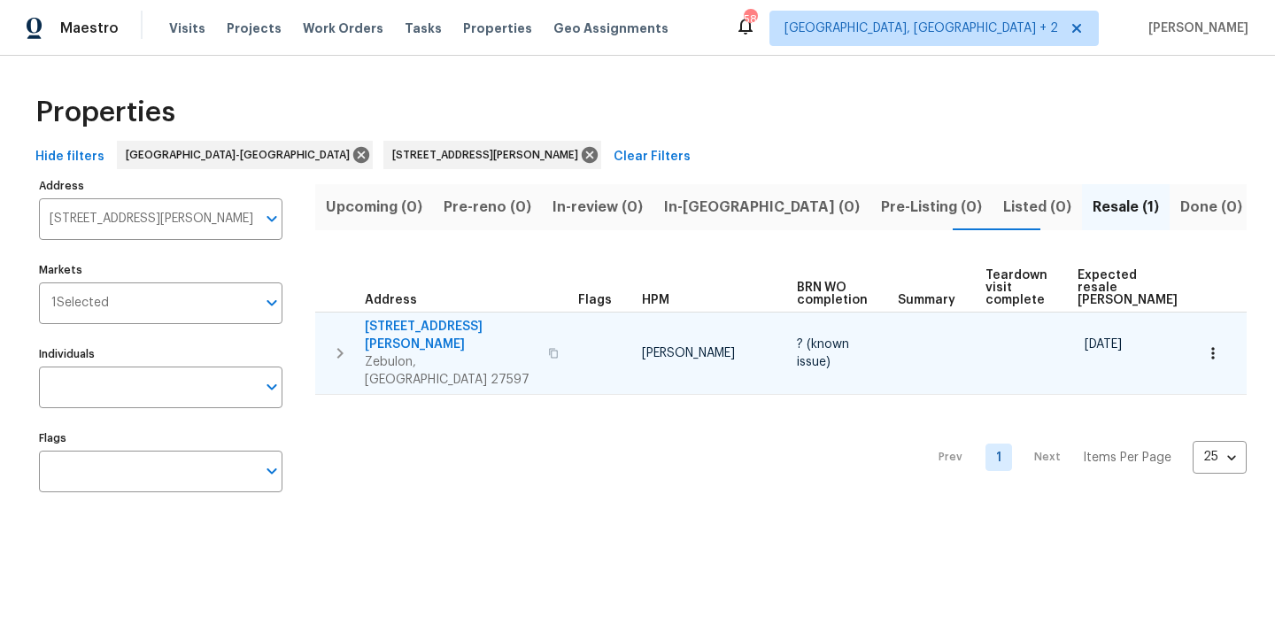
click at [348, 343] on icon "button" at bounding box center [339, 353] width 21 height 21
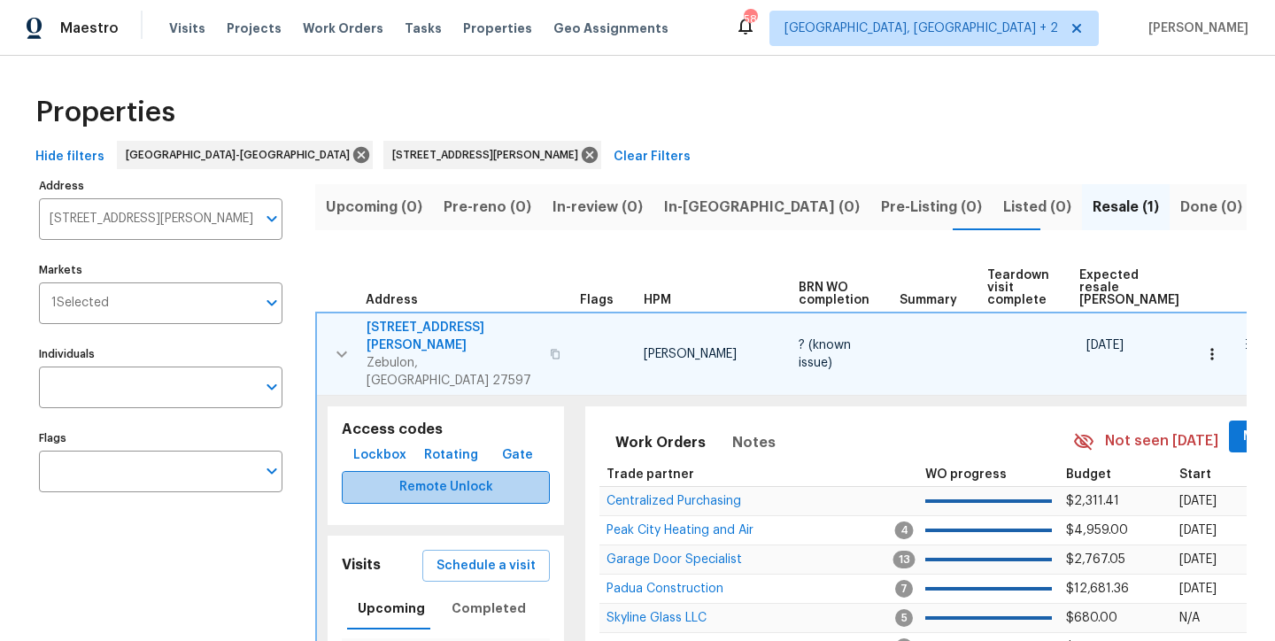
click at [445, 476] on span "Remote Unlock" at bounding box center [446, 487] width 180 height 22
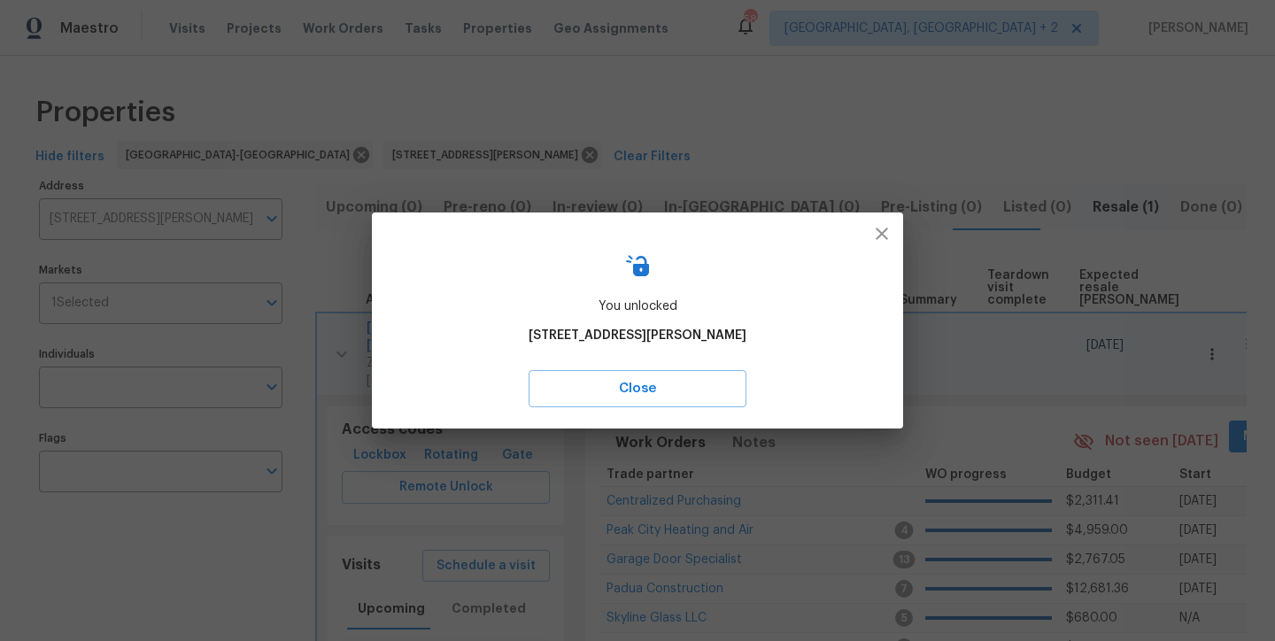
click at [892, 231] on icon "button" at bounding box center [881, 233] width 21 height 21
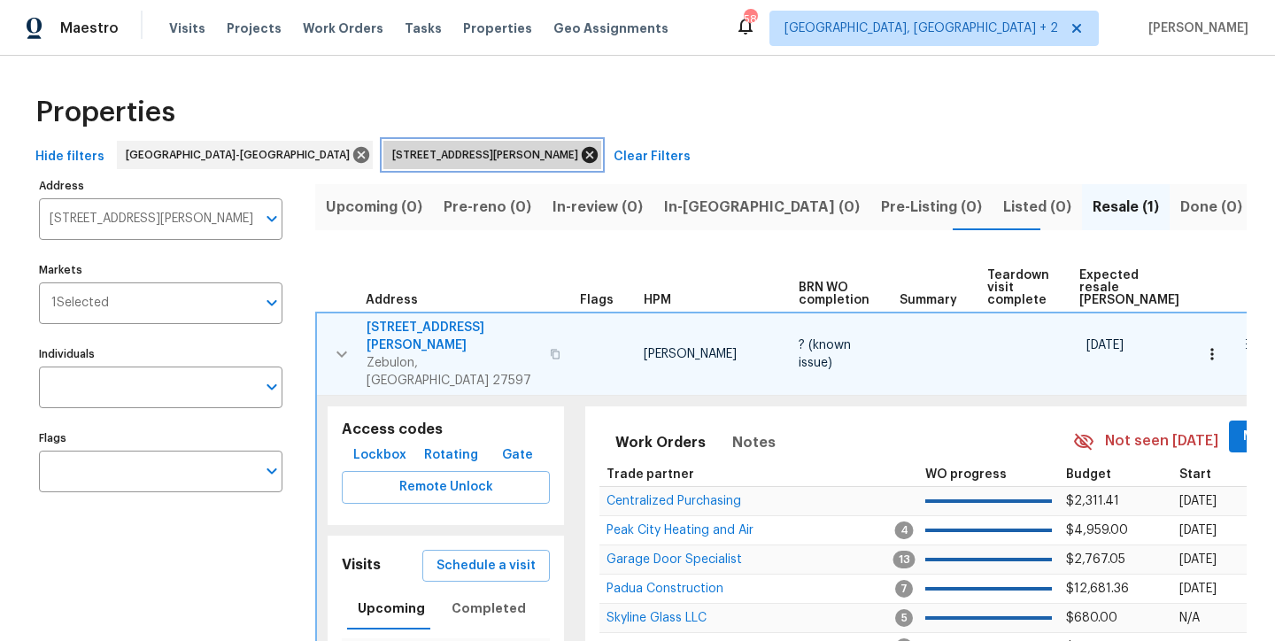
click at [580, 157] on icon at bounding box center [589, 154] width 19 height 19
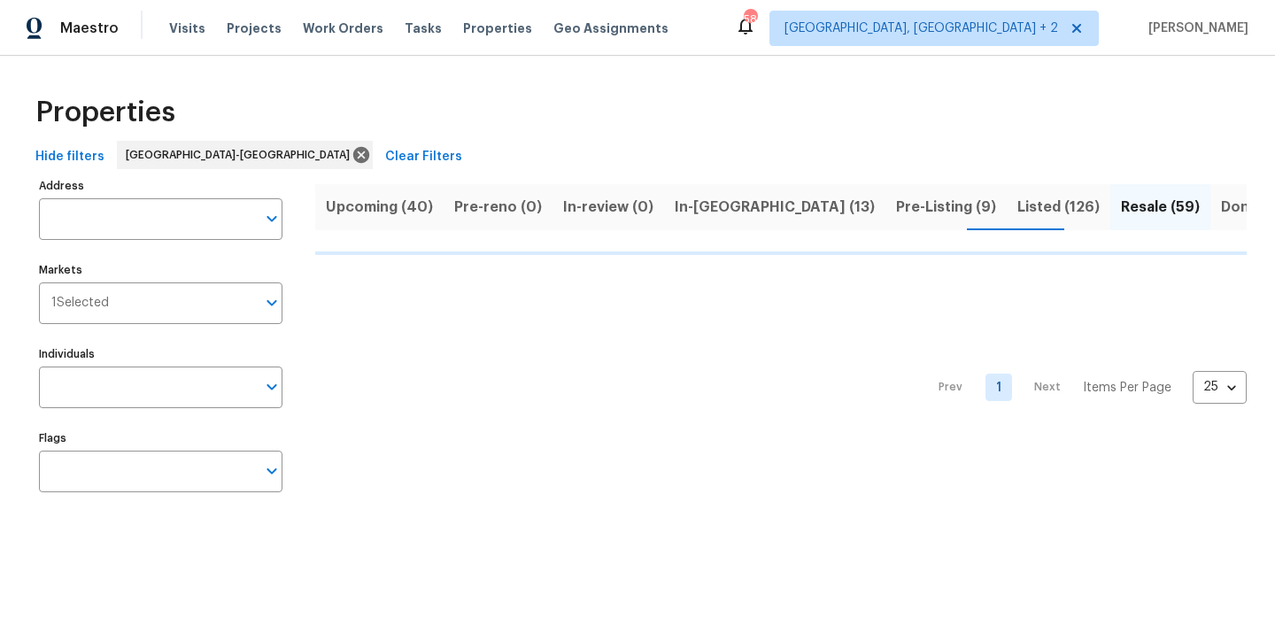
click at [685, 81] on div "Properties Hide filters Raleigh-Durham Clear Filters Address Address Markets 1 …" at bounding box center [637, 297] width 1275 height 483
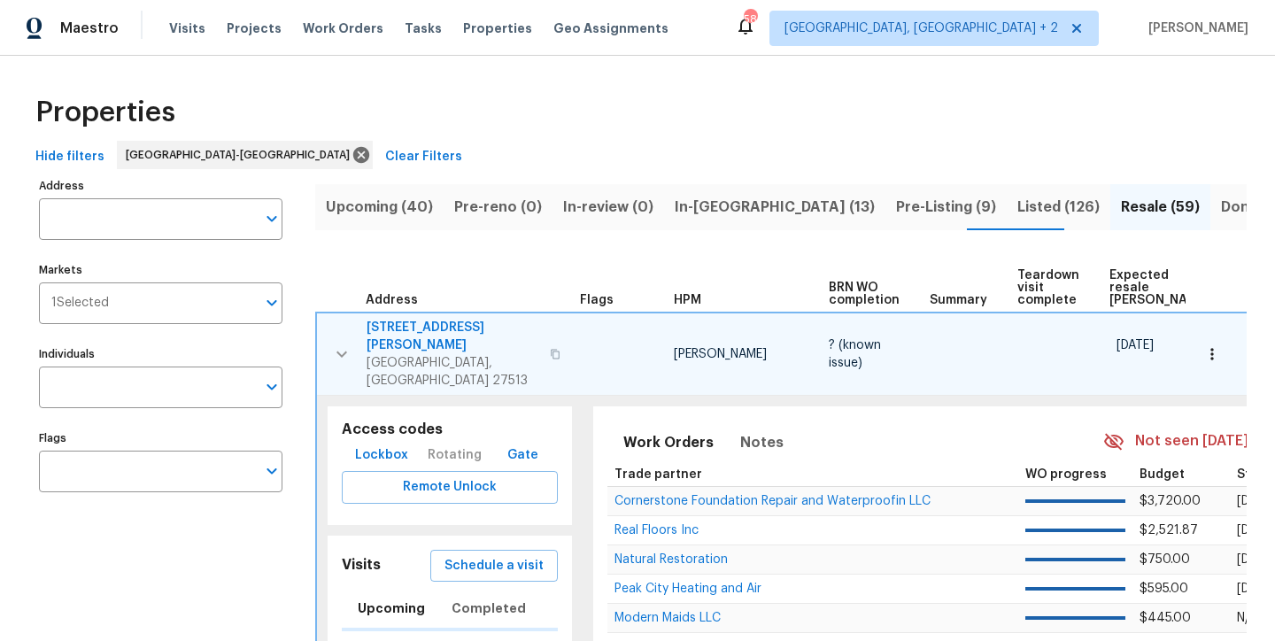
click at [702, 10] on div "Maestro Visits Projects Work Orders Tasks Properties Geo Assignments 58 Charles…" at bounding box center [637, 28] width 1275 height 56
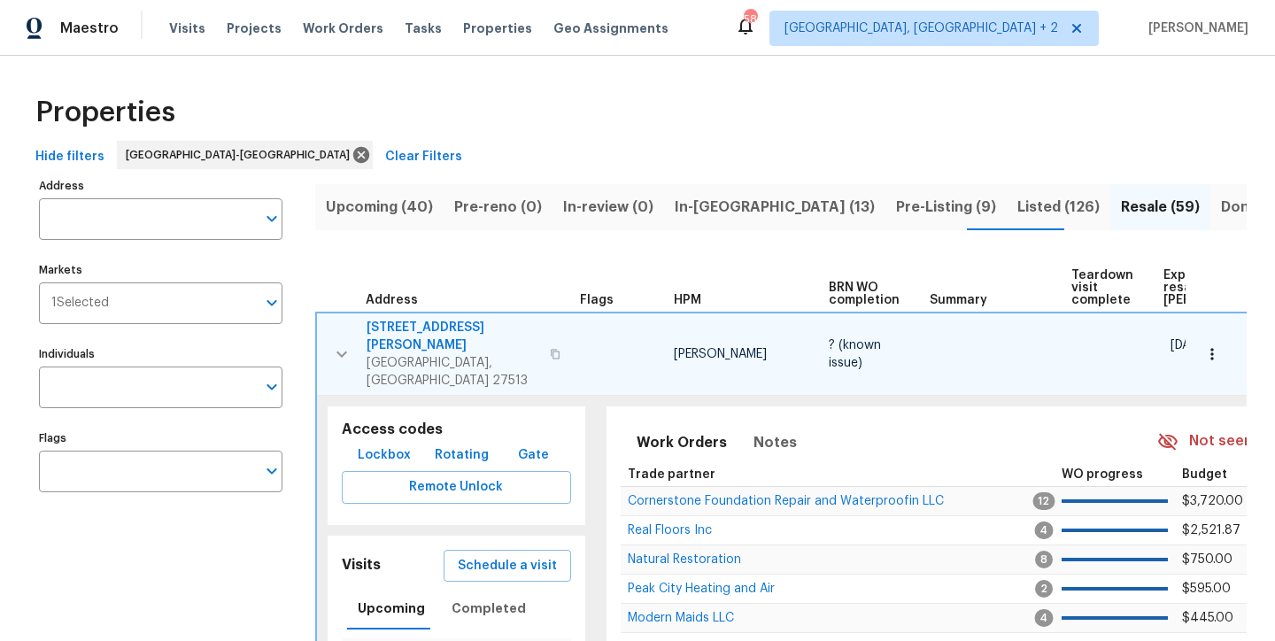
click at [334, 344] on icon "button" at bounding box center [341, 354] width 21 height 21
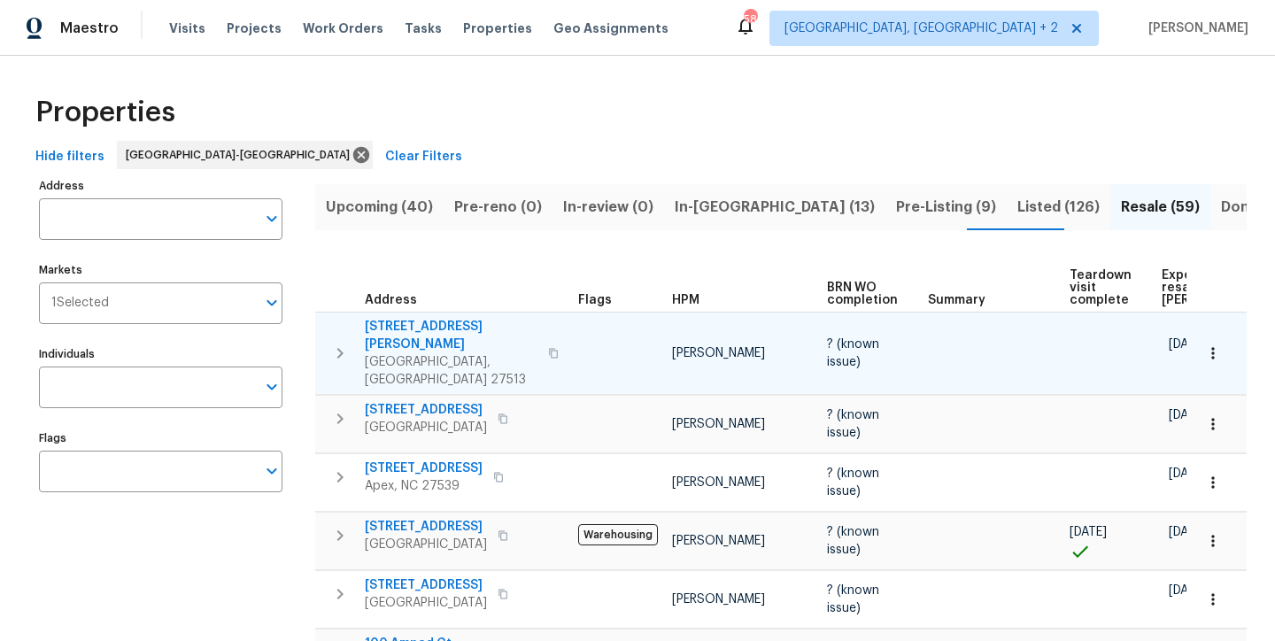
click at [641, 110] on div "Properties" at bounding box center [637, 112] width 1218 height 57
click at [707, 39] on div "Maestro Visits Projects Work Orders Tasks Properties Geo Assignments 58 Charles…" at bounding box center [637, 28] width 1275 height 56
click at [712, 139] on div "Properties" at bounding box center [637, 112] width 1218 height 57
click at [398, 152] on div "Hide filters Raleigh-Durham Clear Filters" at bounding box center [637, 157] width 1218 height 33
click at [239, 91] on div "Properties" at bounding box center [637, 112] width 1218 height 57
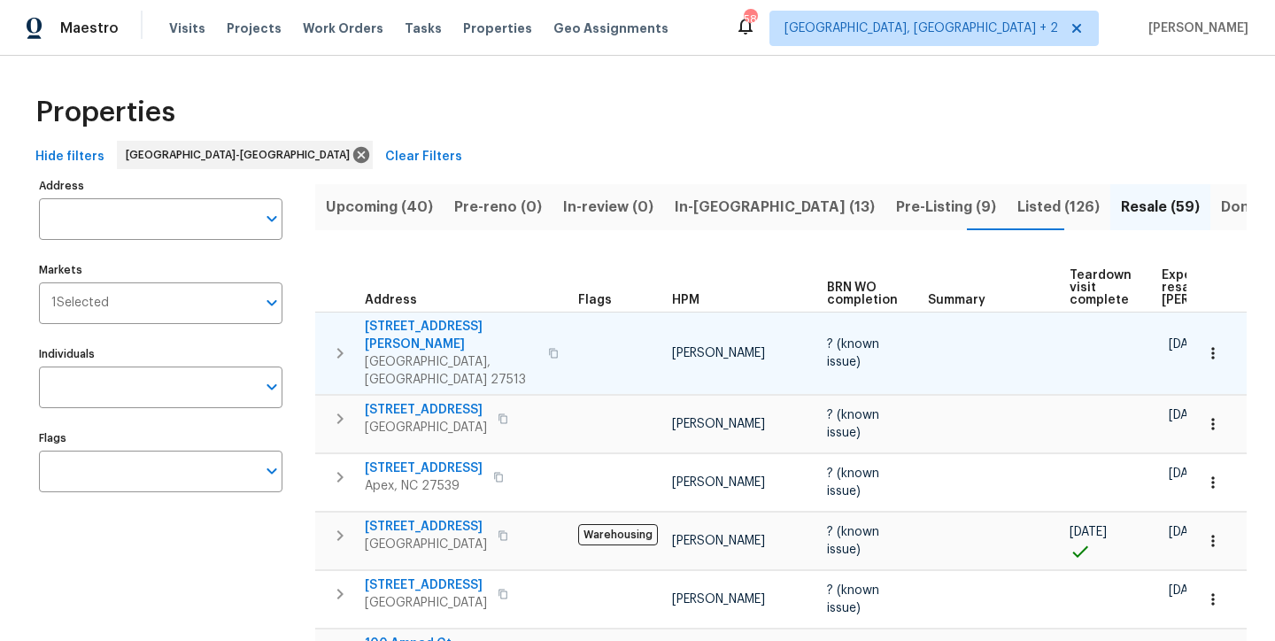
click at [816, 103] on div "Properties" at bounding box center [637, 112] width 1218 height 57
click at [790, 52] on div "Maestro Visits Projects Work Orders Tasks Properties Geo Assignments 58 Charles…" at bounding box center [637, 28] width 1275 height 56
click at [676, 100] on div "Properties" at bounding box center [637, 112] width 1218 height 57
click at [745, 46] on div "Maestro Visits Projects Work Orders Tasks Properties Geo Assignments 58 Charles…" at bounding box center [637, 28] width 1275 height 56
click at [1137, 33] on div "58 Charleston, SC + 2 Nicholas Russell" at bounding box center [992, 28] width 514 height 35
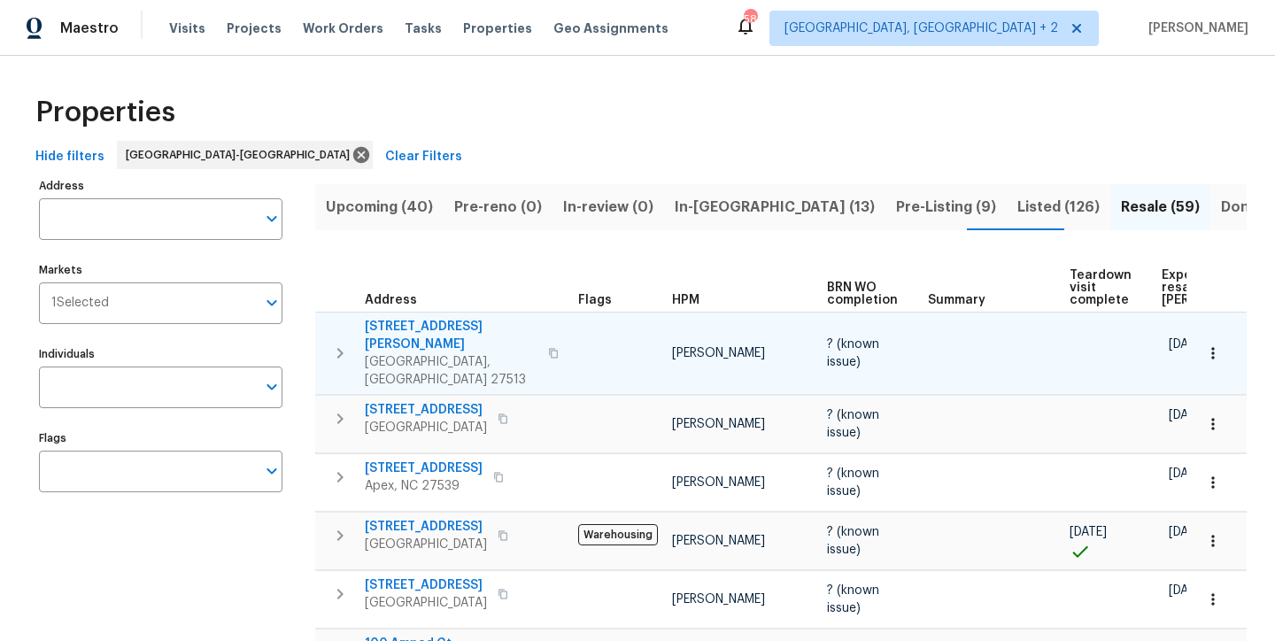
click at [746, 41] on div "Maestro Visits Projects Work Orders Tasks Properties Geo Assignments 58 Charles…" at bounding box center [637, 28] width 1275 height 56
click at [569, 100] on div "Properties" at bounding box center [637, 112] width 1218 height 57
click at [715, 124] on div "Properties" at bounding box center [637, 112] width 1218 height 57
click at [731, 86] on div "Properties" at bounding box center [637, 112] width 1218 height 57
click at [426, 102] on div "Properties" at bounding box center [637, 112] width 1218 height 57
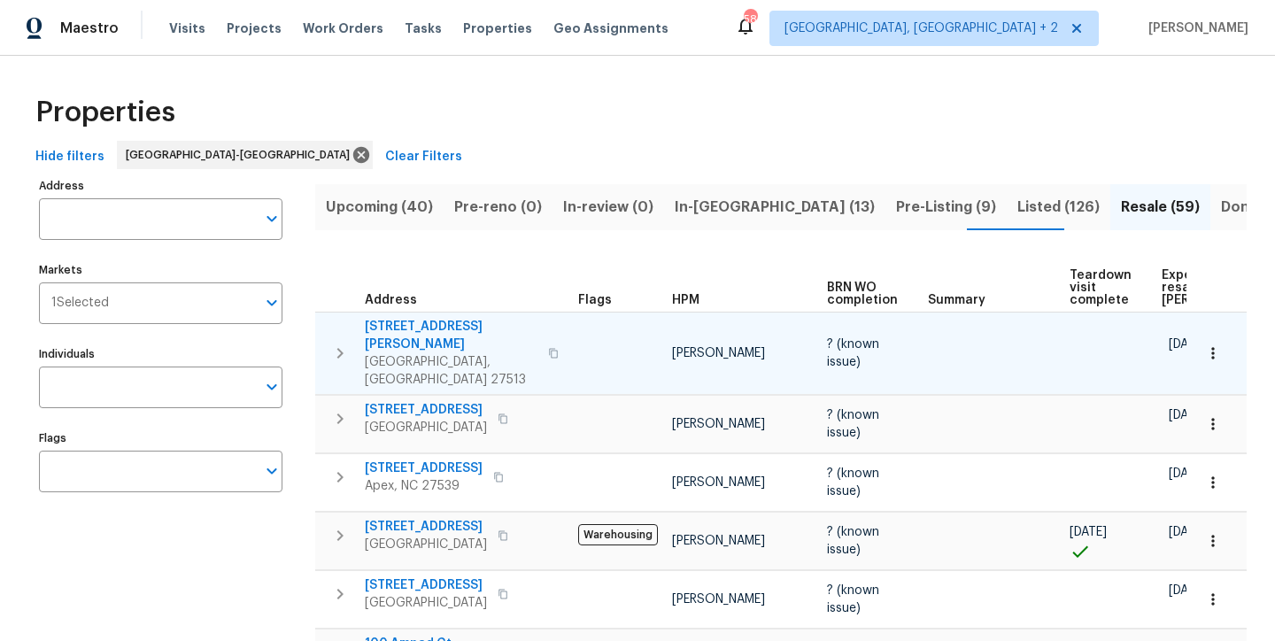
click at [758, 45] on div "Maestro Visits Projects Work Orders Tasks Properties Geo Assignments 58 Charles…" at bounding box center [637, 28] width 1275 height 56
click at [754, 113] on div "Properties" at bounding box center [637, 112] width 1218 height 57
click at [836, 109] on div "Properties" at bounding box center [637, 112] width 1218 height 57
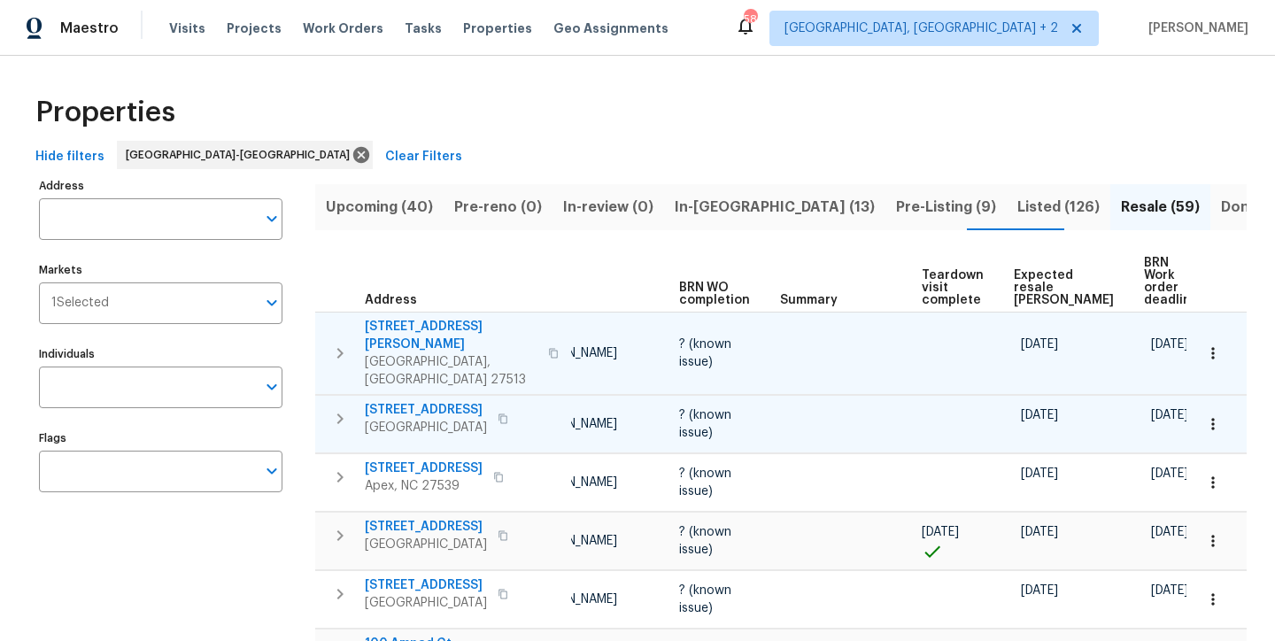
scroll to position [0, 150]
click at [787, 164] on div "Hide filters Raleigh-Durham Clear Filters" at bounding box center [637, 157] width 1218 height 33
click at [745, 34] on div "Maestro Visits Projects Work Orders Tasks Properties Geo Assignments 58 Charles…" at bounding box center [637, 28] width 1275 height 56
drag, startPoint x: 745, startPoint y: 34, endPoint x: 743, endPoint y: 108, distance: 74.4
click at [743, 108] on div "Maestro Visits Projects Work Orders Tasks Properties Geo Assignments 58 Charles…" at bounding box center [637, 320] width 1275 height 641
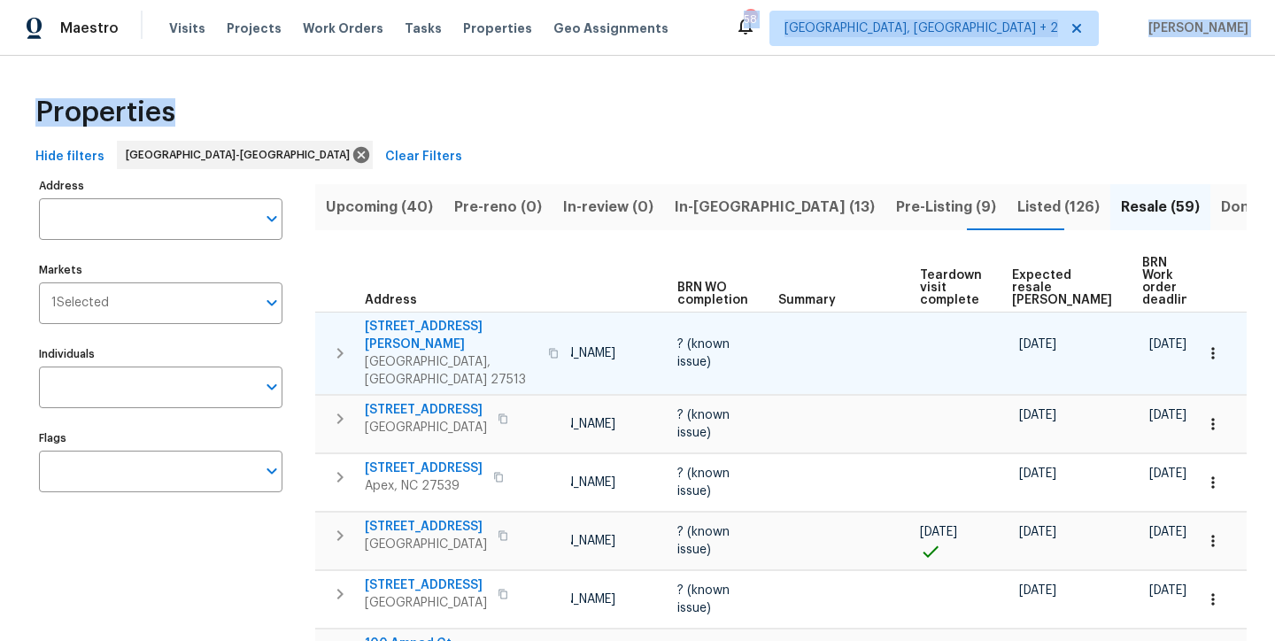
click at [735, 120] on div "Properties" at bounding box center [637, 112] width 1218 height 57
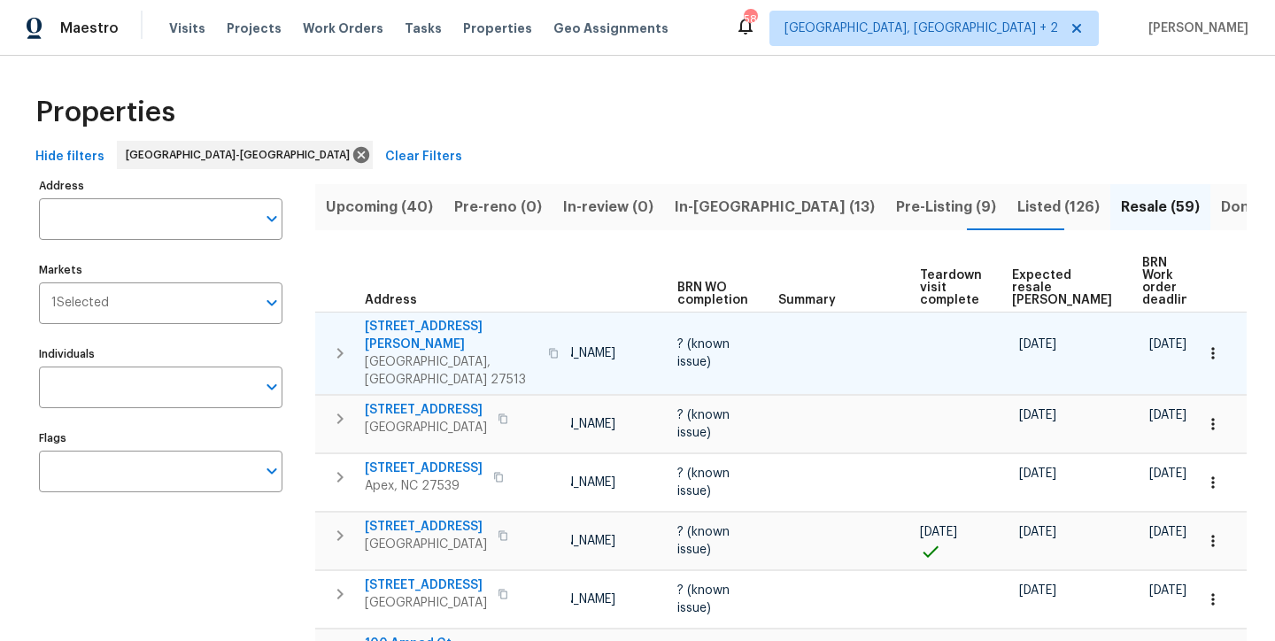
click at [760, 87] on div "Properties" at bounding box center [637, 112] width 1218 height 57
click at [776, 97] on div "Properties" at bounding box center [637, 112] width 1218 height 57
click at [776, 103] on div "Properties" at bounding box center [637, 112] width 1218 height 57
click at [582, 143] on div "Hide filters Raleigh-Durham Clear Filters" at bounding box center [637, 157] width 1218 height 33
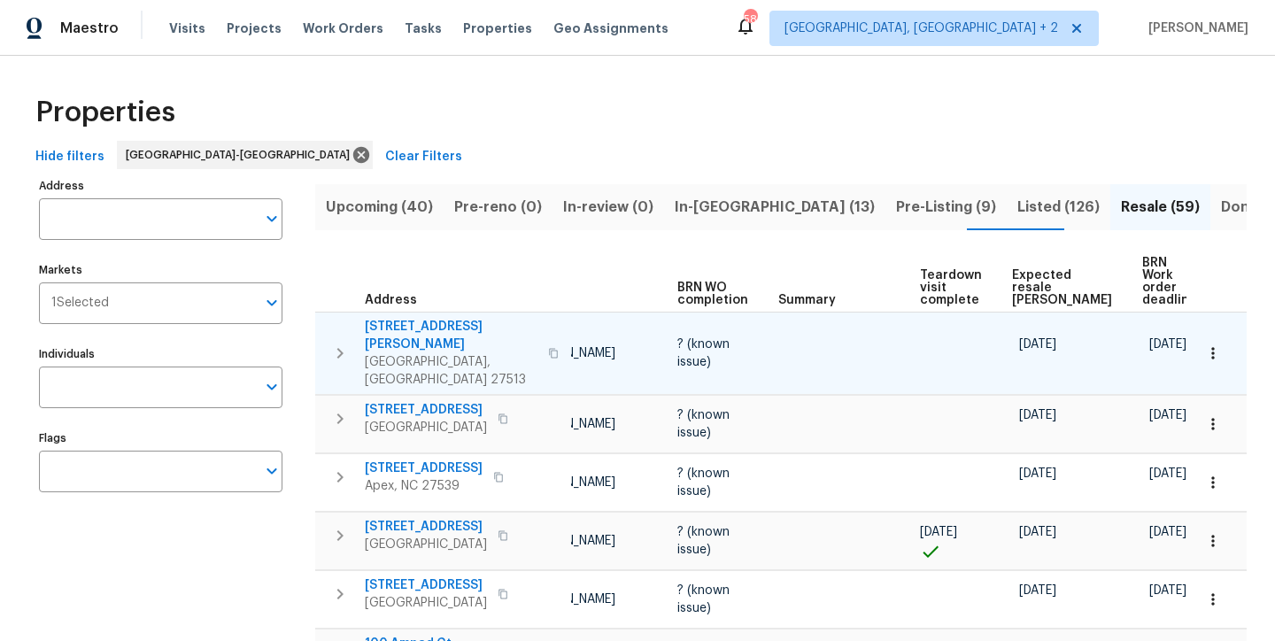
click at [777, 39] on div "Maestro Visits Projects Work Orders Tasks Properties Geo Assignments 58 Charles…" at bounding box center [637, 28] width 1275 height 56
click at [800, 40] on div "Maestro Visits Projects Work Orders Tasks Properties Geo Assignments 58 Charles…" at bounding box center [637, 28] width 1275 height 56
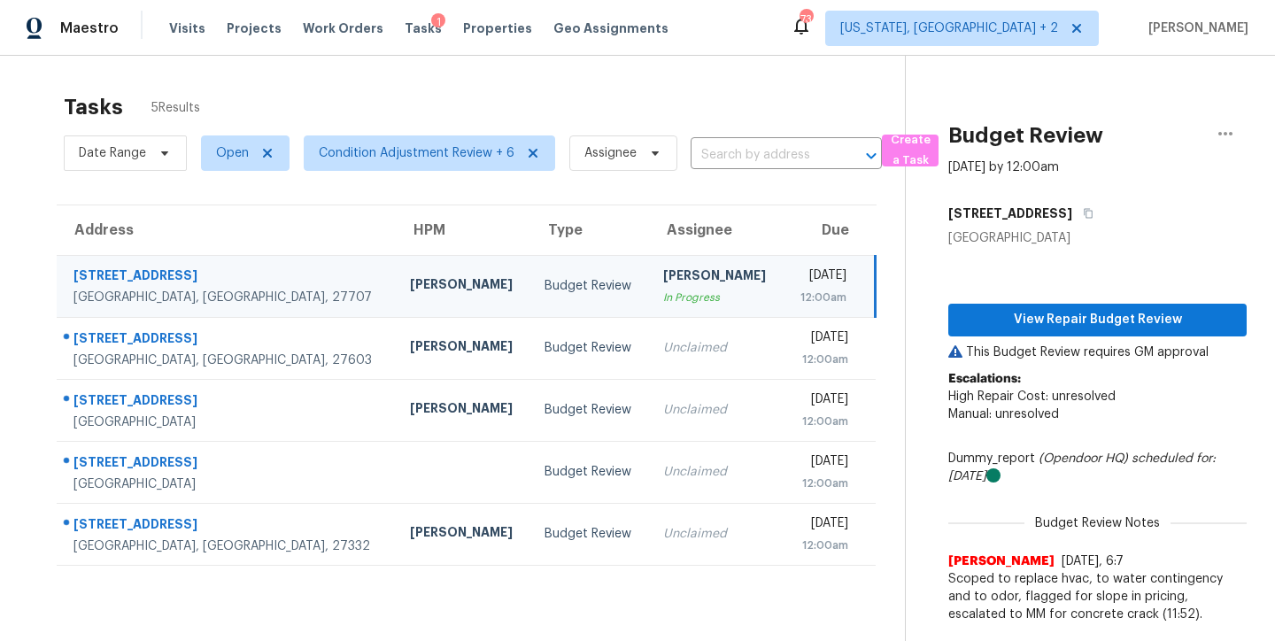
scroll to position [69, 0]
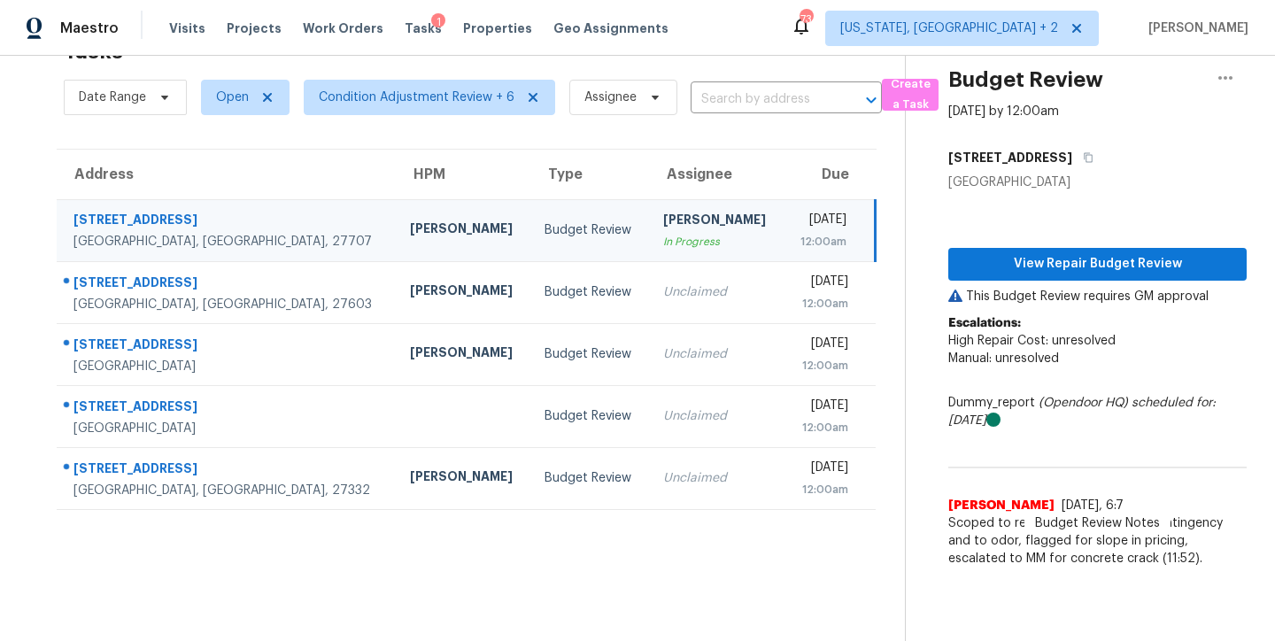
click at [750, 26] on div "Maestro Visits Projects Work Orders Tasks 1 Properties Geo Assignments 73 [US_S…" at bounding box center [637, 28] width 1275 height 56
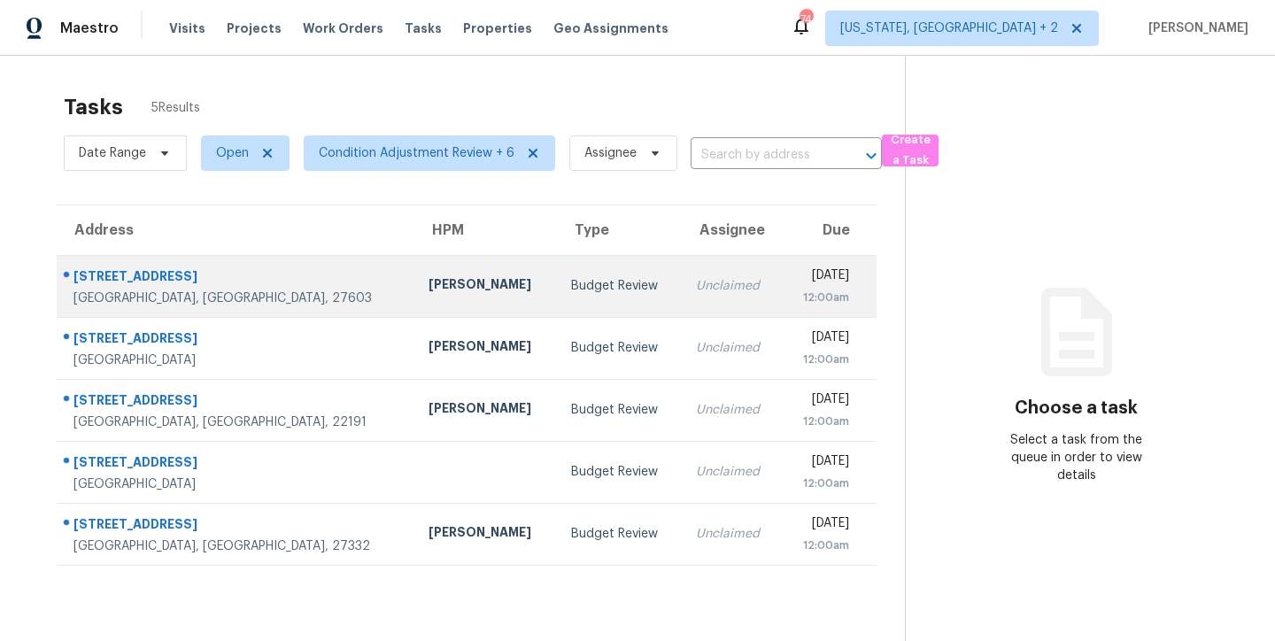
click at [429, 293] on div "[PERSON_NAME]" at bounding box center [486, 286] width 114 height 22
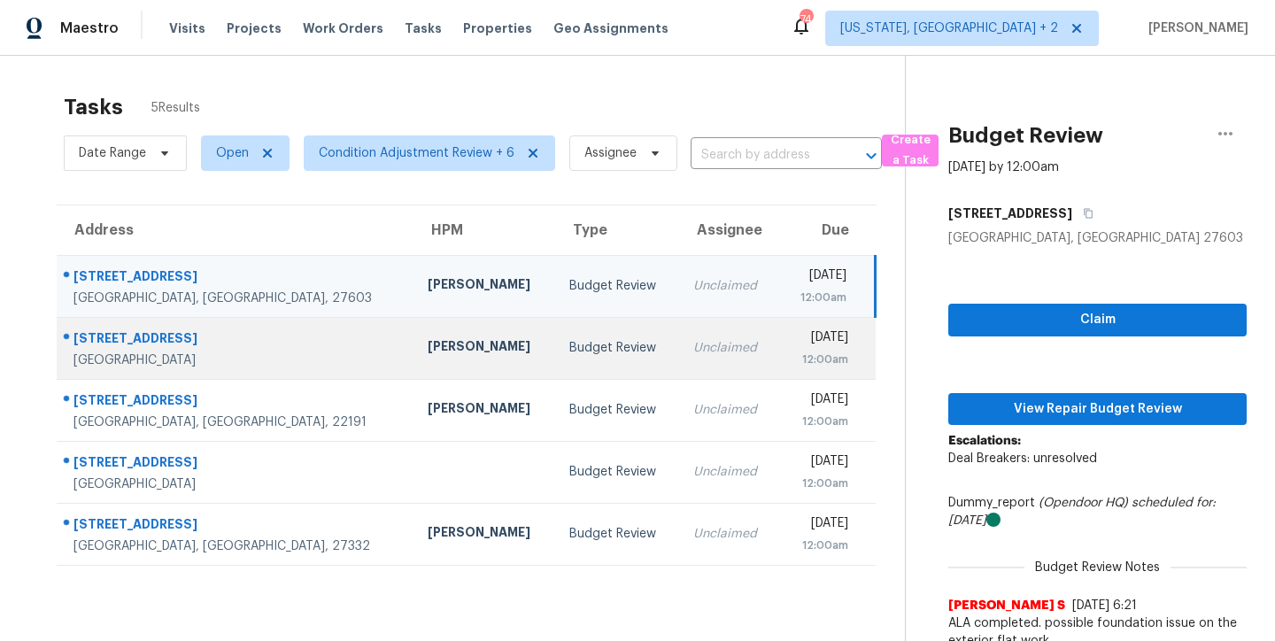
click at [555, 353] on td "Budget Review" at bounding box center [617, 348] width 125 height 62
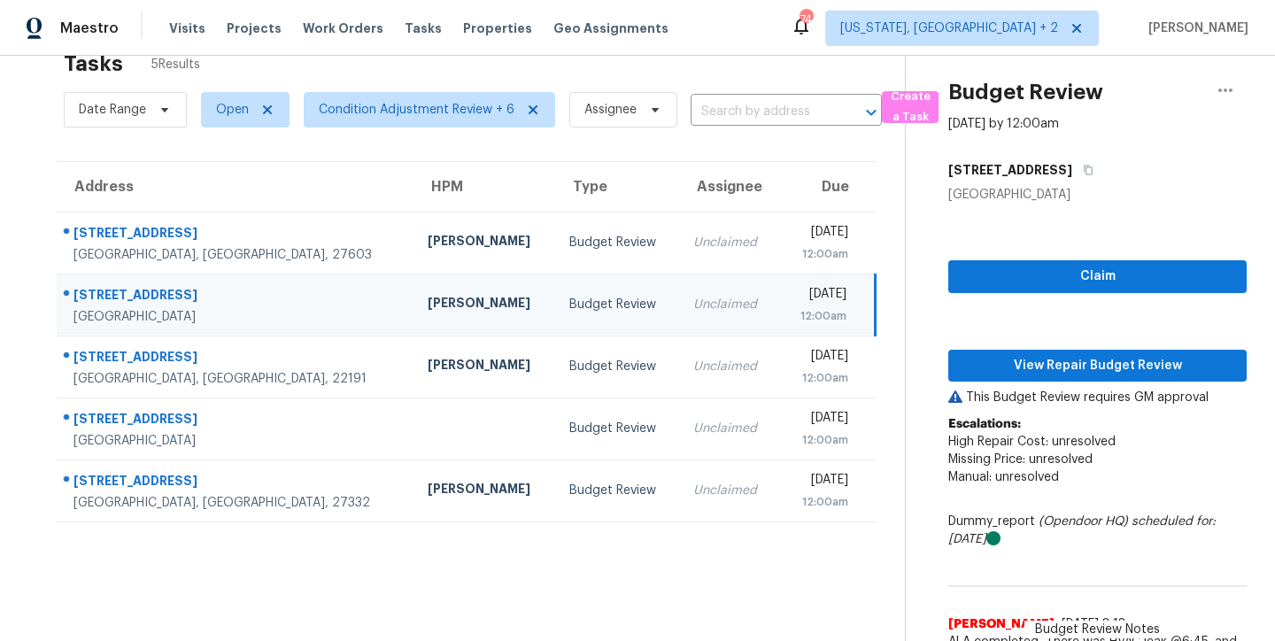
scroll to position [142, 0]
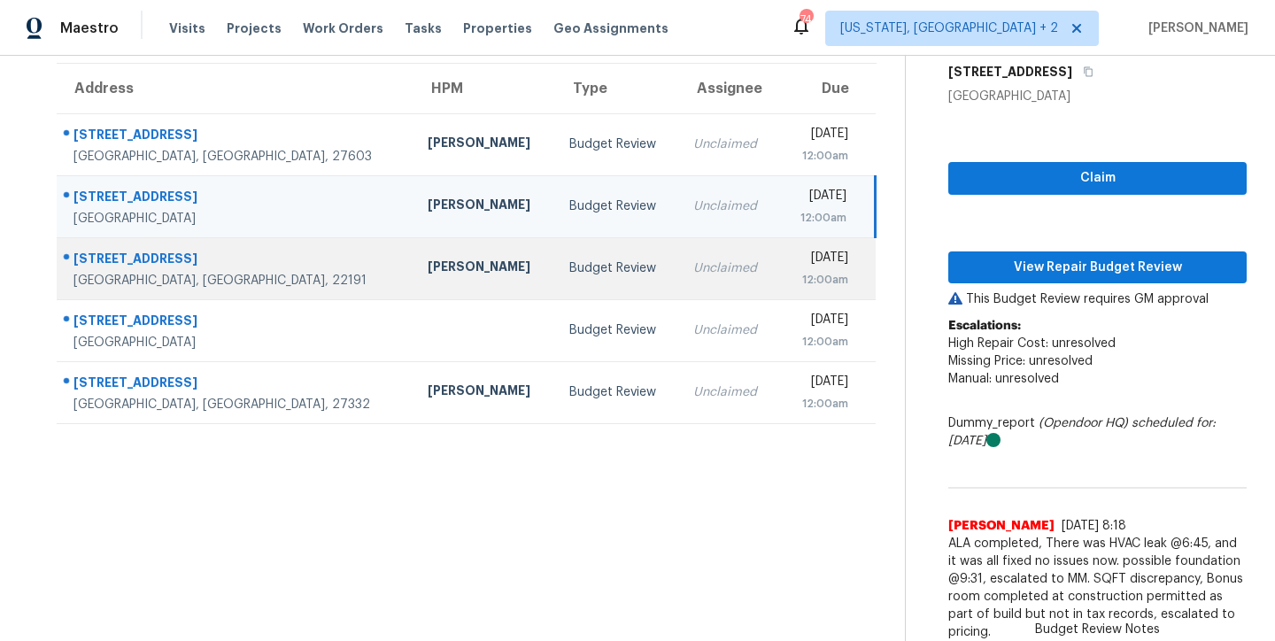
click at [428, 267] on div "[PERSON_NAME]" at bounding box center [484, 269] width 113 height 22
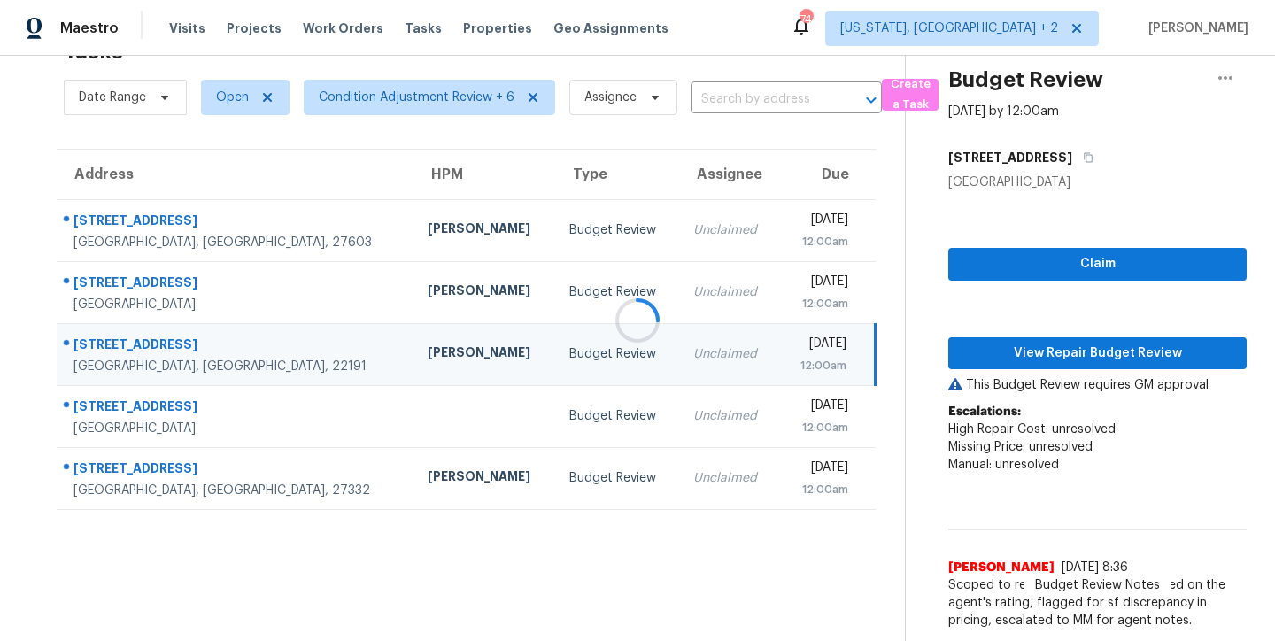
scroll to position [111, 0]
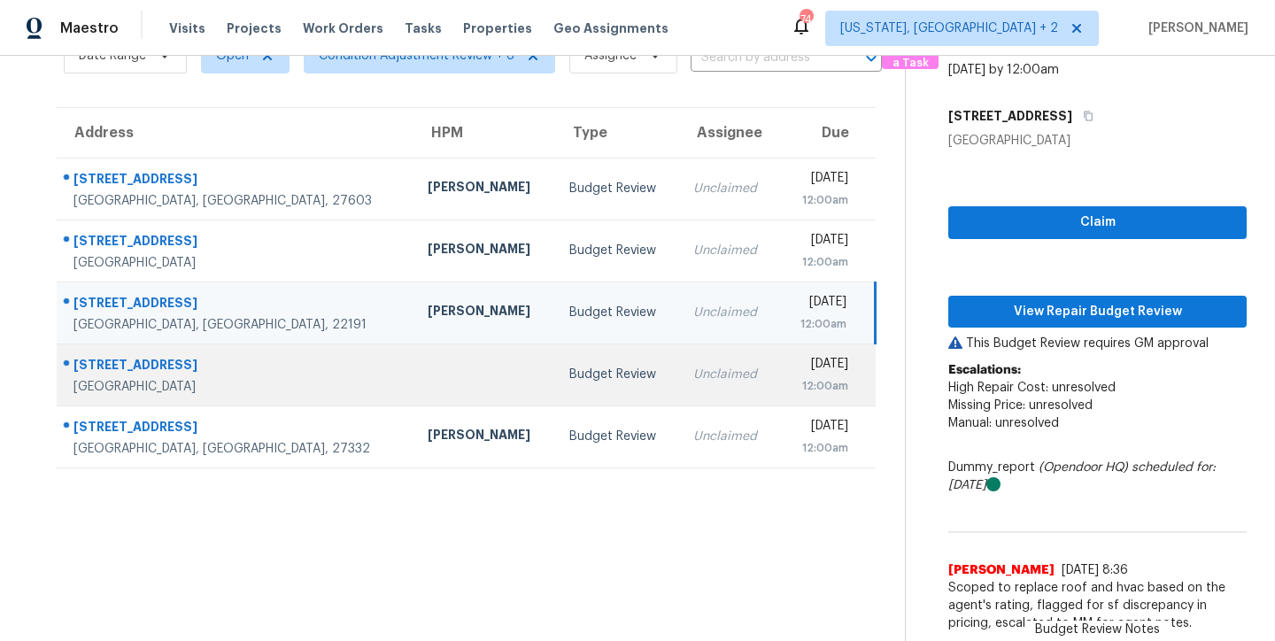
click at [414, 361] on td at bounding box center [485, 375] width 142 height 62
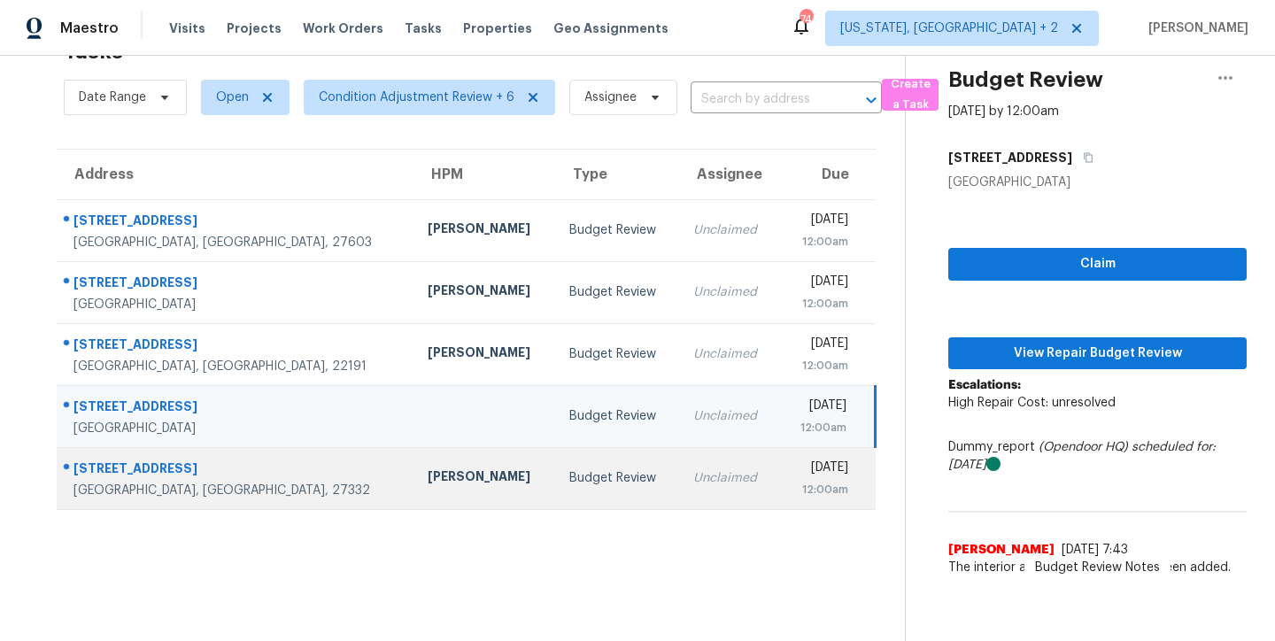
click at [428, 468] on div "[PERSON_NAME]" at bounding box center [484, 479] width 113 height 22
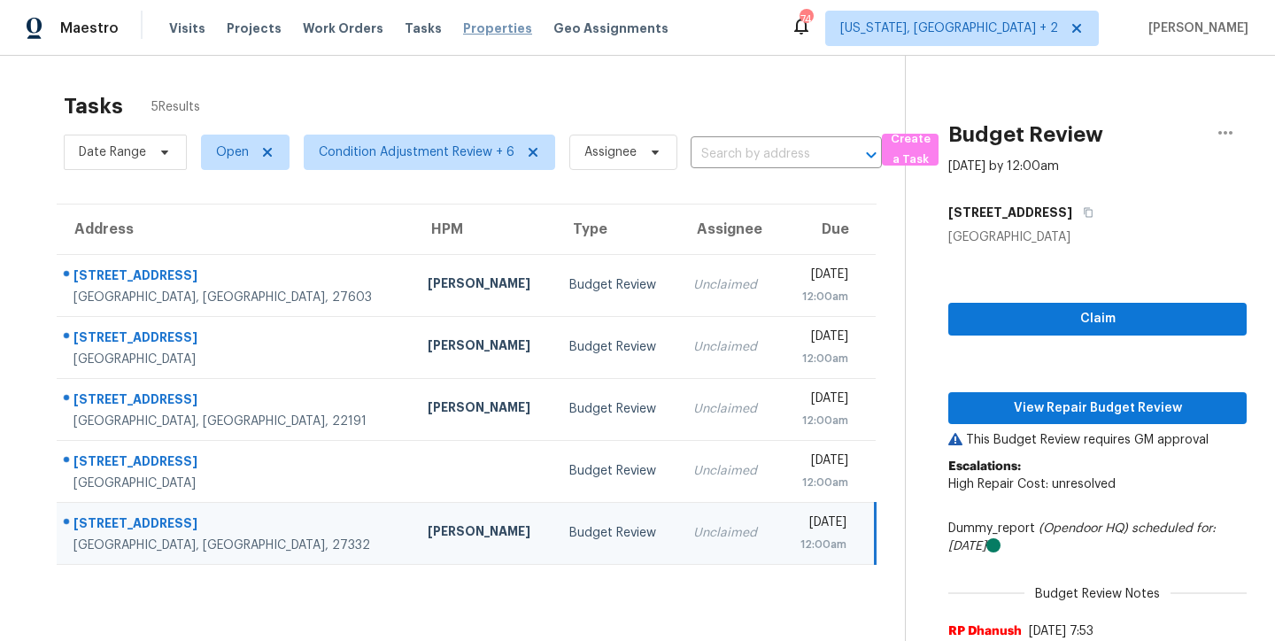
scroll to position [0, 0]
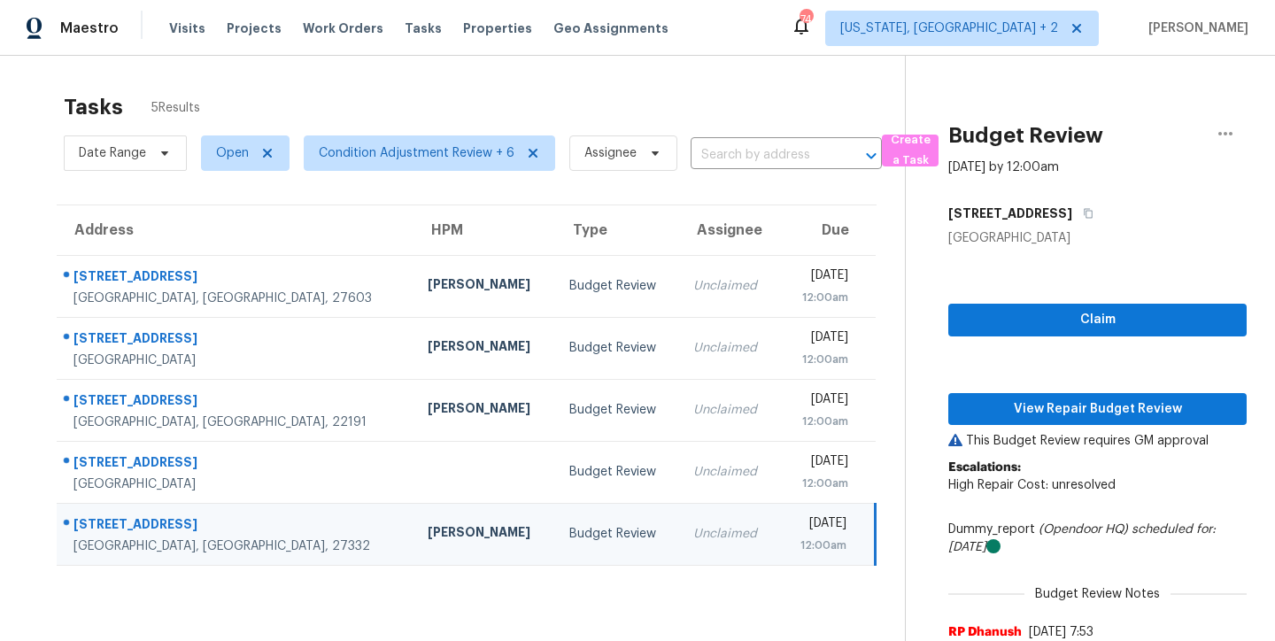
click at [572, 96] on div "Tasks 5 Results" at bounding box center [484, 107] width 841 height 46
click at [769, 38] on div "Maestro Visits Projects Work Orders Tasks Properties Geo Assignments 74 [US_STA…" at bounding box center [637, 28] width 1275 height 56
click at [694, 29] on div "Maestro Visits Projects Work Orders Tasks Properties Geo Assignments 74 [US_STA…" at bounding box center [637, 28] width 1275 height 56
click at [406, 97] on div "Tasks 5 Results" at bounding box center [484, 107] width 841 height 46
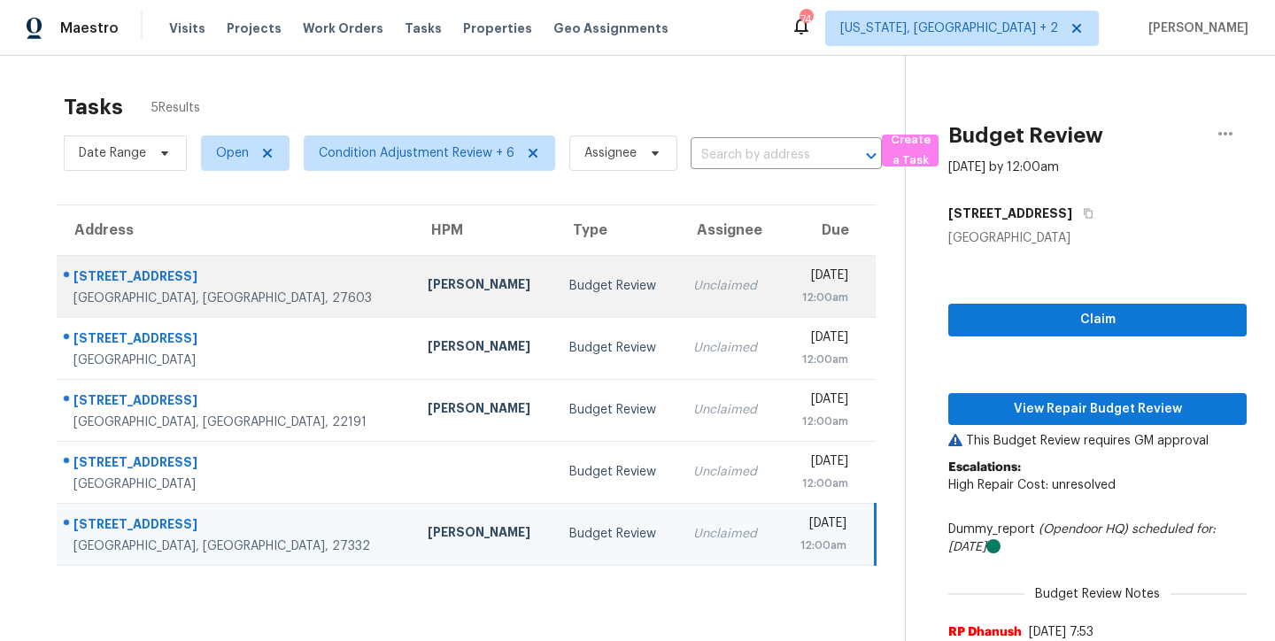
click at [428, 295] on div "[PERSON_NAME]" at bounding box center [484, 286] width 113 height 22
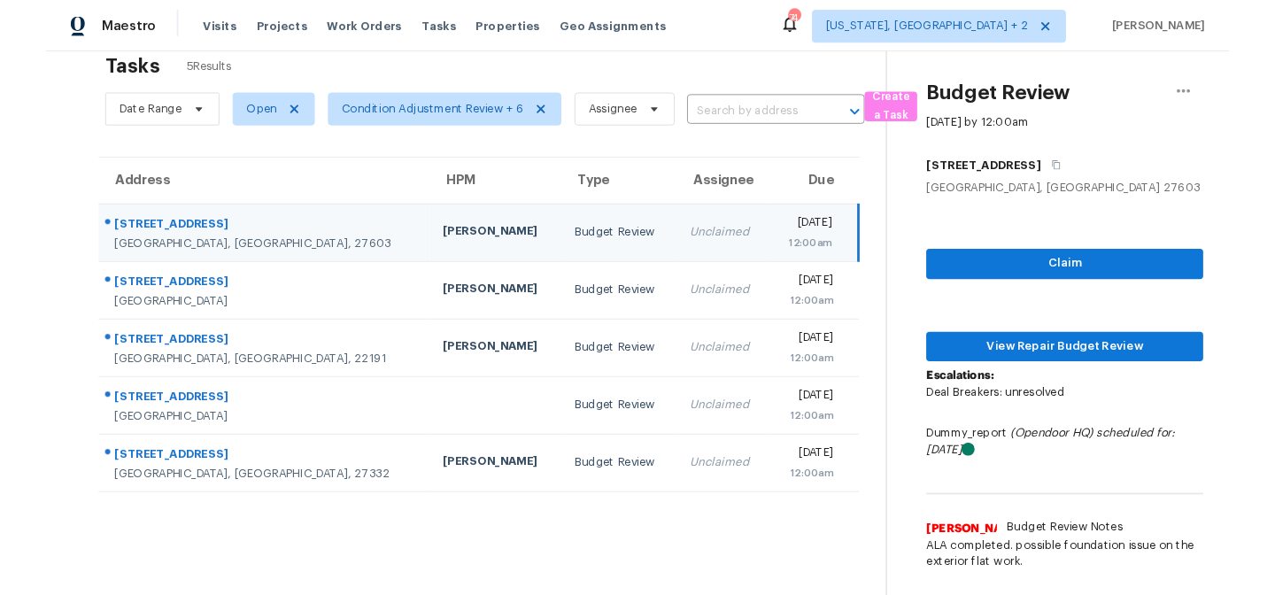
scroll to position [69, 0]
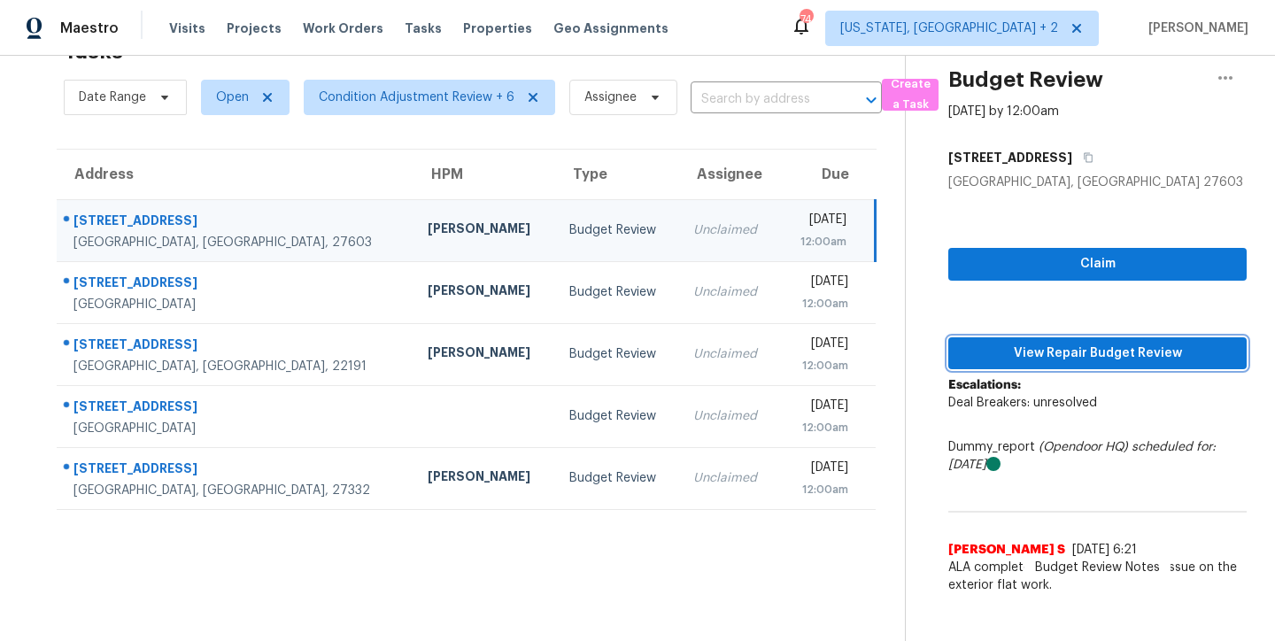
click at [1101, 343] on span "View Repair Budget Review" at bounding box center [1097, 354] width 270 height 22
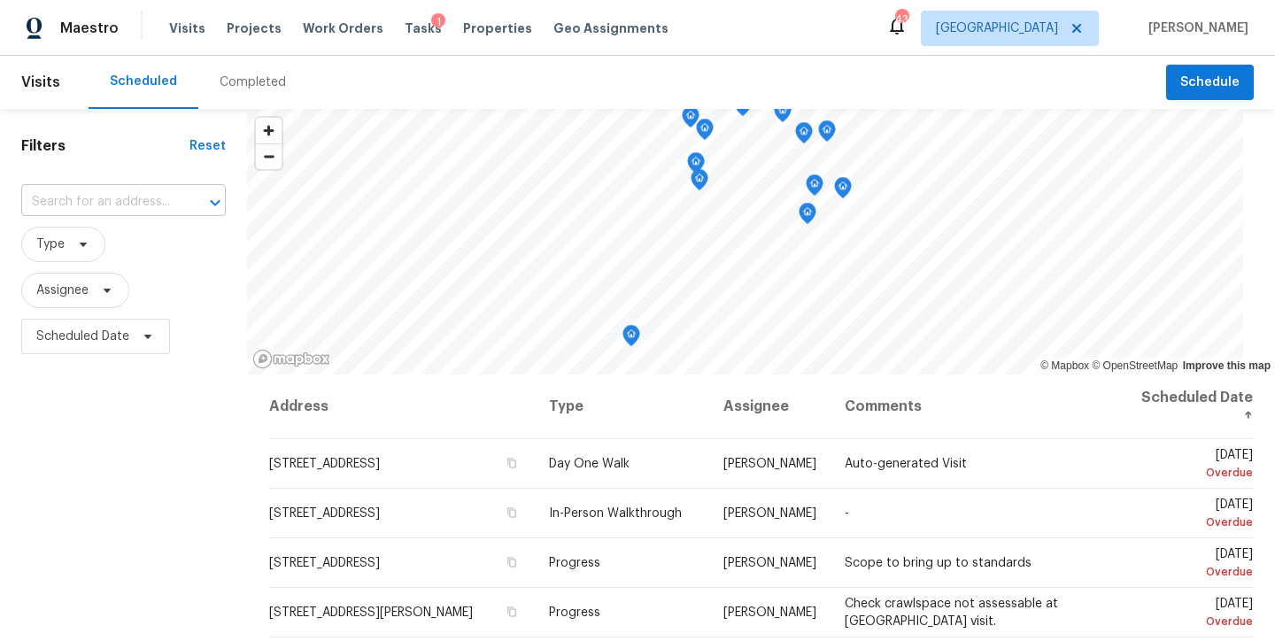
click at [108, 197] on input "text" at bounding box center [98, 202] width 155 height 27
type input "peachtree"
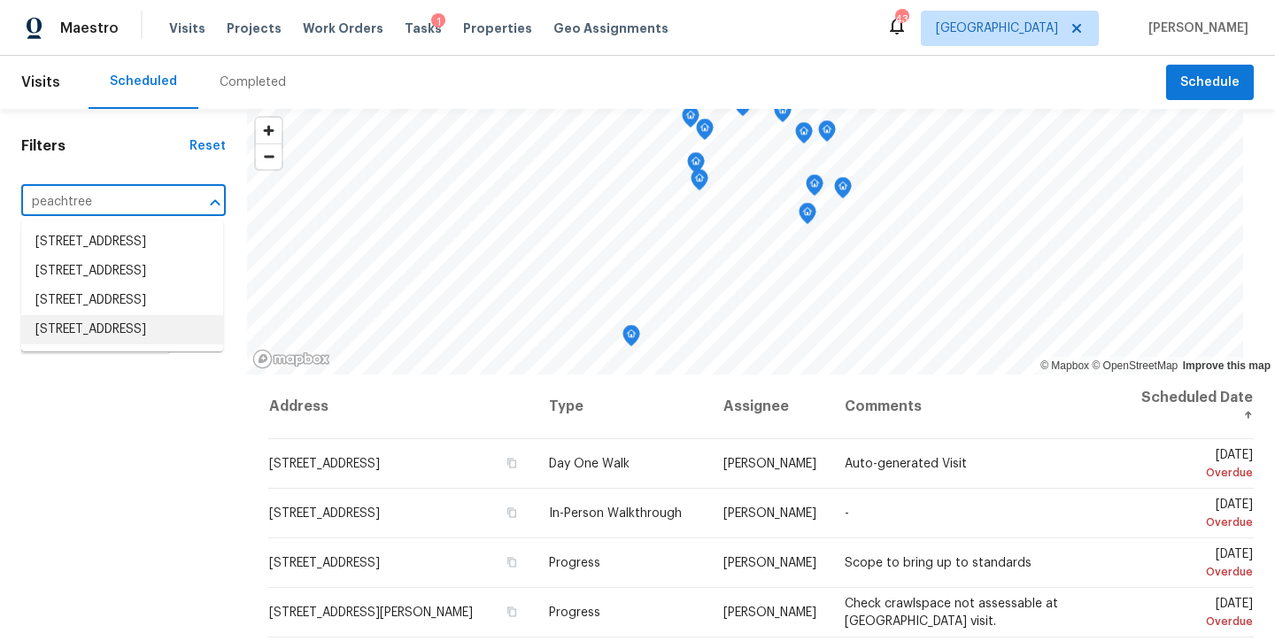
click at [98, 344] on li "[STREET_ADDRESS]" at bounding box center [122, 329] width 202 height 29
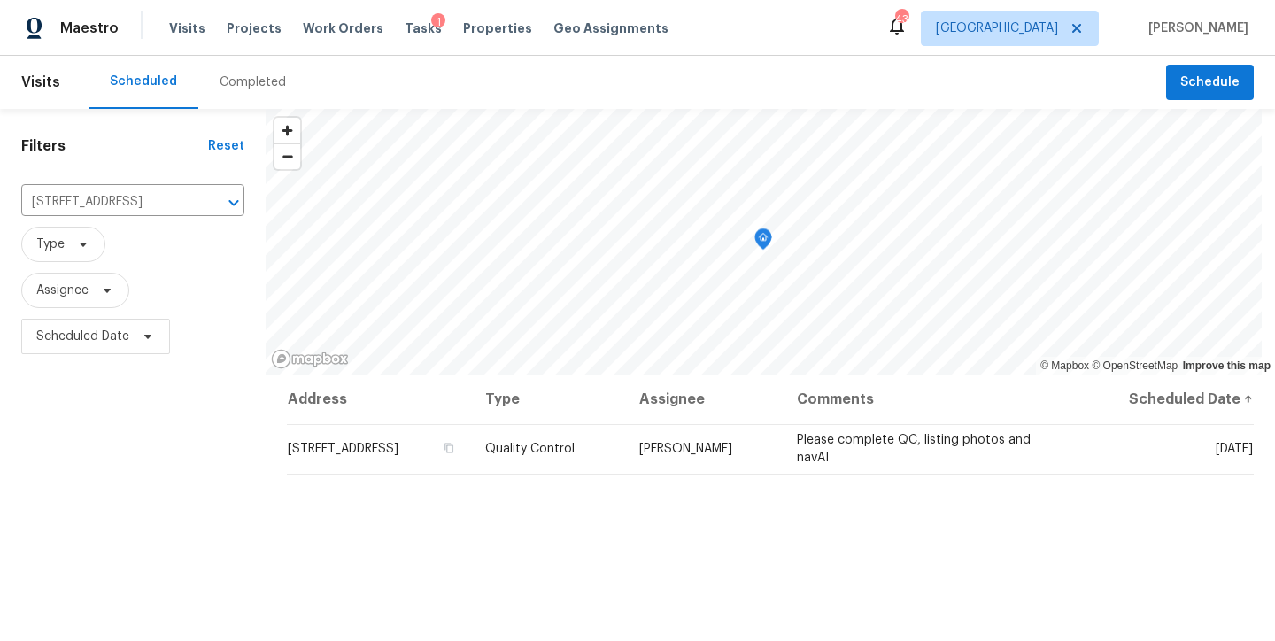
click at [214, 493] on div "Filters Reset [STREET_ADDRESS] ​ Type Assignee Scheduled Date" at bounding box center [133, 498] width 266 height 778
click at [210, 198] on icon "Clear" at bounding box center [211, 203] width 18 height 18
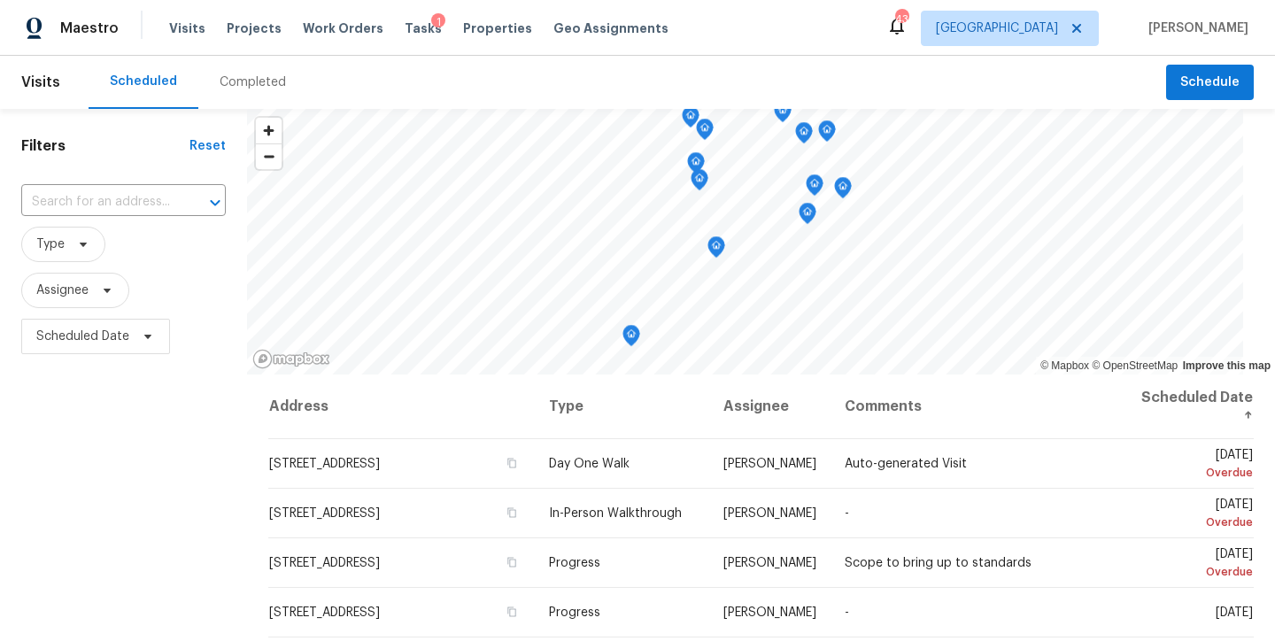
click at [793, 60] on div "Scheduled Completed" at bounding box center [628, 82] width 1078 height 53
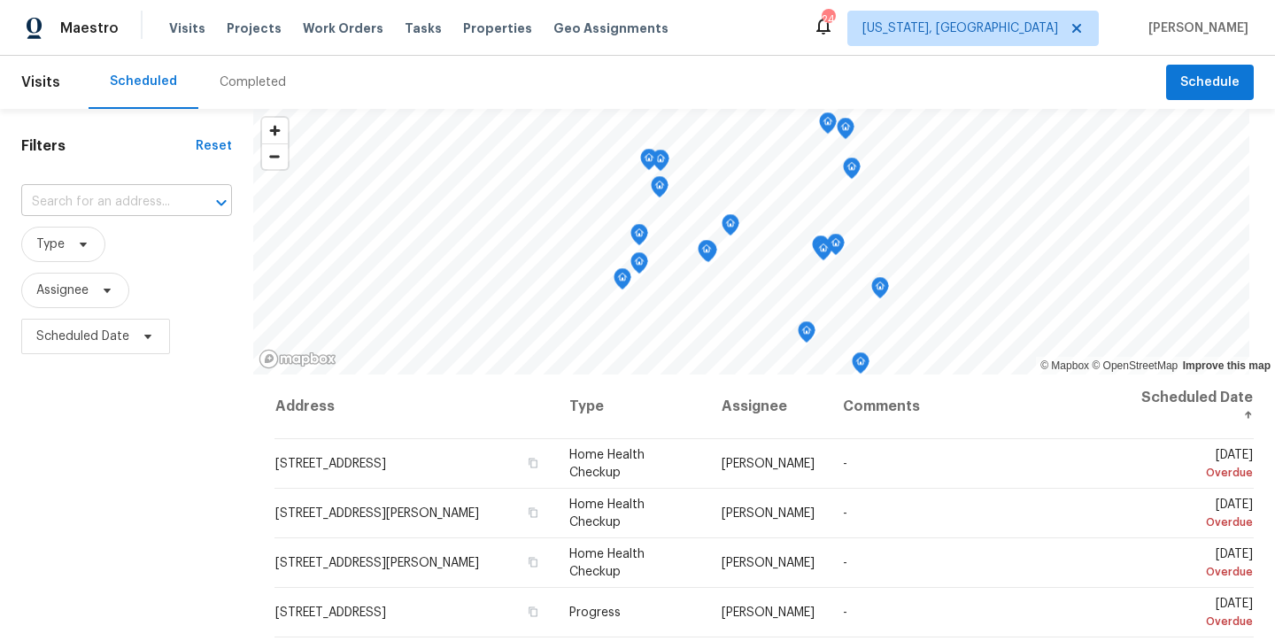
scroll to position [614, 0]
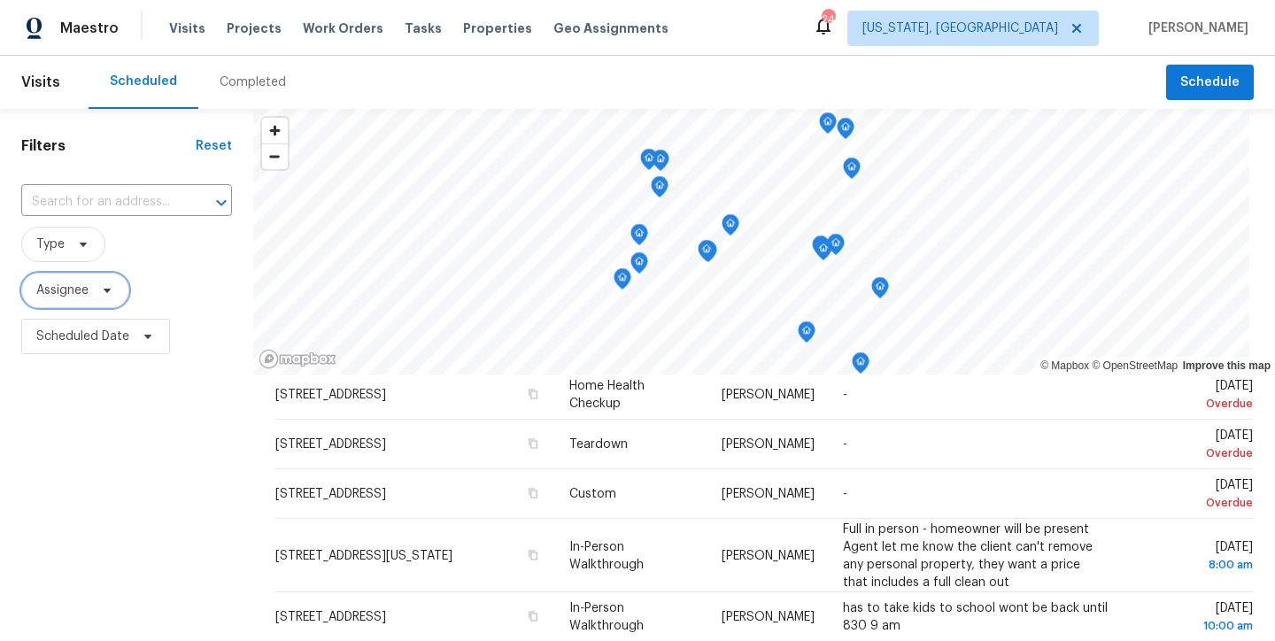
click at [68, 296] on span "Assignee" at bounding box center [62, 291] width 52 height 18
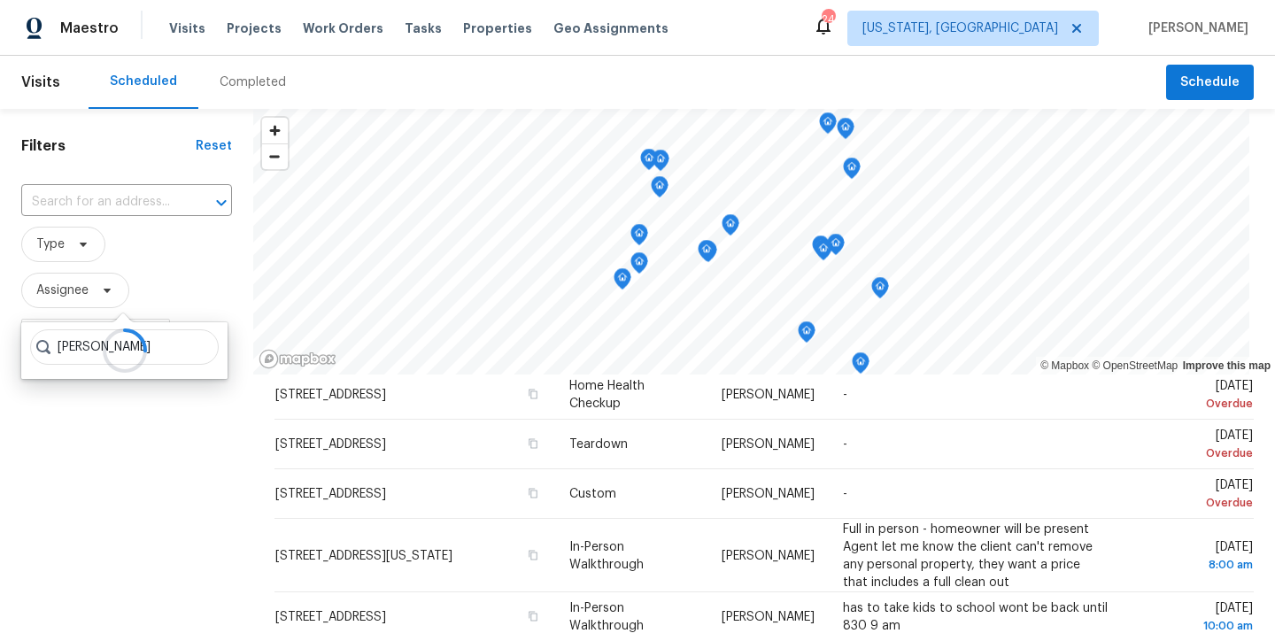
type input "nelson flores"
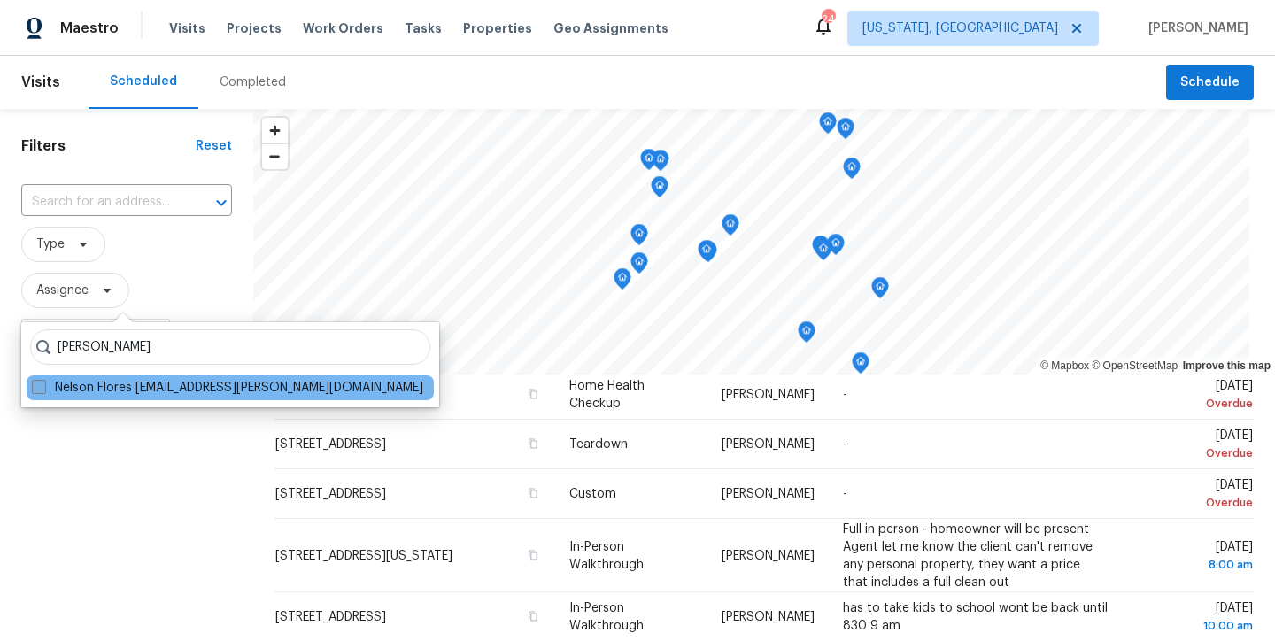
click at [42, 389] on span at bounding box center [39, 387] width 14 height 14
click at [42, 389] on input "Nelson Flores nelson.flores@opendoor.com" at bounding box center [38, 385] width 12 height 12
checkbox input "true"
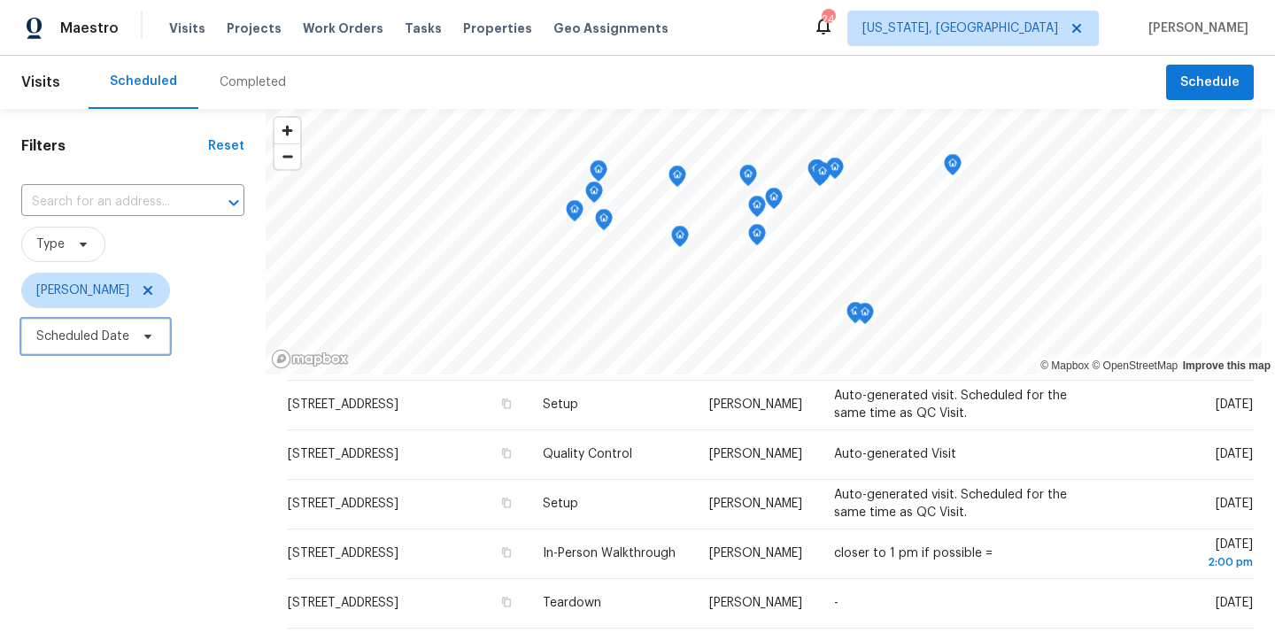
click at [63, 337] on span "Scheduled Date" at bounding box center [82, 337] width 93 height 18
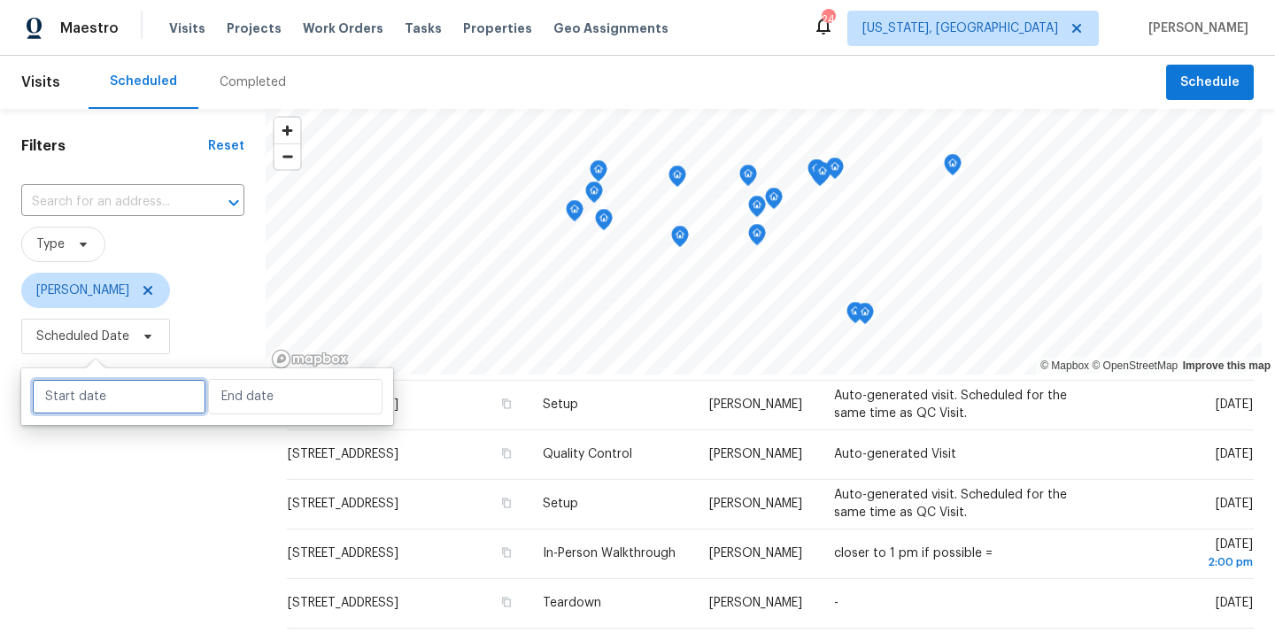
click at [72, 391] on input "text" at bounding box center [119, 396] width 174 height 35
select select "8"
select select "2025"
select select "9"
select select "2025"
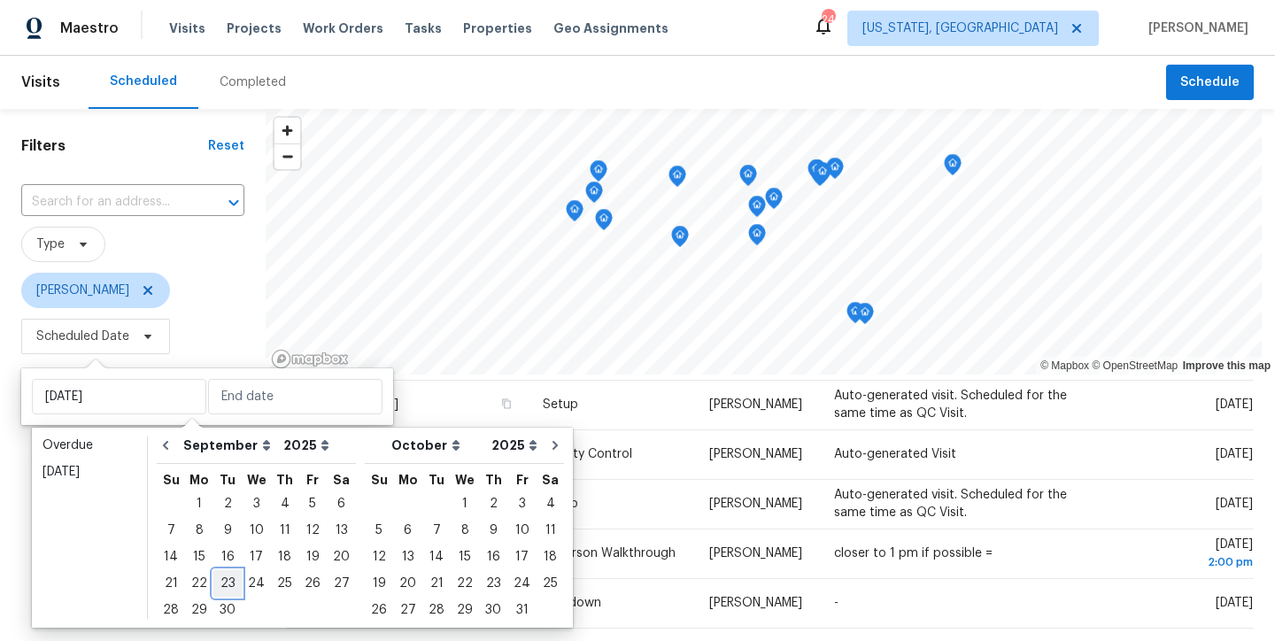
click at [219, 582] on div "23" at bounding box center [227, 583] width 28 height 25
type input "Tue, Sep 23"
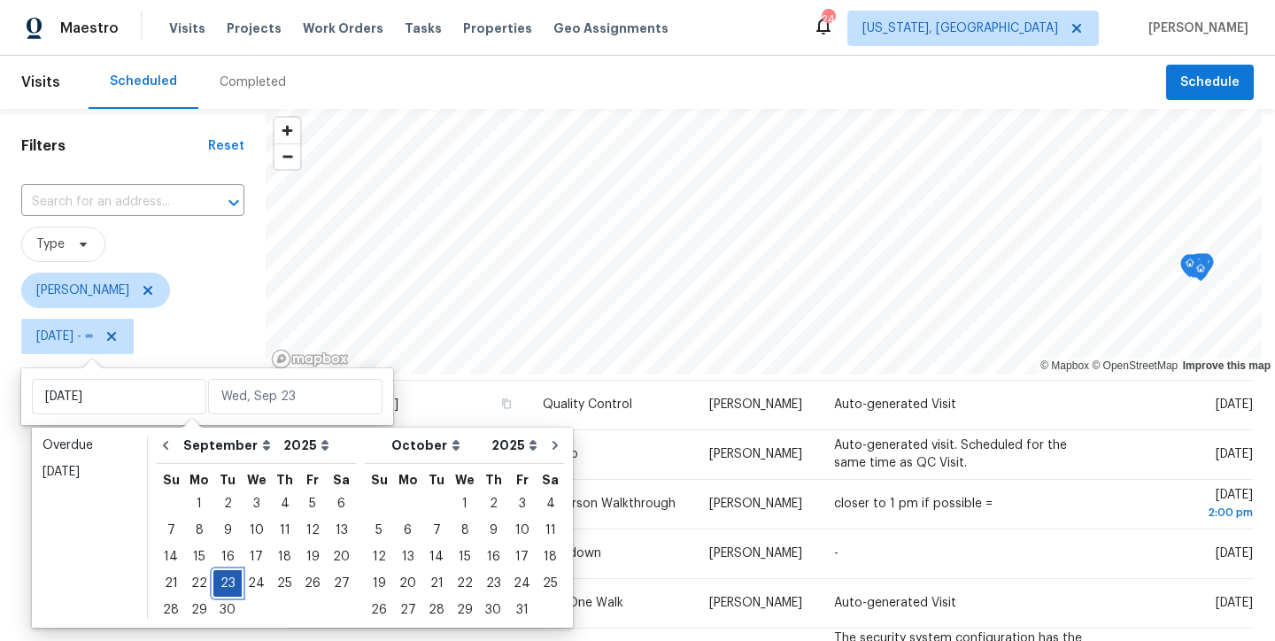
click at [221, 581] on div "23" at bounding box center [227, 583] width 28 height 25
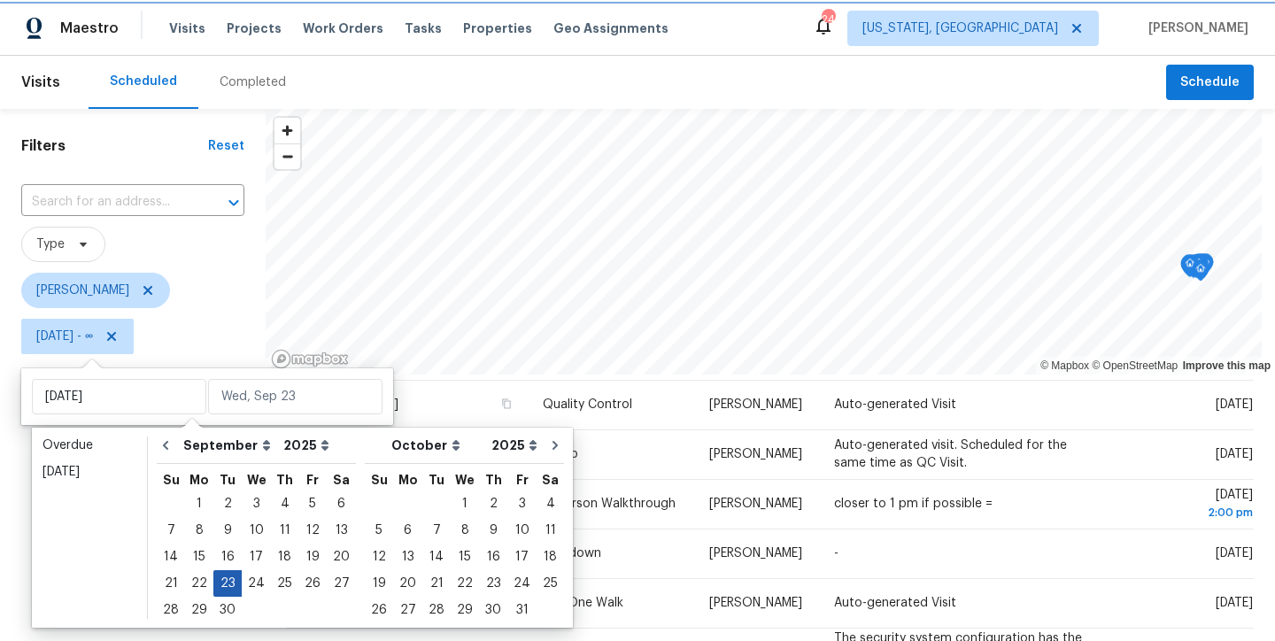
type input "Tue, Sep 23"
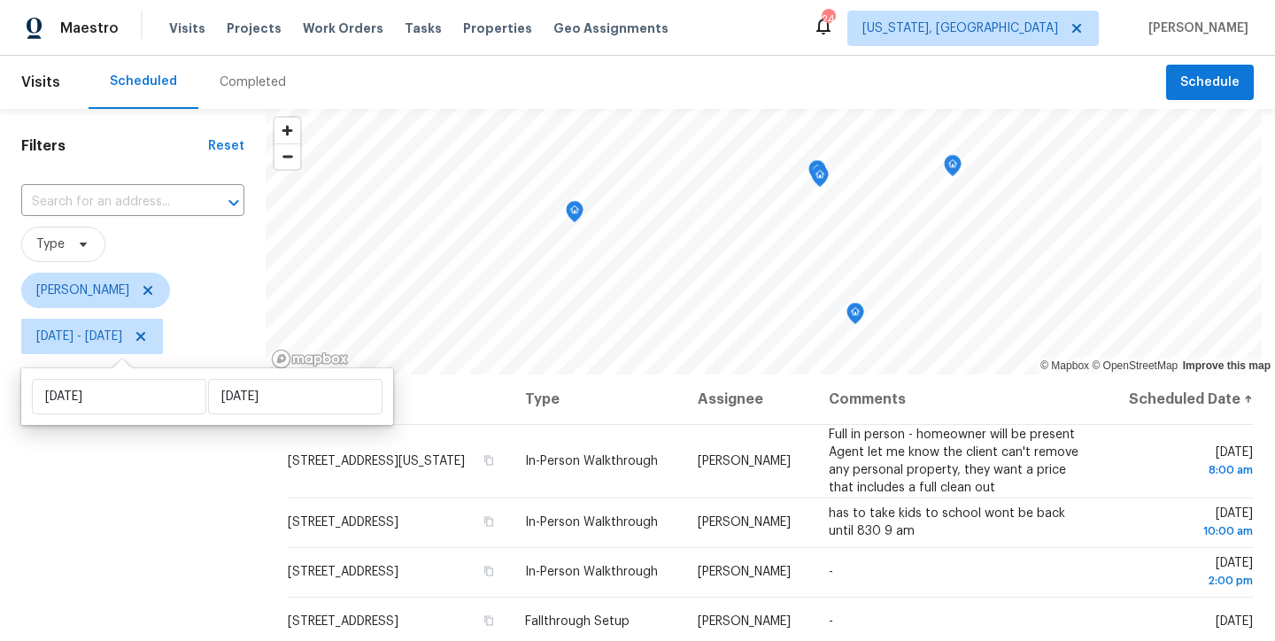
click at [73, 566] on div "Filters Reset ​ Type Nelson Flores Tue, Sep 23 - Tue, Sep 23" at bounding box center [133, 498] width 266 height 778
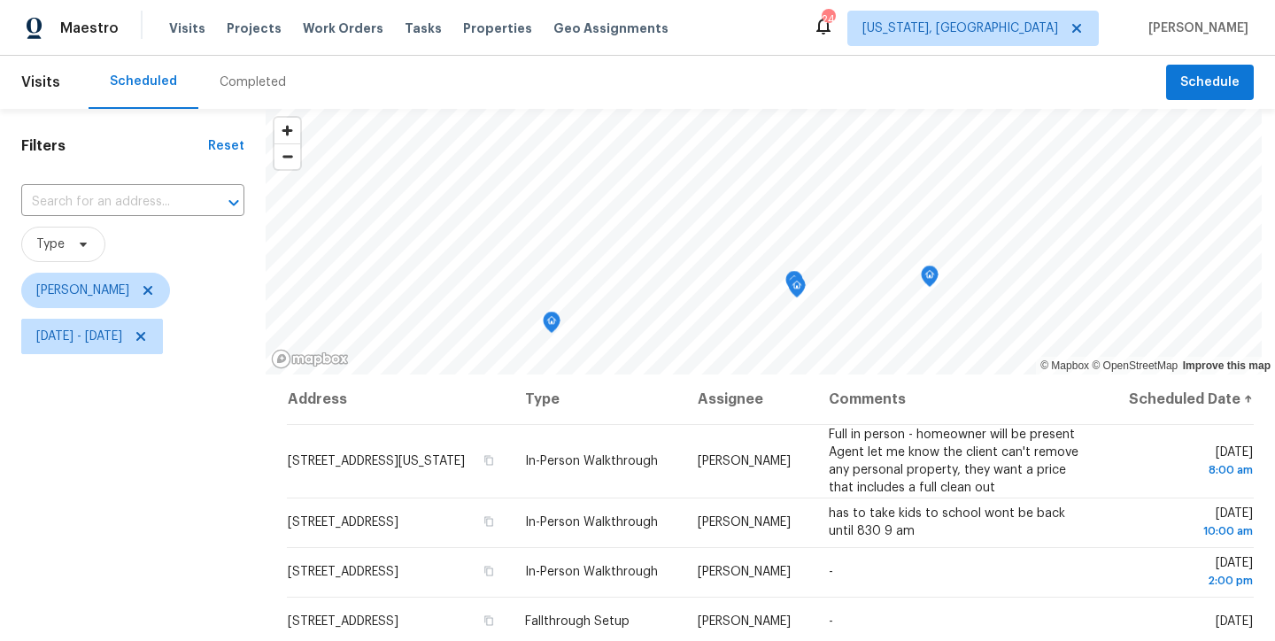
click at [77, 452] on div "Filters Reset ​ Type Nelson Flores Tue, Sep 23 - Tue, Sep 23" at bounding box center [133, 498] width 266 height 778
click at [486, 88] on div "Scheduled Completed" at bounding box center [628, 82] width 1078 height 53
click at [764, 27] on div "Maestro Visits Projects Work Orders Tasks Properties Geo Assignments 24 Washing…" at bounding box center [637, 28] width 1275 height 56
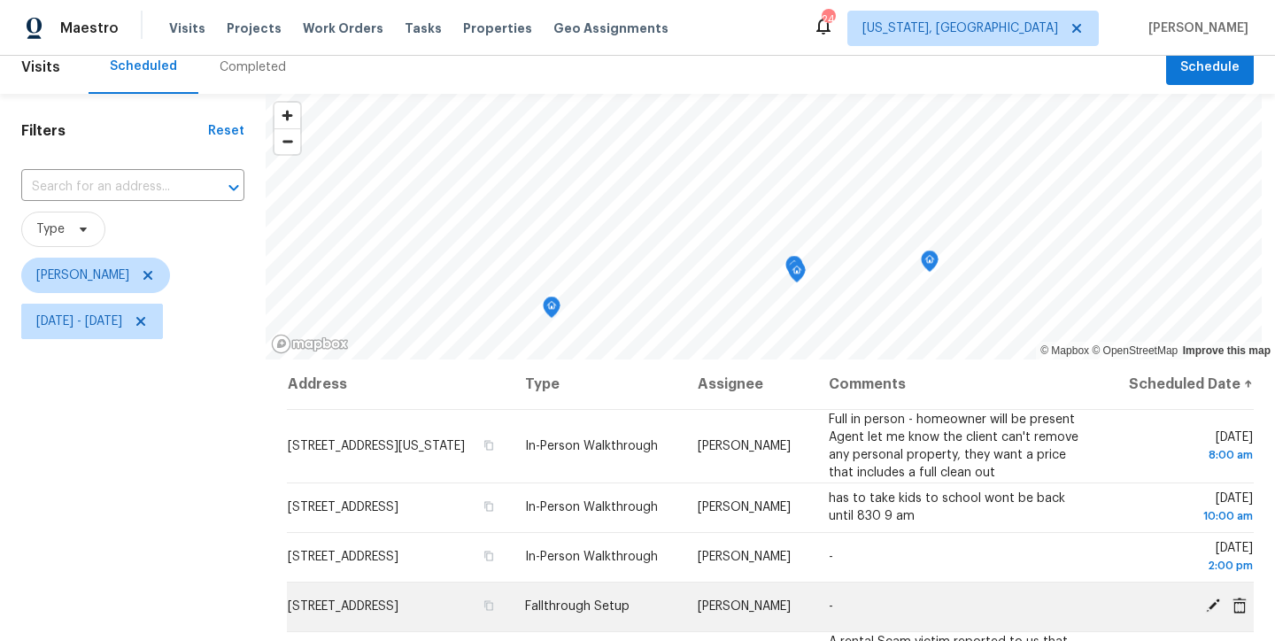
scroll to position [13, 0]
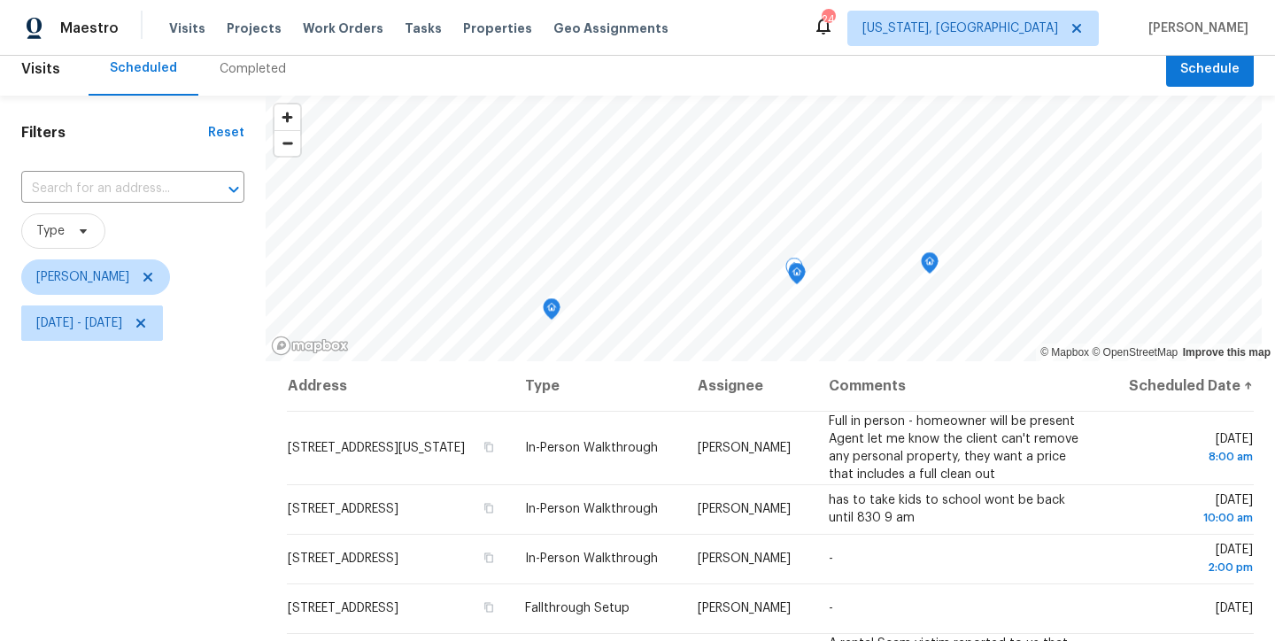
click at [214, 483] on div "Filters Reset ​ Type Nelson Flores Tue, Sep 23 - Tue, Sep 23" at bounding box center [133, 485] width 266 height 778
click at [30, 499] on div "Filters Reset ​ Type Nelson Flores Tue, Sep 23 - Tue, Sep 23" at bounding box center [133, 485] width 266 height 778
click at [143, 141] on h1 "Filters" at bounding box center [114, 133] width 187 height 18
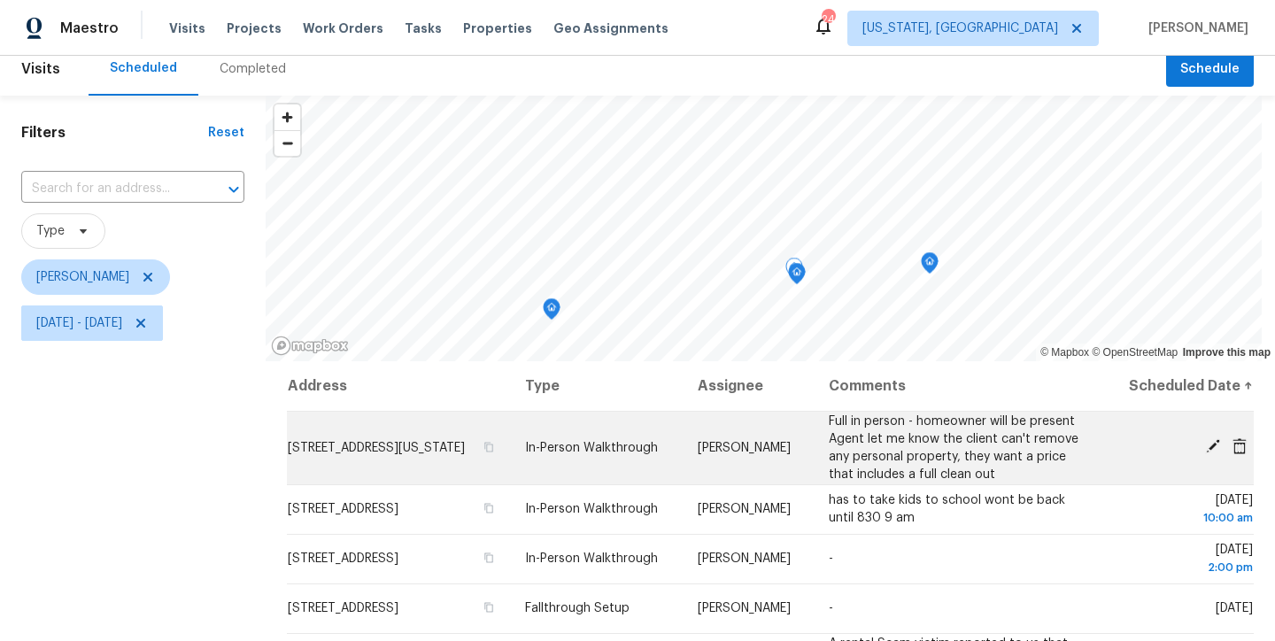
scroll to position [0, 0]
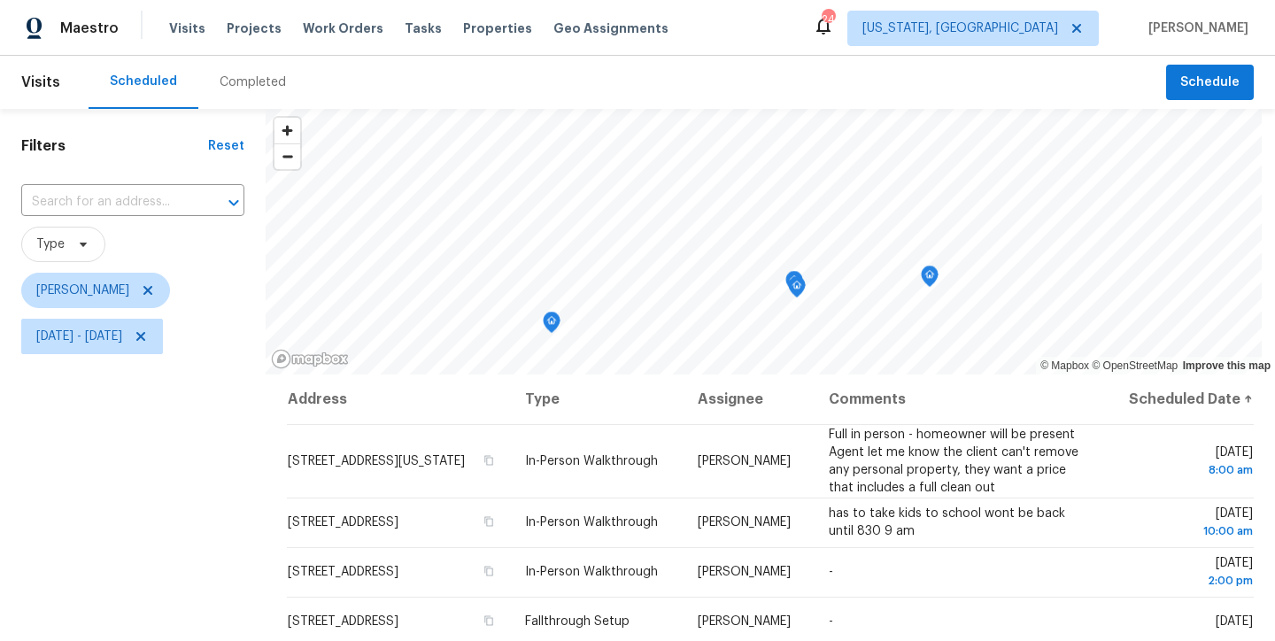
click at [138, 158] on div "Filters Reset ​ Type Nelson Flores Tue, Sep 23 - Tue, Sep 23" at bounding box center [133, 498] width 266 height 778
click at [177, 452] on div "Filters Reset ​ Type Nelson Flores Tue, Sep 23 - Tue, Sep 23" at bounding box center [133, 498] width 266 height 778
click at [769, 70] on div "Scheduled Completed" at bounding box center [628, 82] width 1078 height 53
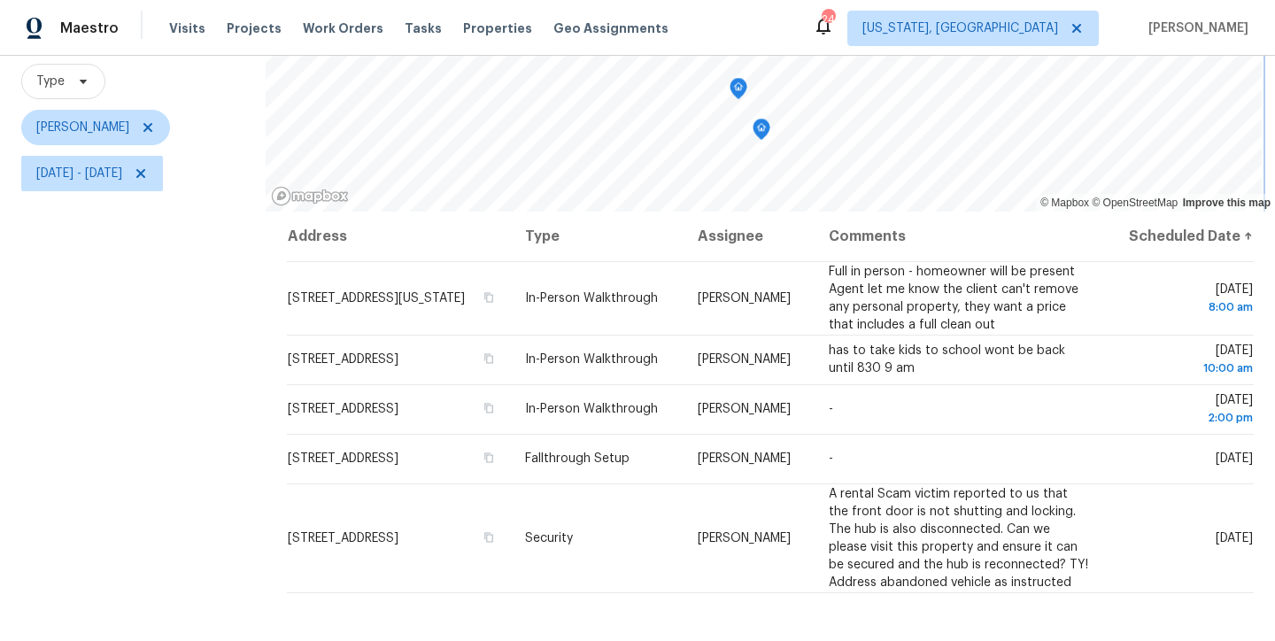
scroll to position [95, 0]
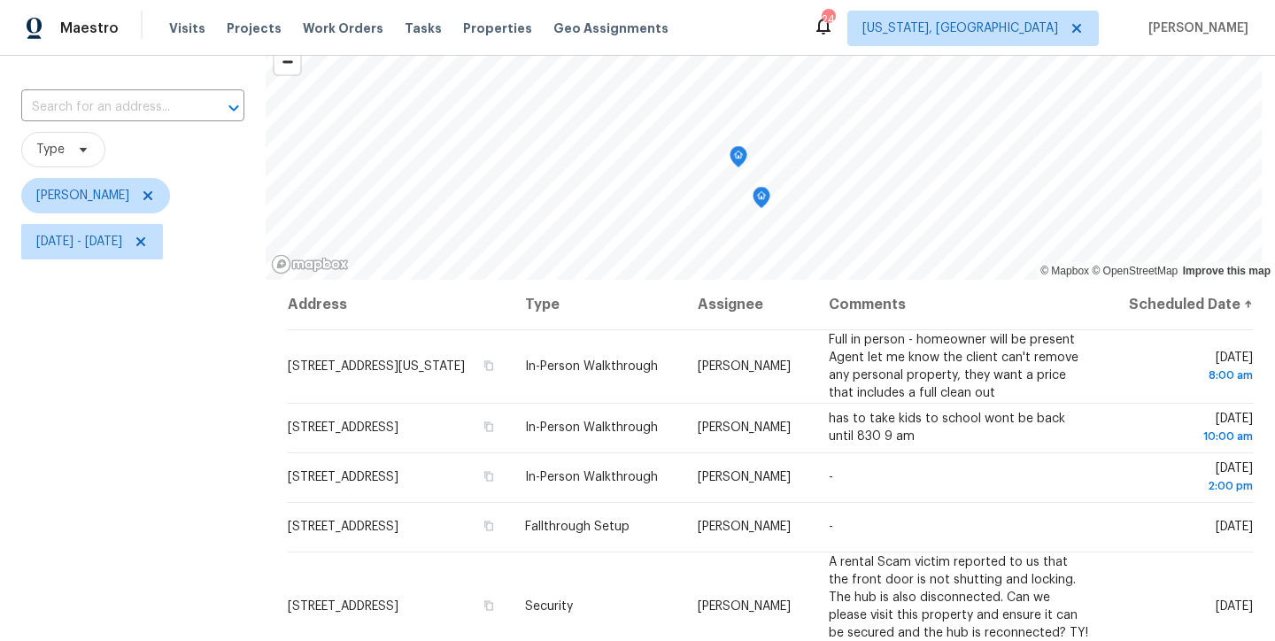
click at [721, 18] on div "Maestro Visits Projects Work Orders Tasks Properties Geo Assignments 24 Washing…" at bounding box center [637, 28] width 1275 height 56
click at [156, 484] on div "Filters Reset ​ Type Nelson Flores Tue, Sep 23 - Tue, Sep 23" at bounding box center [133, 403] width 266 height 778
click at [189, 158] on span "Type" at bounding box center [132, 149] width 223 height 35
click at [735, 43] on div "Maestro Visits Projects Work Orders Tasks Properties Geo Assignments 24 Washing…" at bounding box center [637, 28] width 1275 height 56
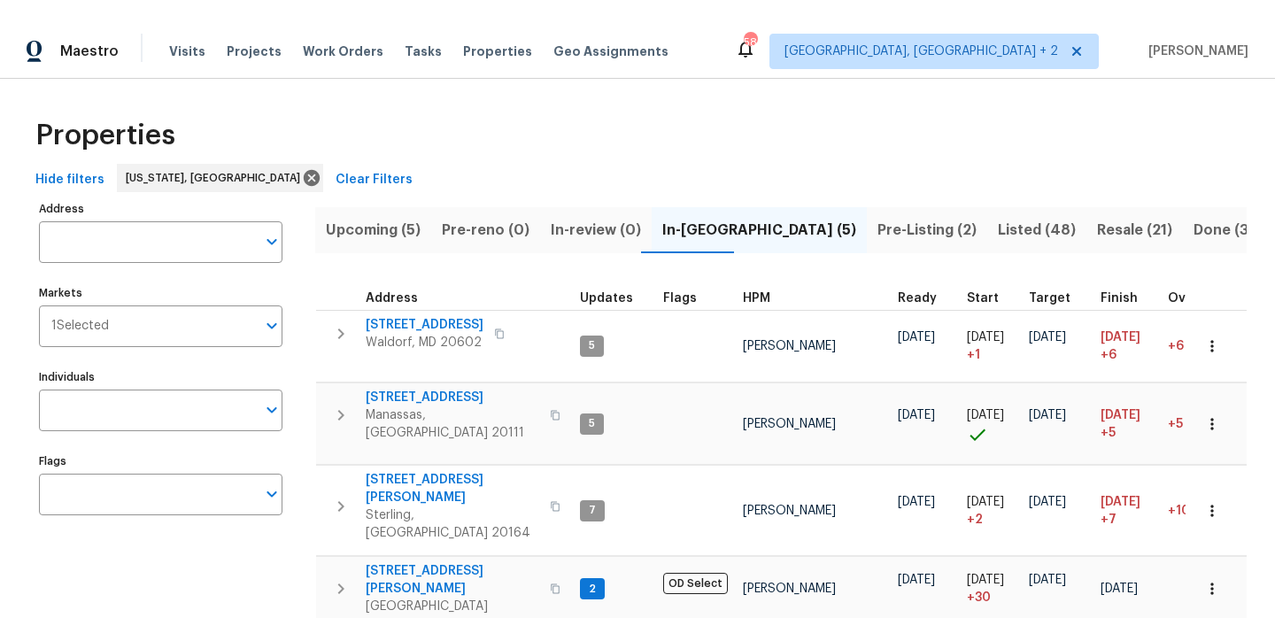
scroll to position [328, 0]
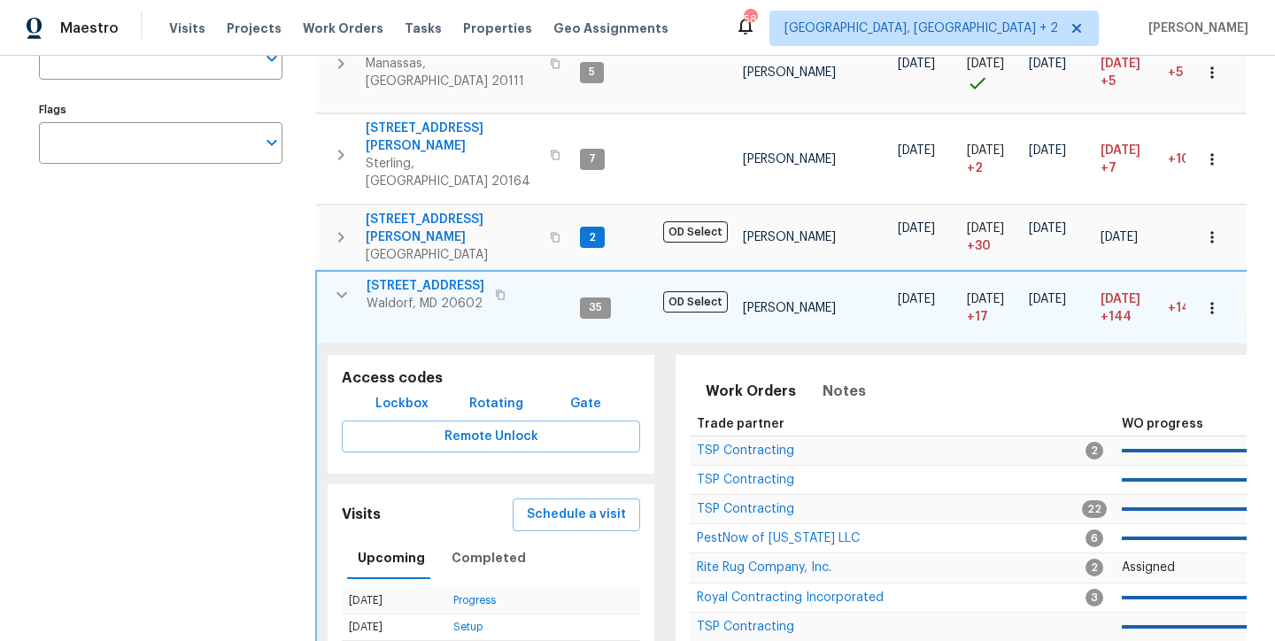
click at [344, 284] on icon "button" at bounding box center [341, 294] width 21 height 21
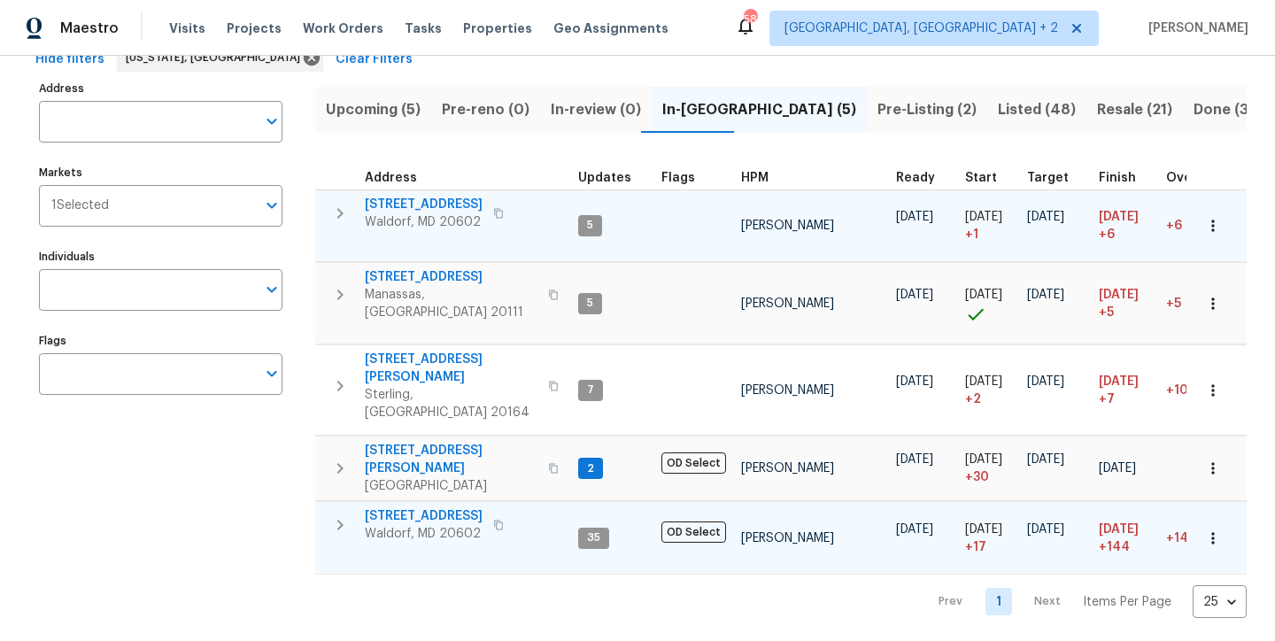
scroll to position [0, 0]
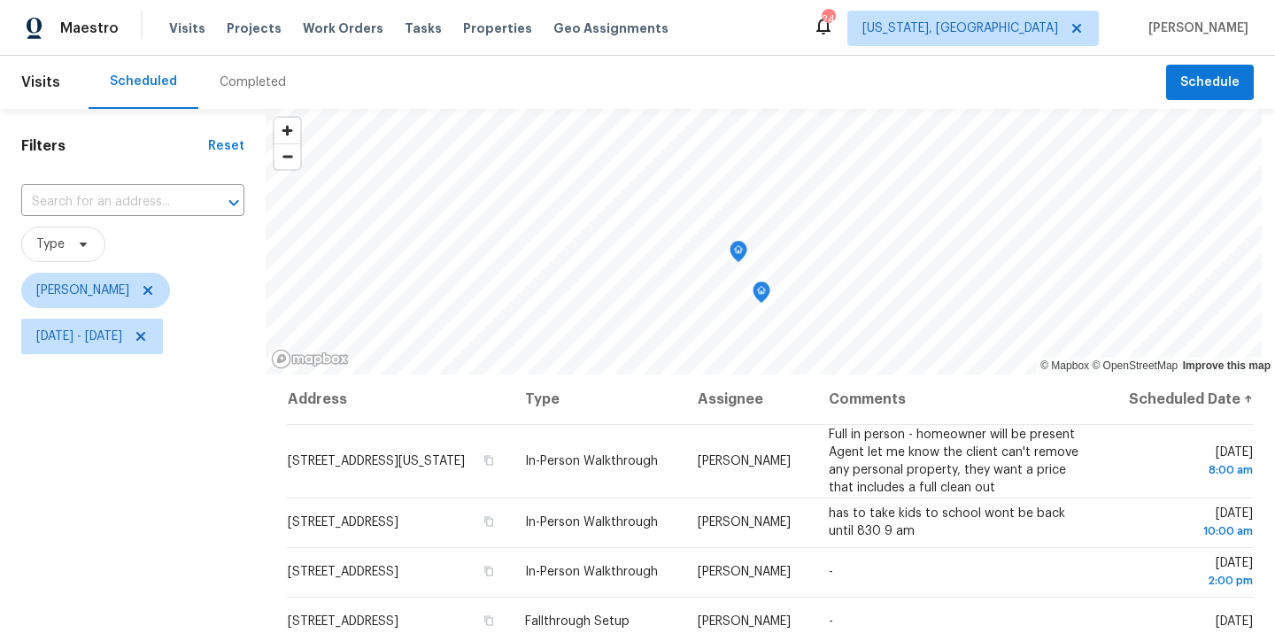
scroll to position [95, 0]
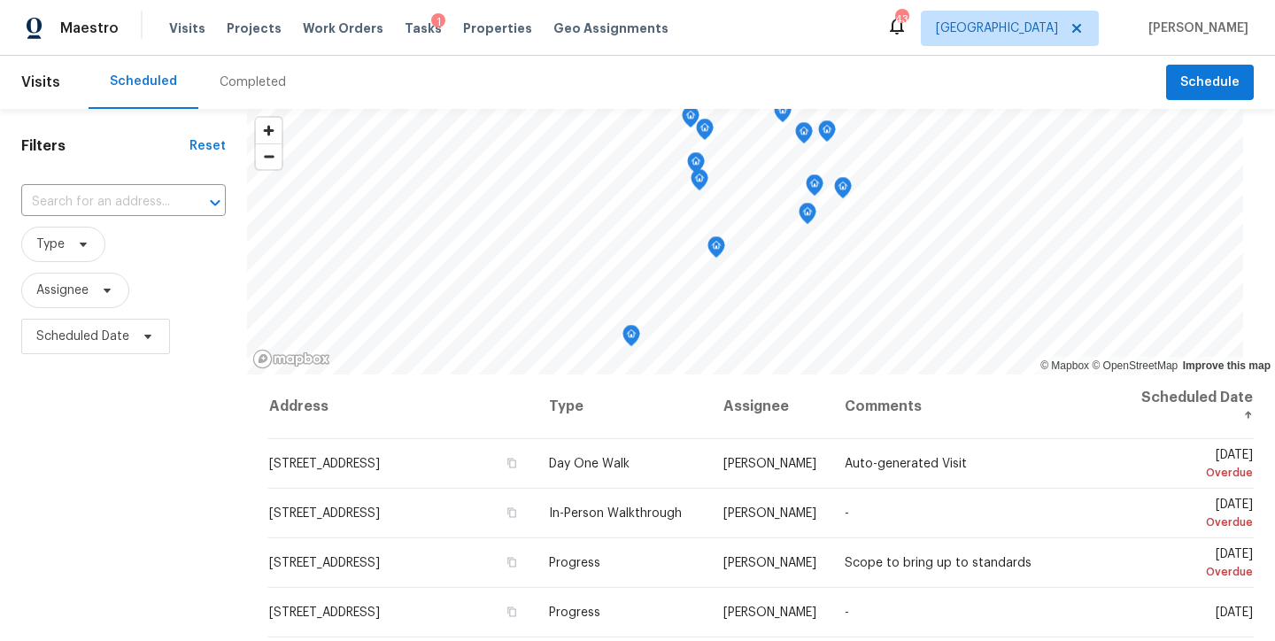
click at [727, 53] on div "Maestro Visits Projects Work Orders Tasks 1 Properties Geo Assignments 43 Ralei…" at bounding box center [637, 28] width 1275 height 56
click at [173, 451] on div "Filters Reset ​ Type Assignee Scheduled Date" at bounding box center [123, 498] width 247 height 778
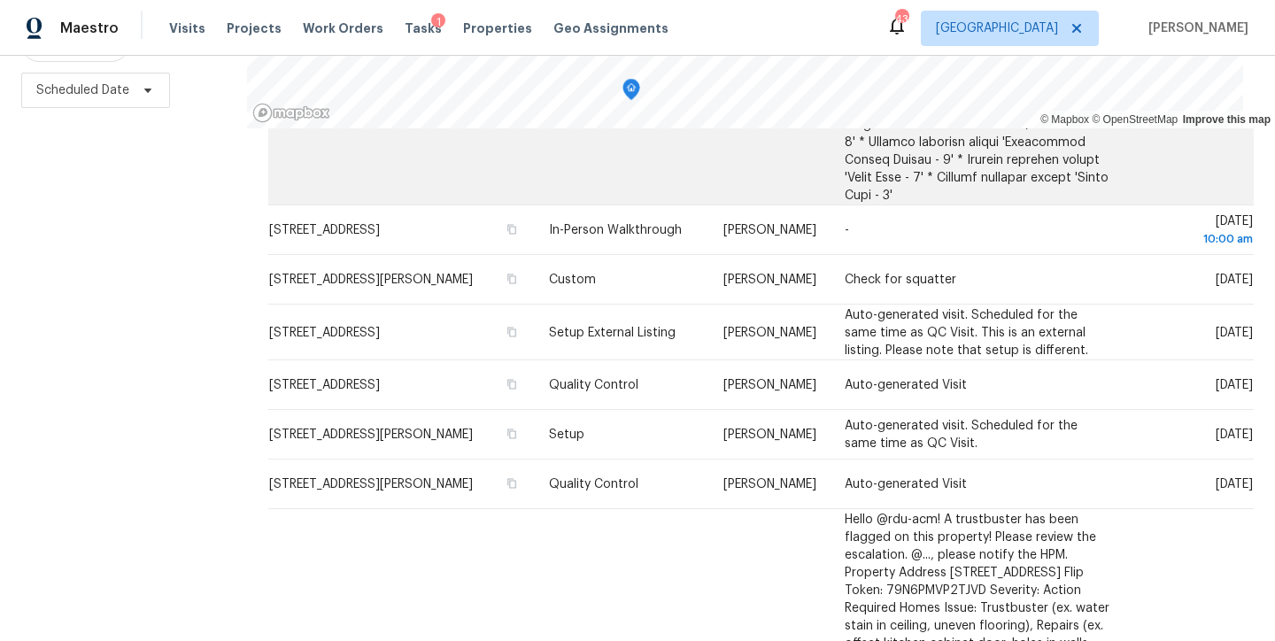
scroll to position [1565, 0]
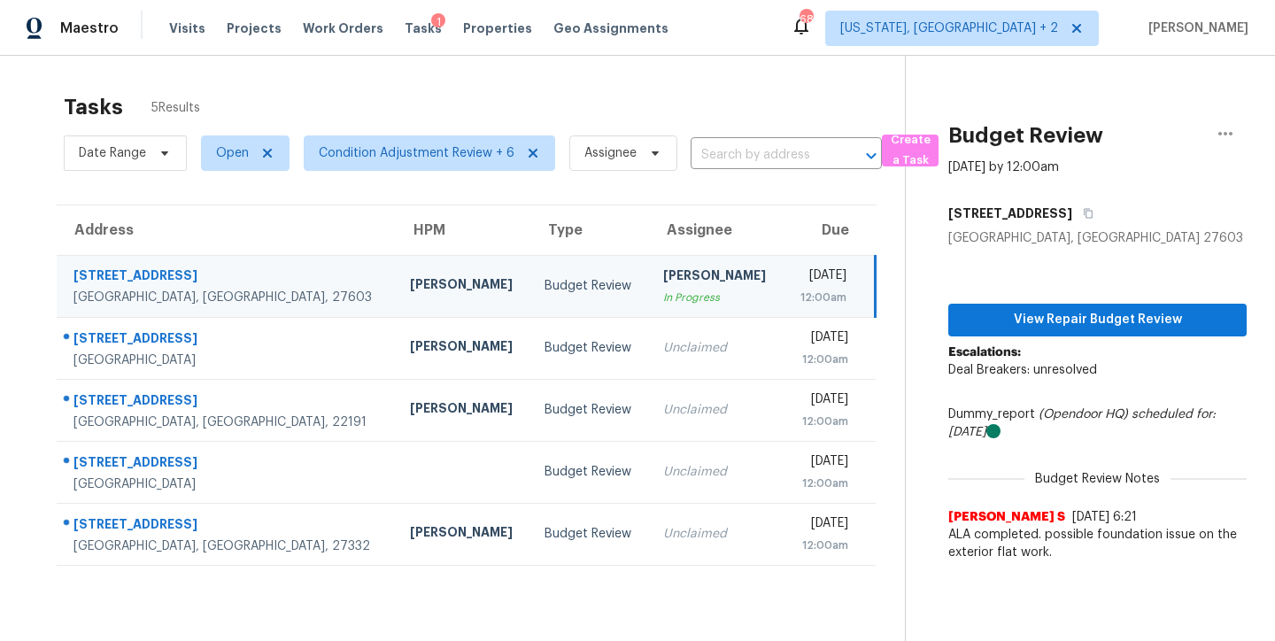
scroll to position [69, 0]
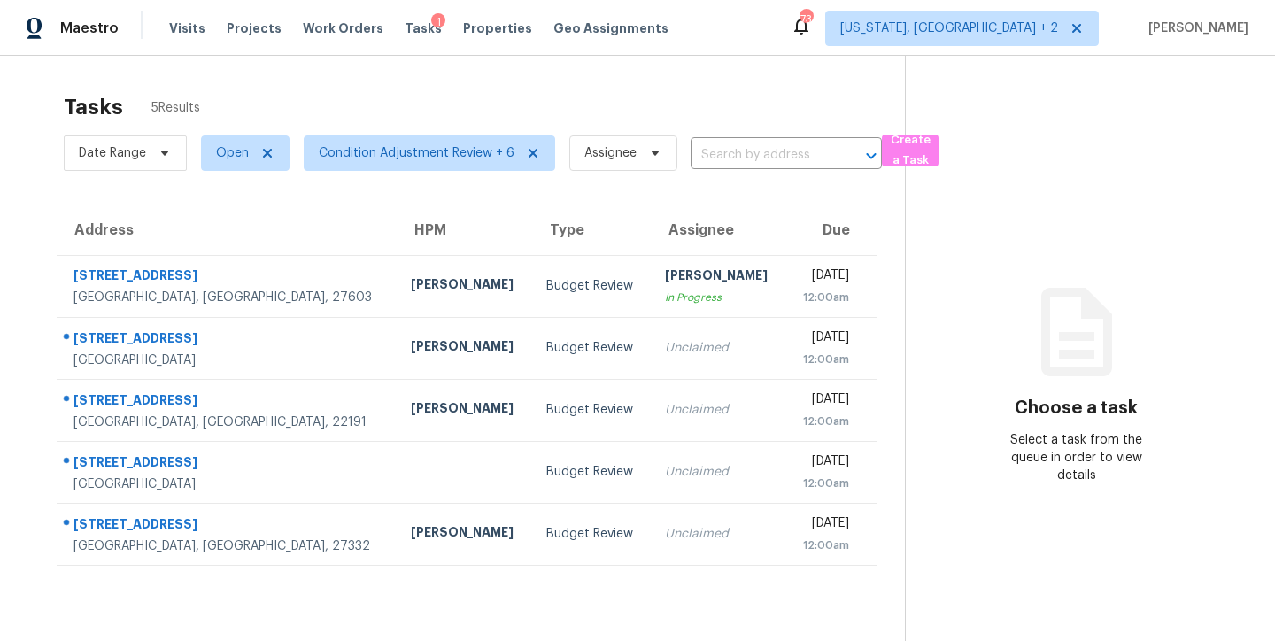
click at [746, 15] on div "Maestro Visits Projects Work Orders Tasks 1 Properties Geo Assignments 73 [US_S…" at bounding box center [637, 28] width 1275 height 56
